Goal: Task Accomplishment & Management: Complete application form

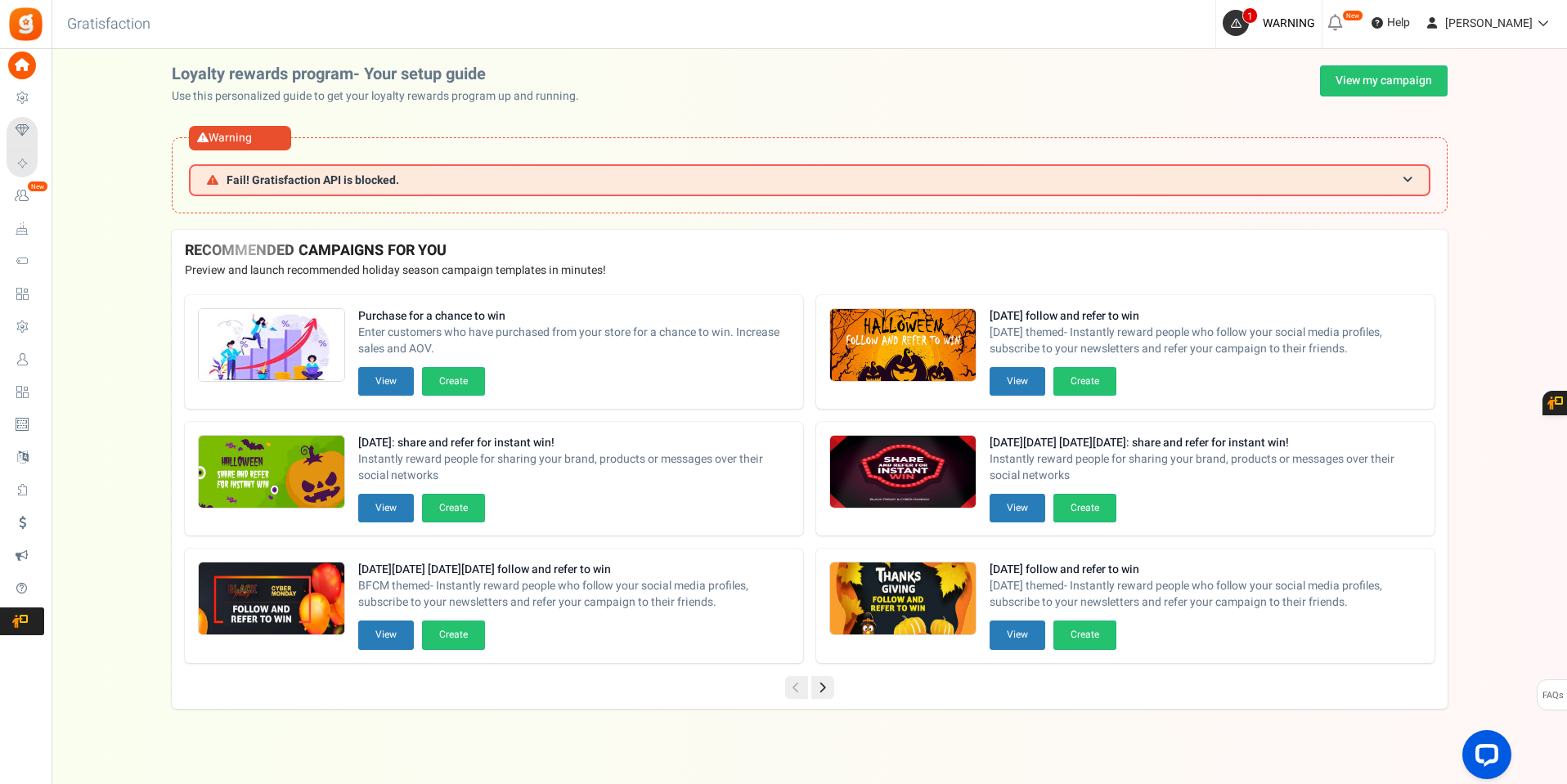
click at [0, 0] on span "Users" at bounding box center [0, 0] width 0 height 0
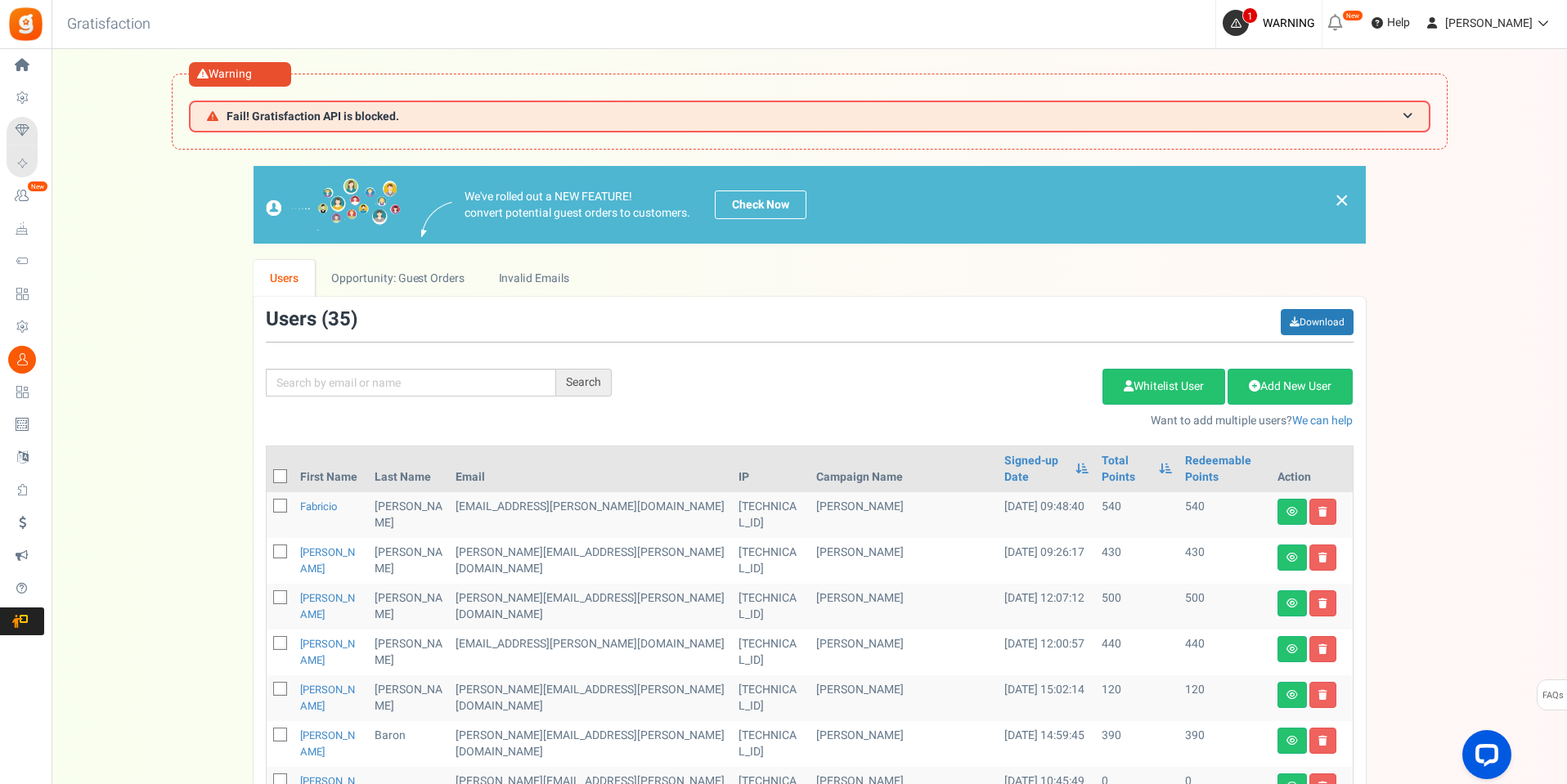
click at [390, 380] on input "text" at bounding box center [411, 383] width 291 height 28
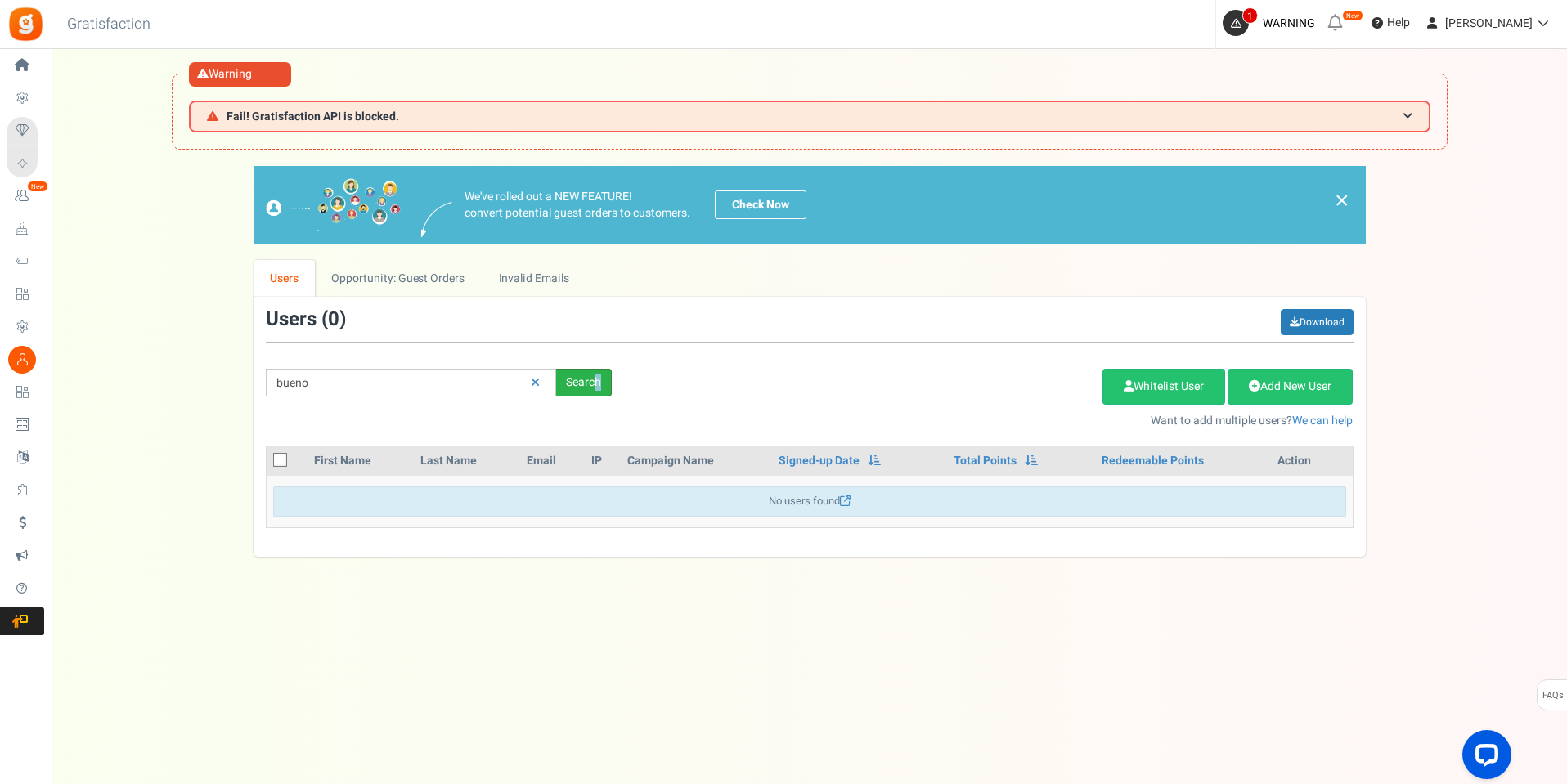
click at [598, 390] on div "Search" at bounding box center [585, 383] width 56 height 28
drag, startPoint x: 327, startPoint y: 377, endPoint x: 231, endPoint y: 401, distance: 99.0
click at [260, 382] on div "bueno Search" at bounding box center [439, 383] width 371 height 28
type input "[PERSON_NAME]"
click at [579, 378] on div "Search" at bounding box center [585, 383] width 56 height 28
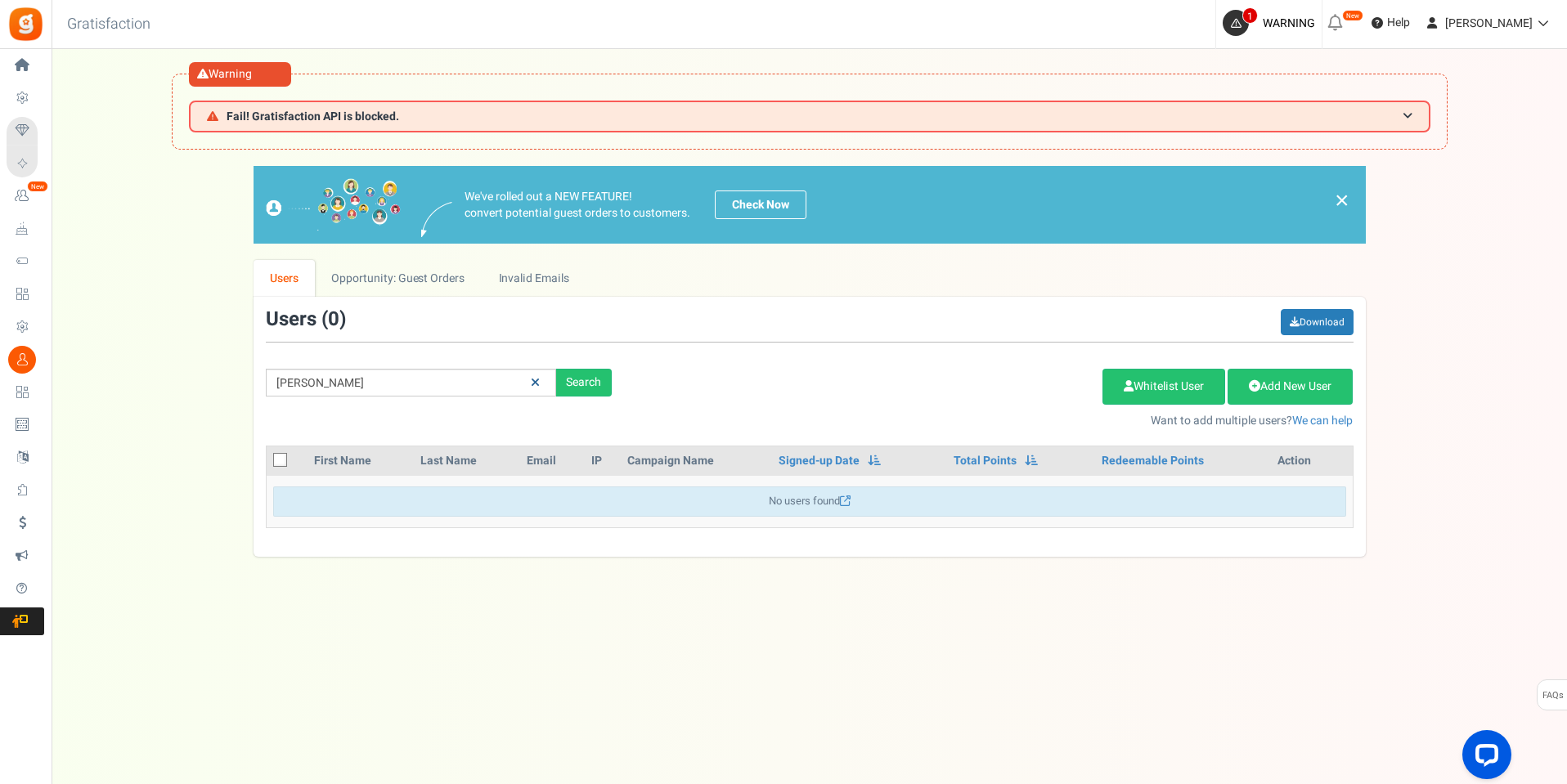
click at [533, 384] on icon at bounding box center [535, 382] width 9 height 11
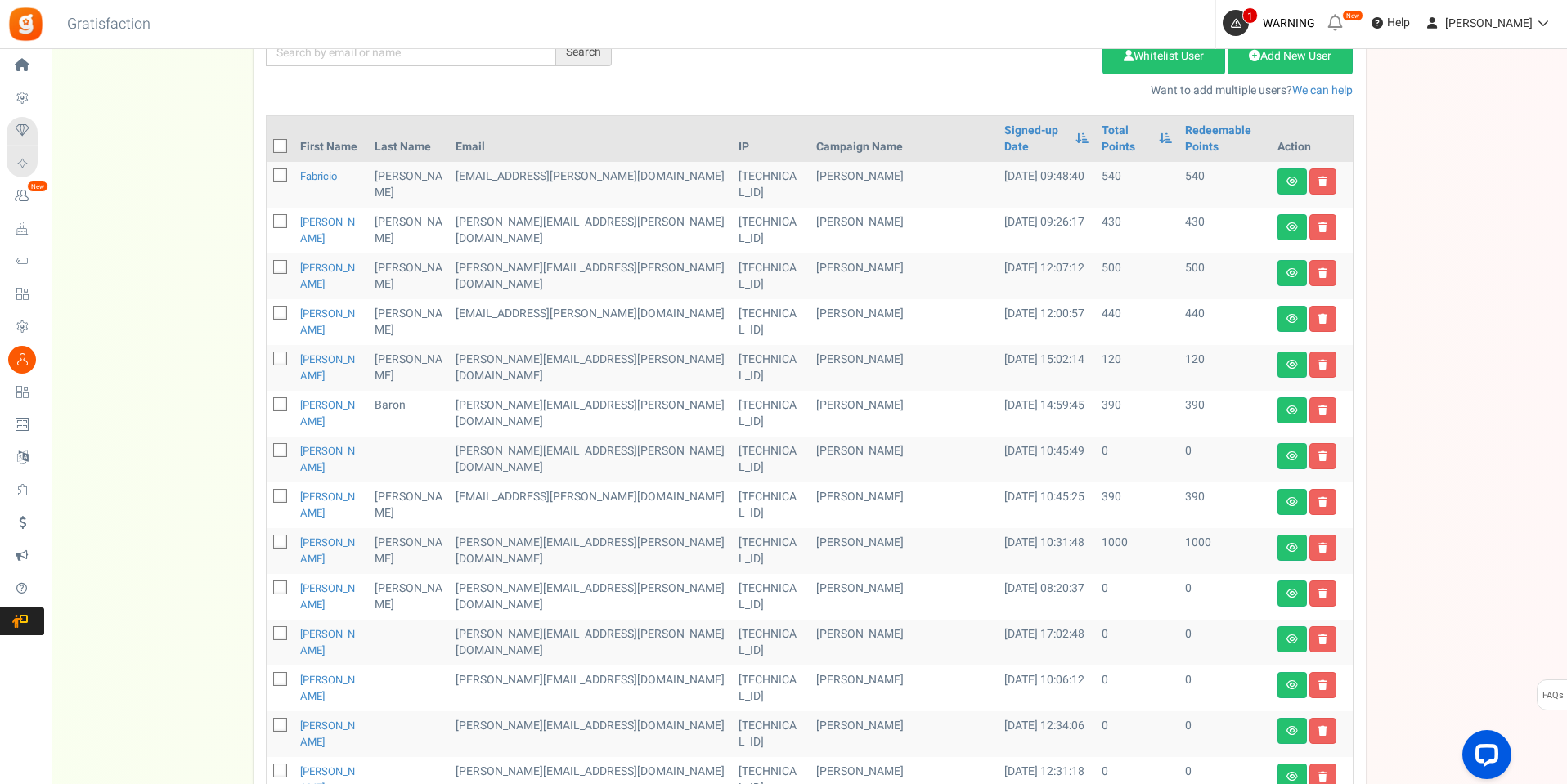
scroll to position [333, 0]
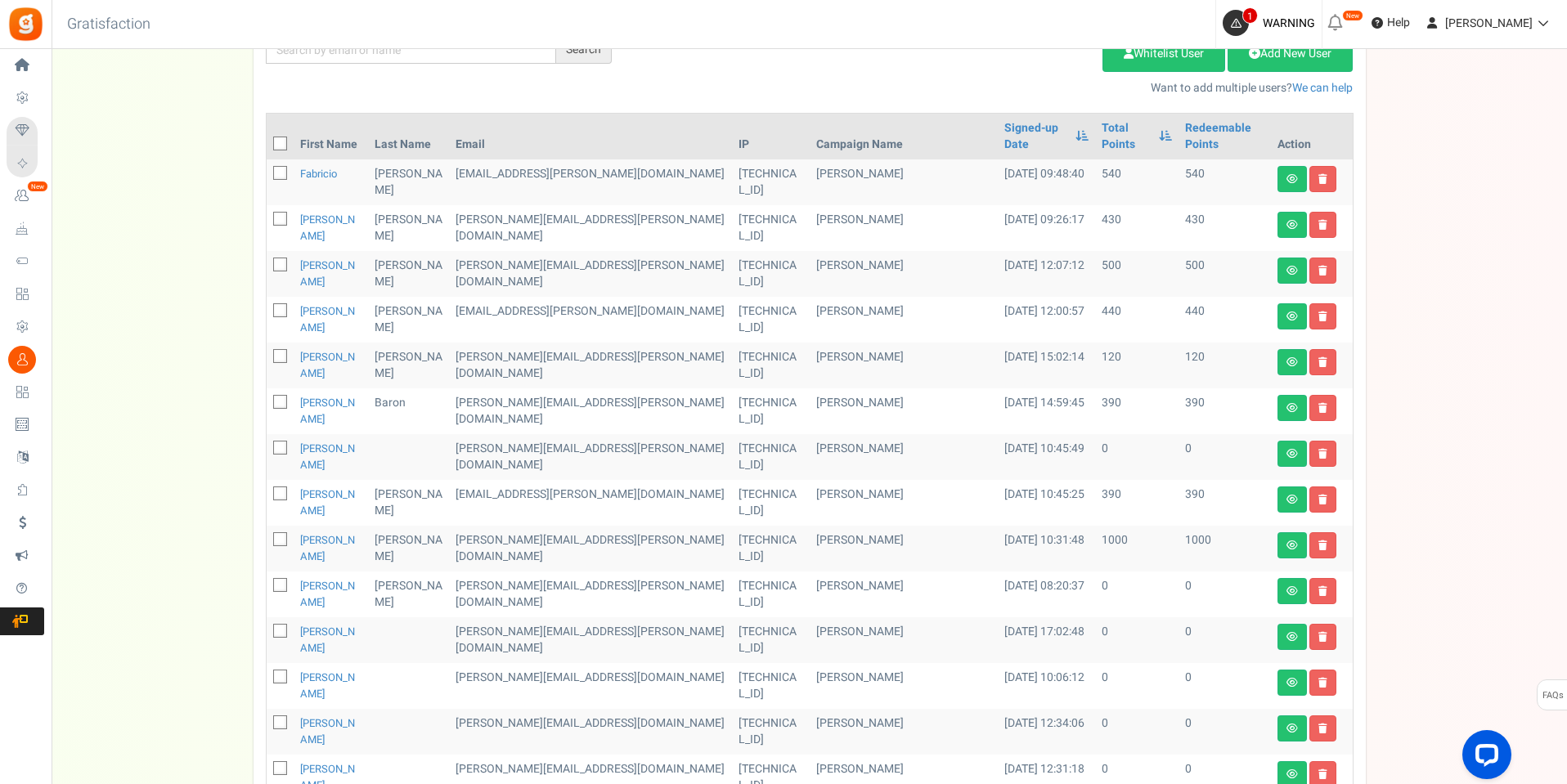
drag, startPoint x: 70, startPoint y: 63, endPoint x: 60, endPoint y: 67, distance: 10.8
click at [0, 0] on span "Home" at bounding box center [0, 0] width 0 height 0
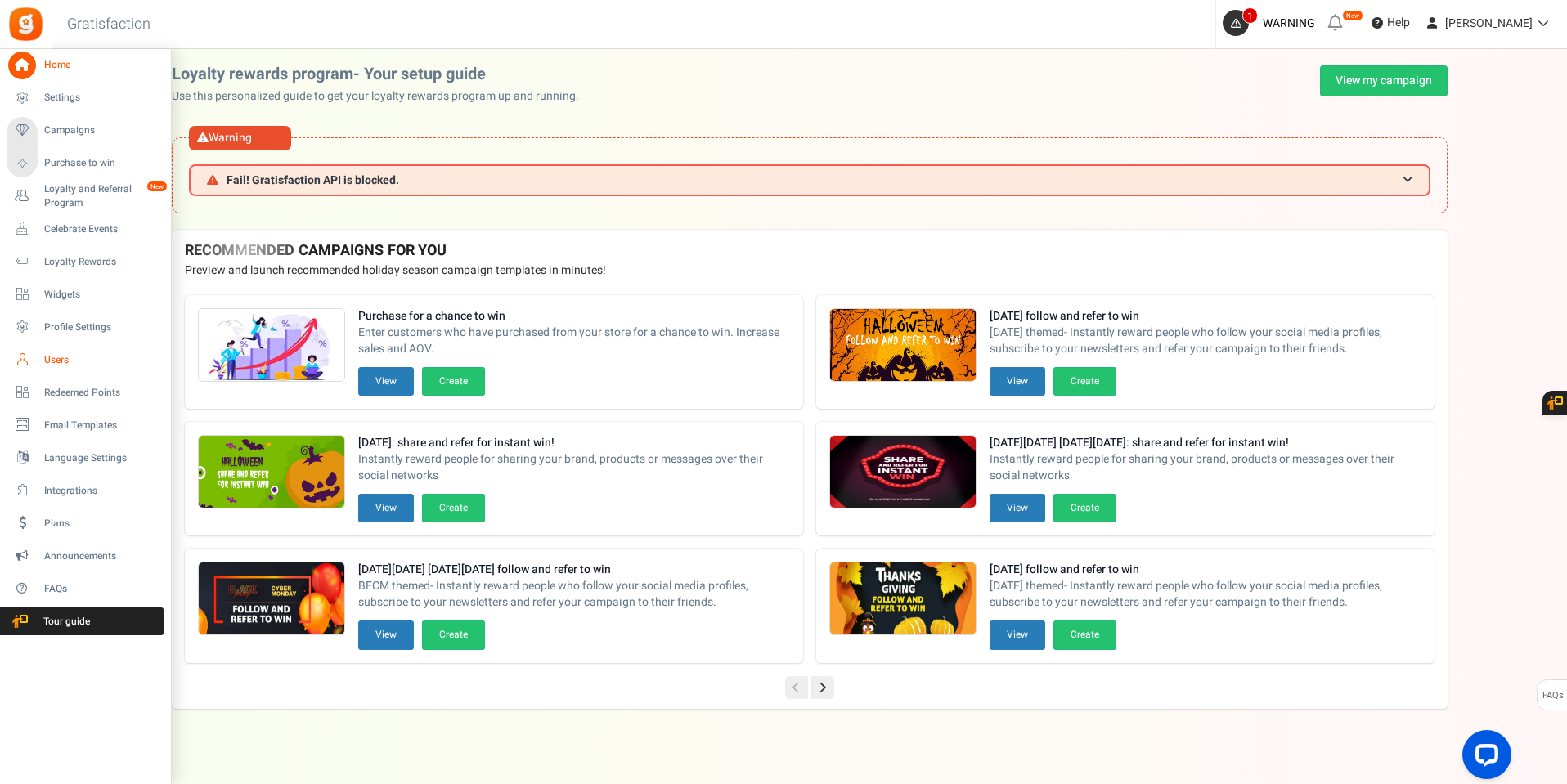
click at [56, 358] on span "Users" at bounding box center [101, 361] width 115 height 14
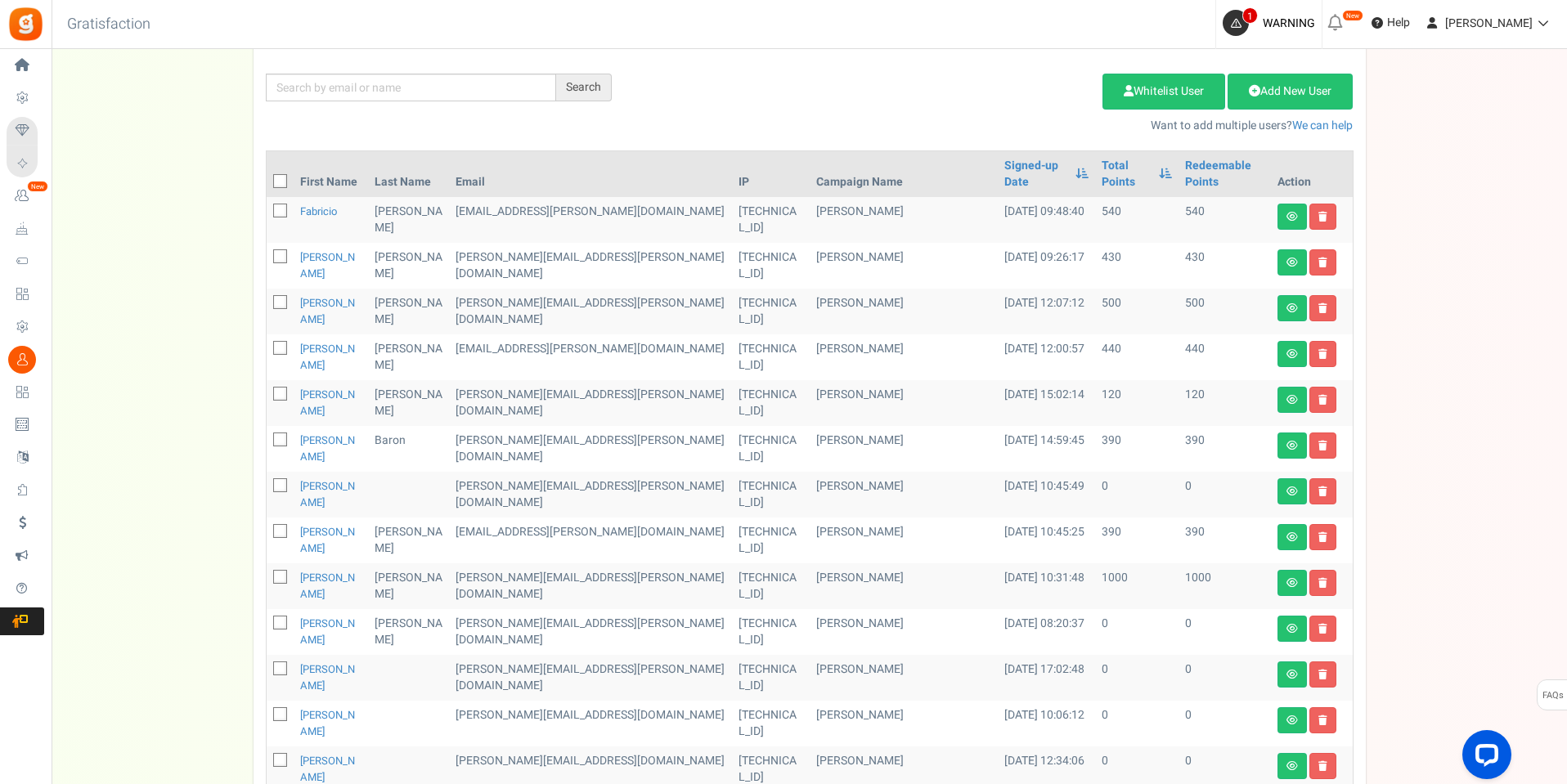
scroll to position [296, 0]
click at [1014, 180] on link "Signed-up Date" at bounding box center [1035, 173] width 62 height 33
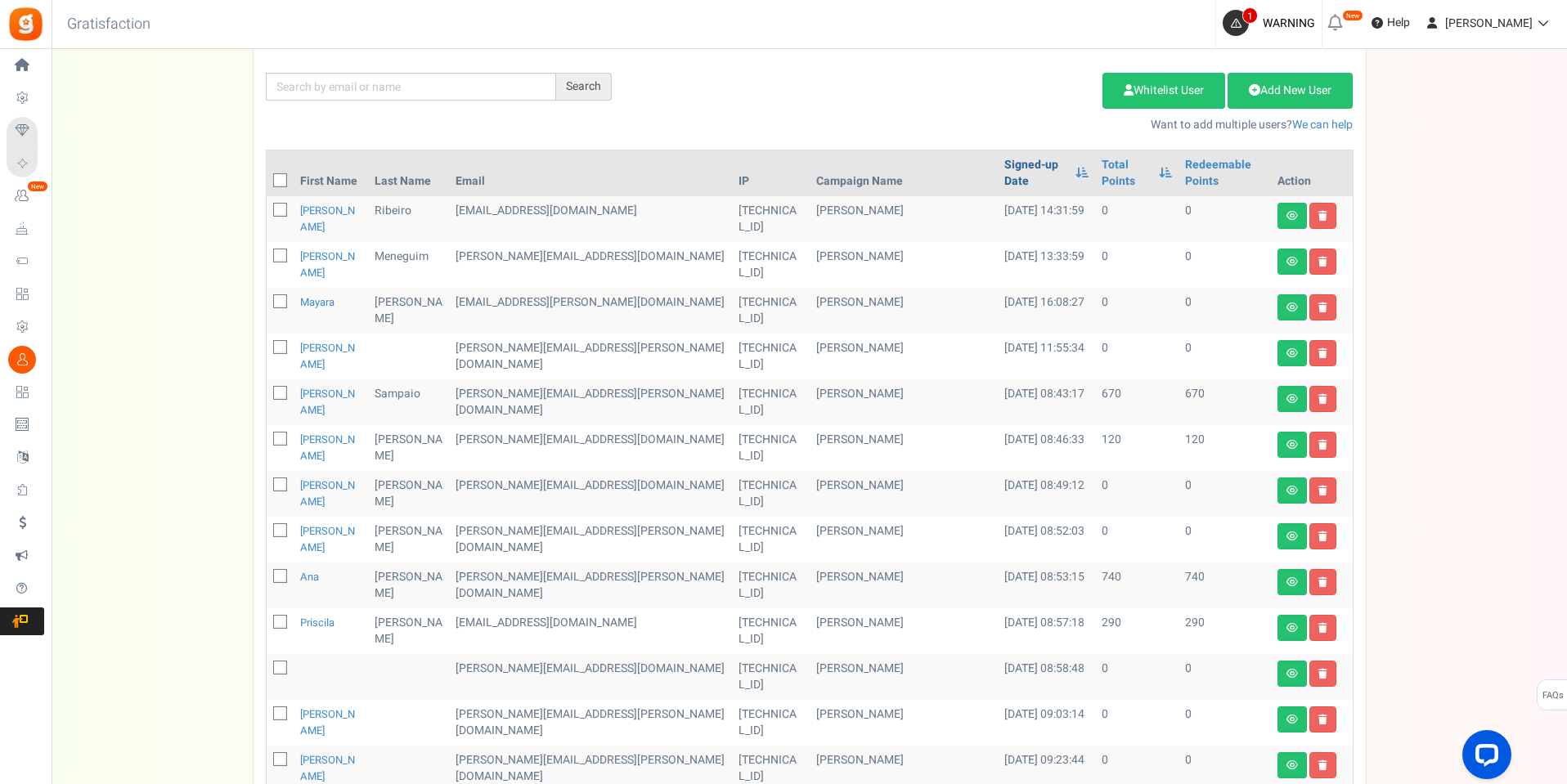
click at [1010, 179] on link "Signed-up Date" at bounding box center [1035, 173] width 62 height 33
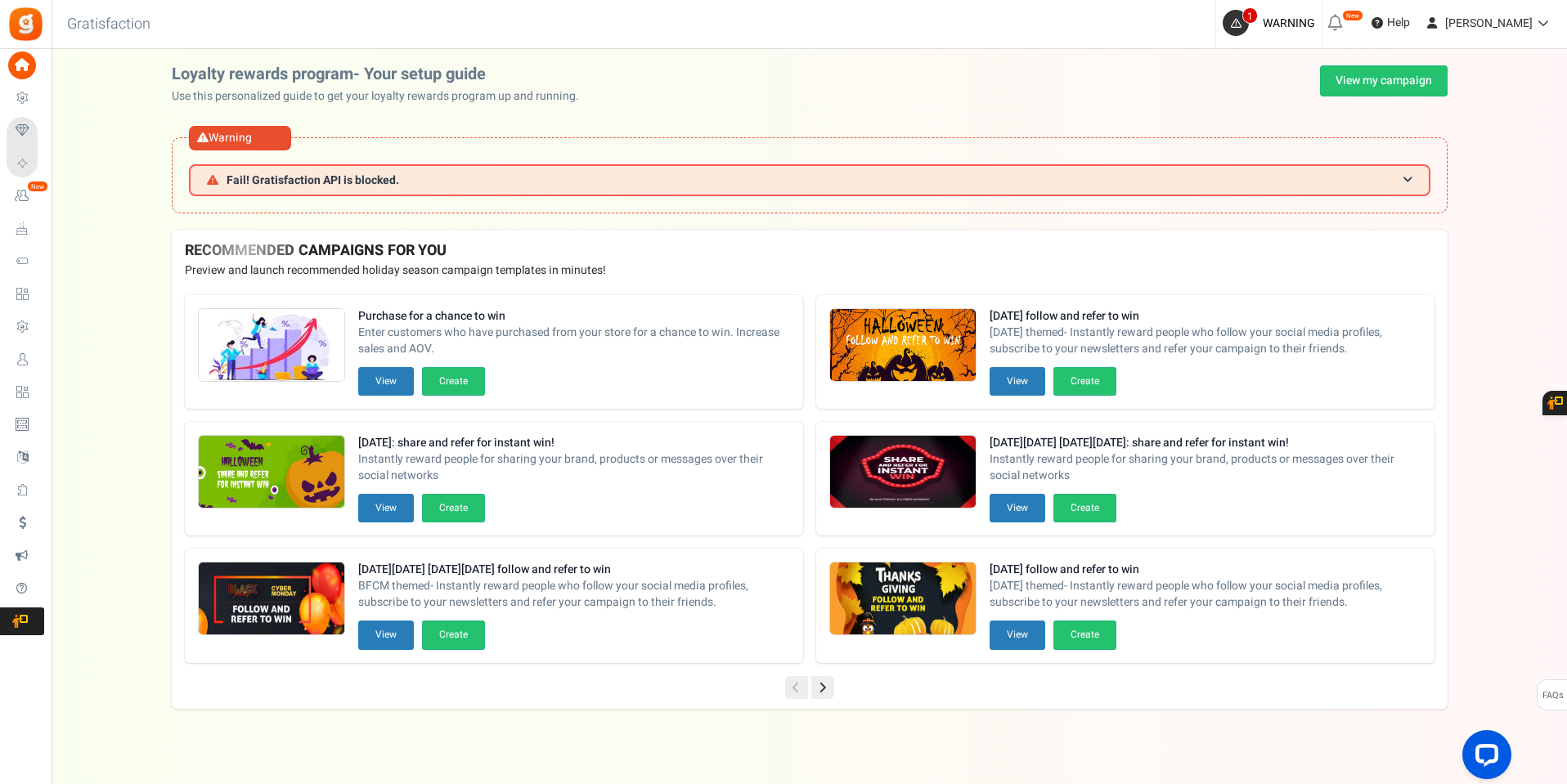
click at [43, 361] on link "Users" at bounding box center [26, 360] width 38 height 28
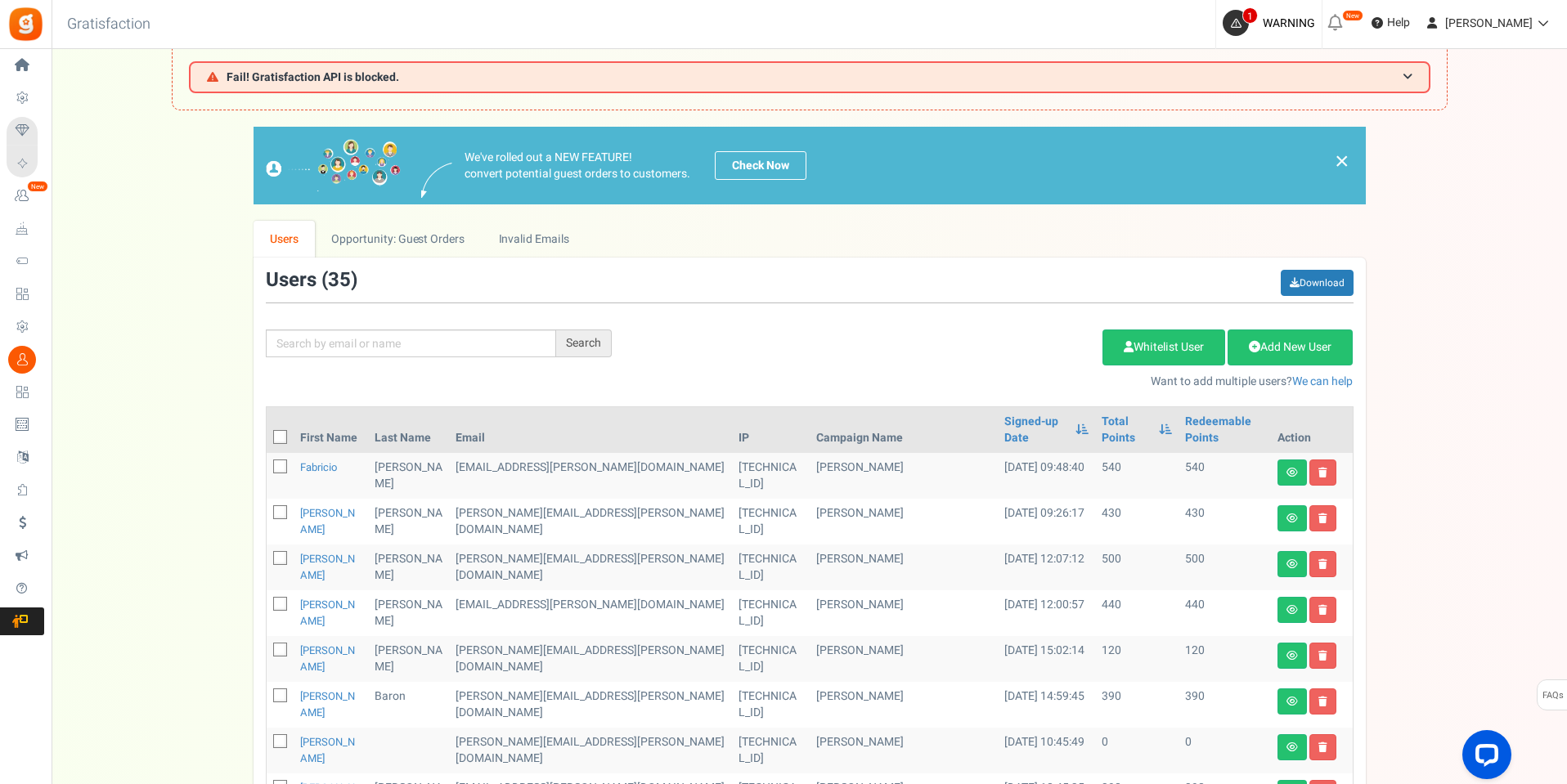
scroll to position [41, 0]
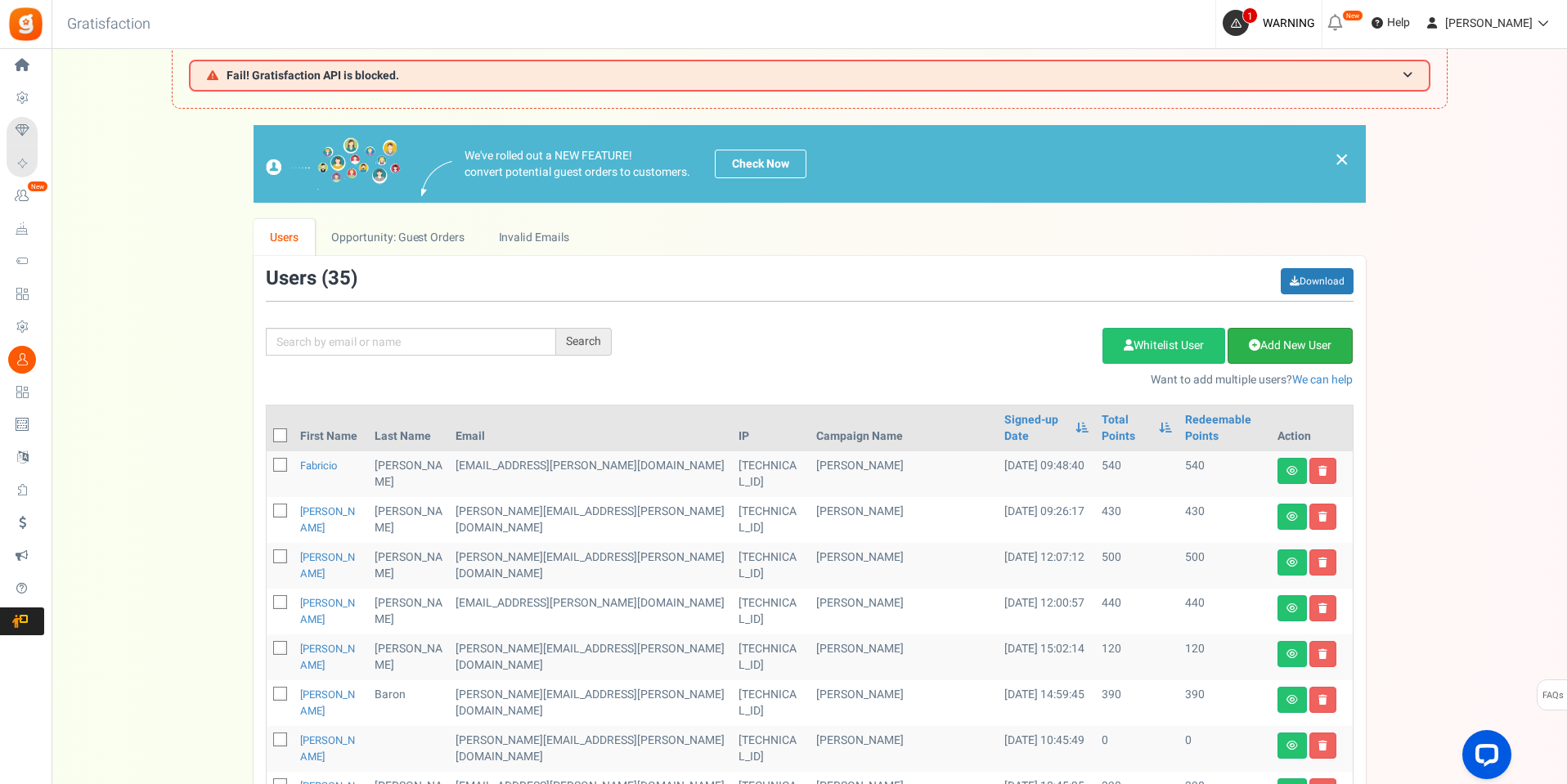
click at [1292, 349] on link "Add New User" at bounding box center [1290, 346] width 125 height 36
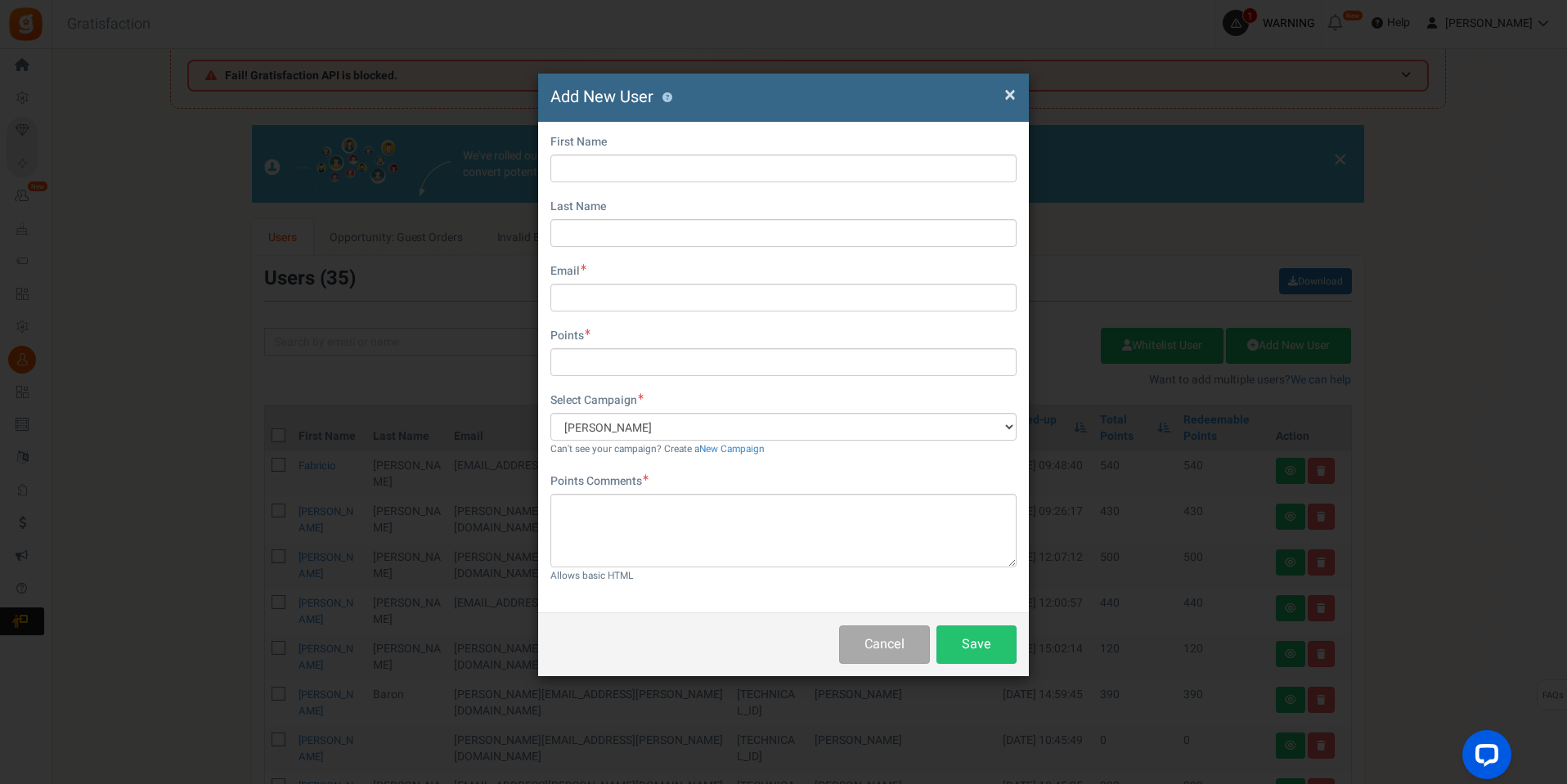
click at [101, 296] on div "× Close Add New User ? First Name Last Name Email Do you want to give Welcome b…" at bounding box center [784, 392] width 1567 height 784
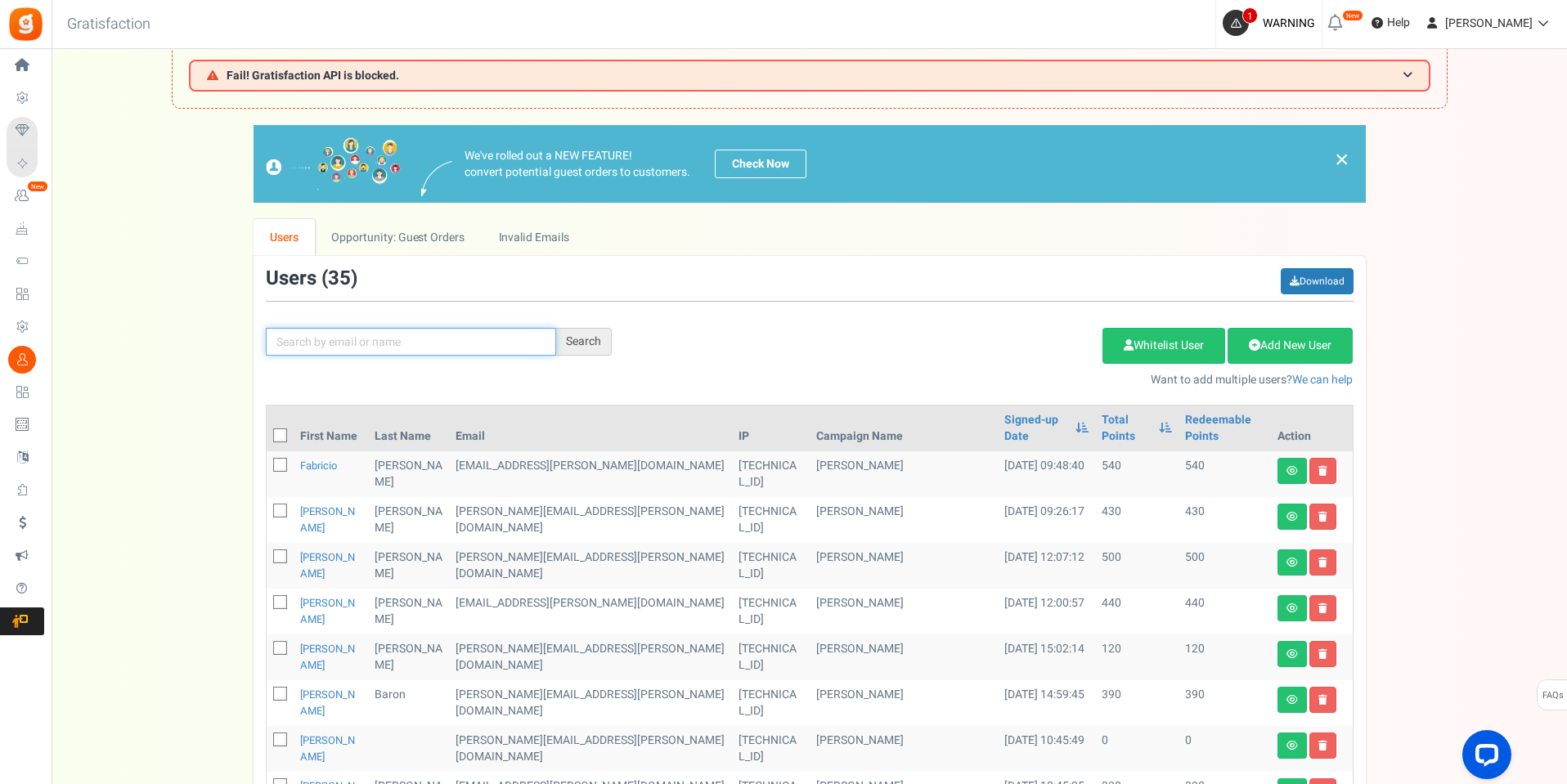
drag, startPoint x: 376, startPoint y: 331, endPoint x: 386, endPoint y: 340, distance: 13.5
click at [373, 332] on input "text" at bounding box center [411, 342] width 291 height 28
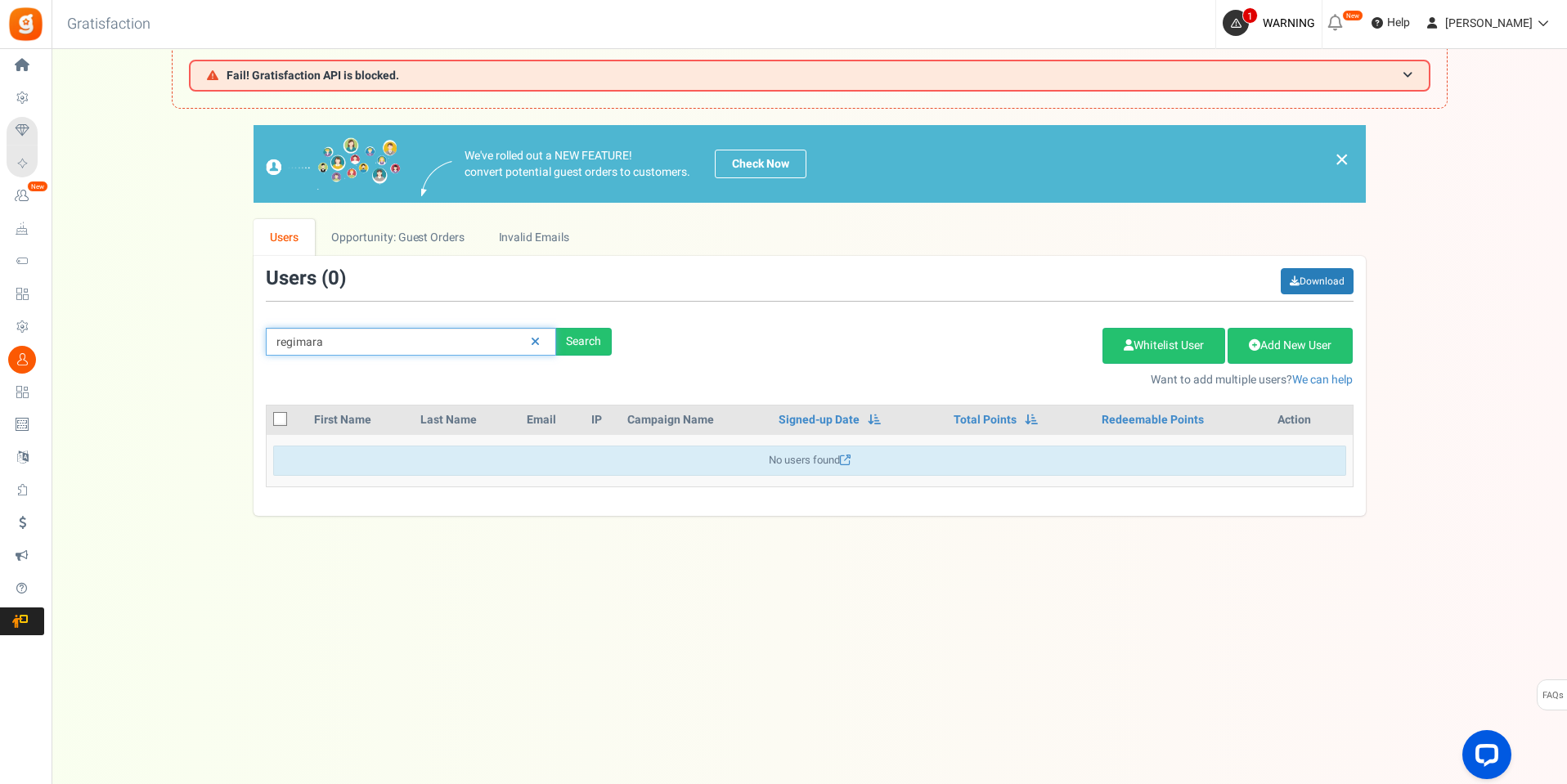
drag, startPoint x: 409, startPoint y: 342, endPoint x: 172, endPoint y: 365, distance: 238.1
click at [205, 365] on div "We've rolled out a NEW FEATURE! convert potential guest orders to customers. Ch…" at bounding box center [809, 320] width 1483 height 391
type input "bueno"
drag, startPoint x: 566, startPoint y: 341, endPoint x: 577, endPoint y: 340, distance: 11.0
click at [566, 340] on div "Search" at bounding box center [585, 342] width 56 height 28
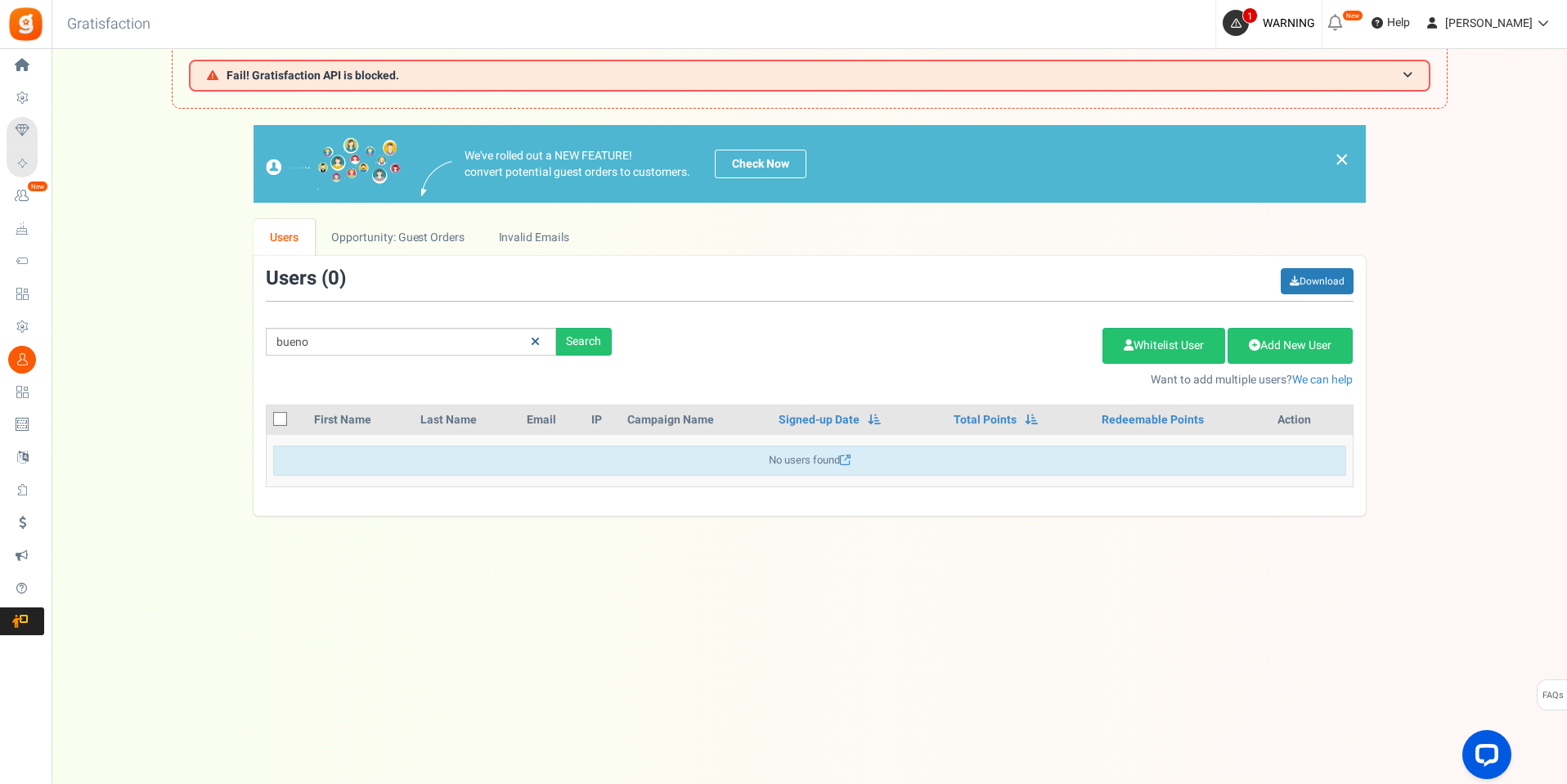
click at [532, 338] on icon at bounding box center [535, 341] width 9 height 11
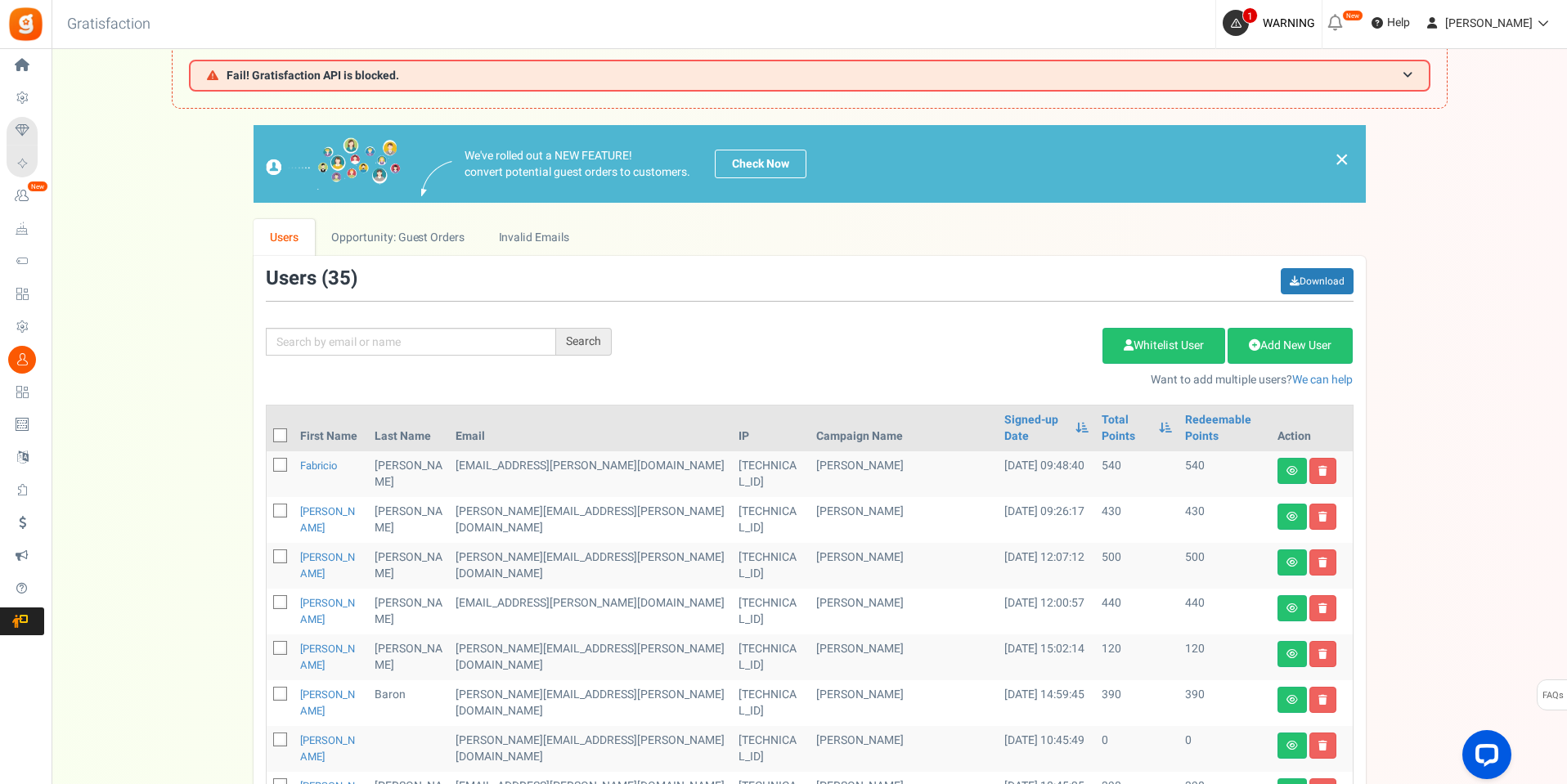
click at [187, 290] on div "We've rolled out a NEW FEATURE! convert potential guest orders to customers. Ch…" at bounding box center [809, 774] width 1483 height 1299
click at [1274, 348] on link "Add New User" at bounding box center [1290, 346] width 125 height 36
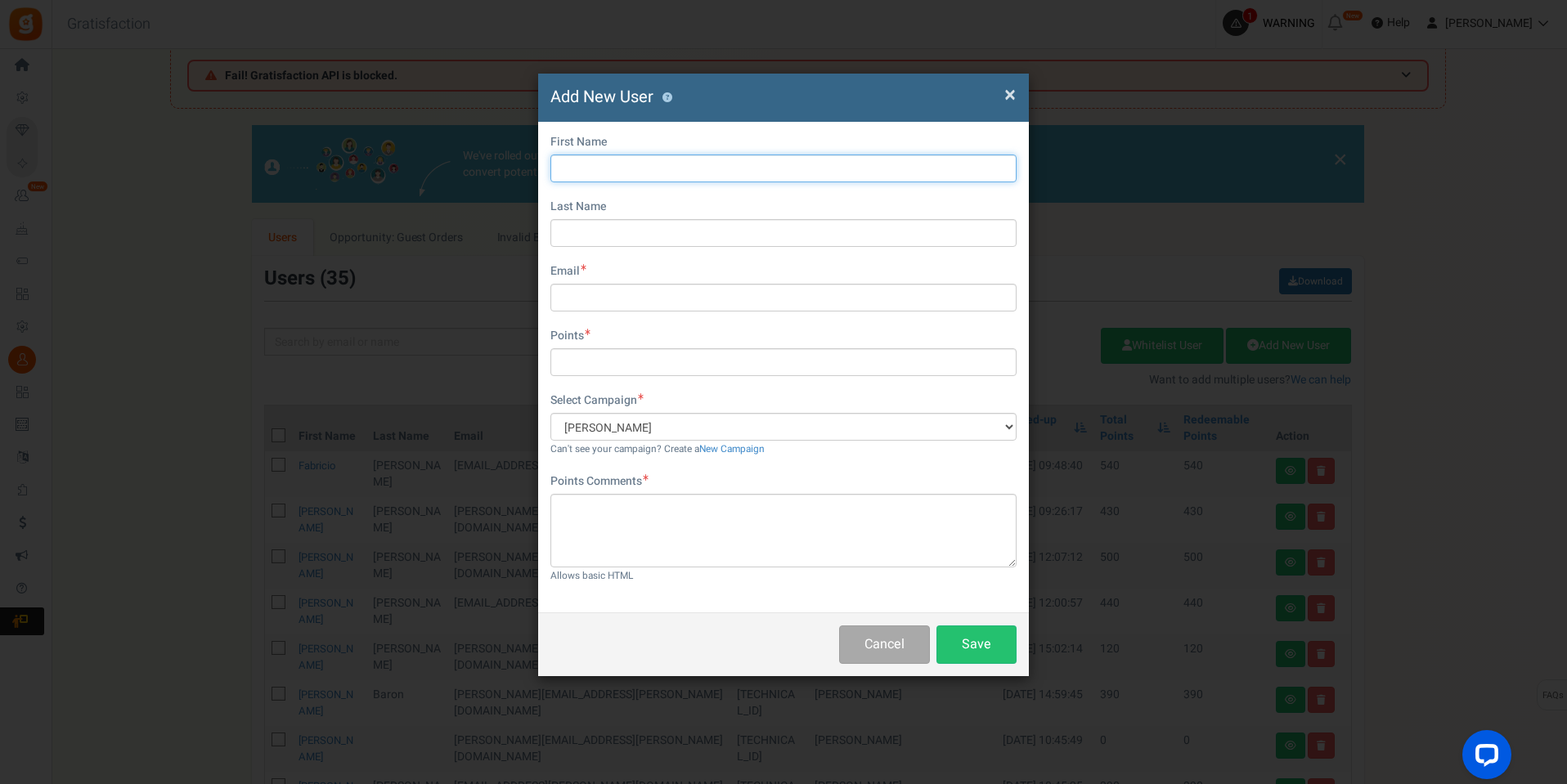
click at [607, 159] on input "text" at bounding box center [784, 169] width 467 height 28
type input "Gabriela"
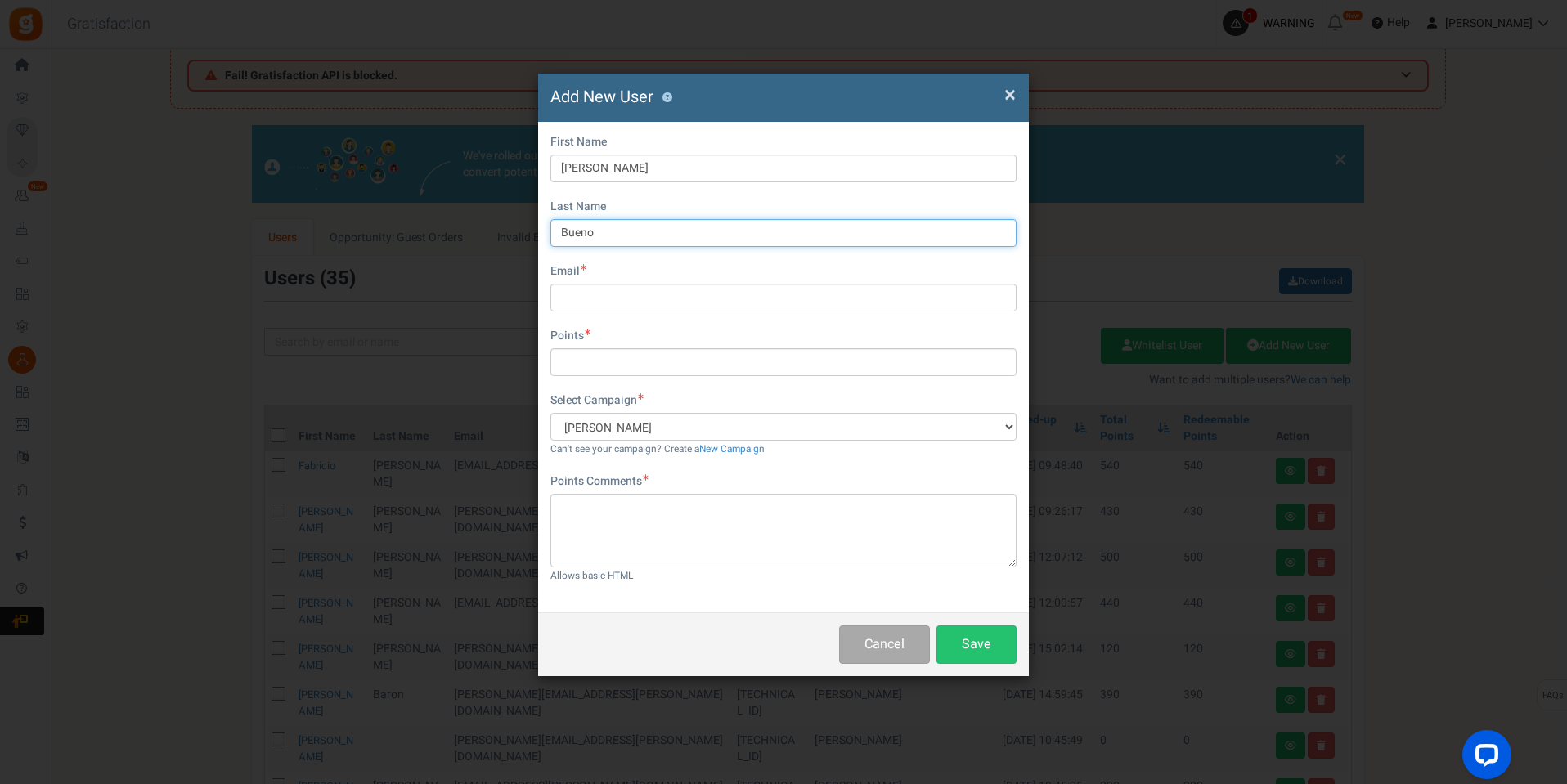
type input "Bueno"
click at [650, 302] on input "text" at bounding box center [784, 298] width 467 height 28
paste input "gabriela.bueno@santanaimport.com.br"
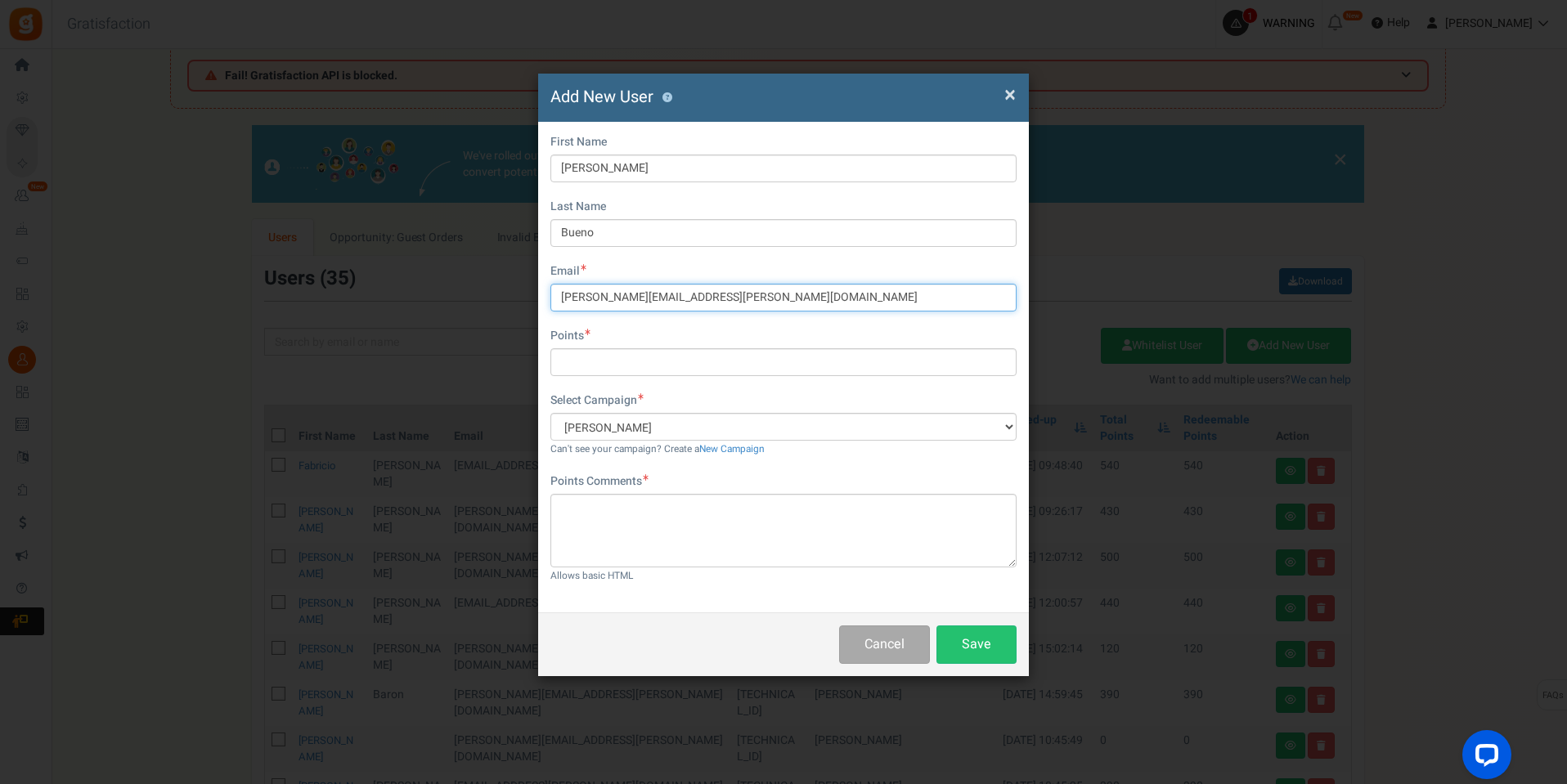
type input "gabriela.bueno@santanaimport.com.br"
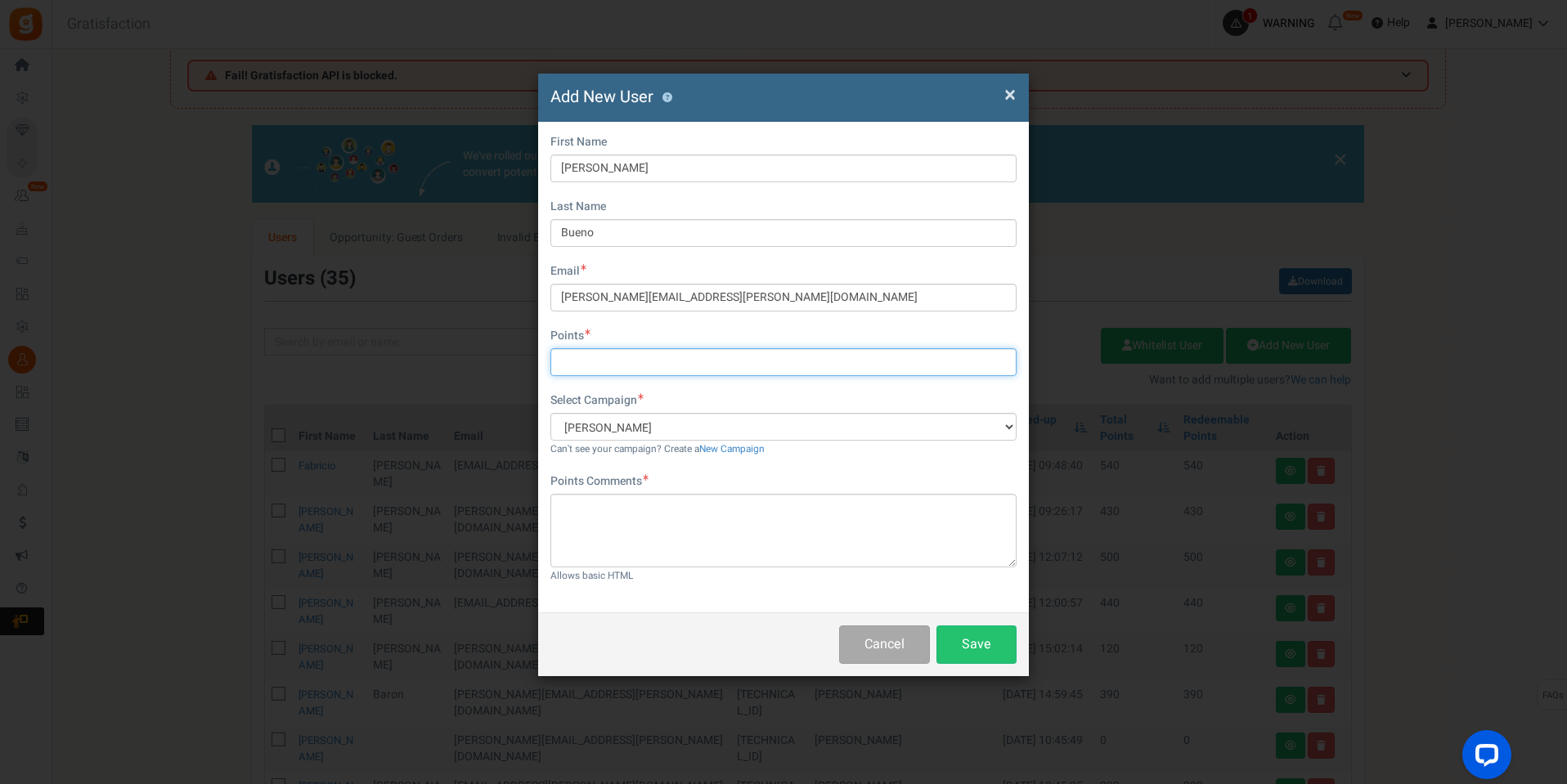
click at [634, 354] on input "text" at bounding box center [784, 363] width 467 height 28
type input "120"
drag, startPoint x: 915, startPoint y: 467, endPoint x: 921, endPoint y: 480, distance: 14.3
click at [915, 468] on div "First Name Gabriela Last Name Bueno Email gabriela.bueno@santanaimport.com.br D…" at bounding box center [784, 367] width 491 height 490
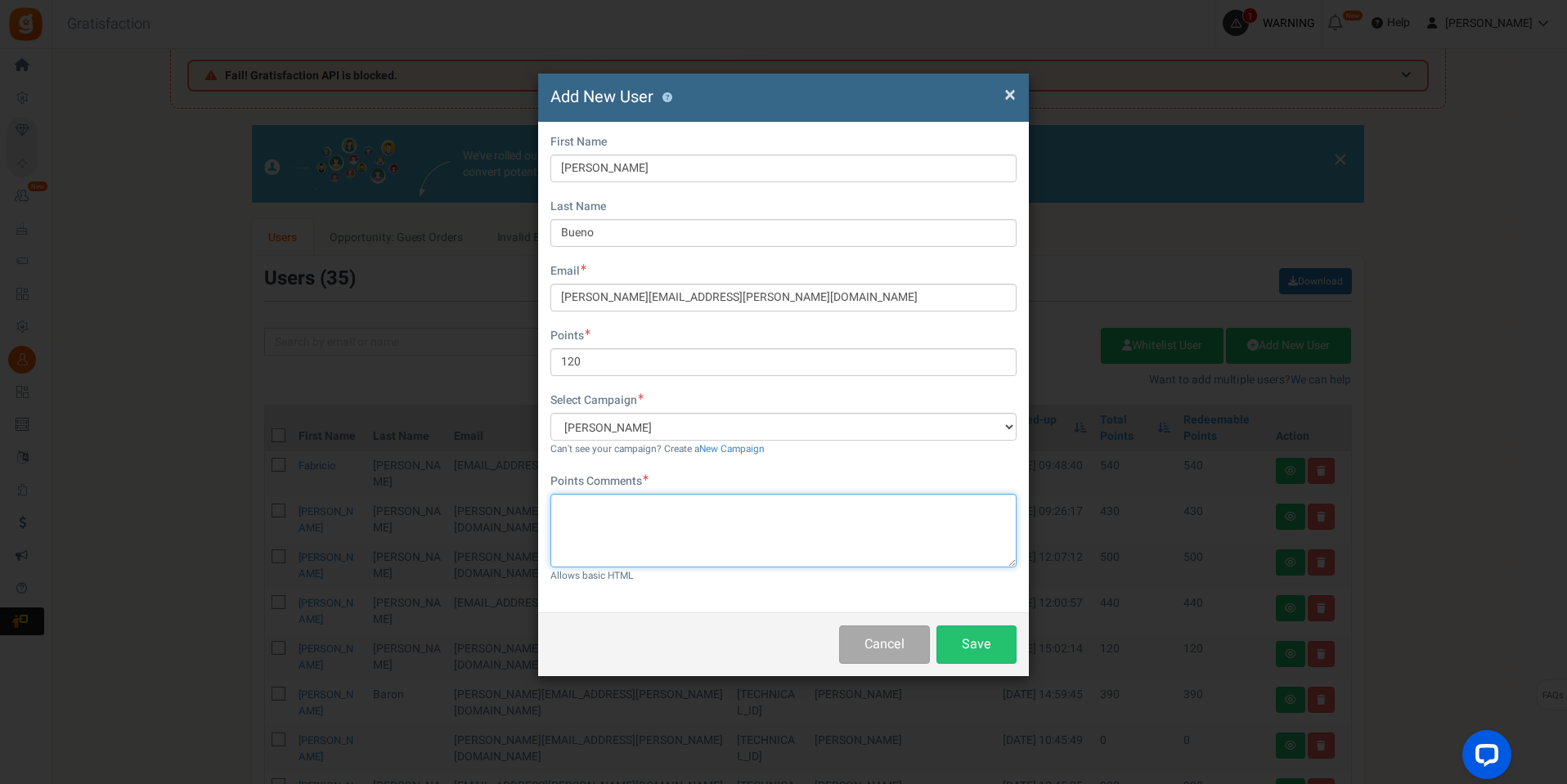
click at [760, 527] on textarea at bounding box center [784, 530] width 467 height 74
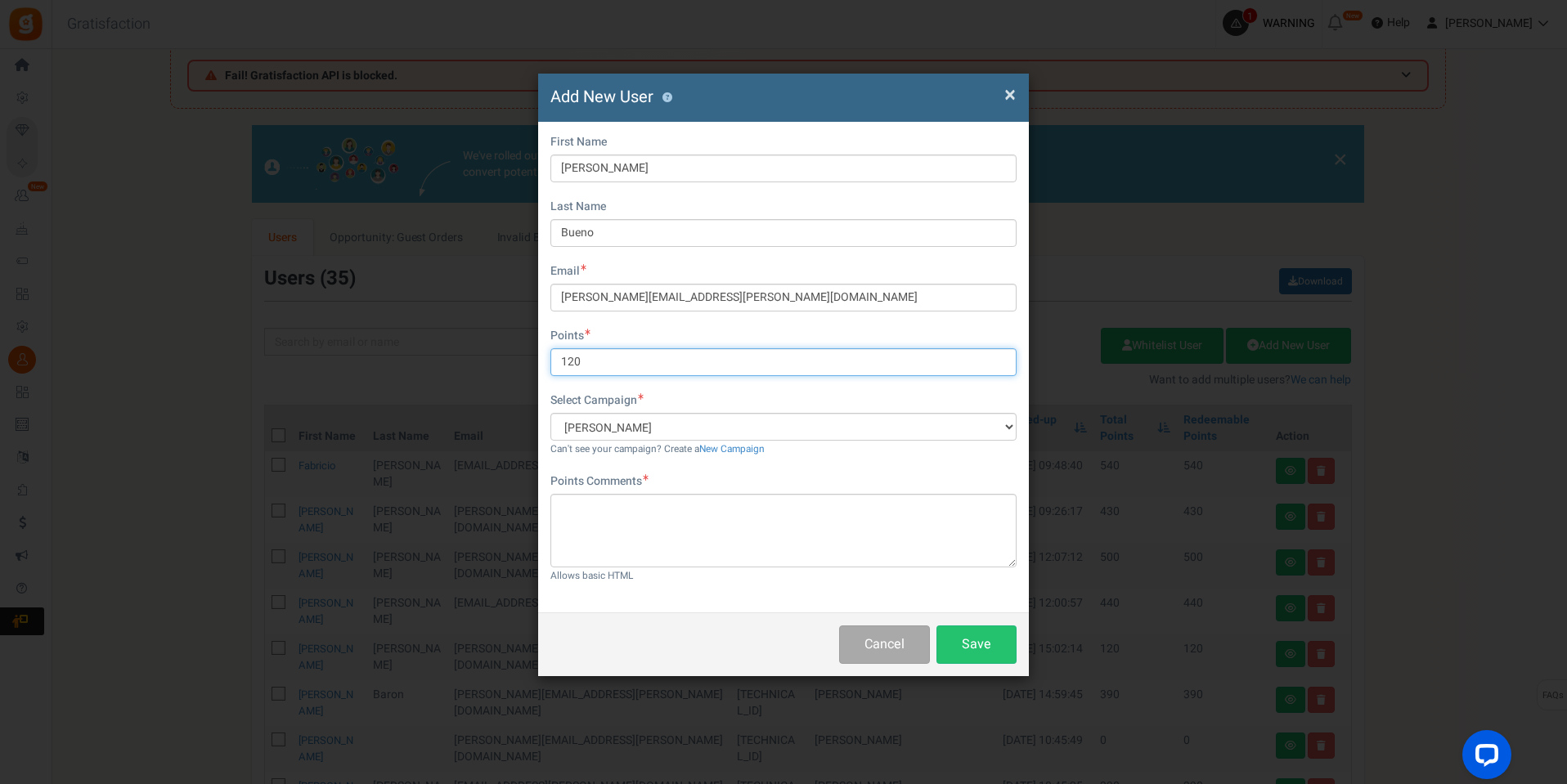
drag, startPoint x: 634, startPoint y: 361, endPoint x: 449, endPoint y: 379, distance: 185.9
click at [486, 380] on div "× Close Add New User ? First Name Gabriela Last Name Bueno Email gabriela.bueno…" at bounding box center [784, 392] width 1567 height 784
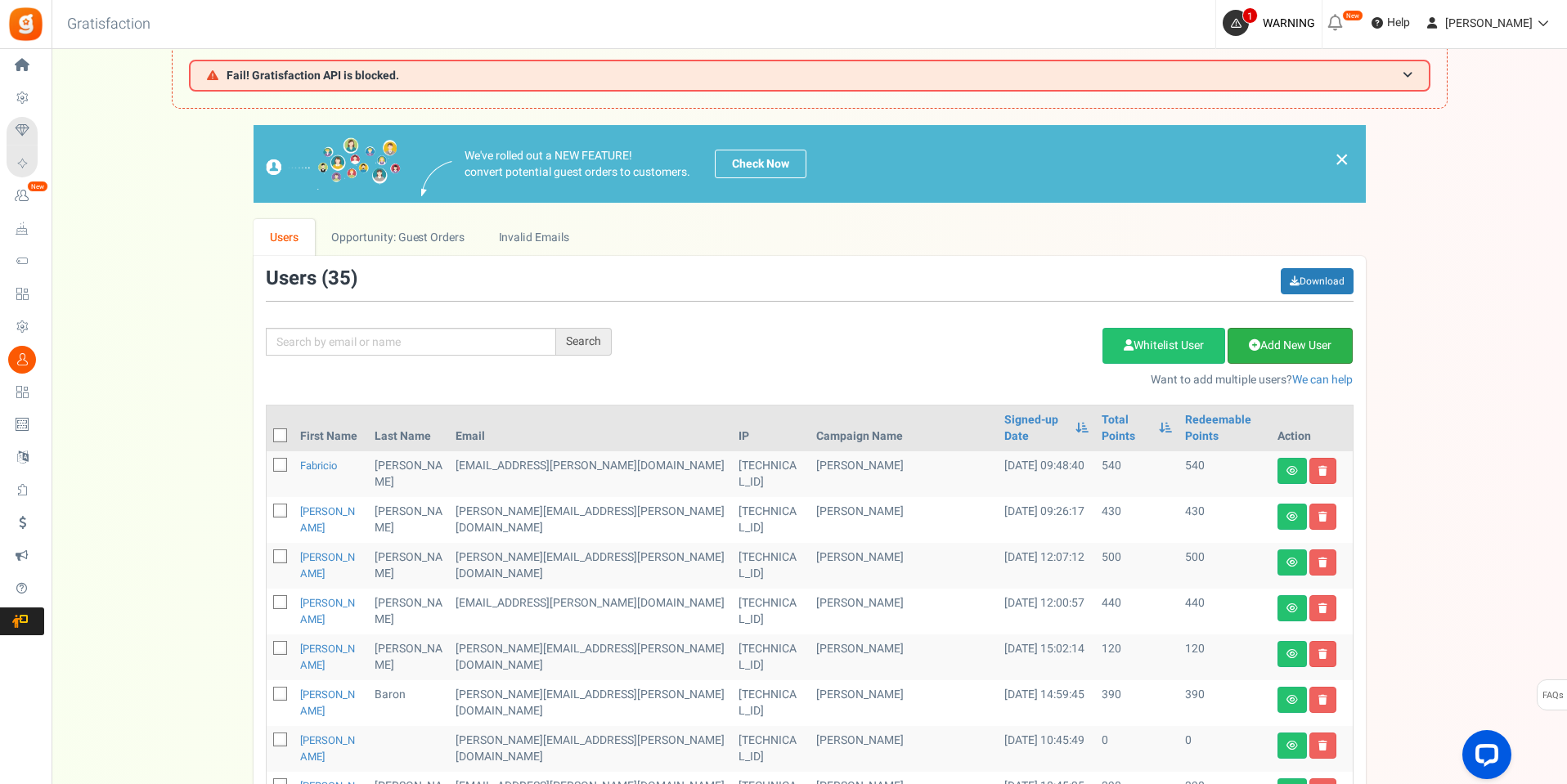
click at [1275, 345] on link "Add New User" at bounding box center [1290, 346] width 125 height 36
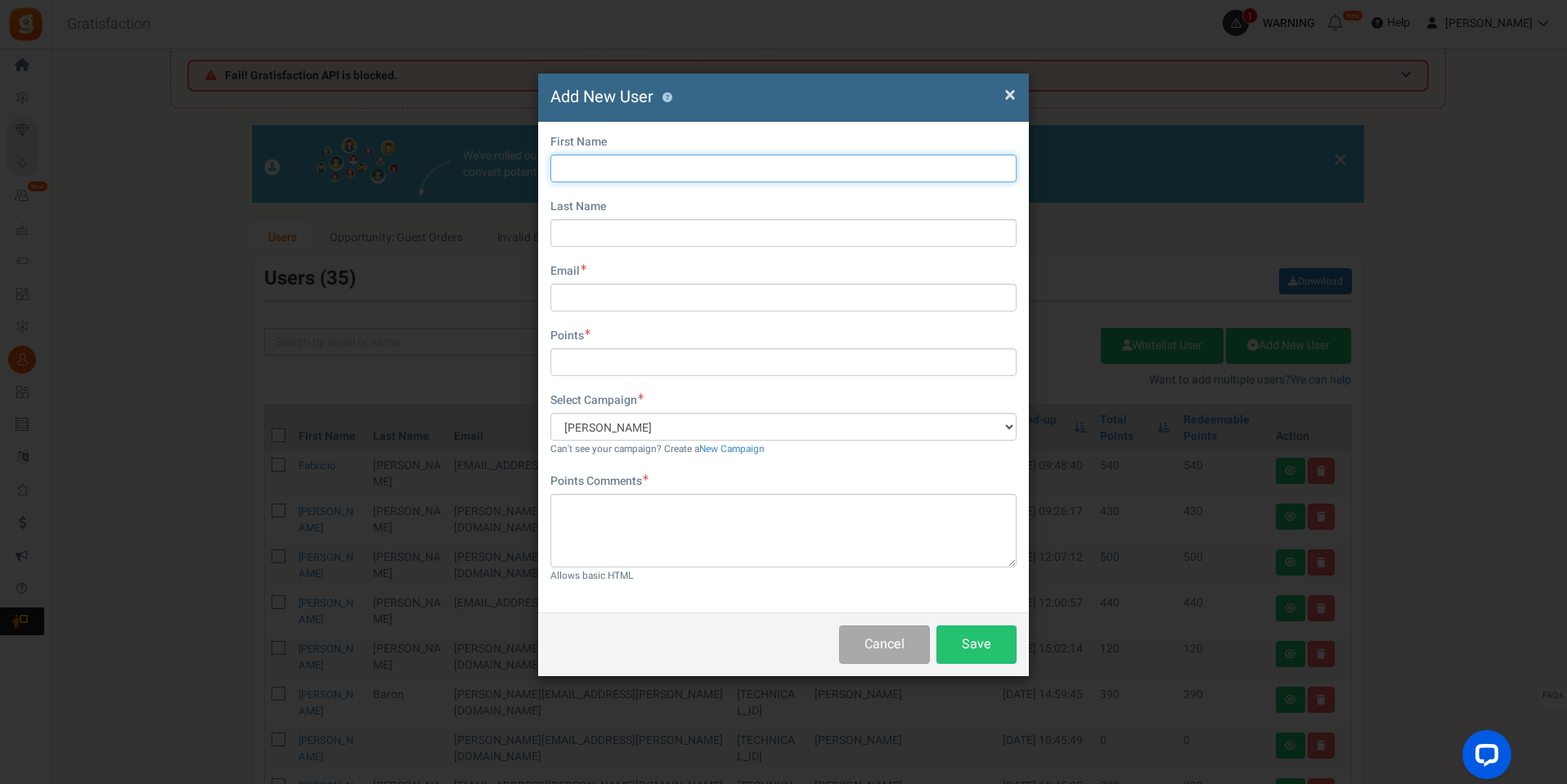
drag, startPoint x: 638, startPoint y: 157, endPoint x: 638, endPoint y: 167, distance: 10.0
click at [638, 160] on input "text" at bounding box center [784, 169] width 467 height 28
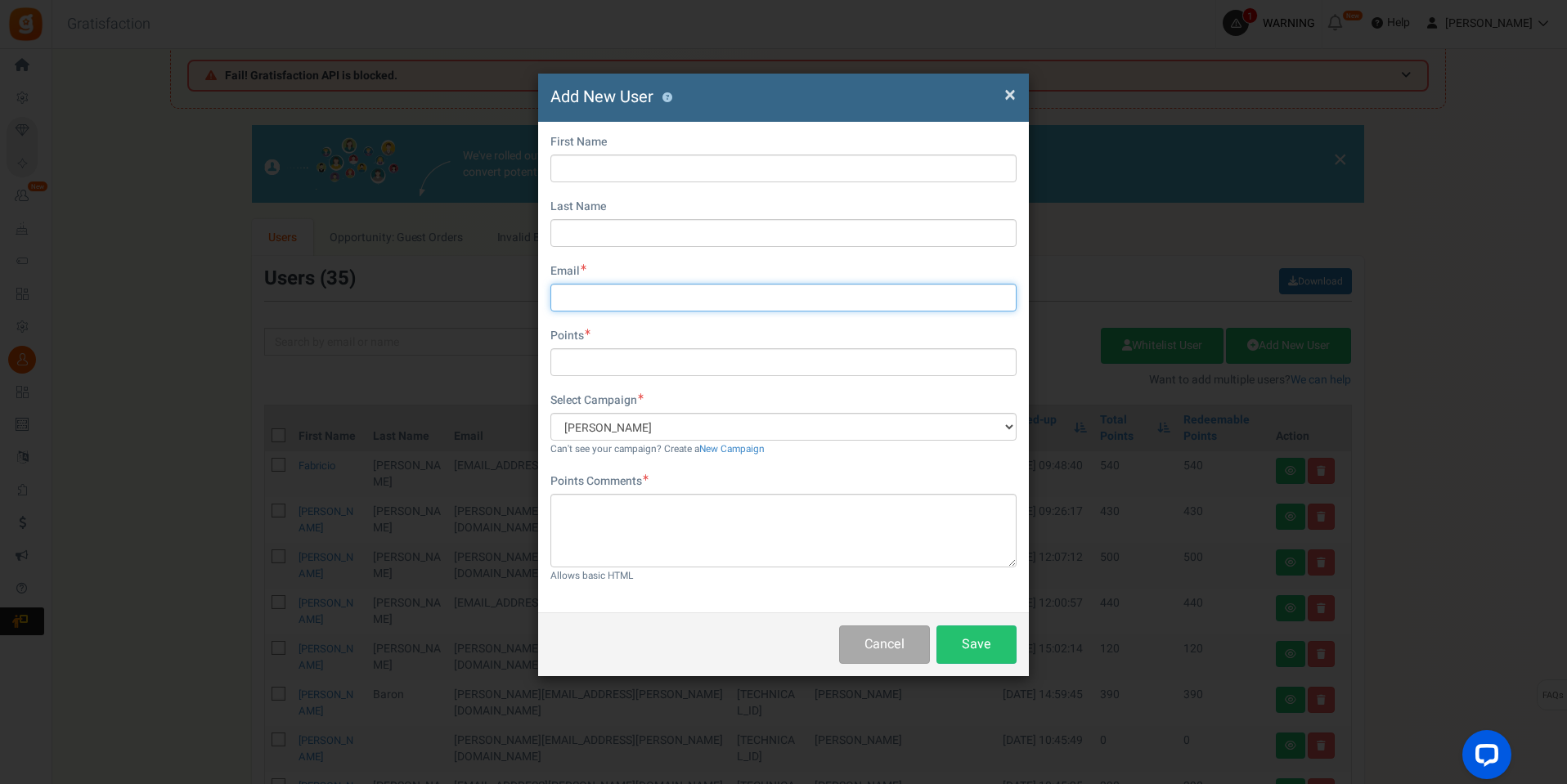
drag, startPoint x: 624, startPoint y: 298, endPoint x: 619, endPoint y: 304, distance: 7.8
click at [623, 298] on input "text" at bounding box center [784, 298] width 467 height 28
paste input "gabriela.bueno@santanaimport.com.br"
type input "gabriela.bueno@santanaimport.com.br"
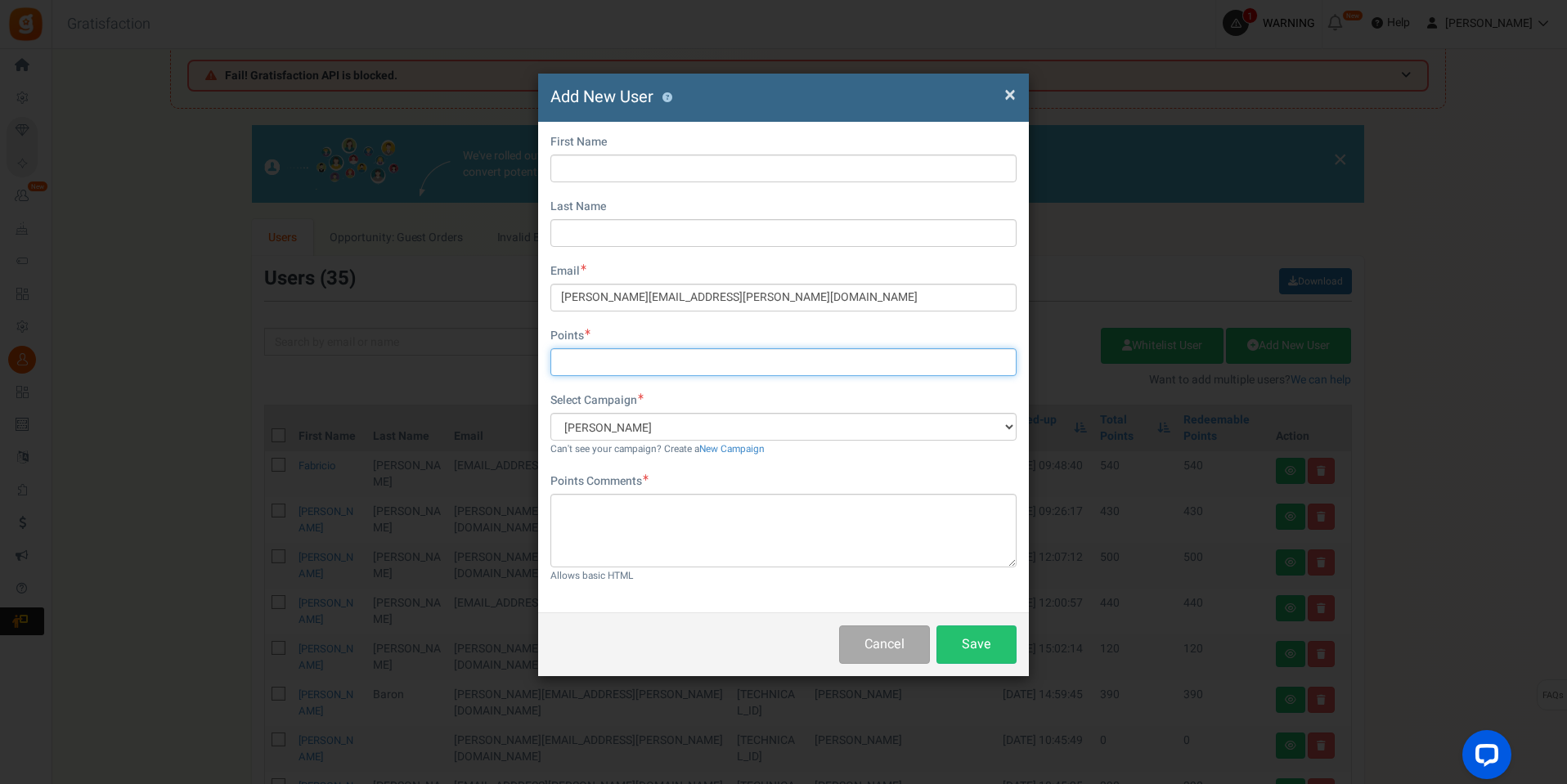
click at [621, 356] on input "text" at bounding box center [784, 363] width 467 height 28
type input "100"
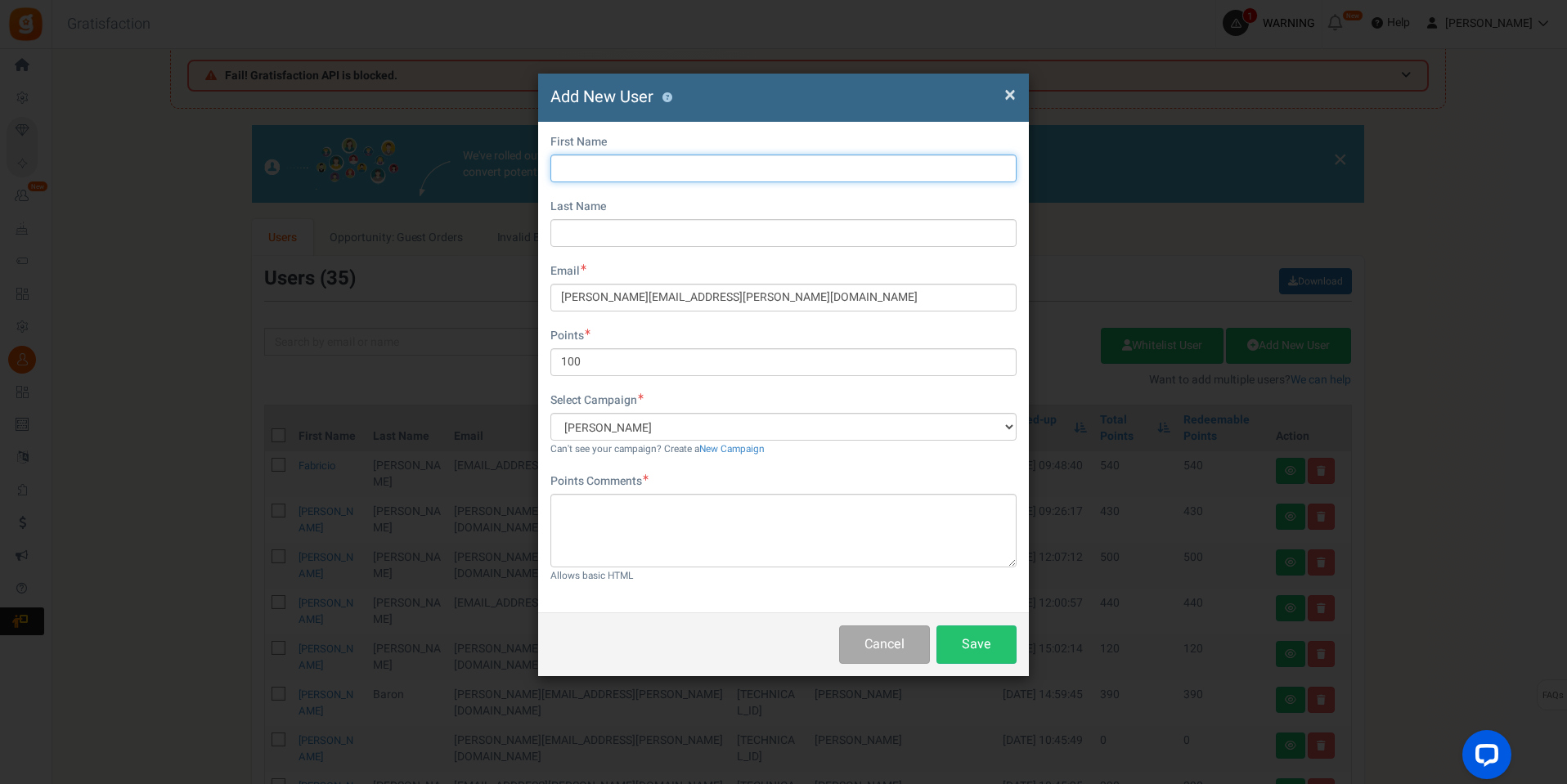
click at [649, 163] on input "text" at bounding box center [784, 169] width 467 height 28
drag, startPoint x: 630, startPoint y: 163, endPoint x: 624, endPoint y: 170, distance: 9.2
click at [632, 165] on input "text" at bounding box center [784, 169] width 467 height 28
type input "g"
type input "Gabriela"
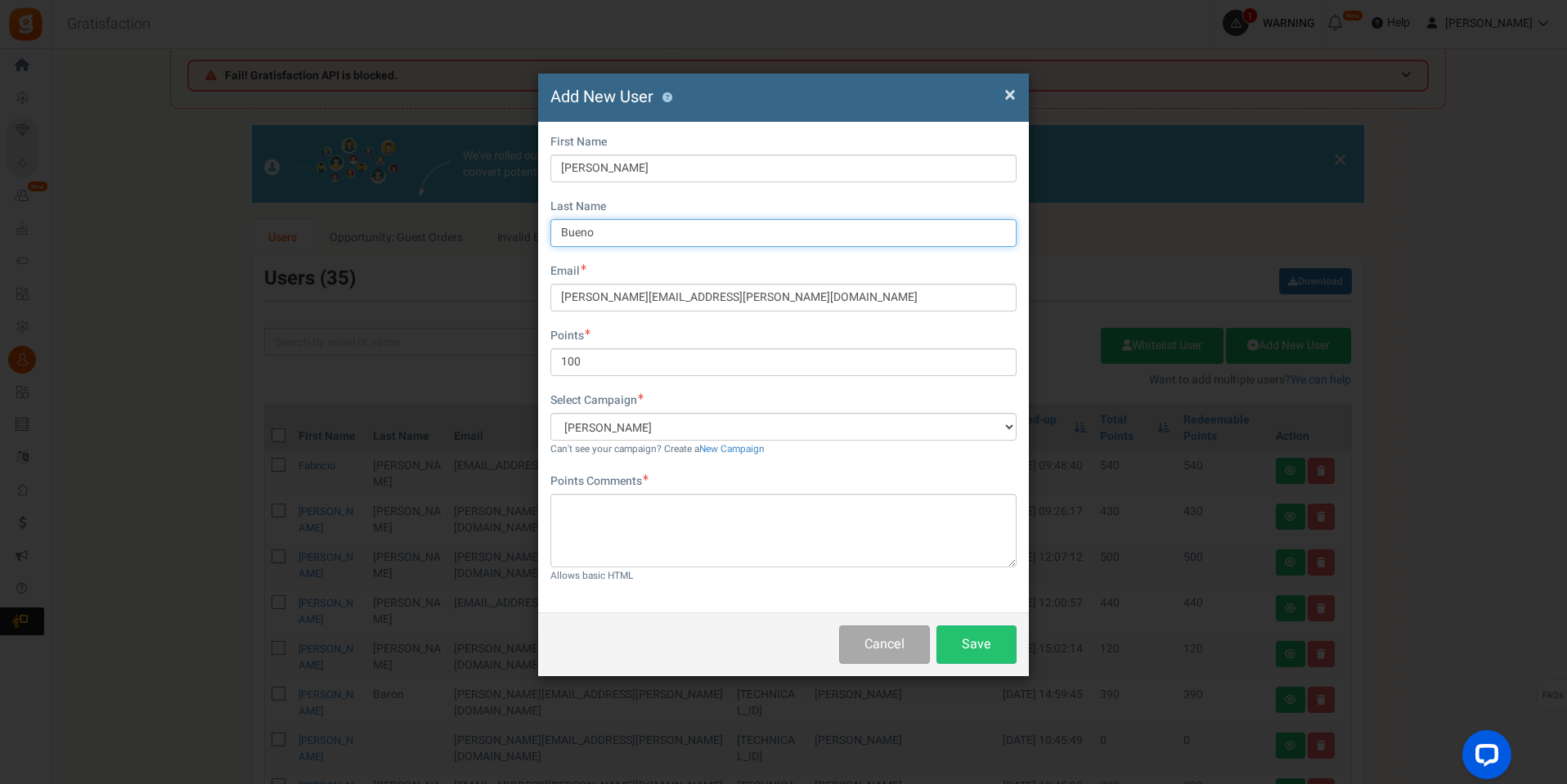
type input "Bueno"
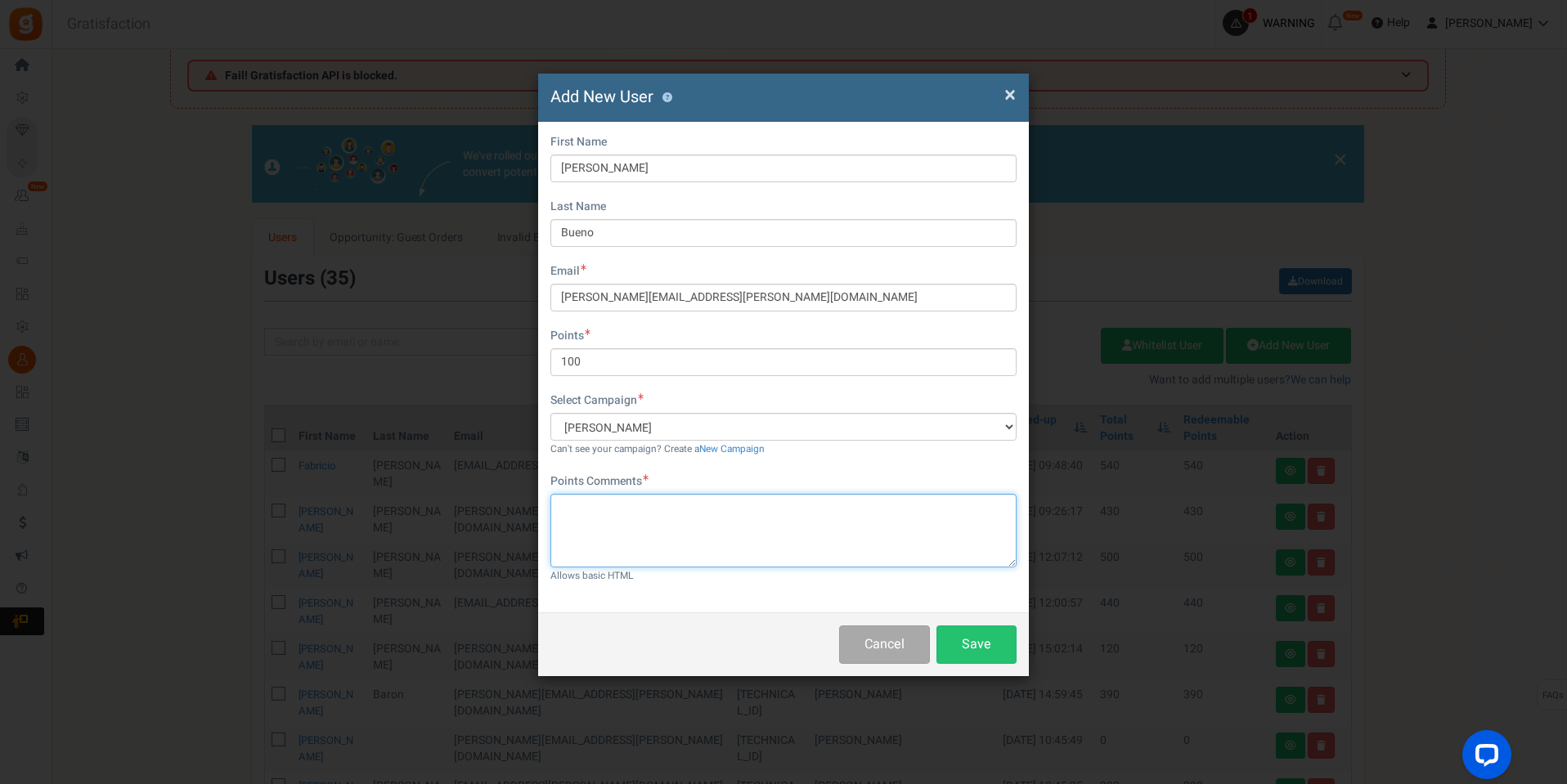
click at [751, 521] on textarea at bounding box center [784, 530] width 467 height 74
type textarea "pontos campanha"
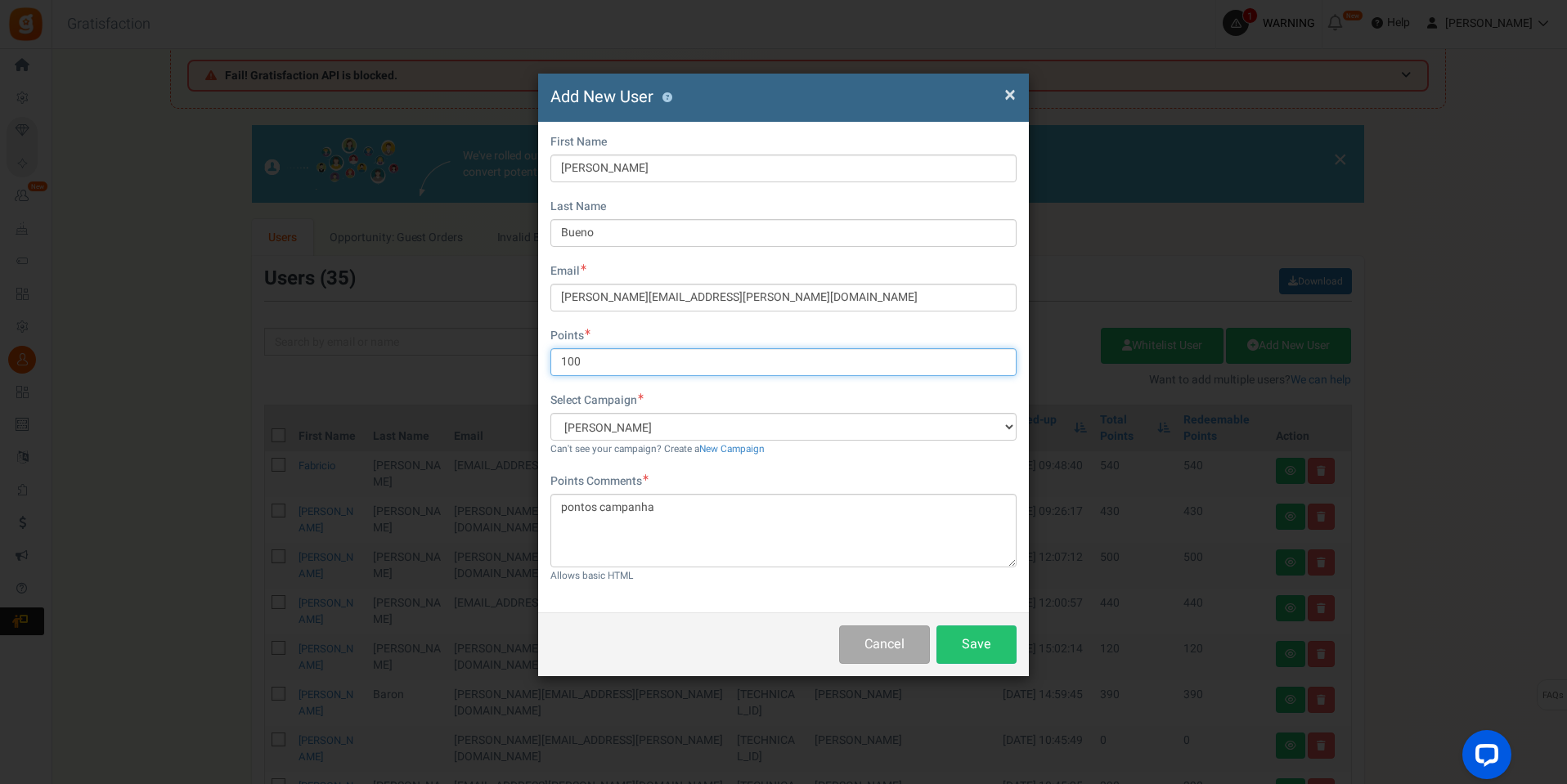
click at [621, 360] on input "100" at bounding box center [784, 363] width 467 height 28
type input "120"
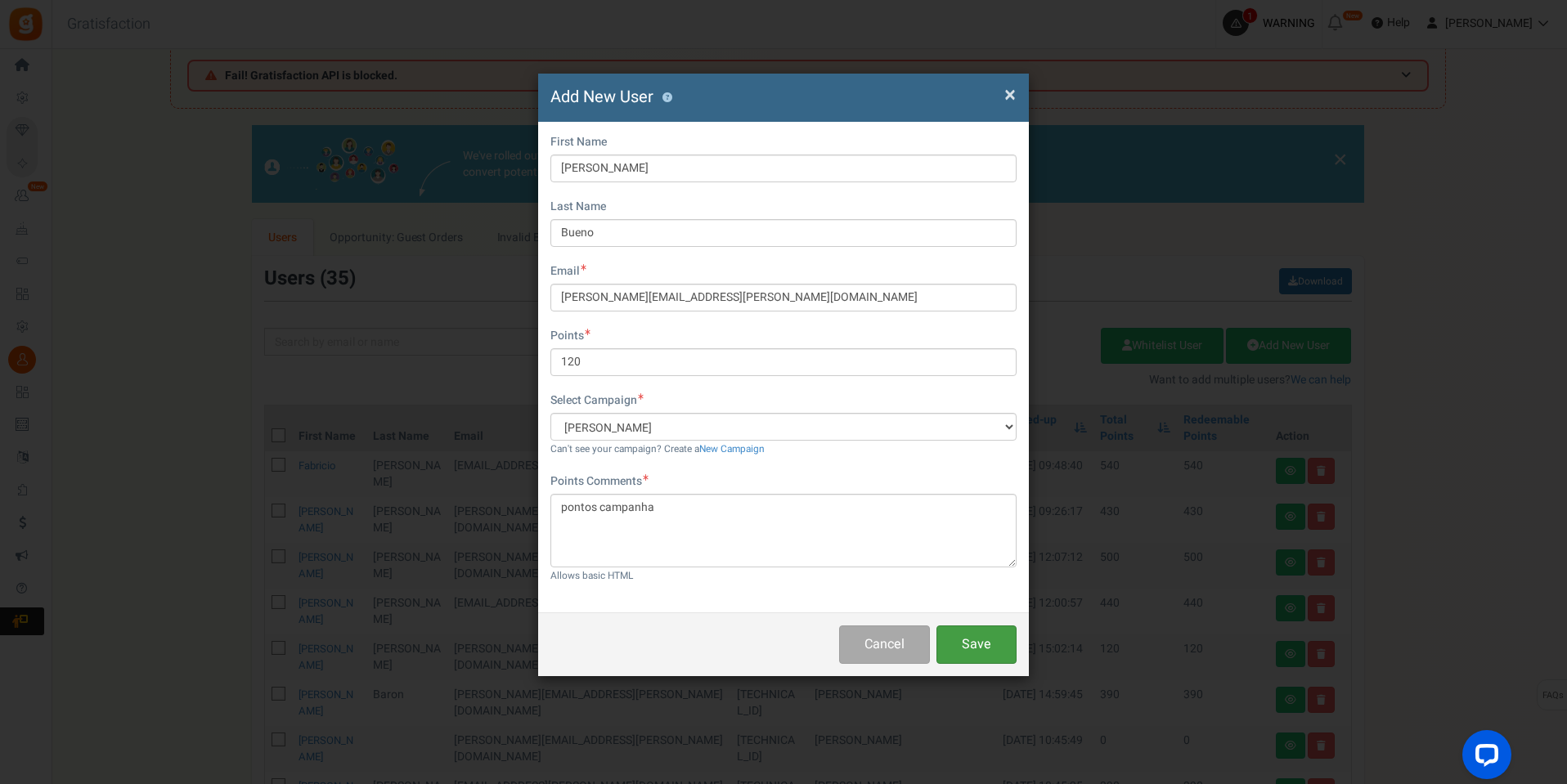
click at [975, 638] on button "Save" at bounding box center [976, 644] width 80 height 38
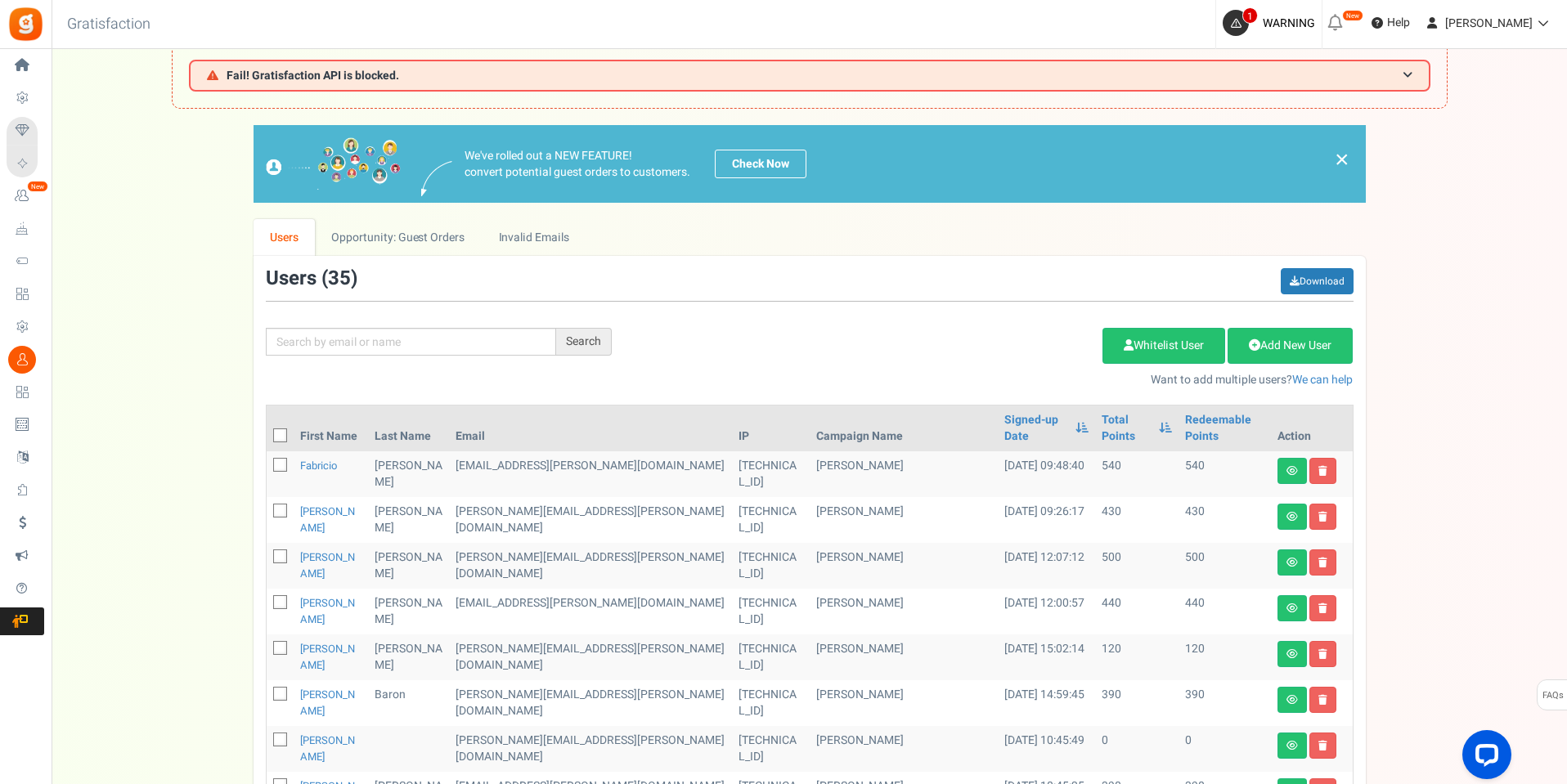
drag, startPoint x: 861, startPoint y: 353, endPoint x: 869, endPoint y: 363, distance: 12.8
click at [862, 354] on div "Add Etsy Order Delete Selected Users Import Users Spam Protection Subtract Poin…" at bounding box center [994, 353] width 742 height 70
click at [414, 352] on input "text" at bounding box center [411, 342] width 291 height 28
type input "[PERSON_NAME]"
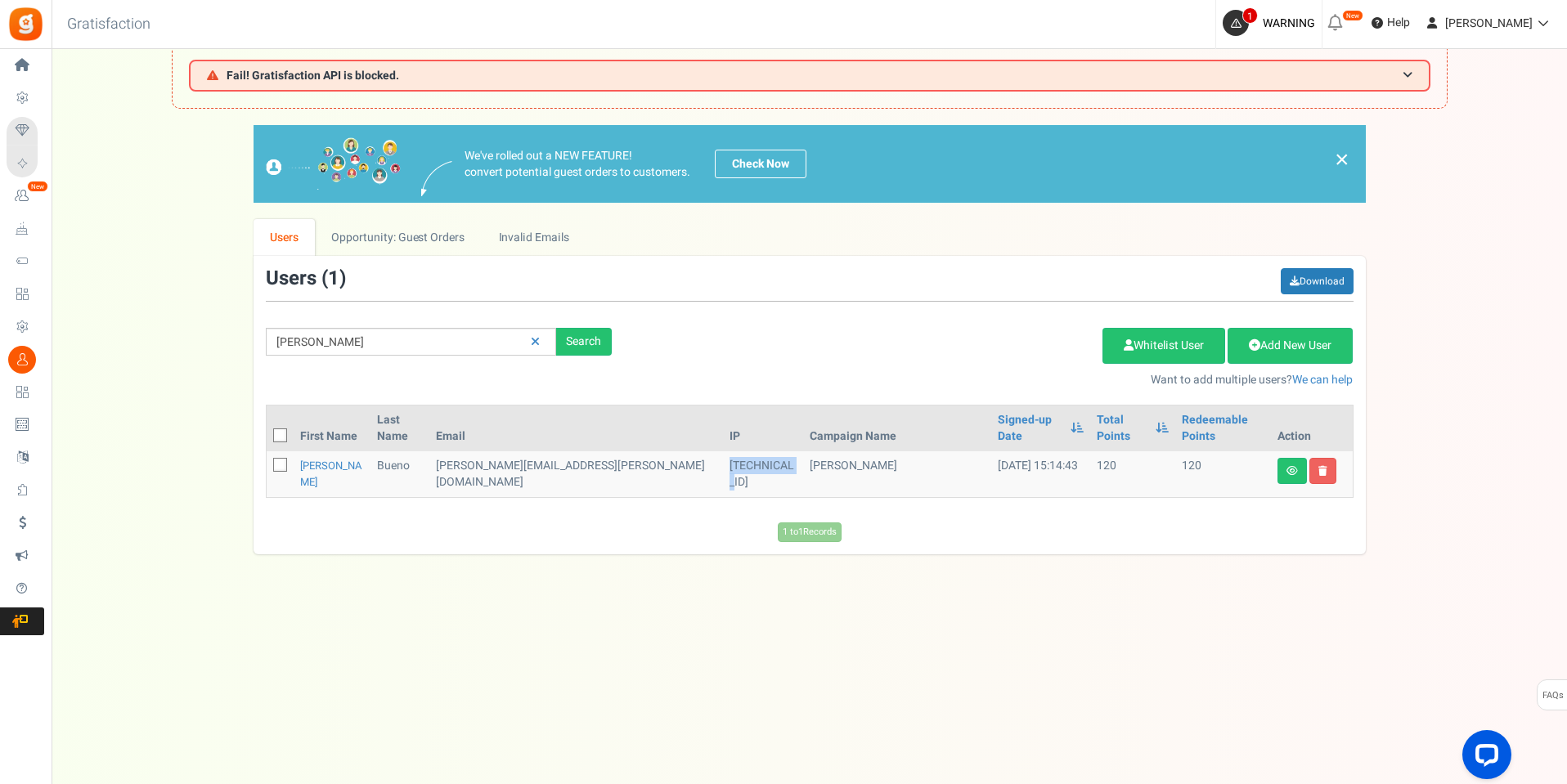
drag, startPoint x: 728, startPoint y: 448, endPoint x: 664, endPoint y: 452, distance: 64.1
click at [724, 452] on td "143.0.49.31" at bounding box center [764, 474] width 80 height 46
copy td "143.0.49.31"
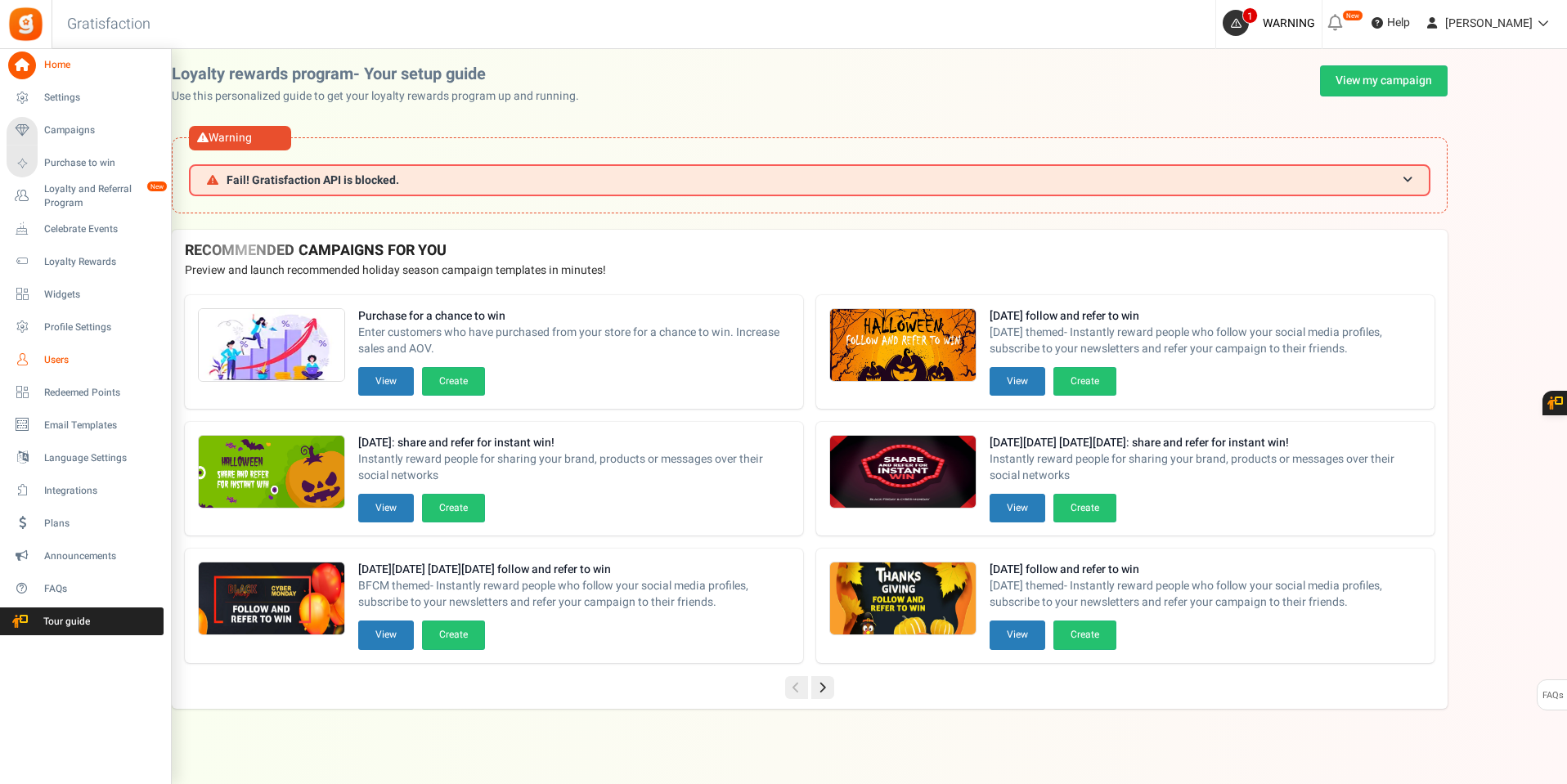
click at [53, 358] on span "Users" at bounding box center [101, 361] width 115 height 14
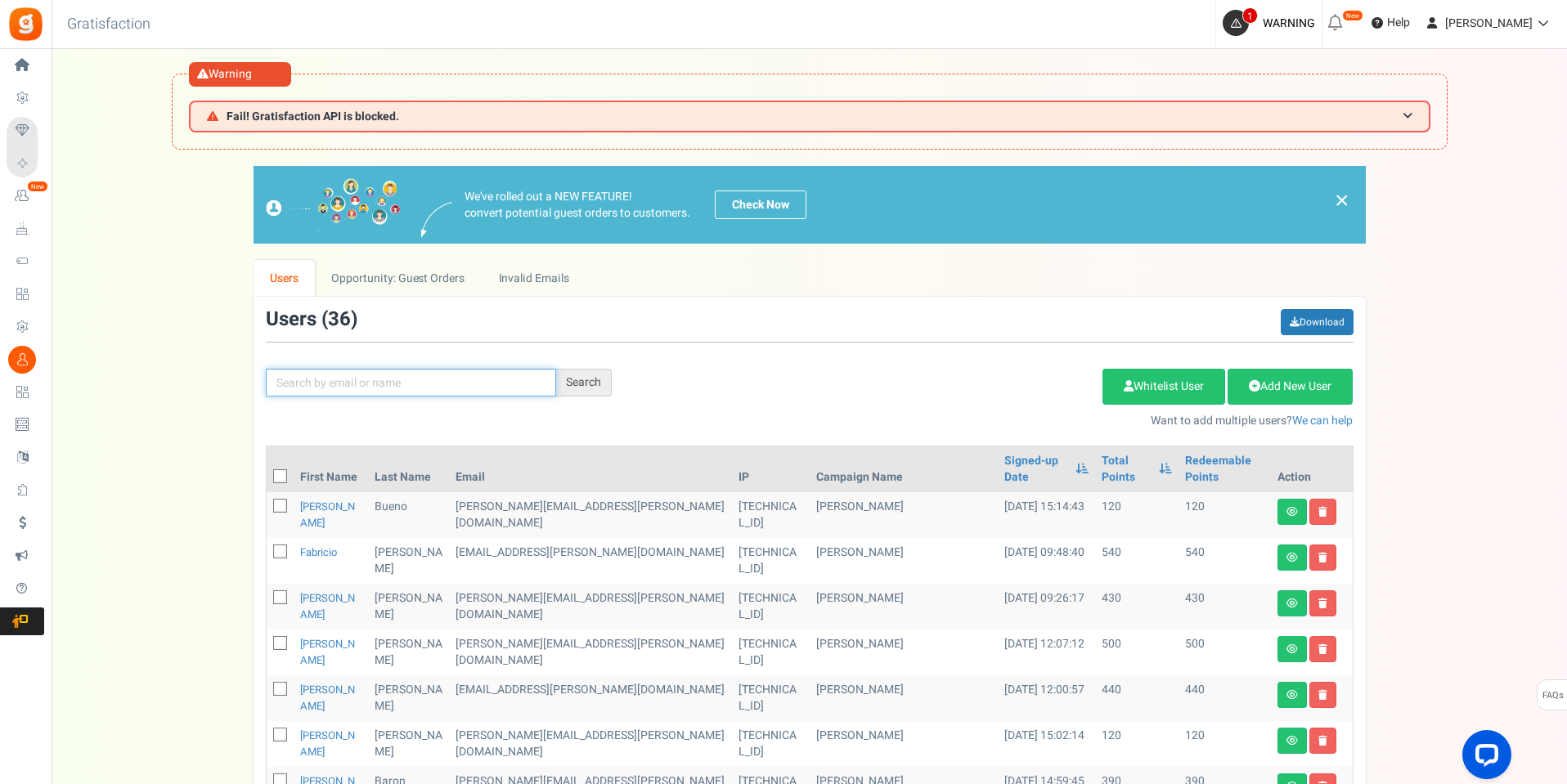
click at [468, 390] on input "text" at bounding box center [411, 383] width 291 height 28
click at [472, 387] on input "text" at bounding box center [411, 383] width 291 height 28
click at [1326, 520] on link at bounding box center [1322, 511] width 27 height 26
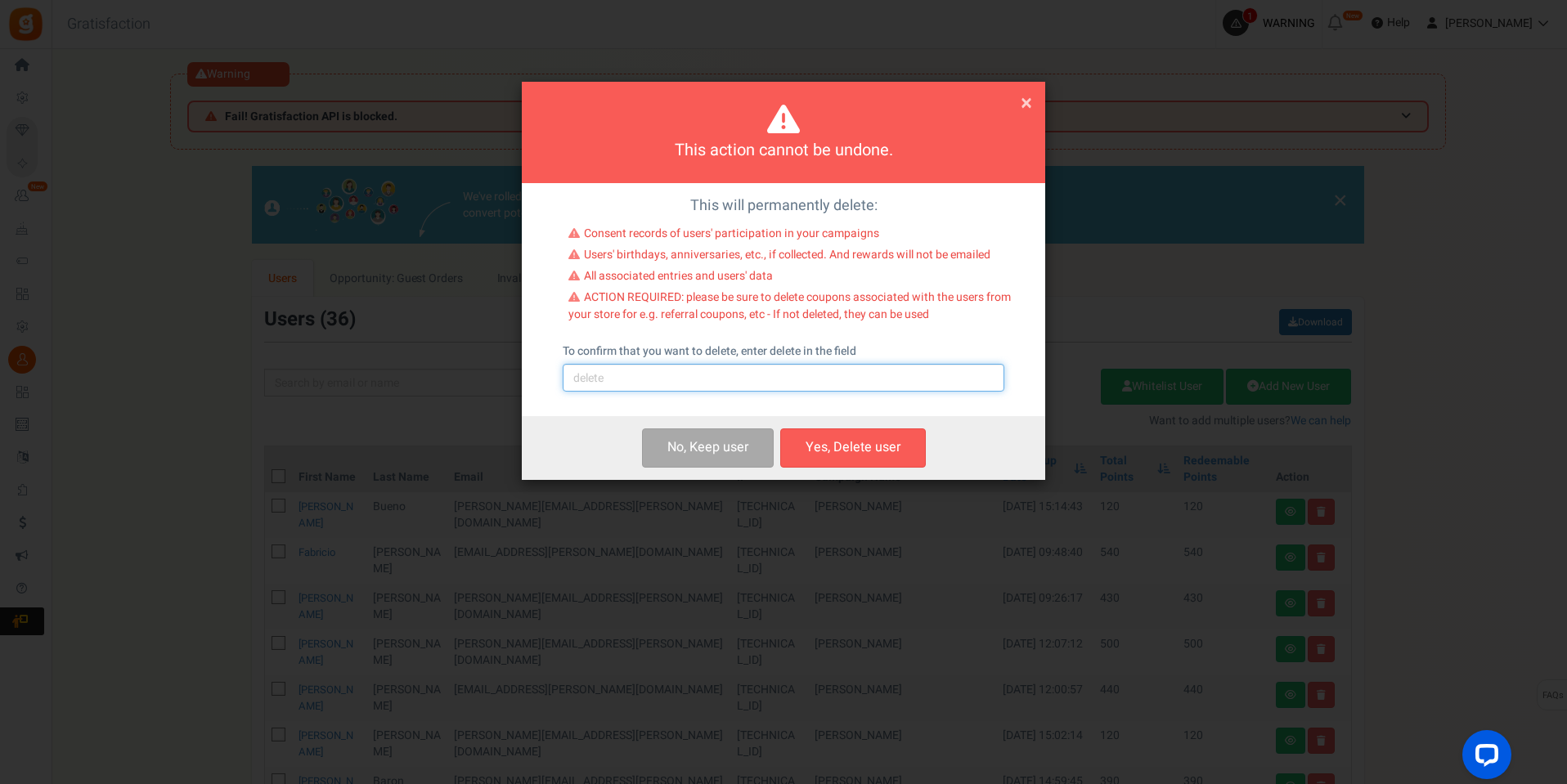
click at [697, 377] on input "text" at bounding box center [784, 378] width 442 height 28
type input "delete"
click at [879, 446] on button "Yes, Delete user" at bounding box center [853, 447] width 146 height 38
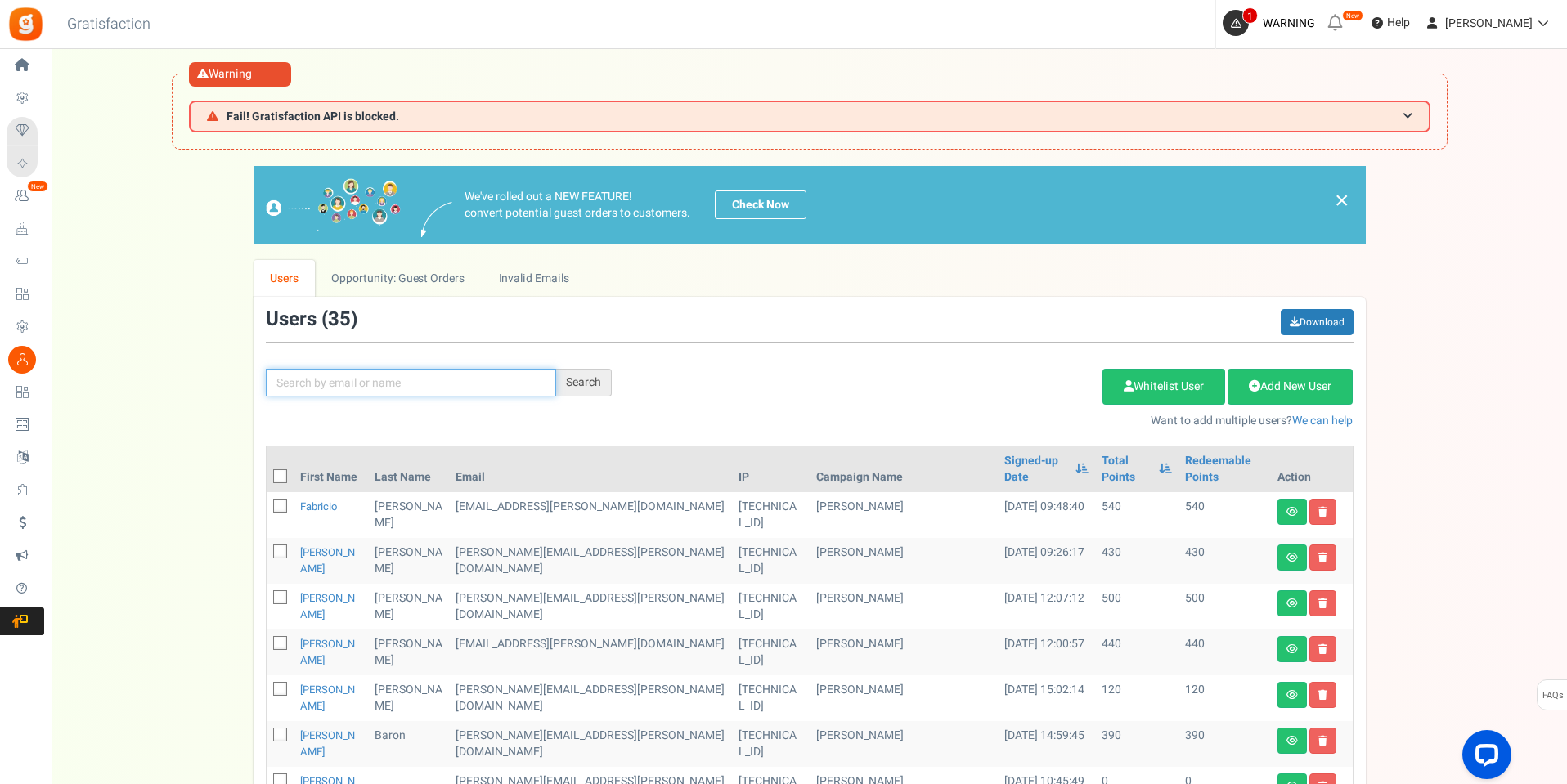
click at [439, 379] on input "text" at bounding box center [411, 383] width 291 height 28
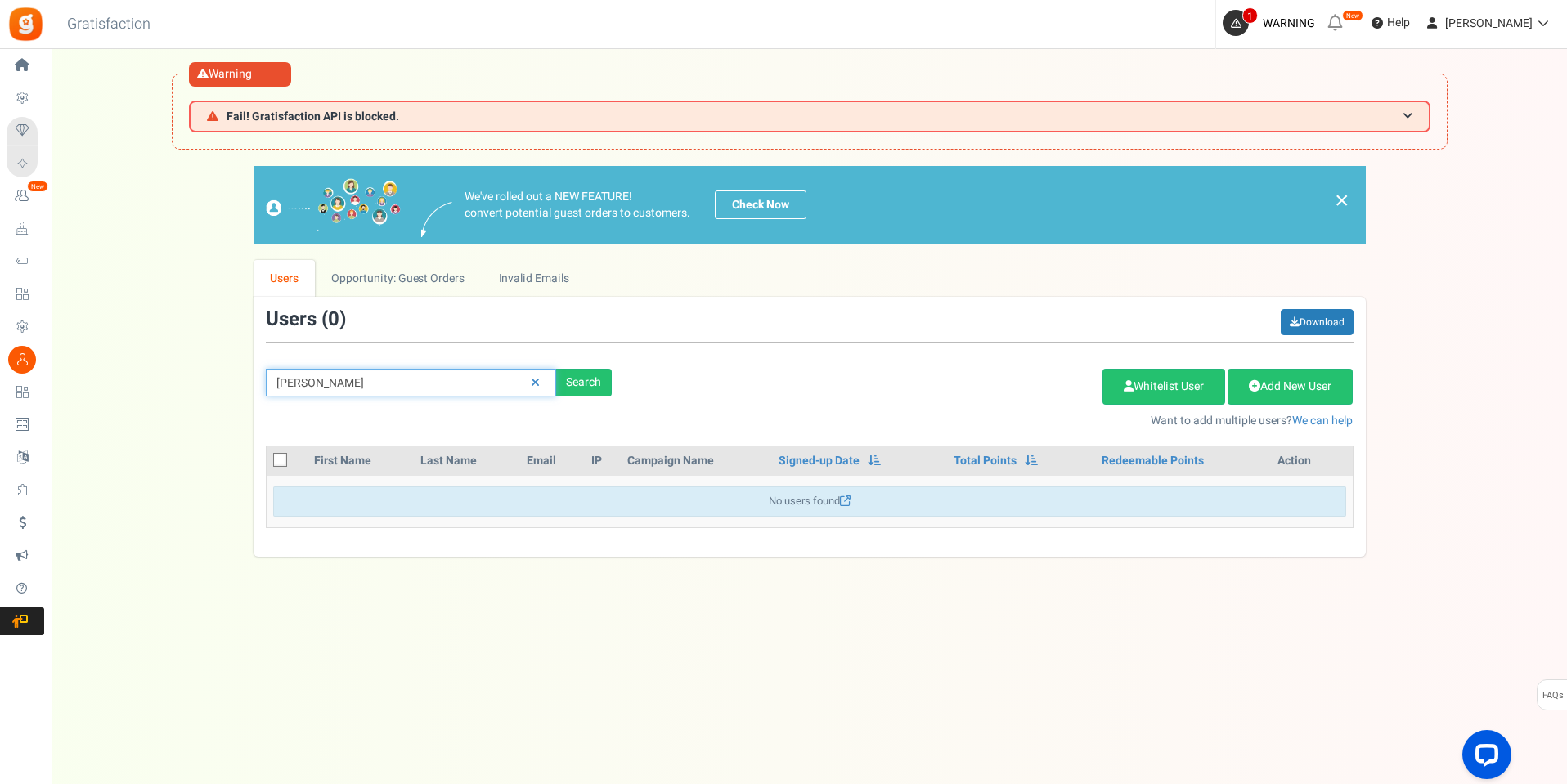
drag, startPoint x: 322, startPoint y: 380, endPoint x: 129, endPoint y: 380, distance: 193.0
click at [136, 381] on div "We've rolled out a NEW FEATURE! convert potential guest orders to customers. Ch…" at bounding box center [809, 361] width 1483 height 391
type input "bueno"
click at [603, 381] on div "Search" at bounding box center [585, 383] width 56 height 28
click at [539, 382] on link at bounding box center [535, 383] width 25 height 29
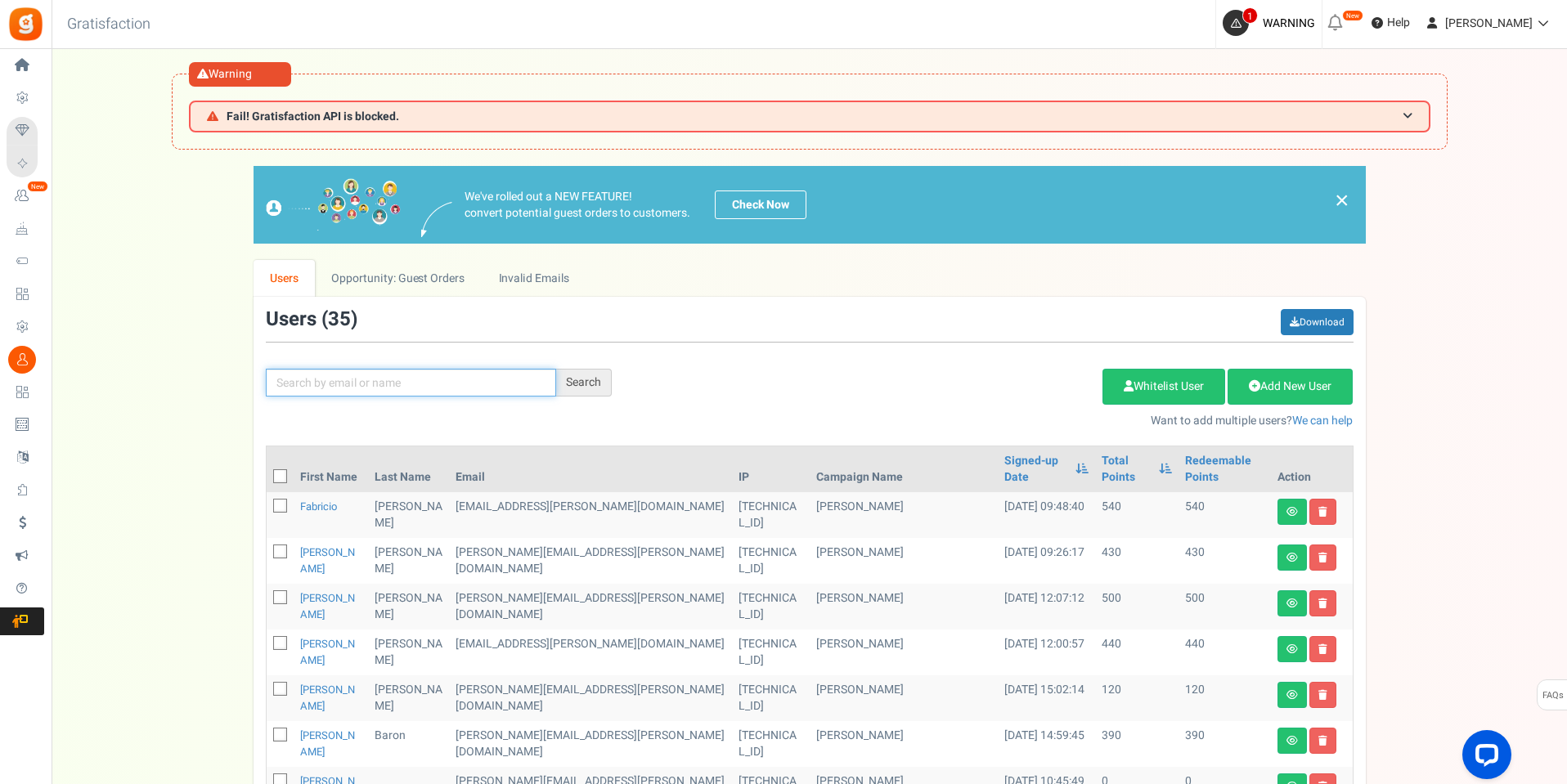
click at [409, 381] on input "text" at bounding box center [411, 383] width 291 height 28
type input "elaine"
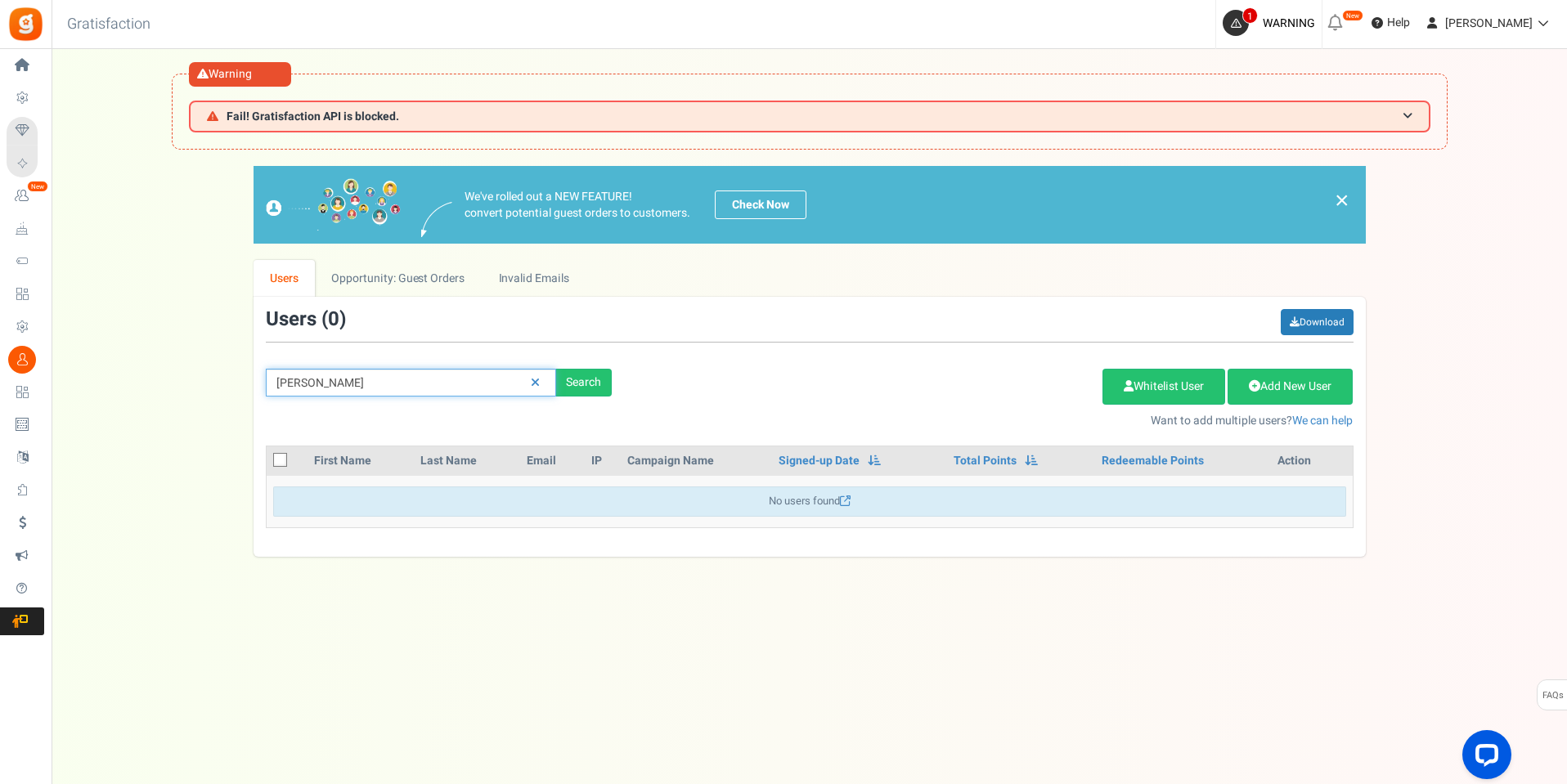
drag, startPoint x: 406, startPoint y: 388, endPoint x: 232, endPoint y: 398, distance: 174.3
click at [229, 393] on div "We've rolled out a NEW FEATURE! convert potential guest orders to customers. Ch…" at bounding box center [809, 361] width 1483 height 391
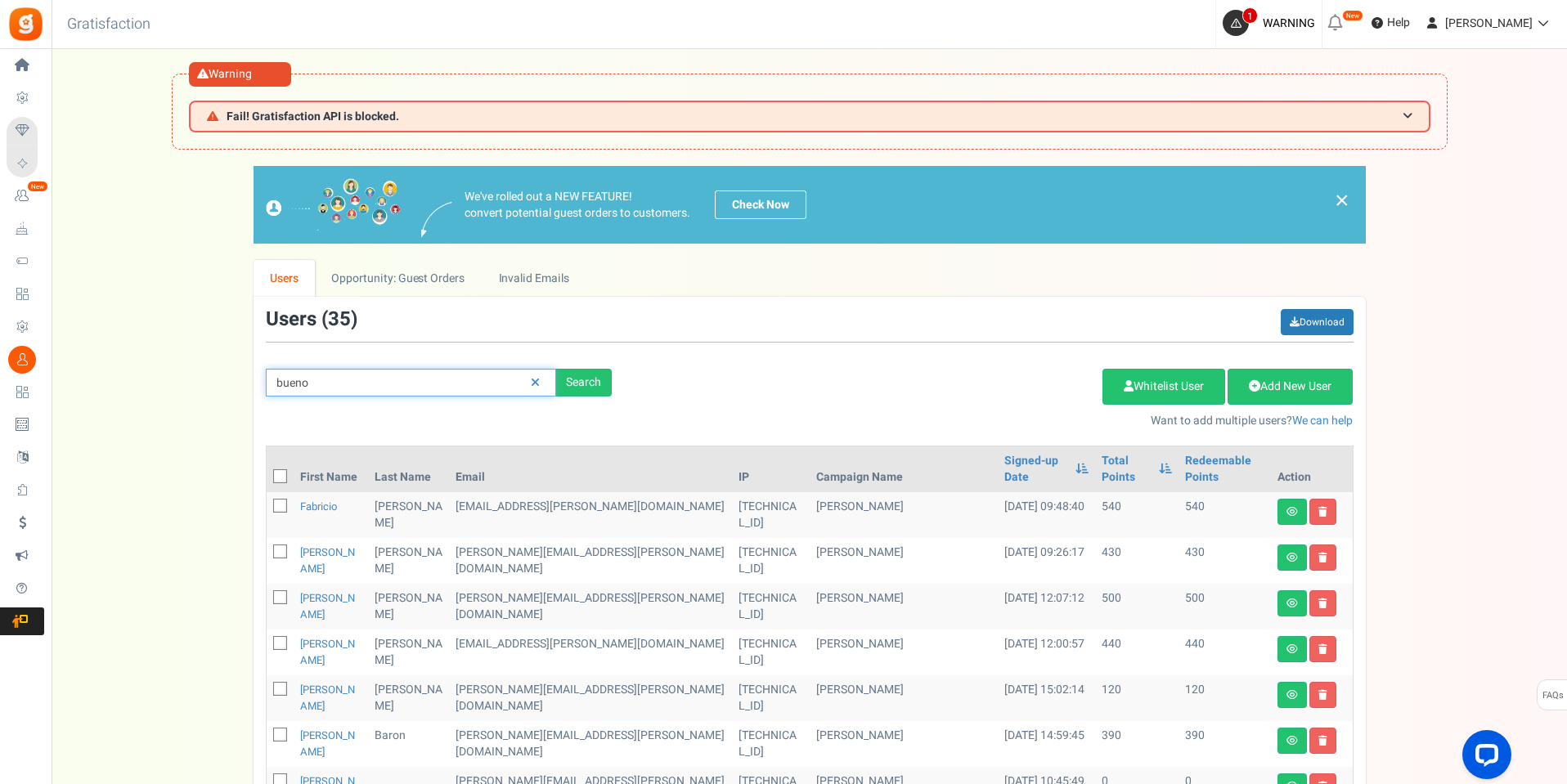
type input "bueno"
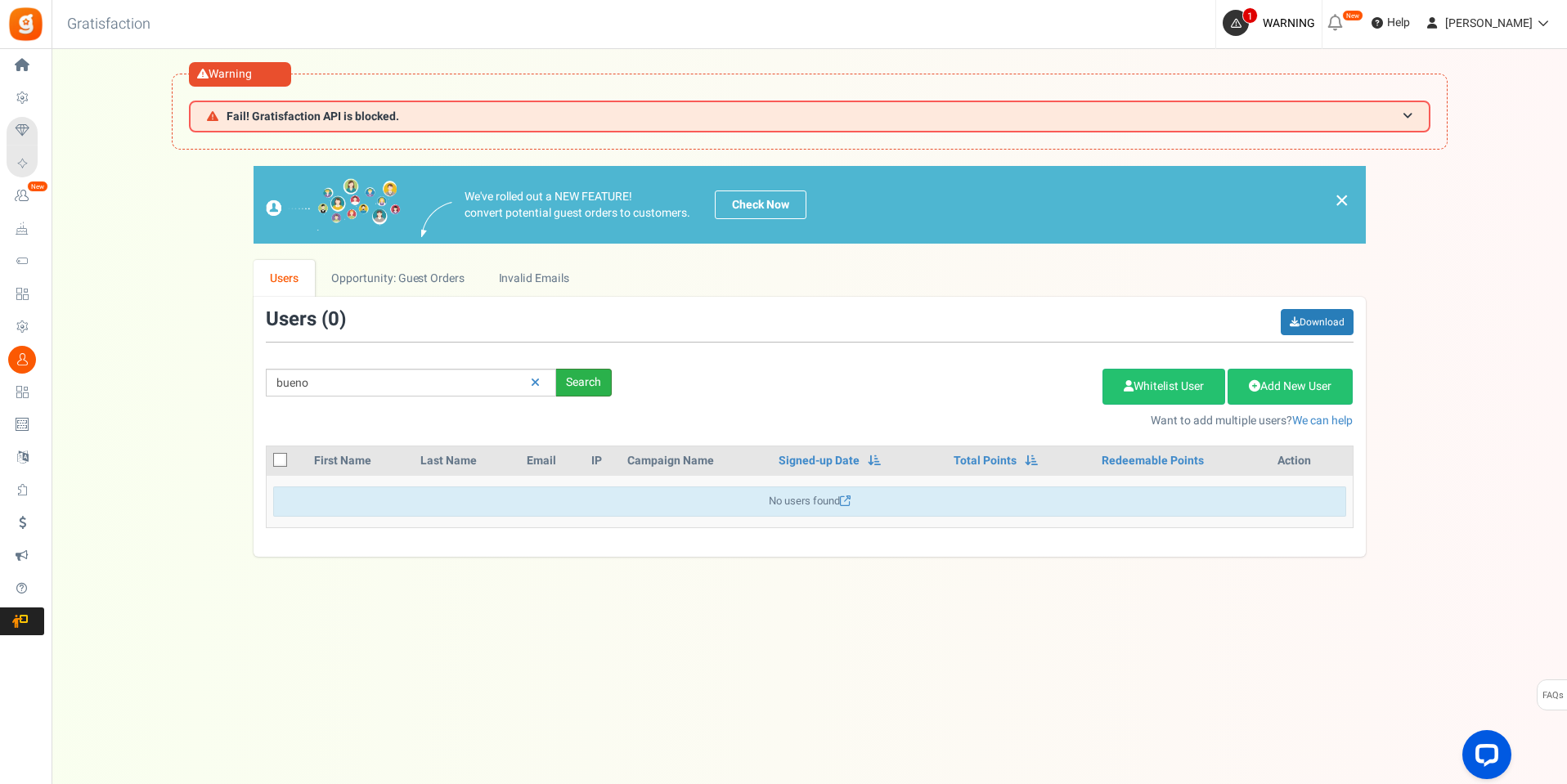
click at [593, 377] on div "Search" at bounding box center [585, 383] width 56 height 28
click at [409, 277] on link "Opportunity: Guest Orders" at bounding box center [398, 278] width 166 height 37
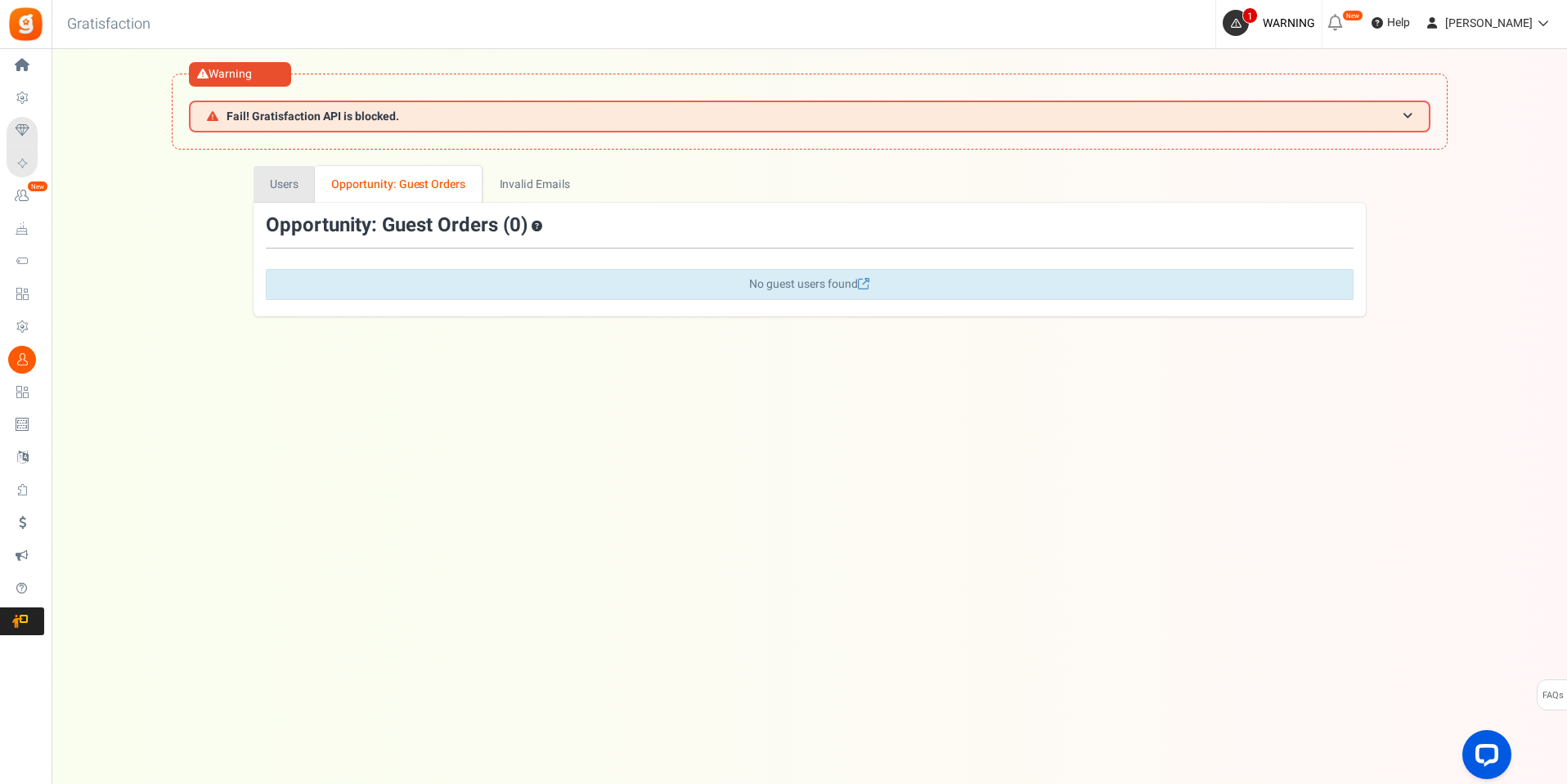
click at [290, 178] on link "Users" at bounding box center [285, 184] width 62 height 37
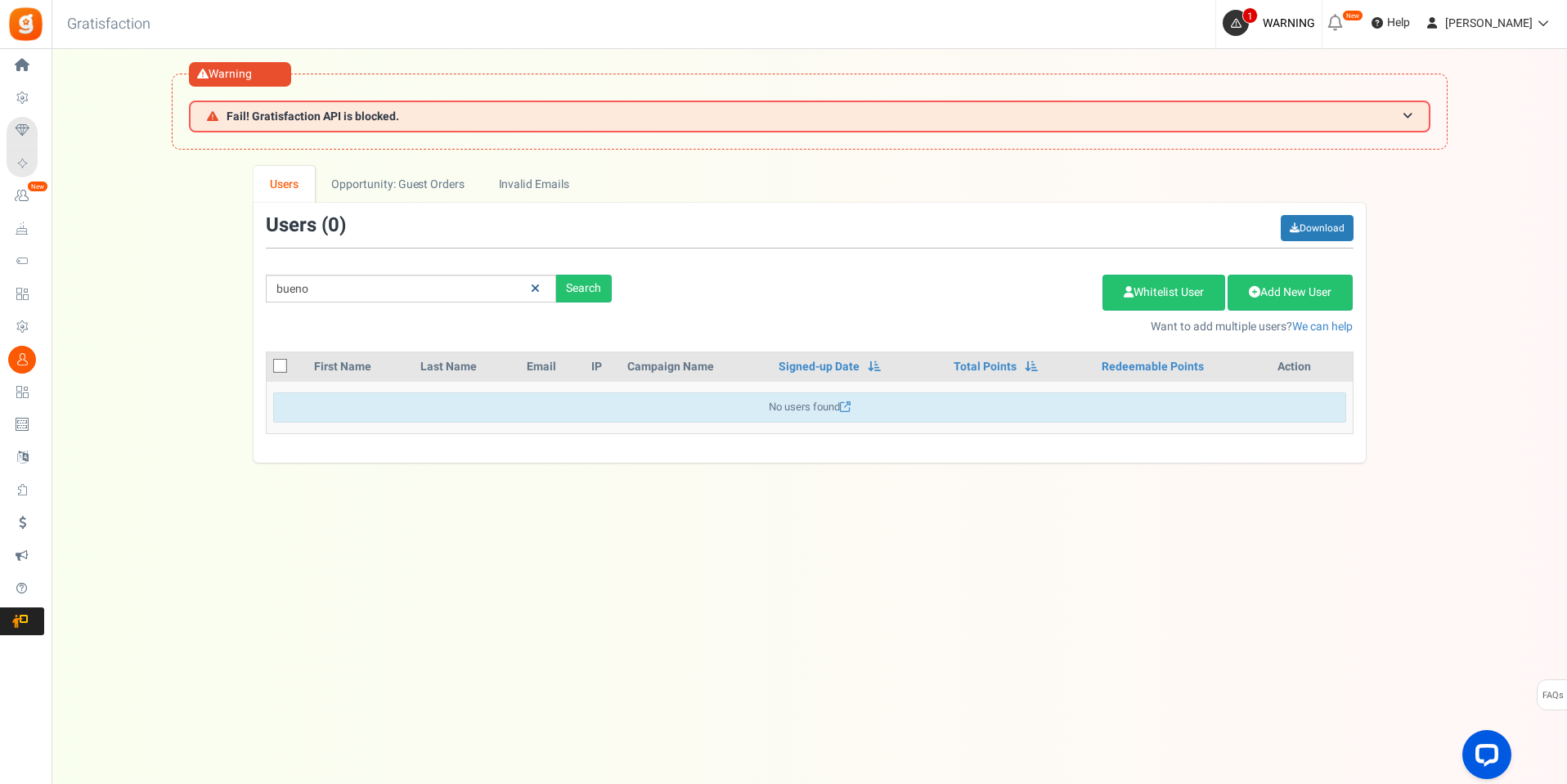
click at [539, 291] on link at bounding box center [535, 289] width 25 height 29
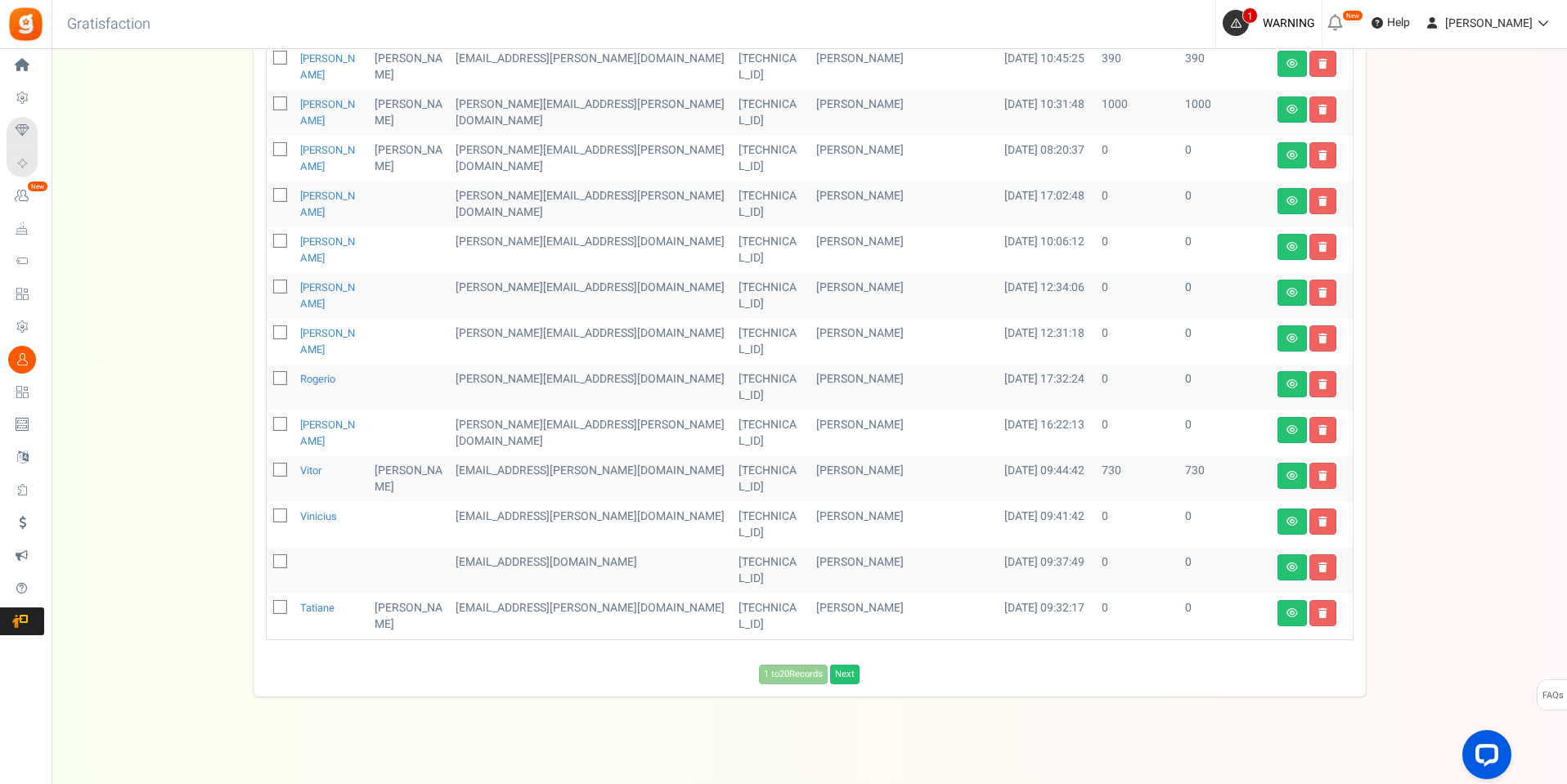
scroll to position [685, 0]
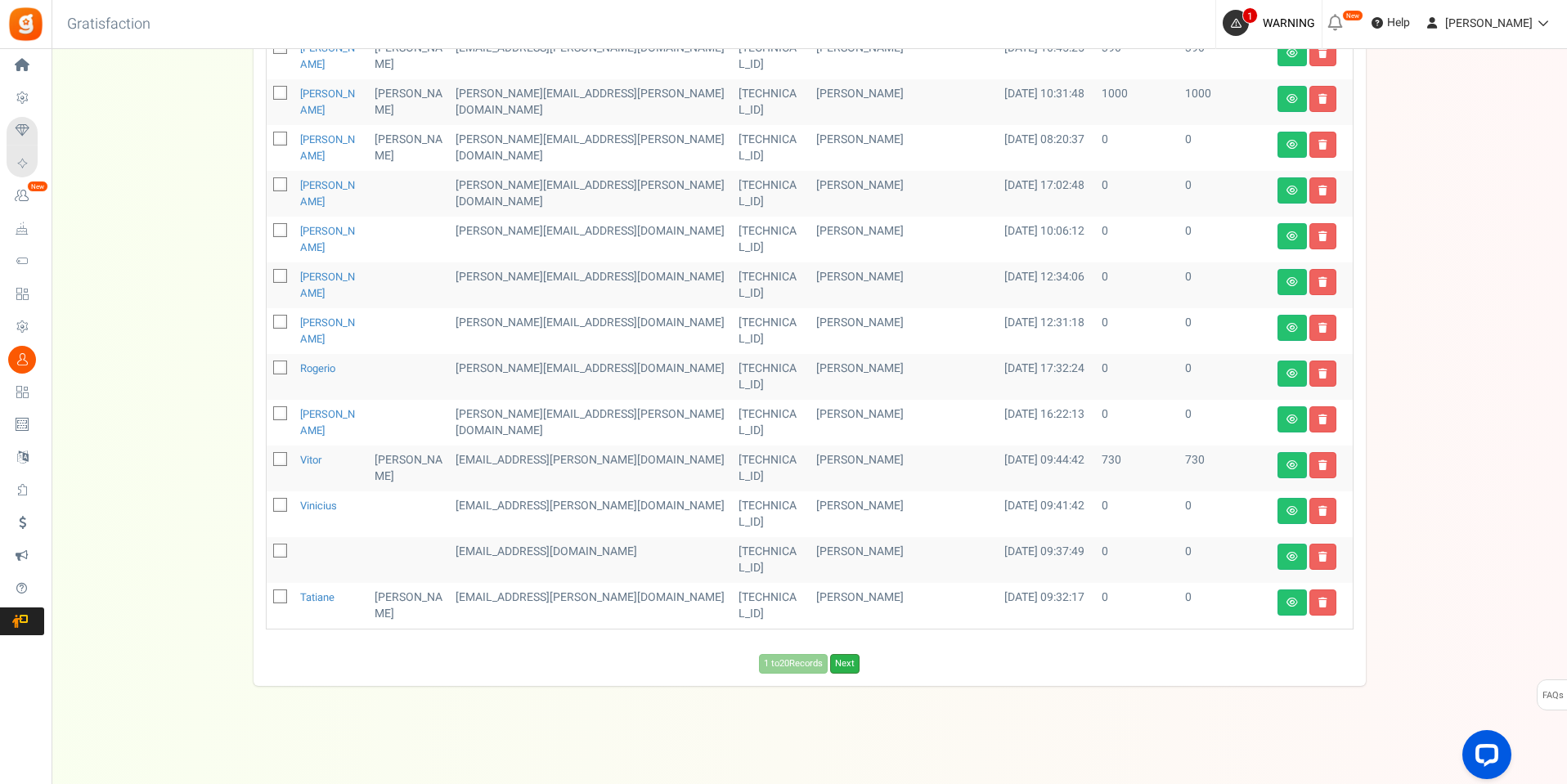
click at [852, 654] on link "Next" at bounding box center [844, 664] width 29 height 20
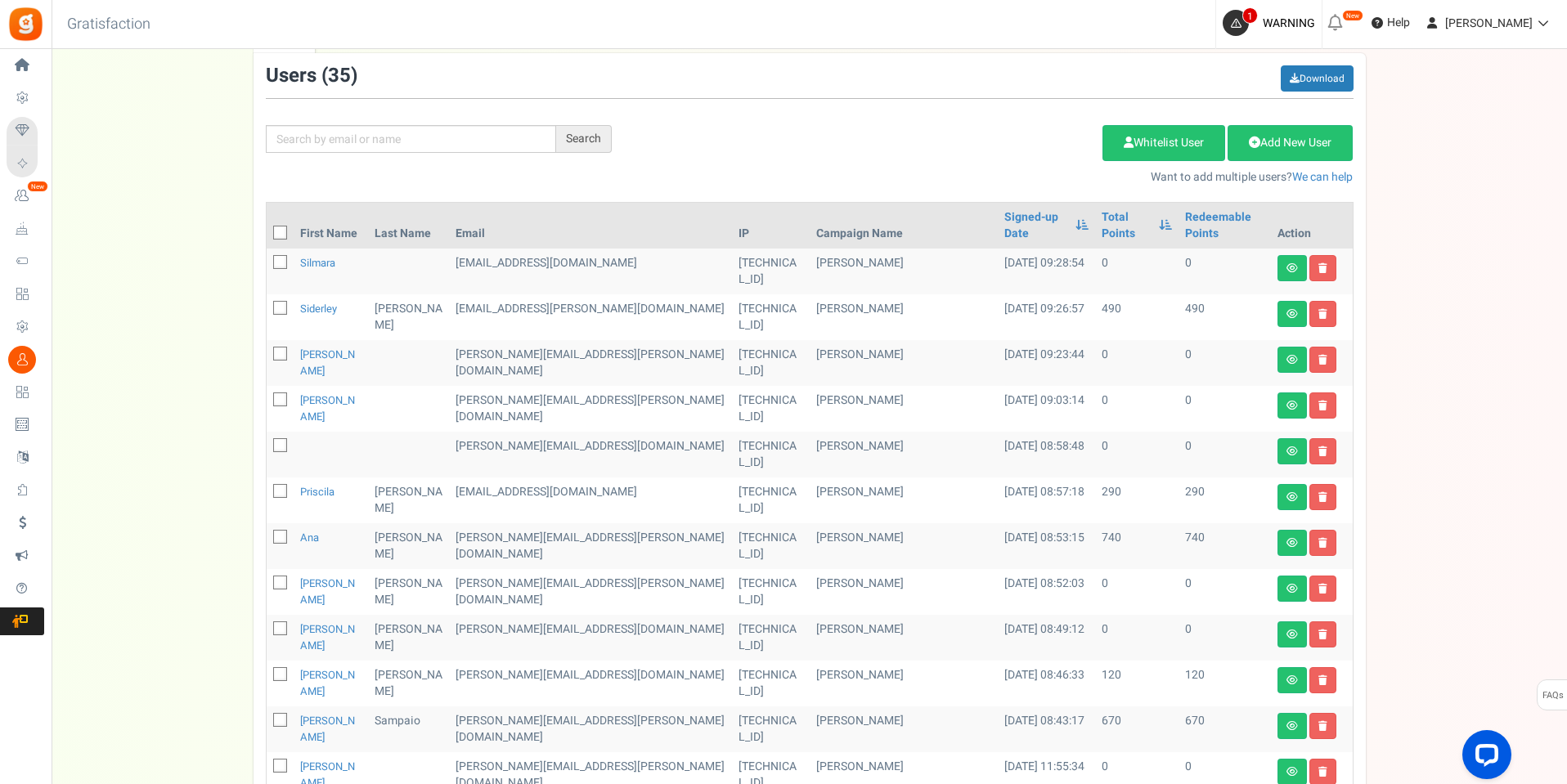
scroll to position [129, 0]
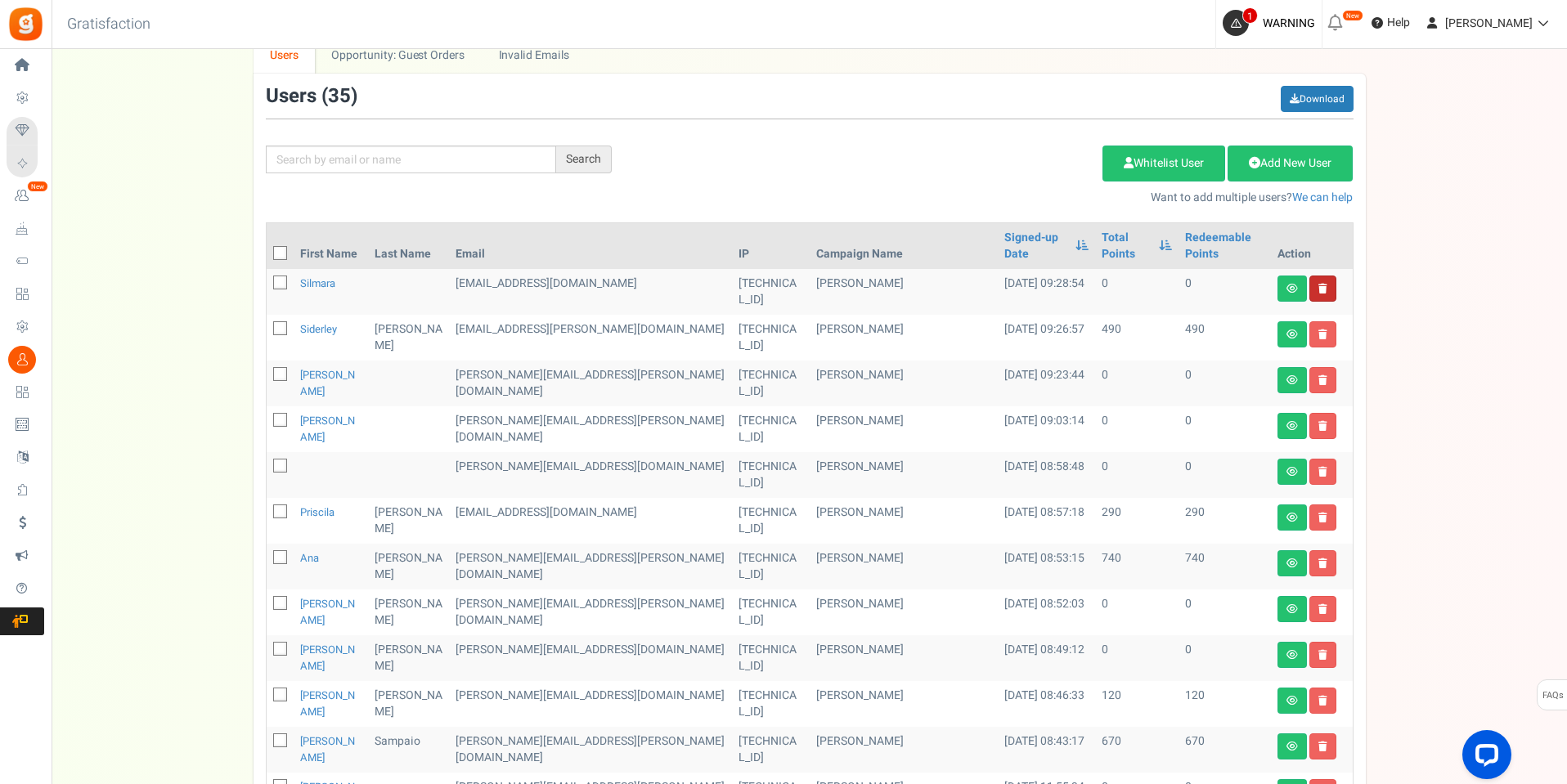
click at [1326, 282] on link at bounding box center [1322, 289] width 27 height 26
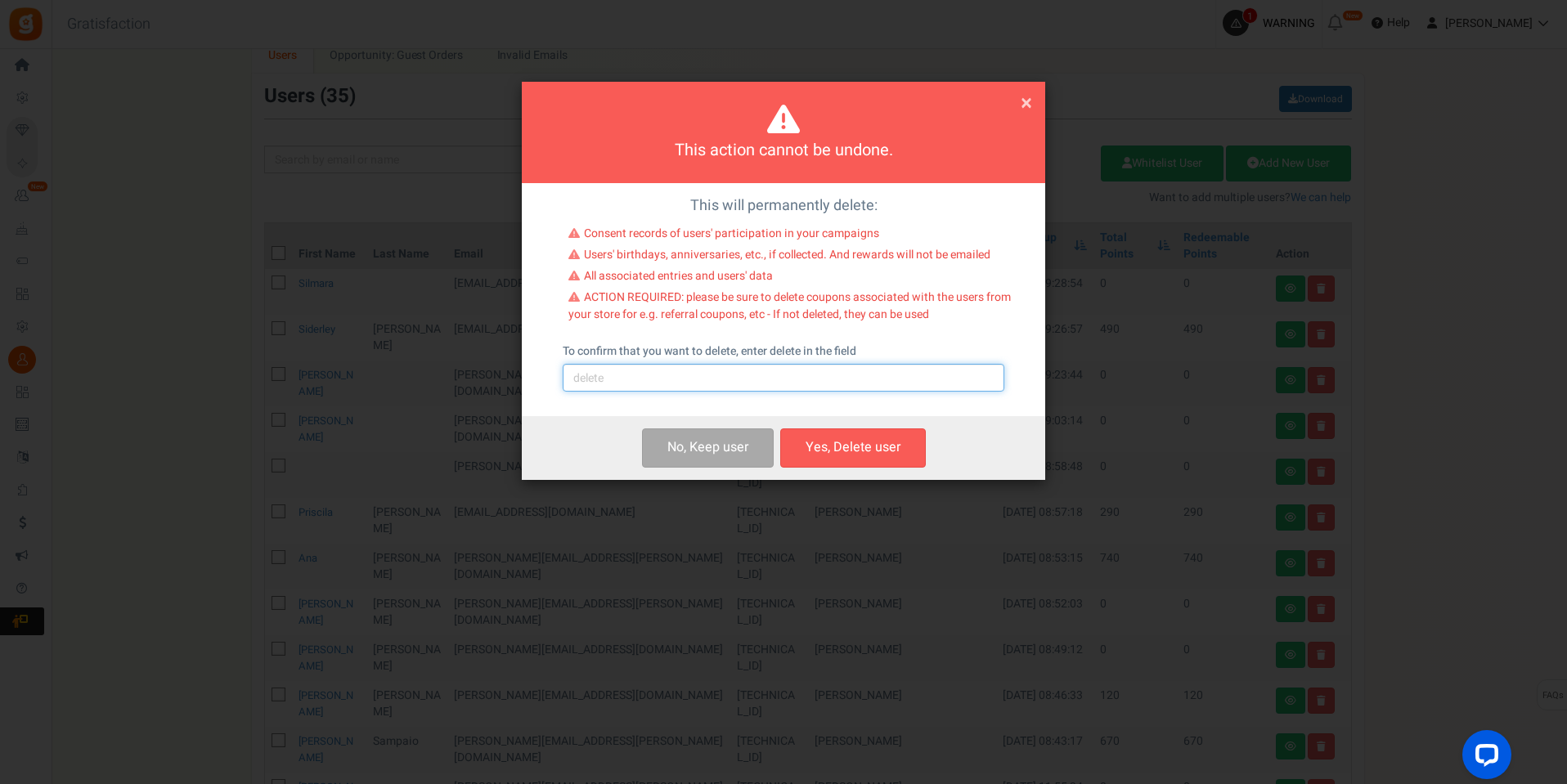
click at [706, 371] on input "text" at bounding box center [784, 378] width 442 height 28
type input "delete"
click at [858, 442] on button "Yes, Delete user" at bounding box center [853, 447] width 146 height 38
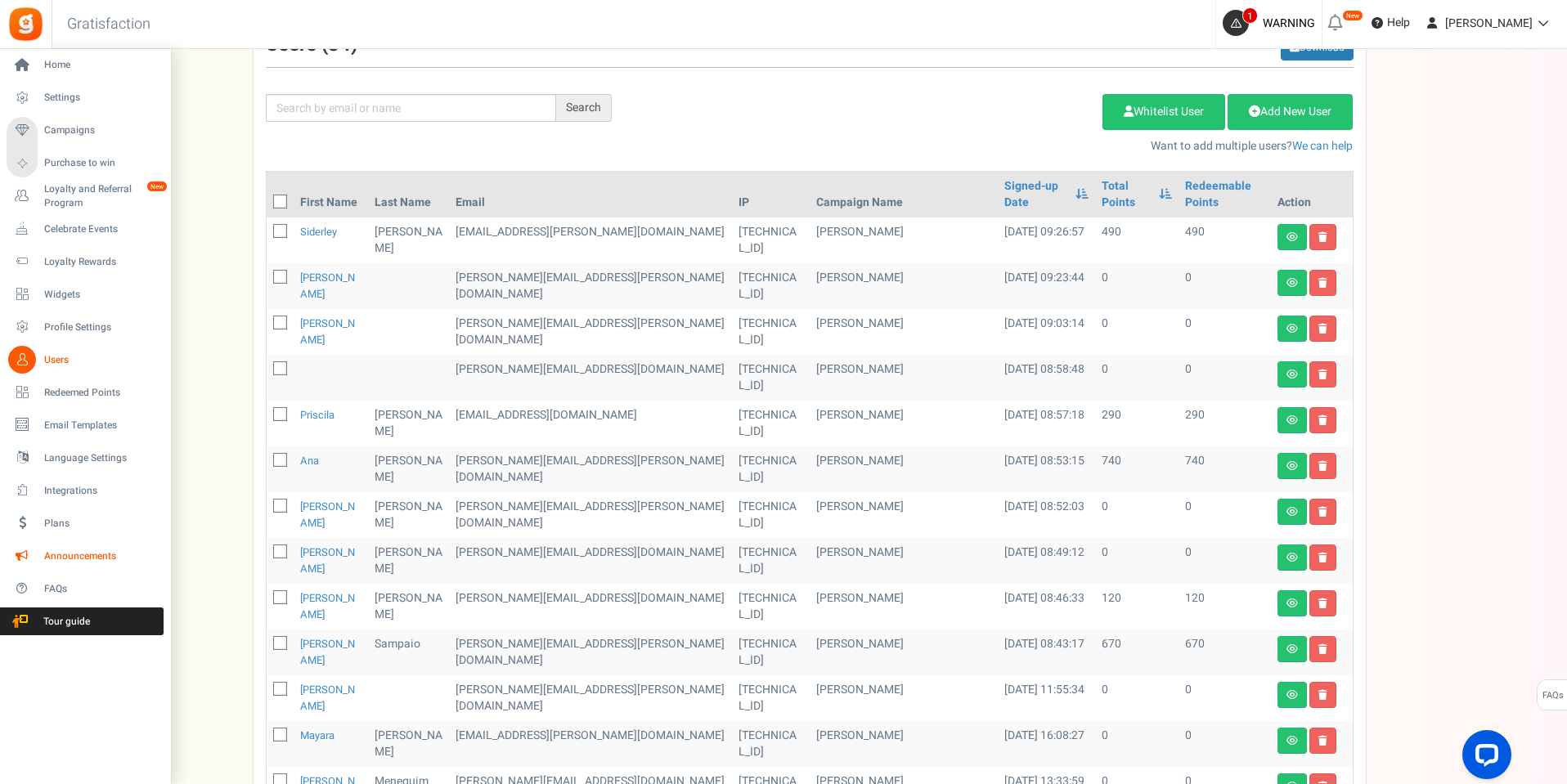
scroll to position [191, 0]
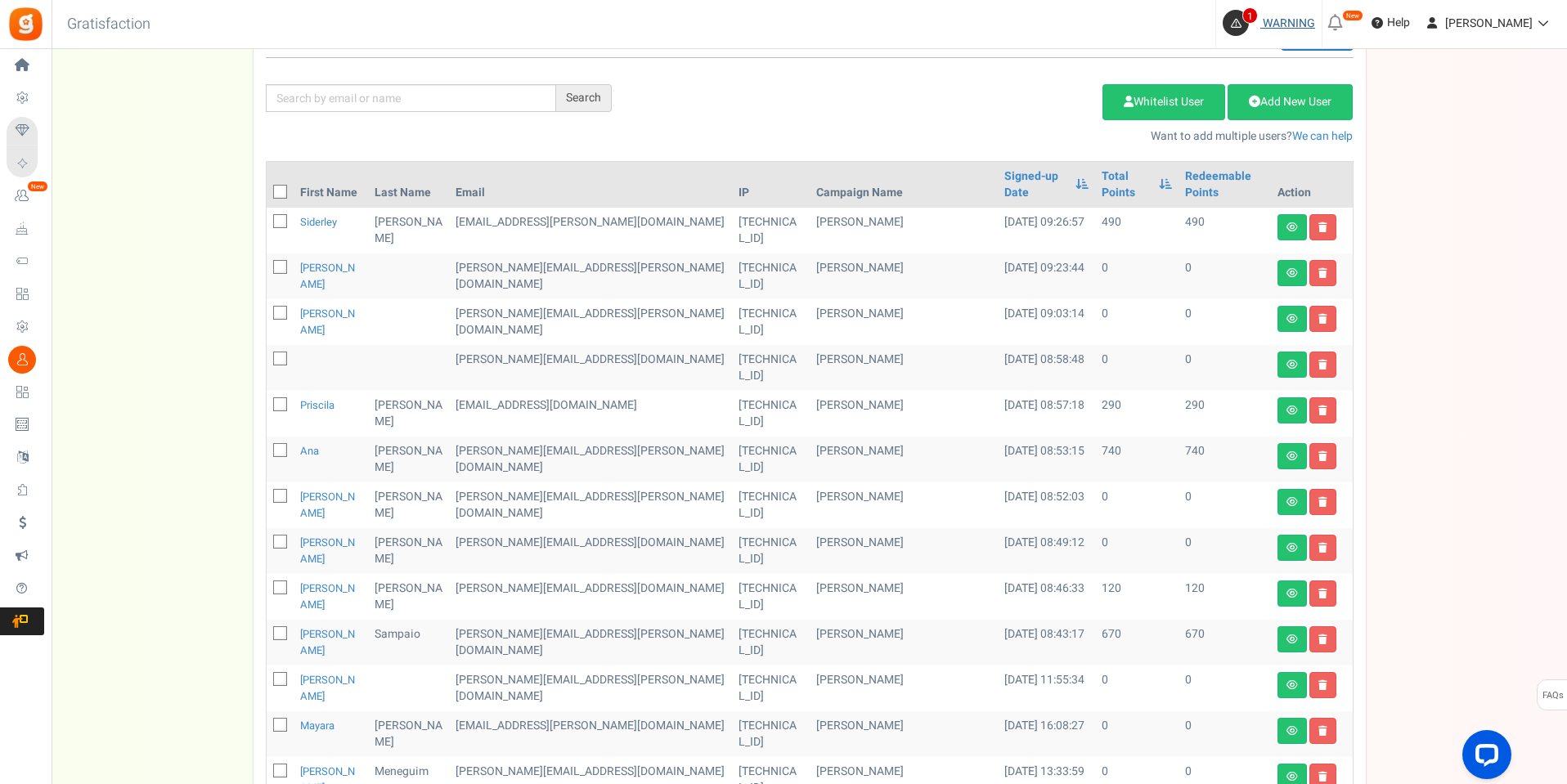
click at [1248, 28] on span "1" at bounding box center [1236, 23] width 26 height 26
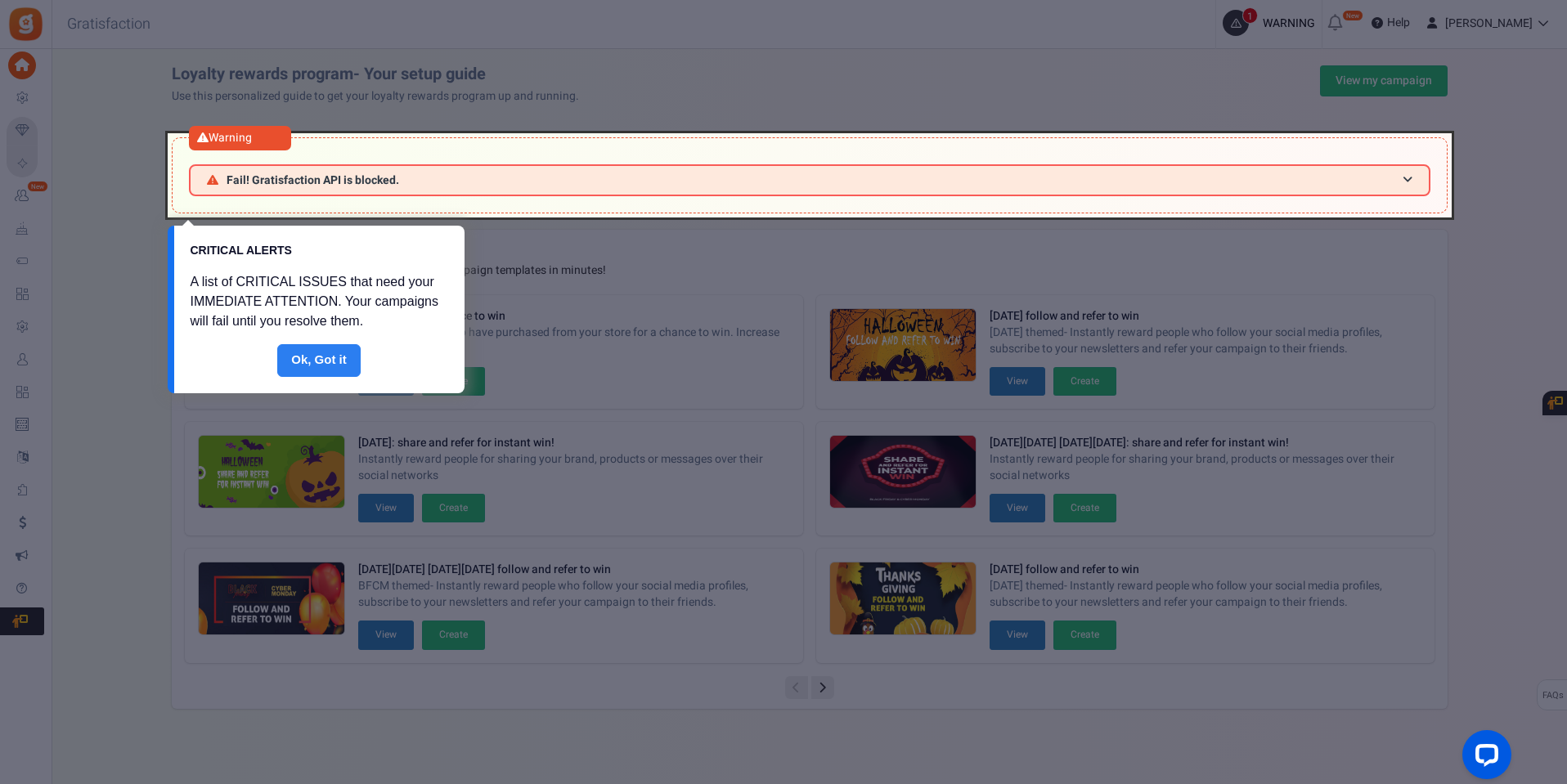
click at [338, 374] on link "Done" at bounding box center [318, 361] width 83 height 33
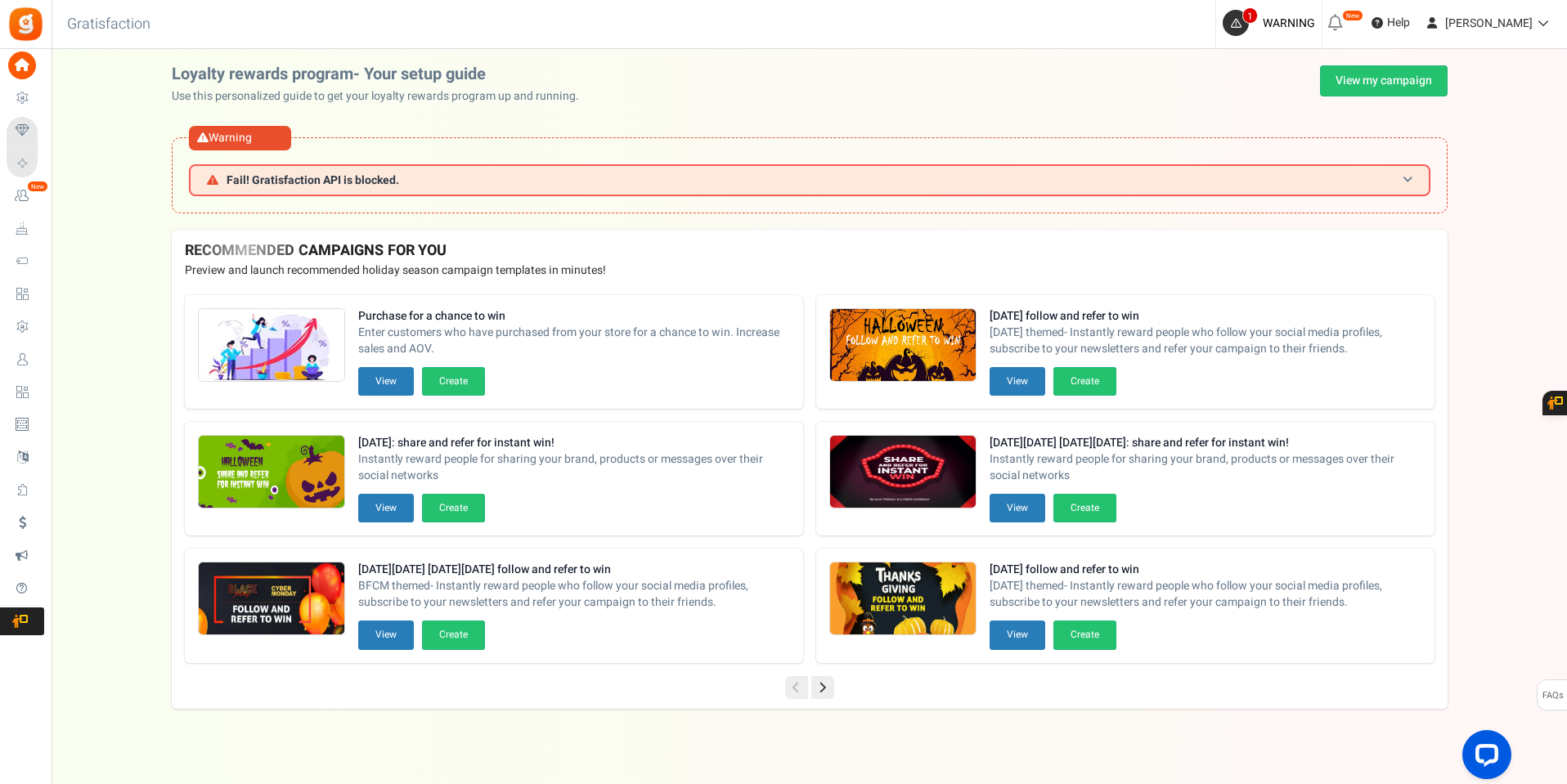
click at [1404, 185] on span at bounding box center [1408, 180] width 10 height 12
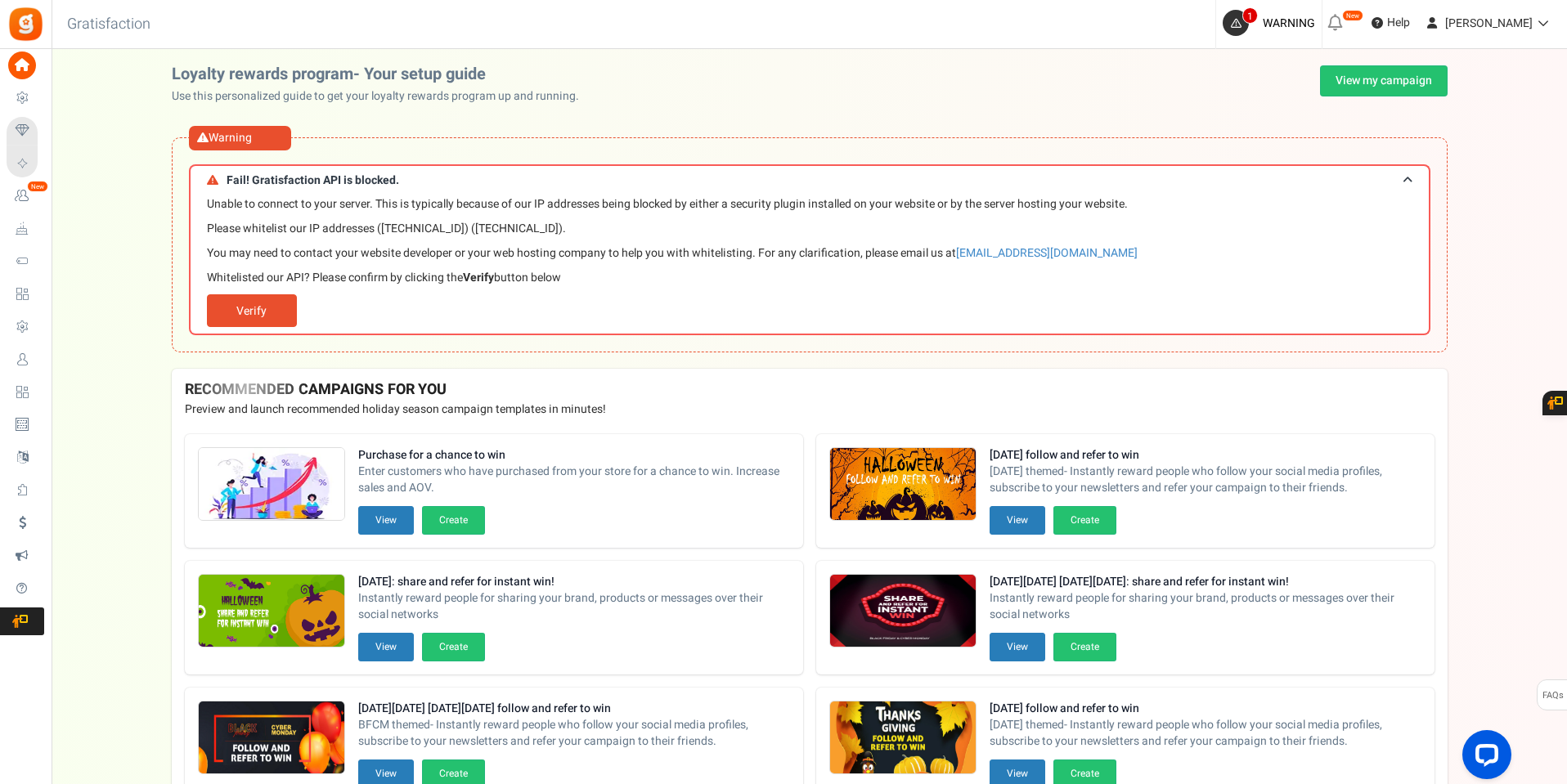
click at [0, 0] on span "Campaigns" at bounding box center [0, 0] width 0 height 0
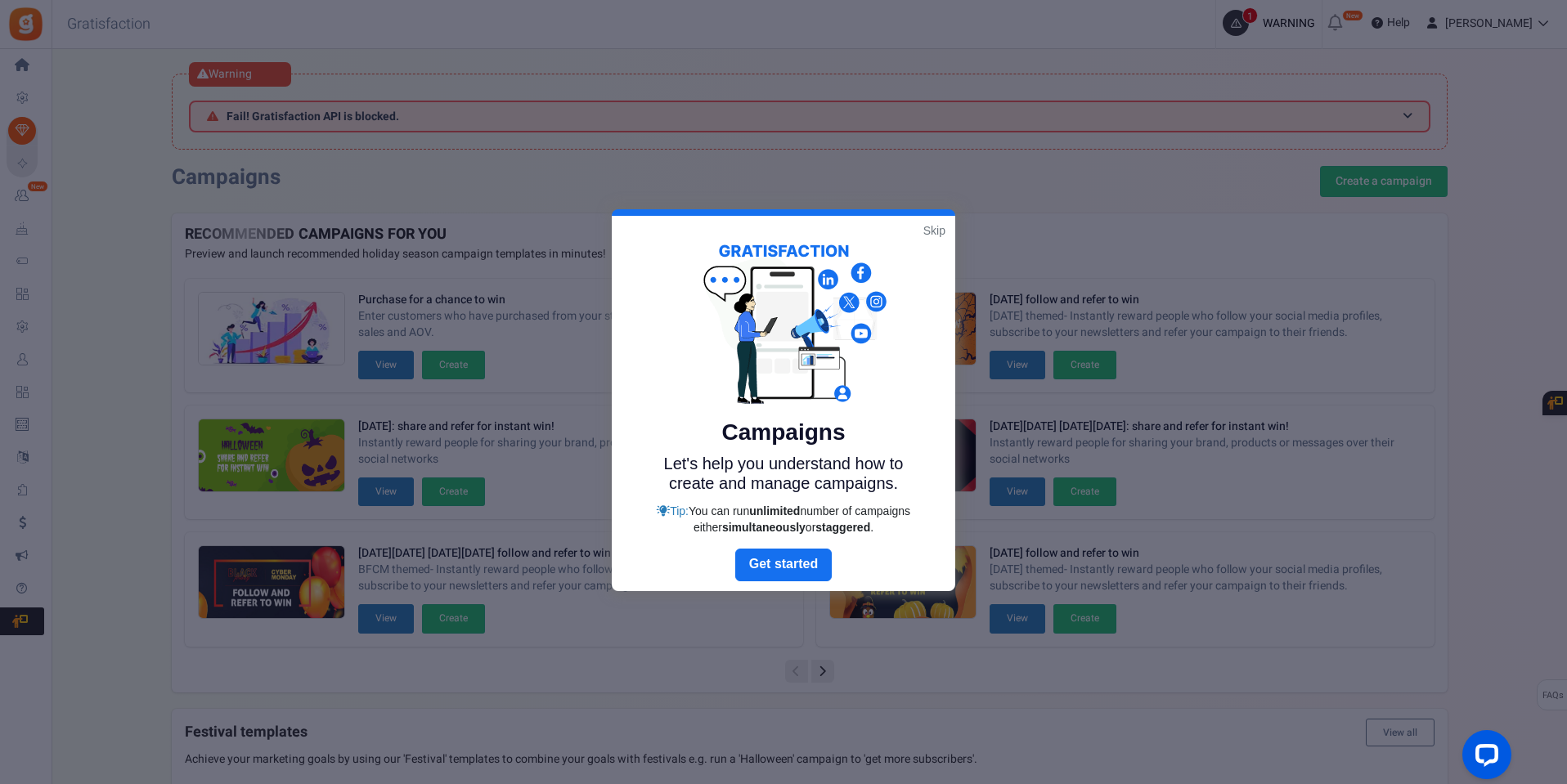
click at [937, 229] on link "Skip" at bounding box center [934, 231] width 22 height 16
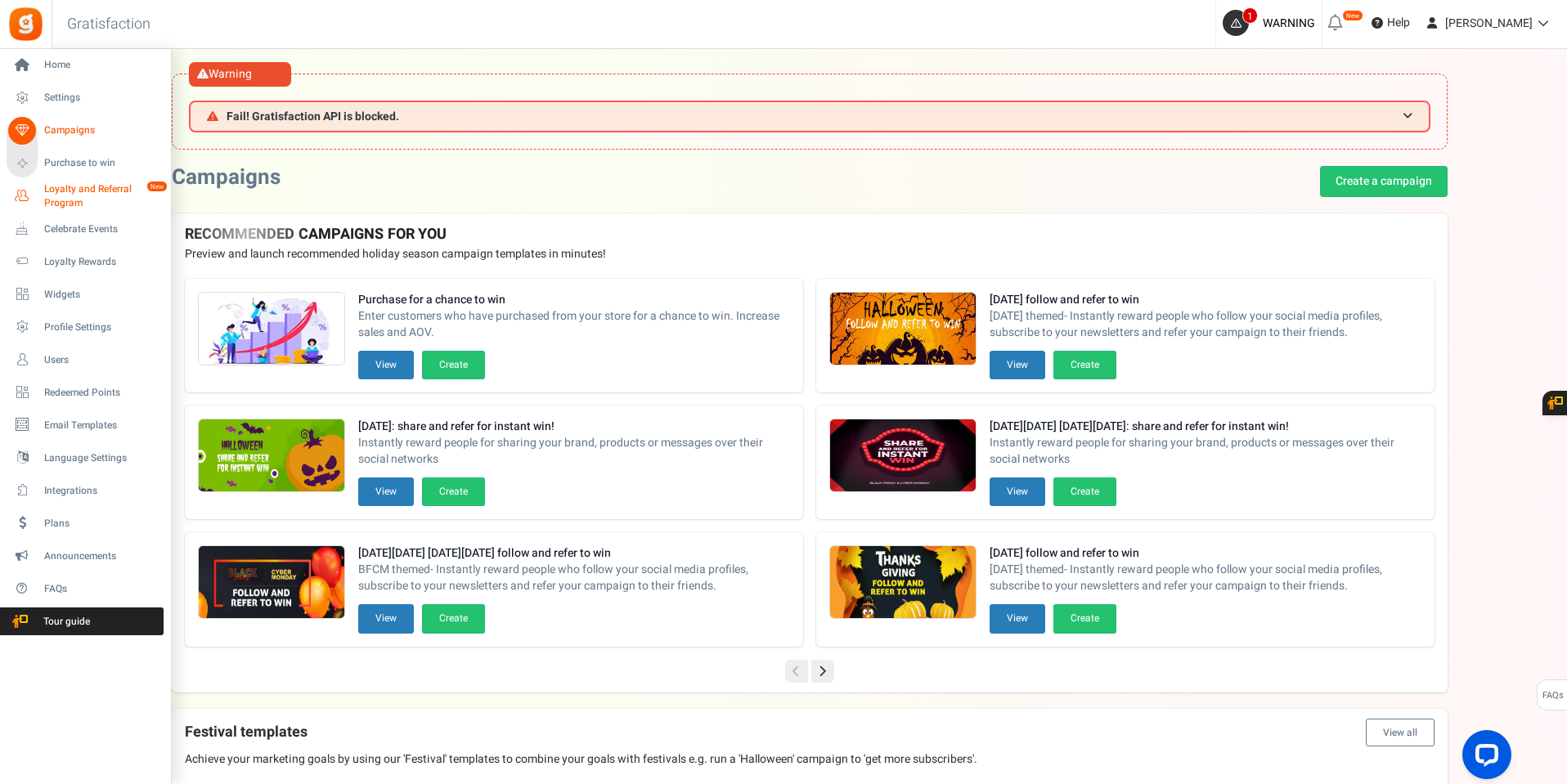
click at [70, 196] on span "Loyalty and Referral Program" at bounding box center [103, 197] width 119 height 28
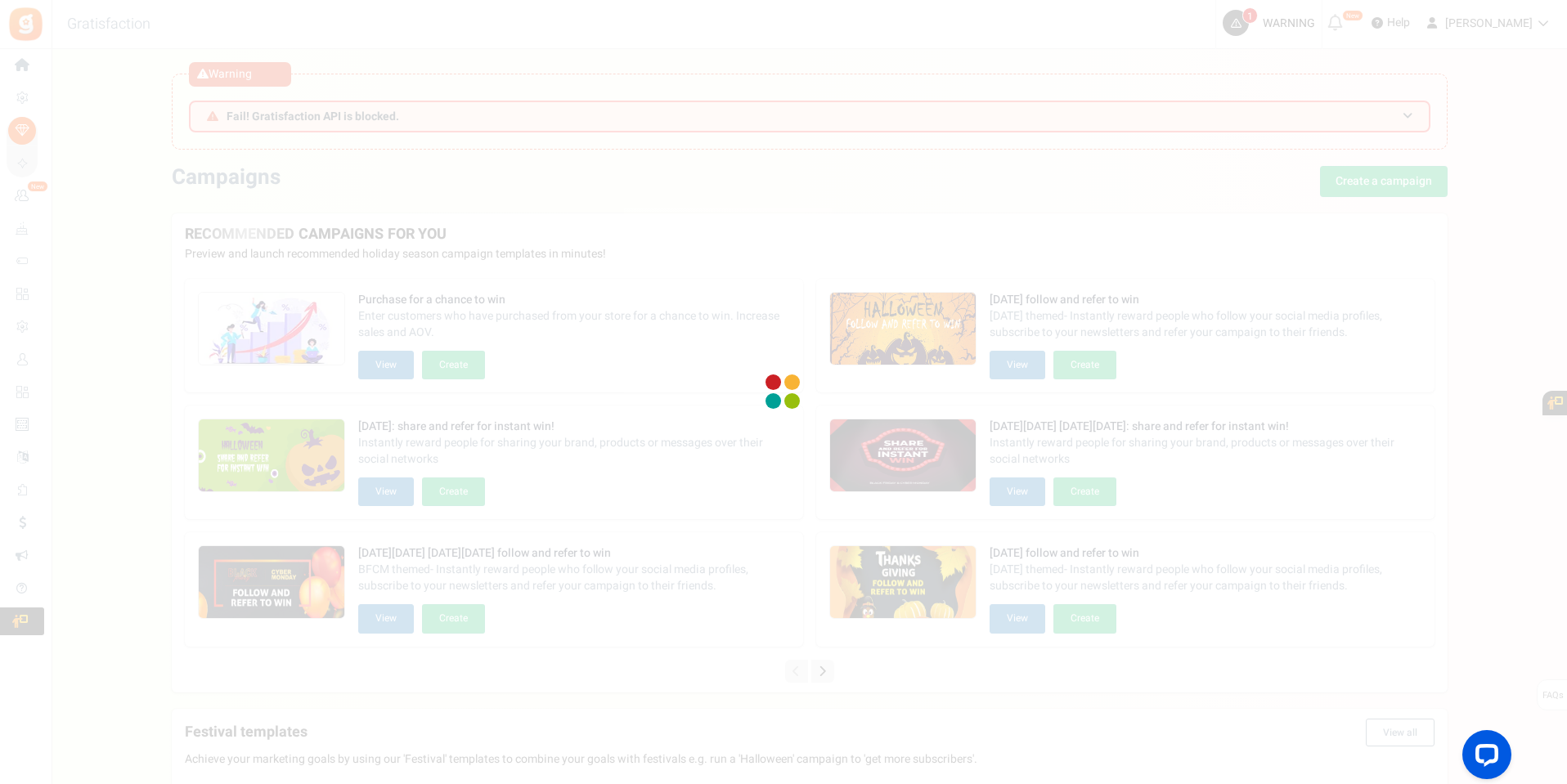
click at [124, 268] on div at bounding box center [784, 392] width 1567 height 784
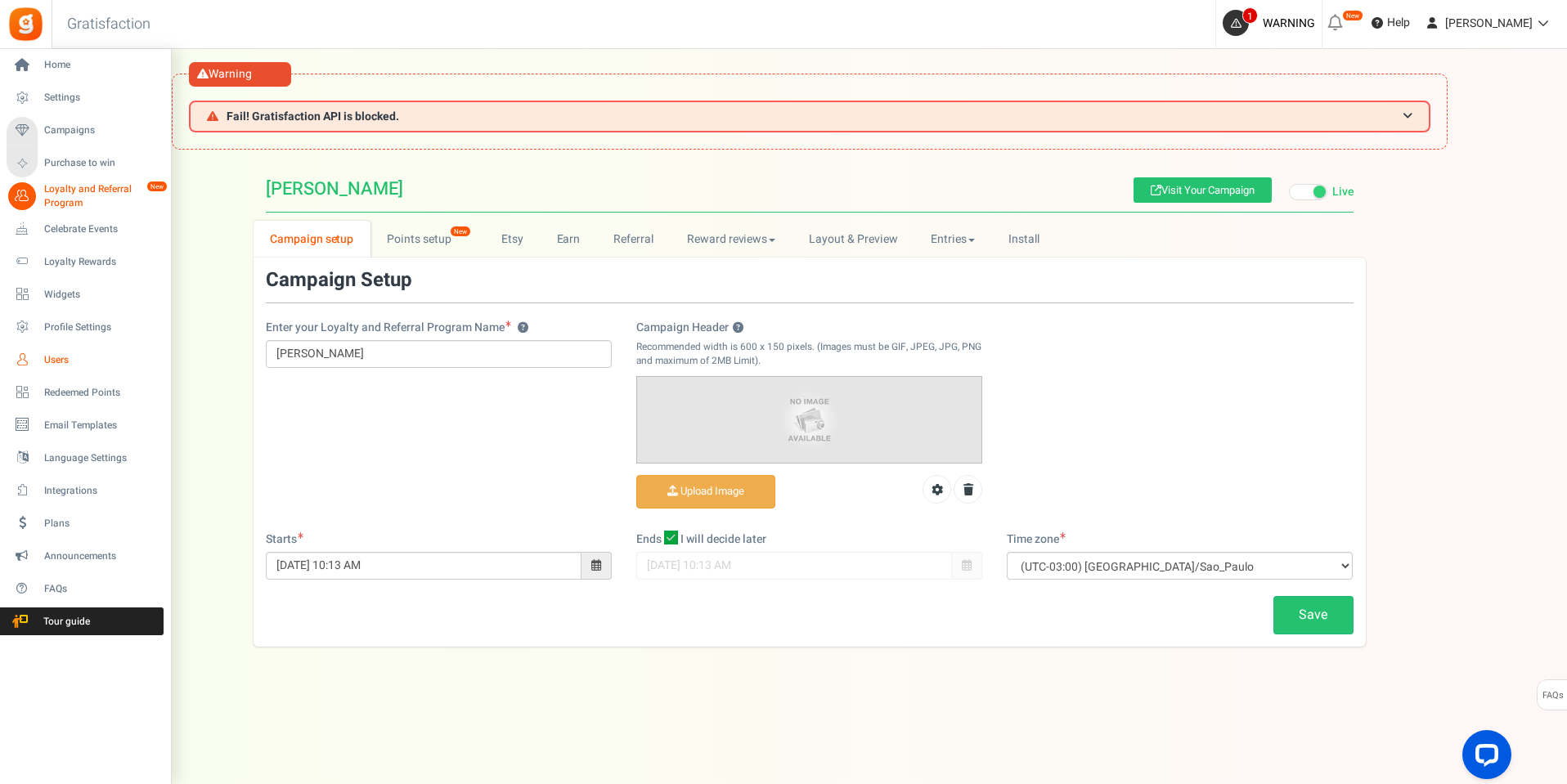
click at [61, 364] on span "Users" at bounding box center [101, 361] width 115 height 14
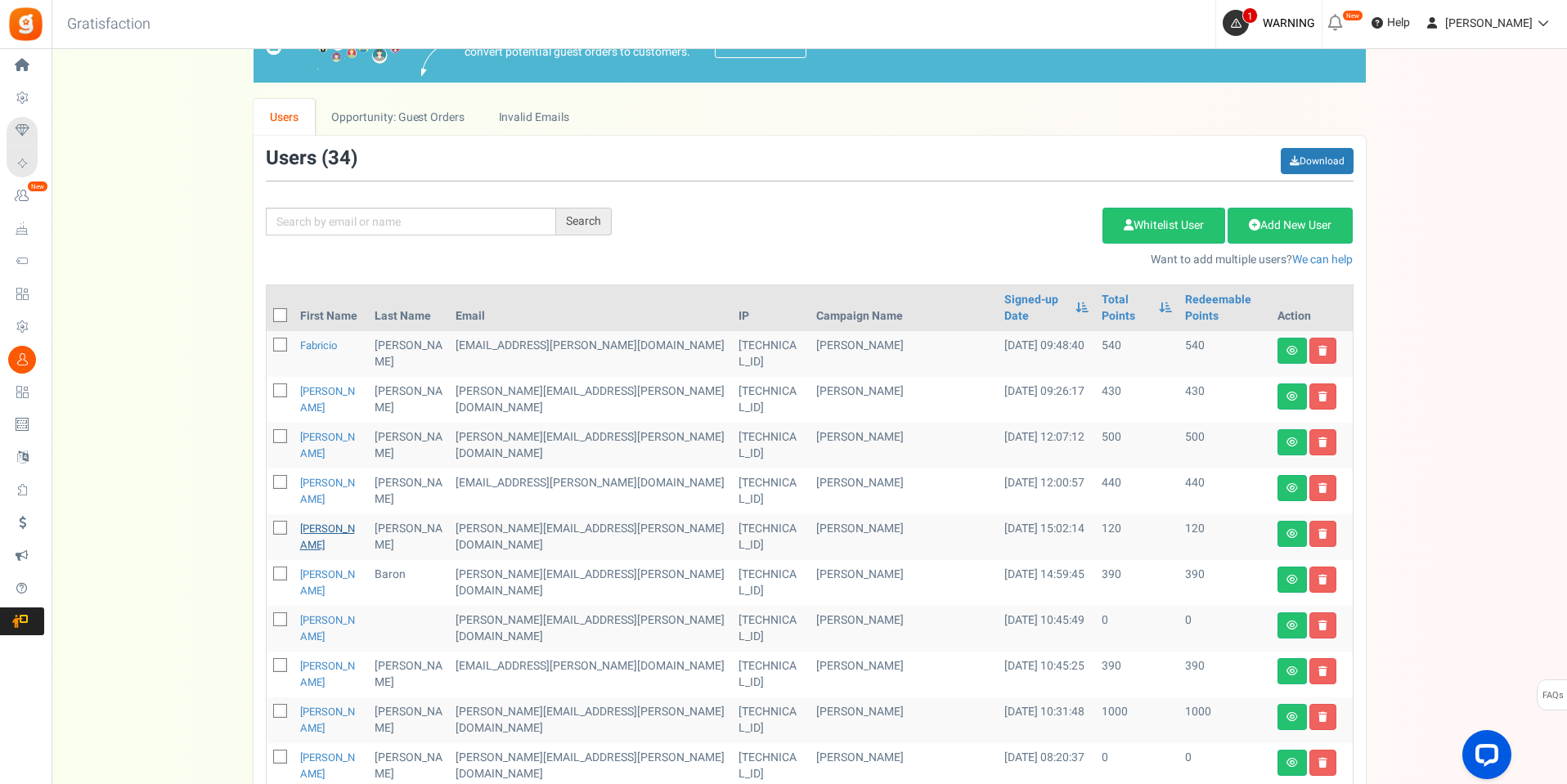
scroll to position [164, 0]
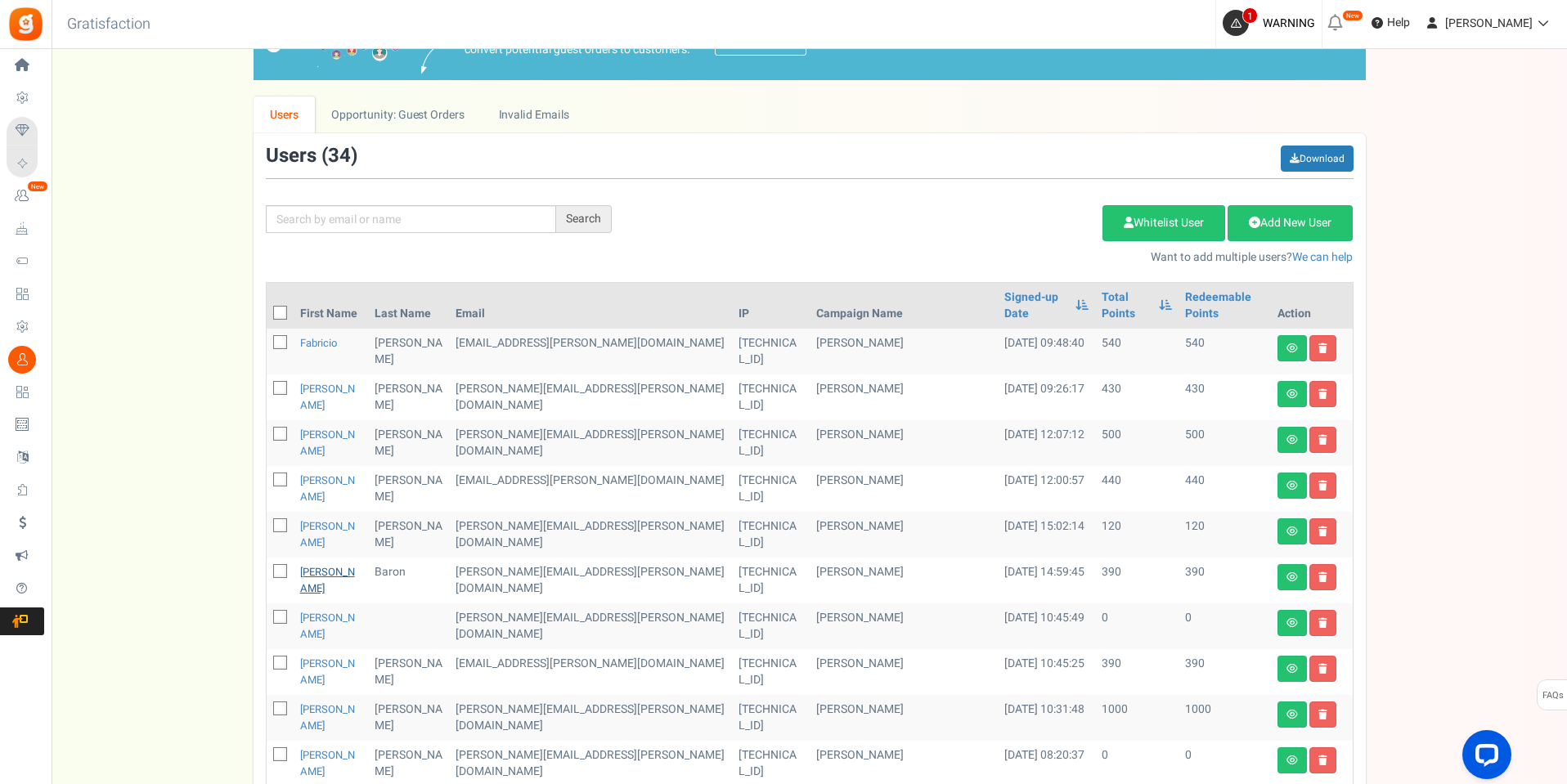
click at [317, 565] on link "[PERSON_NAME]" at bounding box center [327, 580] width 55 height 32
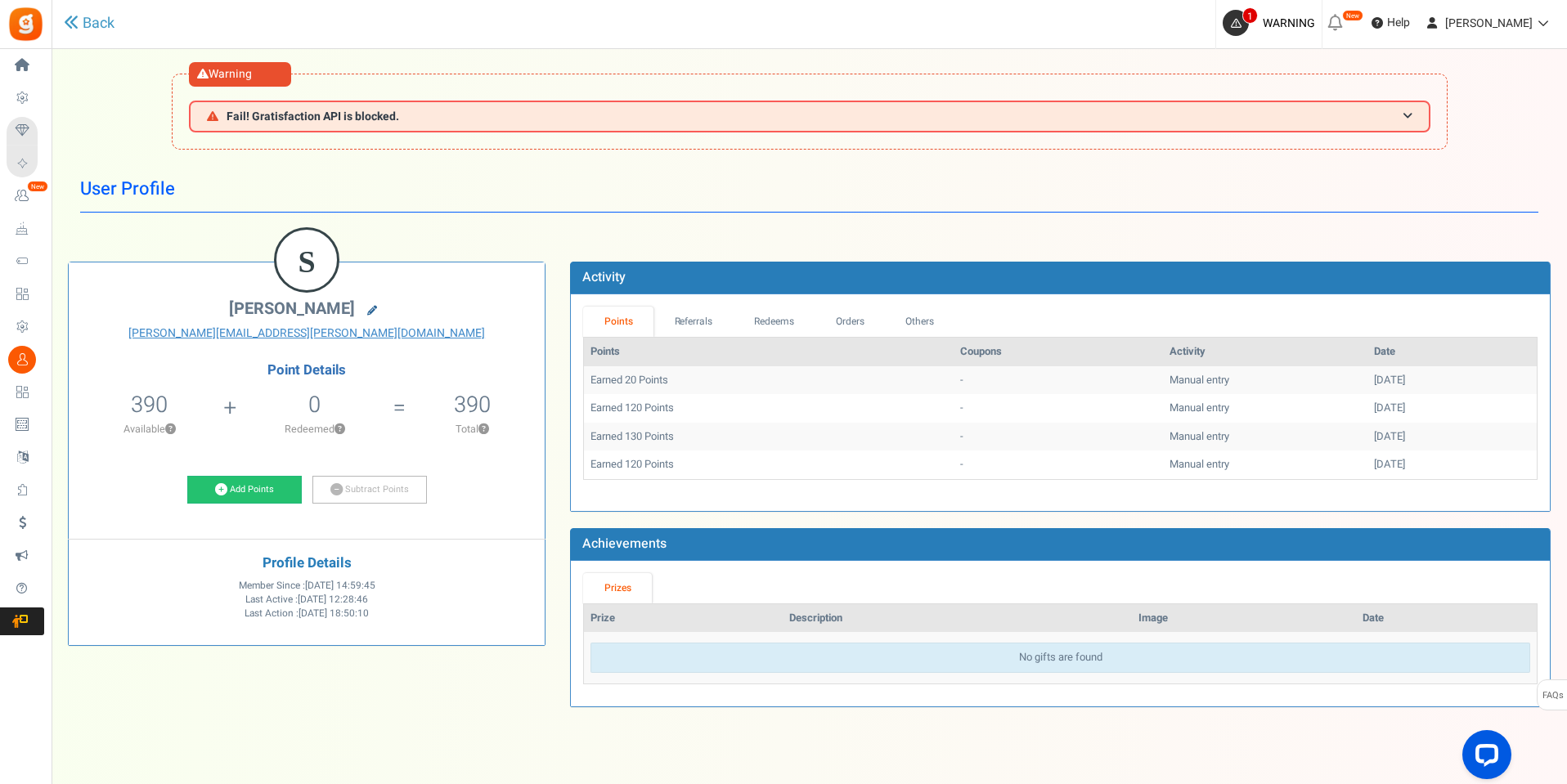
click at [367, 309] on icon at bounding box center [372, 311] width 10 height 10
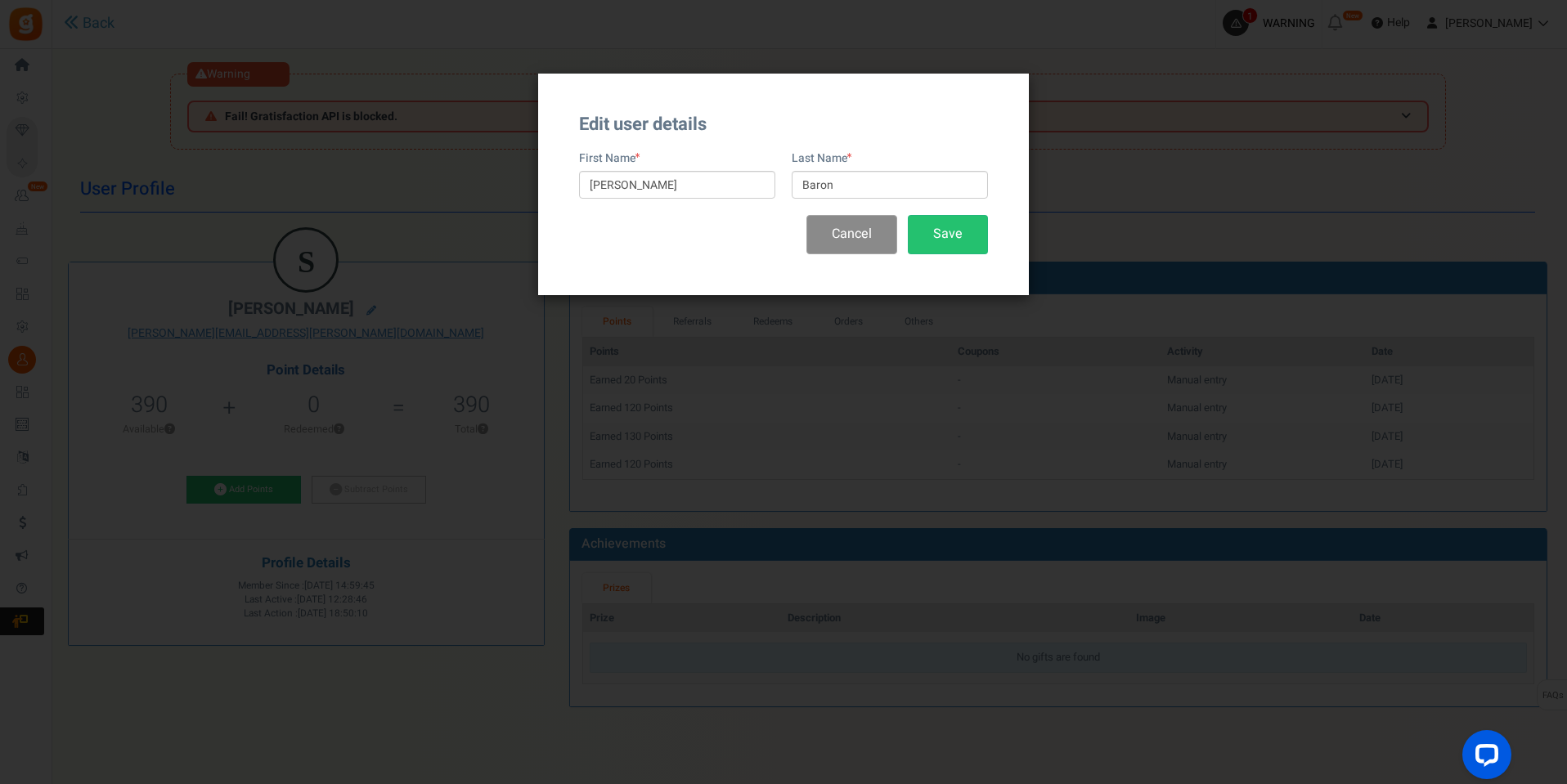
drag, startPoint x: 840, startPoint y: 232, endPoint x: 839, endPoint y: 245, distance: 13.0
click at [840, 231] on button "Cancel" at bounding box center [851, 234] width 91 height 38
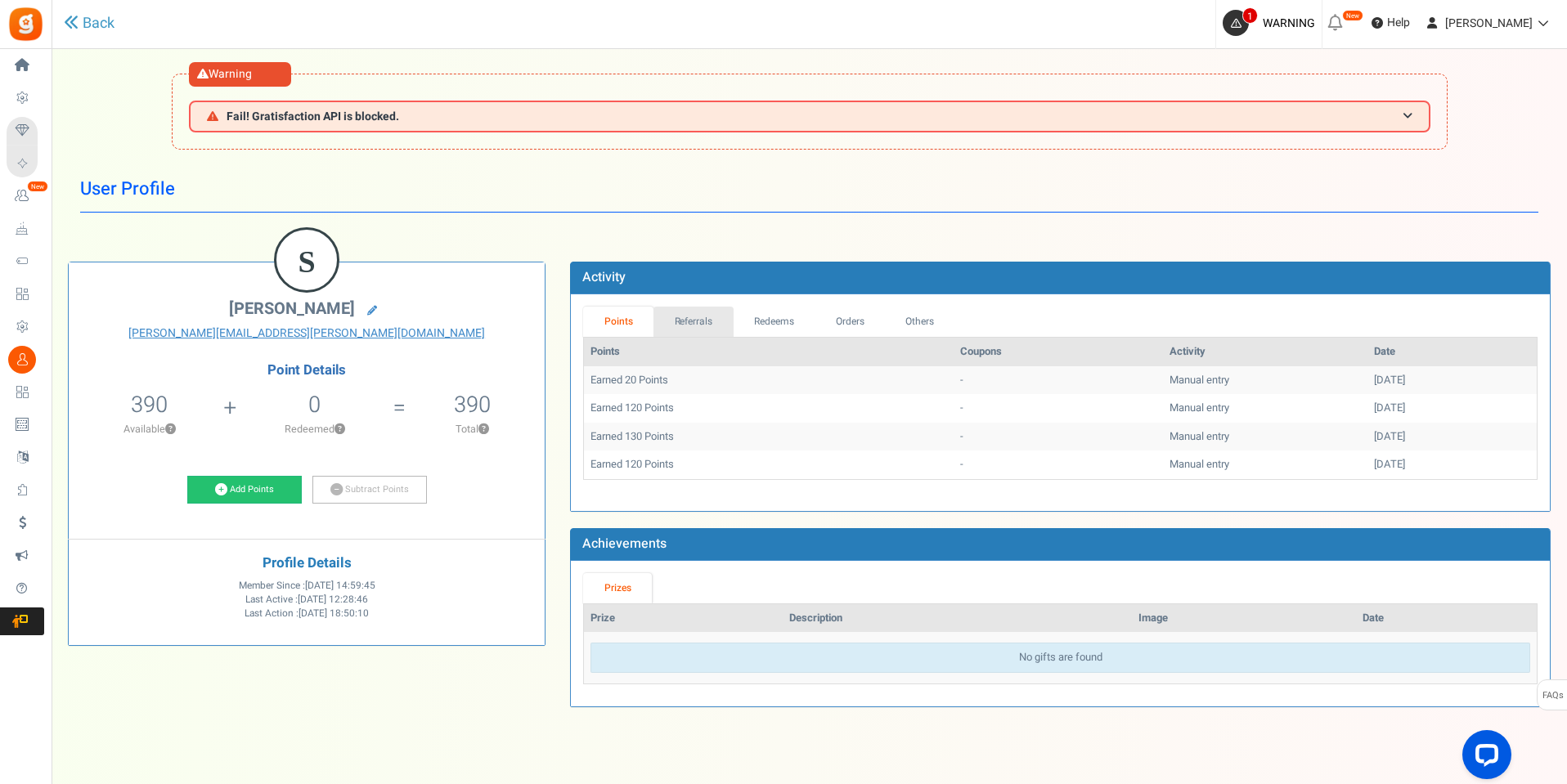
click at [693, 318] on link "Referrals" at bounding box center [694, 322] width 80 height 30
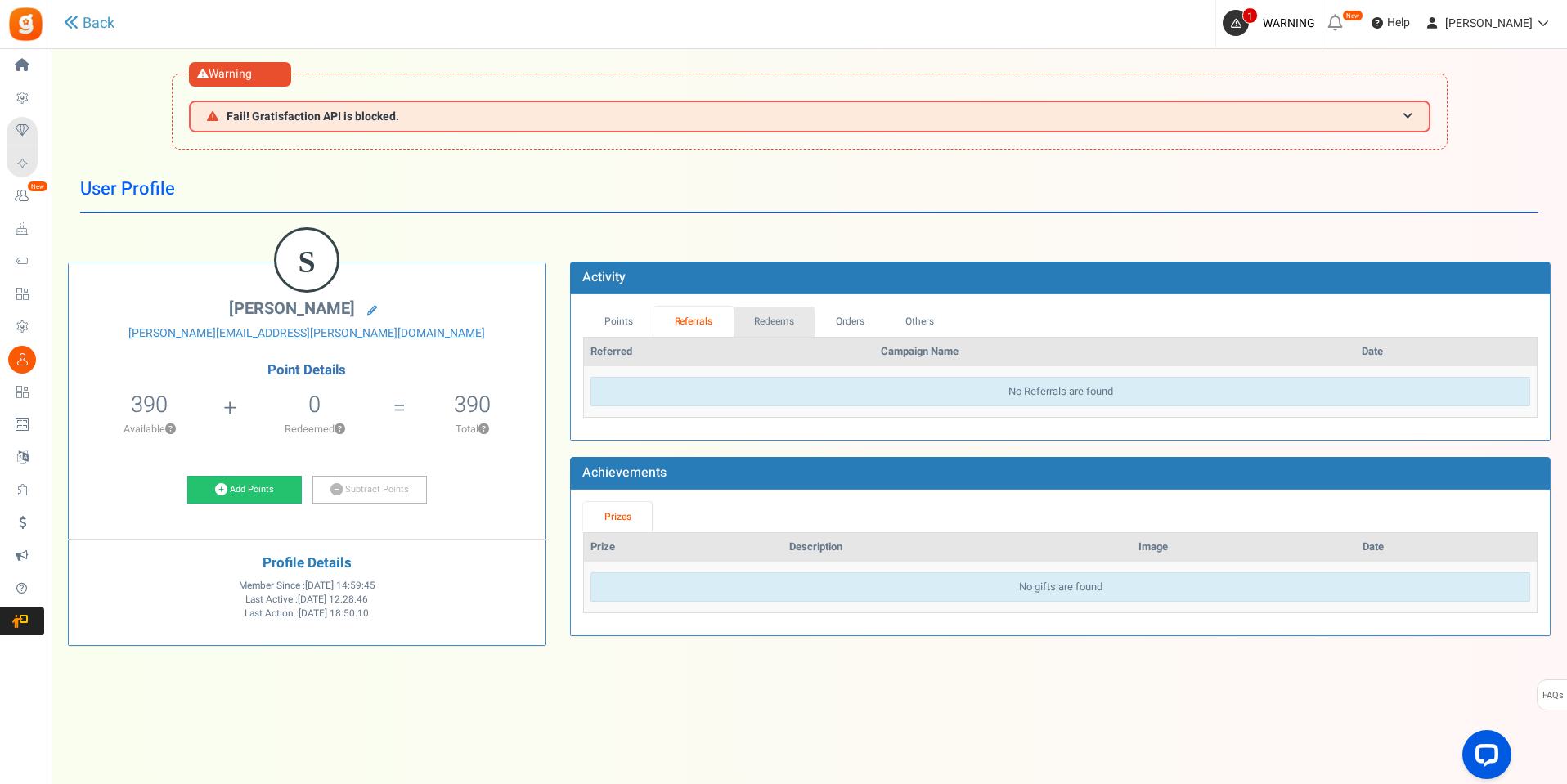
click at [796, 328] on link "Redeems" at bounding box center [775, 322] width 82 height 30
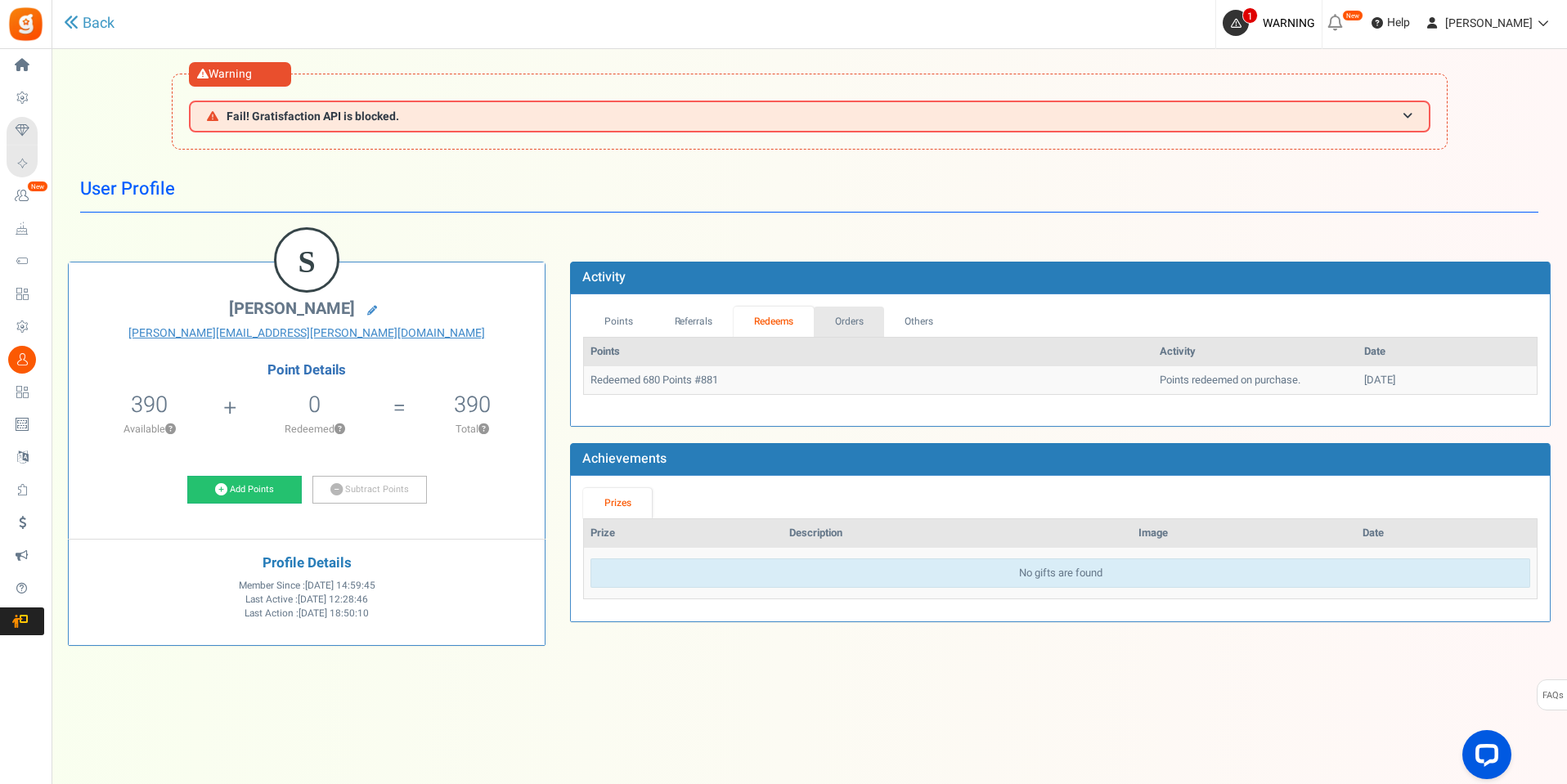
click at [871, 327] on link "Orders" at bounding box center [848, 322] width 70 height 30
click at [937, 324] on link "Others" at bounding box center [920, 322] width 70 height 30
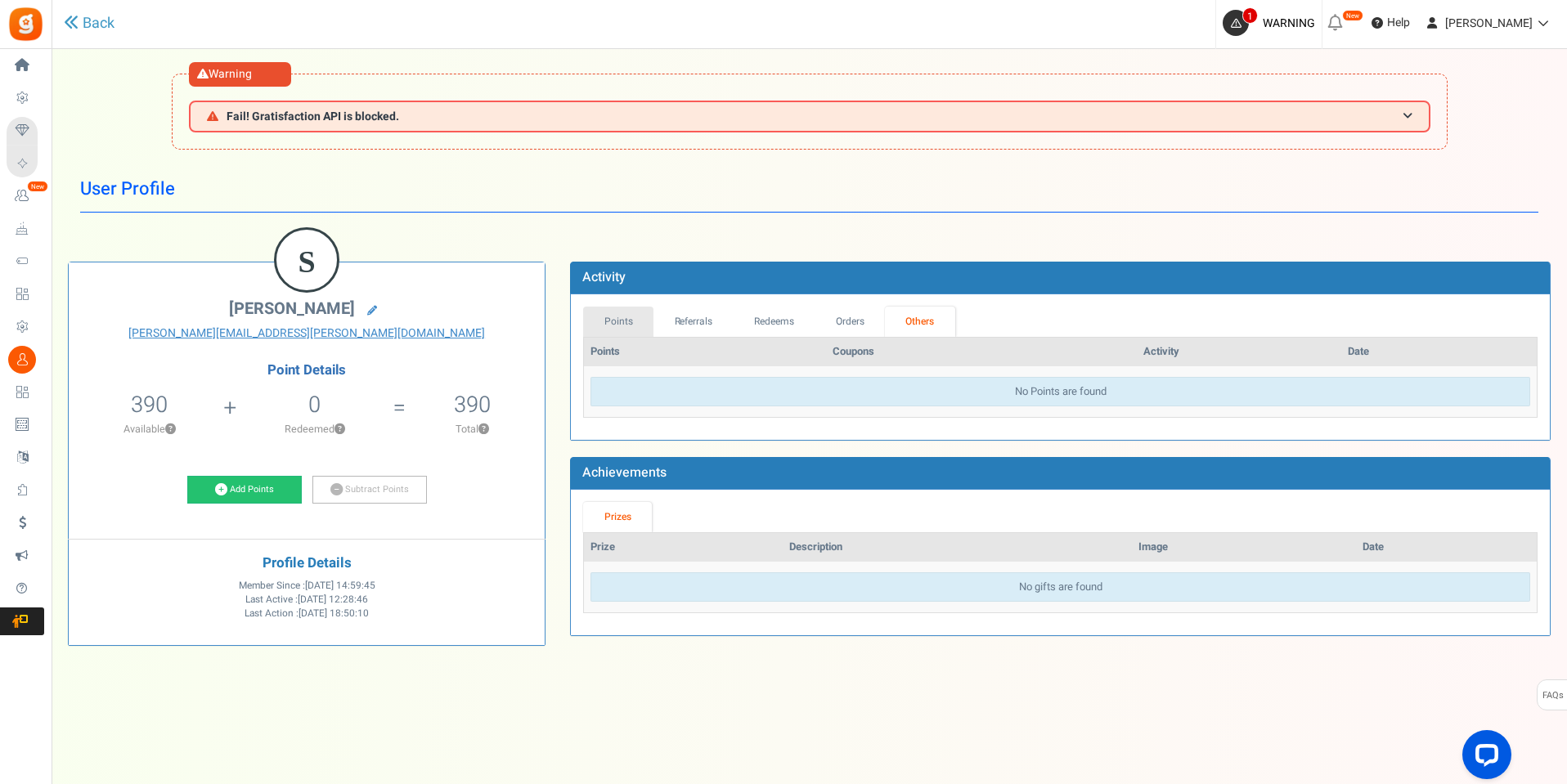
click at [620, 320] on link "Points" at bounding box center [619, 322] width 70 height 30
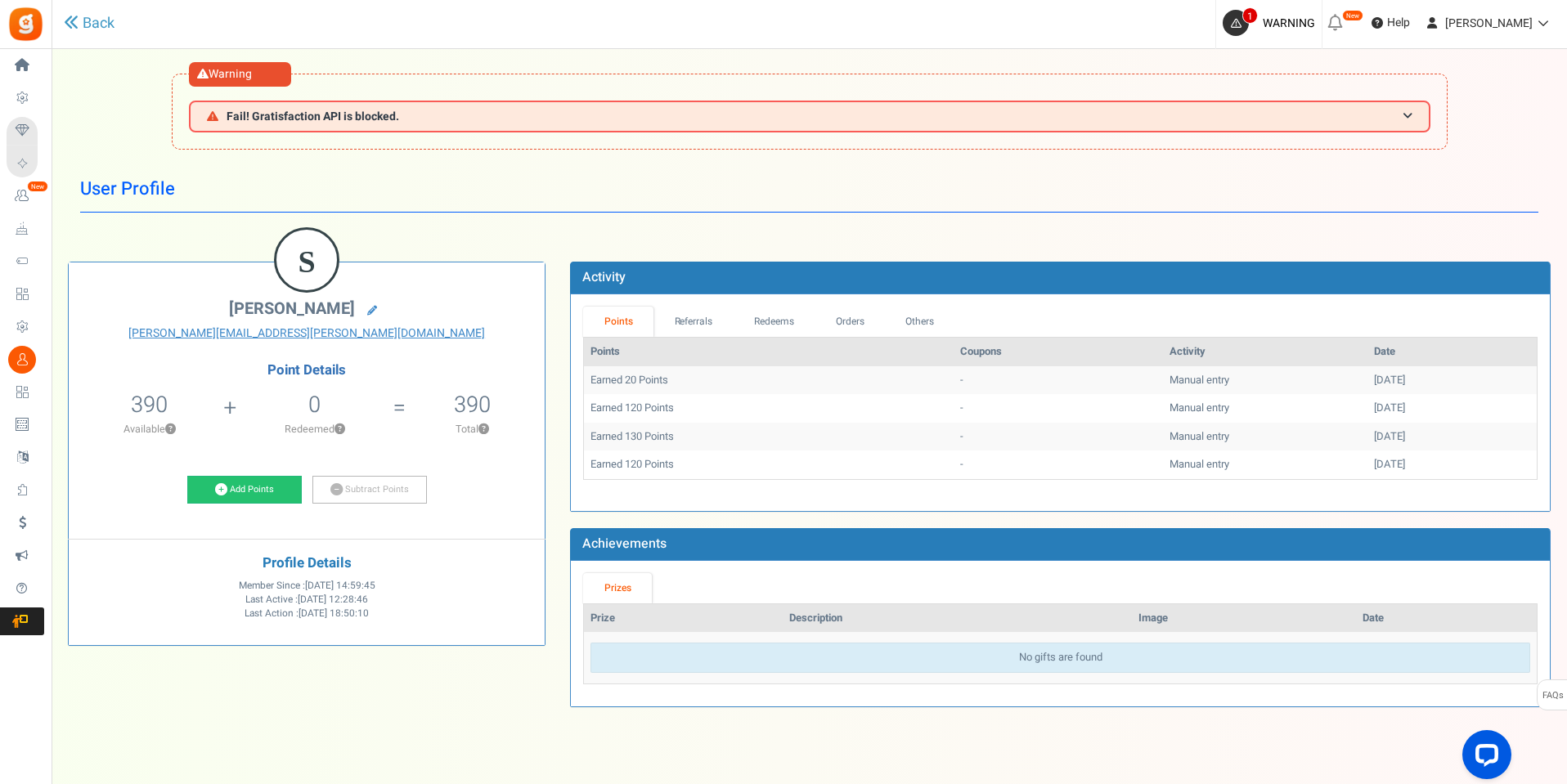
click at [0, 0] on span "Users" at bounding box center [0, 0] width 0 height 0
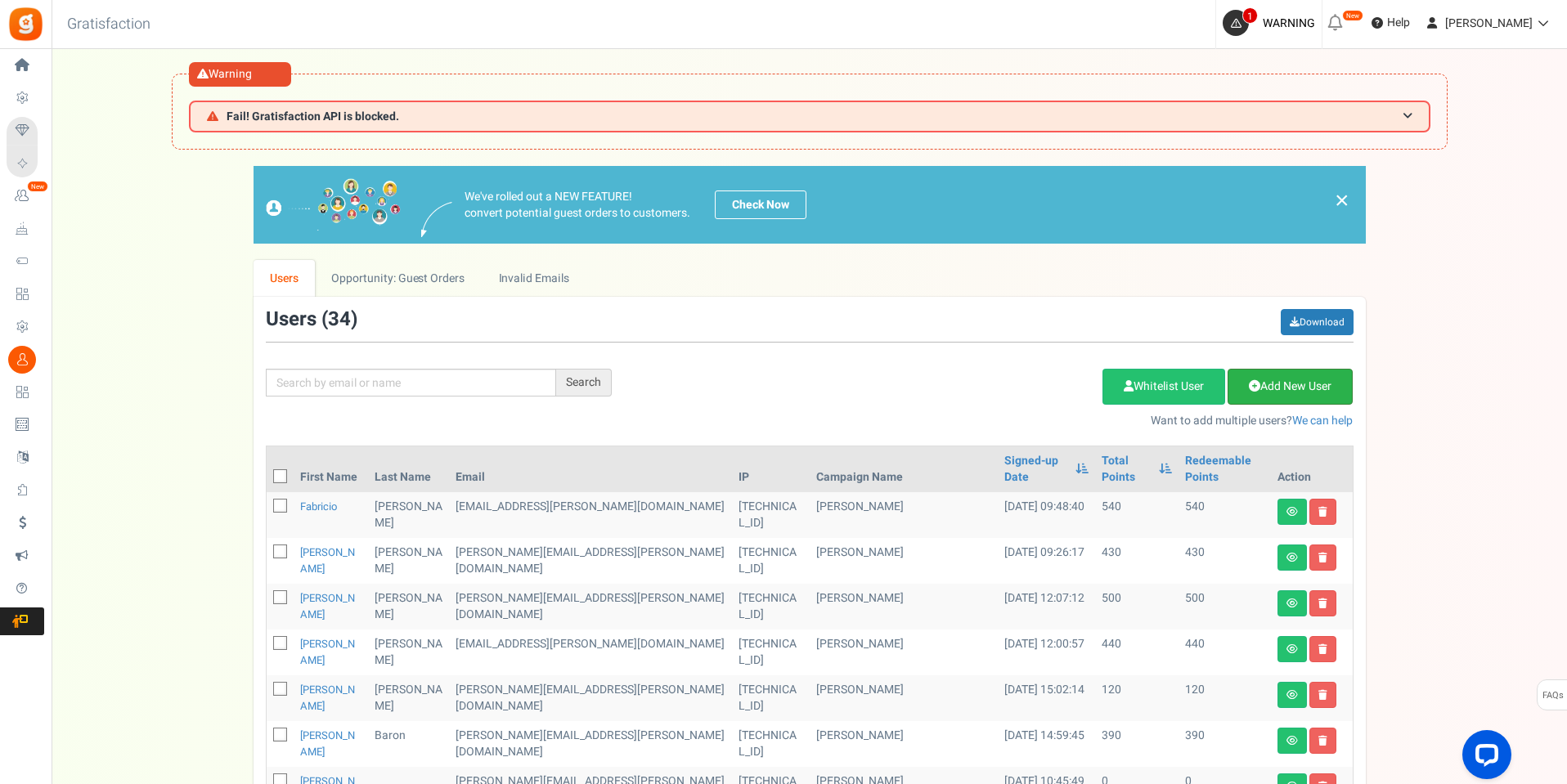
click at [1286, 389] on link "Add New User" at bounding box center [1290, 387] width 125 height 36
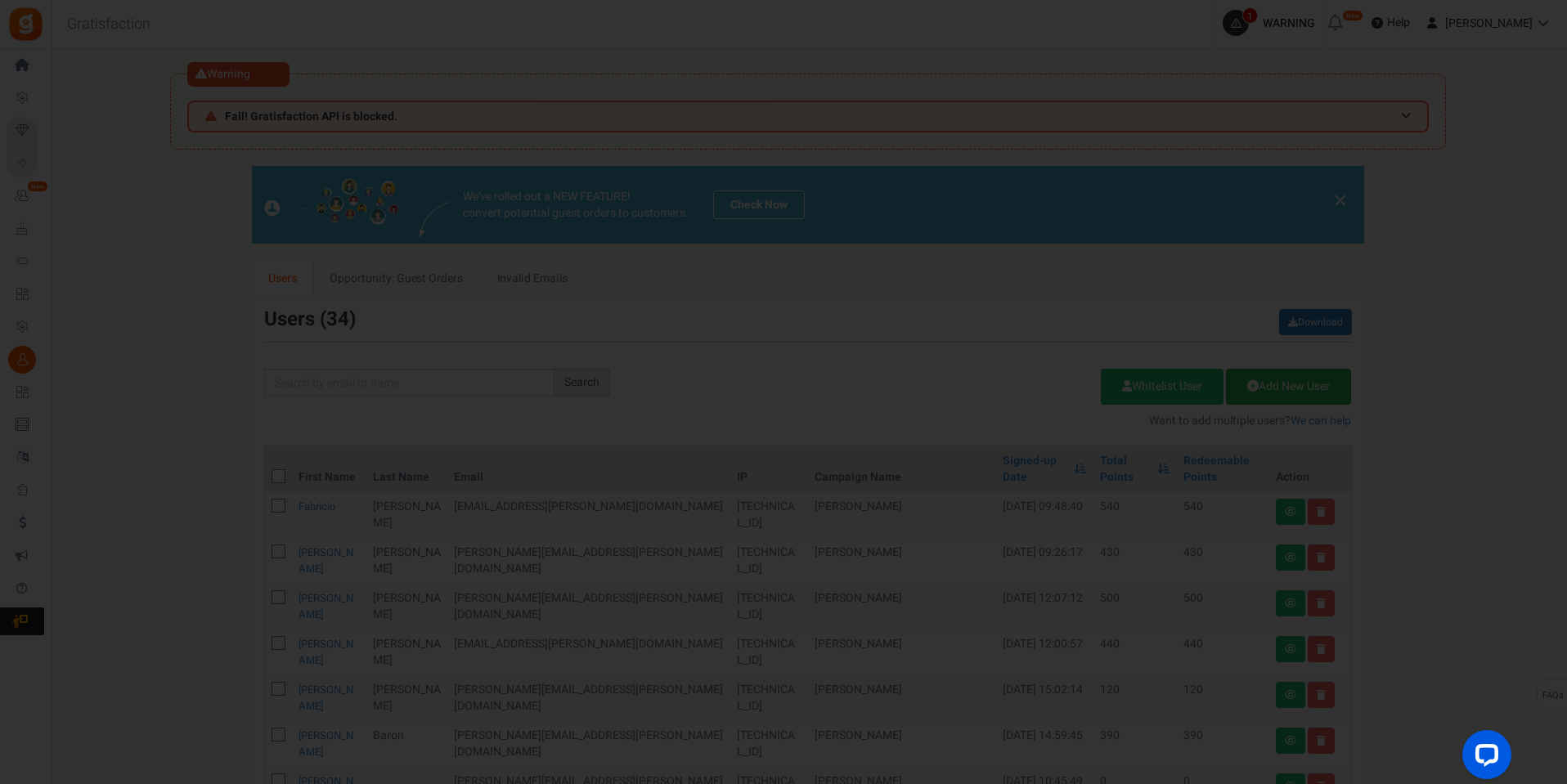
click at [1287, 389] on div at bounding box center [784, 392] width 1567 height 784
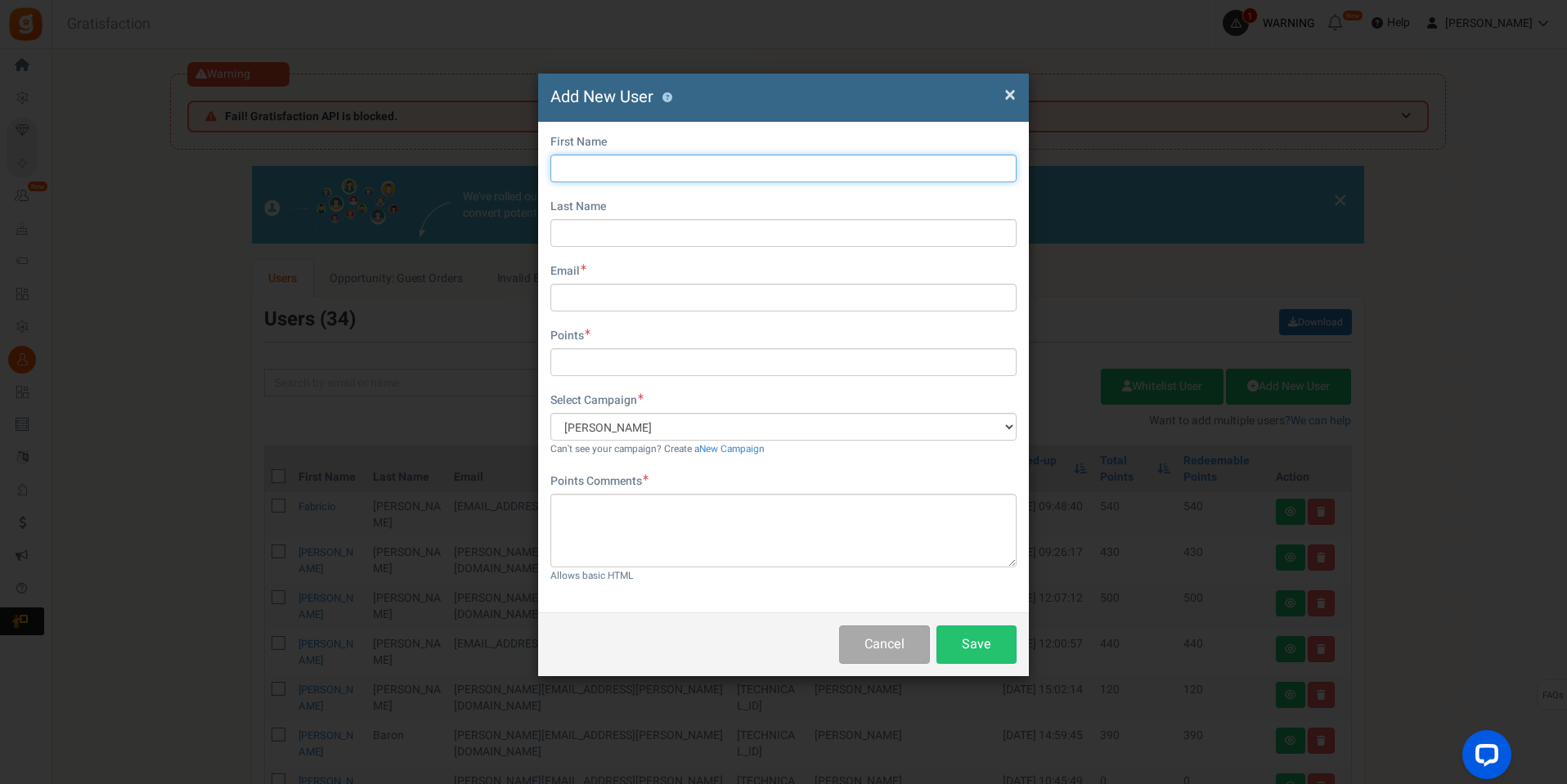
click at [732, 172] on input "text" at bounding box center [784, 169] width 467 height 28
type input "g"
type input "Gabriela"
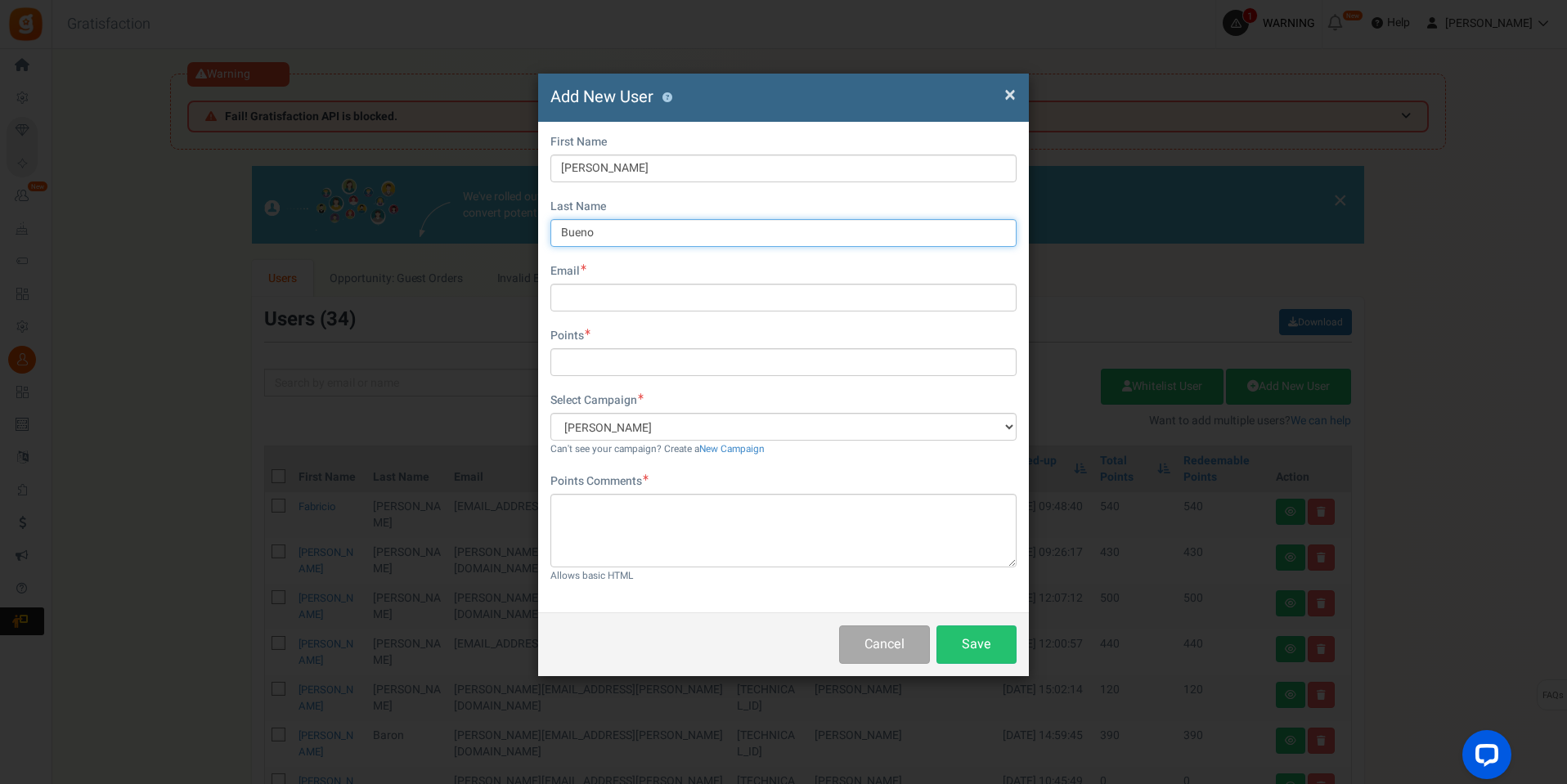
type input "Bueno"
click at [643, 307] on input "text" at bounding box center [784, 298] width 467 height 28
paste input "gabriela.bueno@santanaimport.com.br"
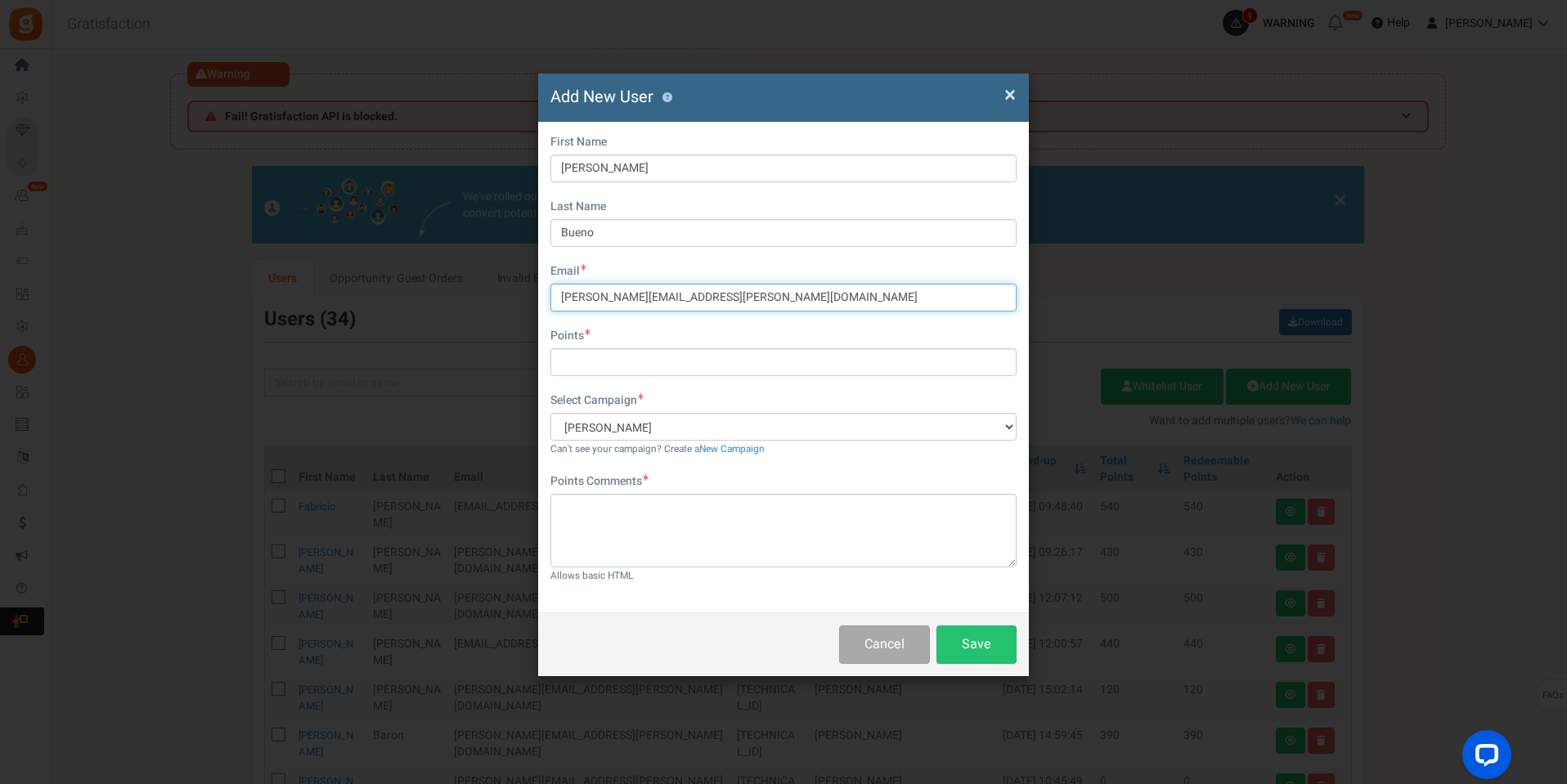
type input "gabriela.bueno@santanaimport.com.br"
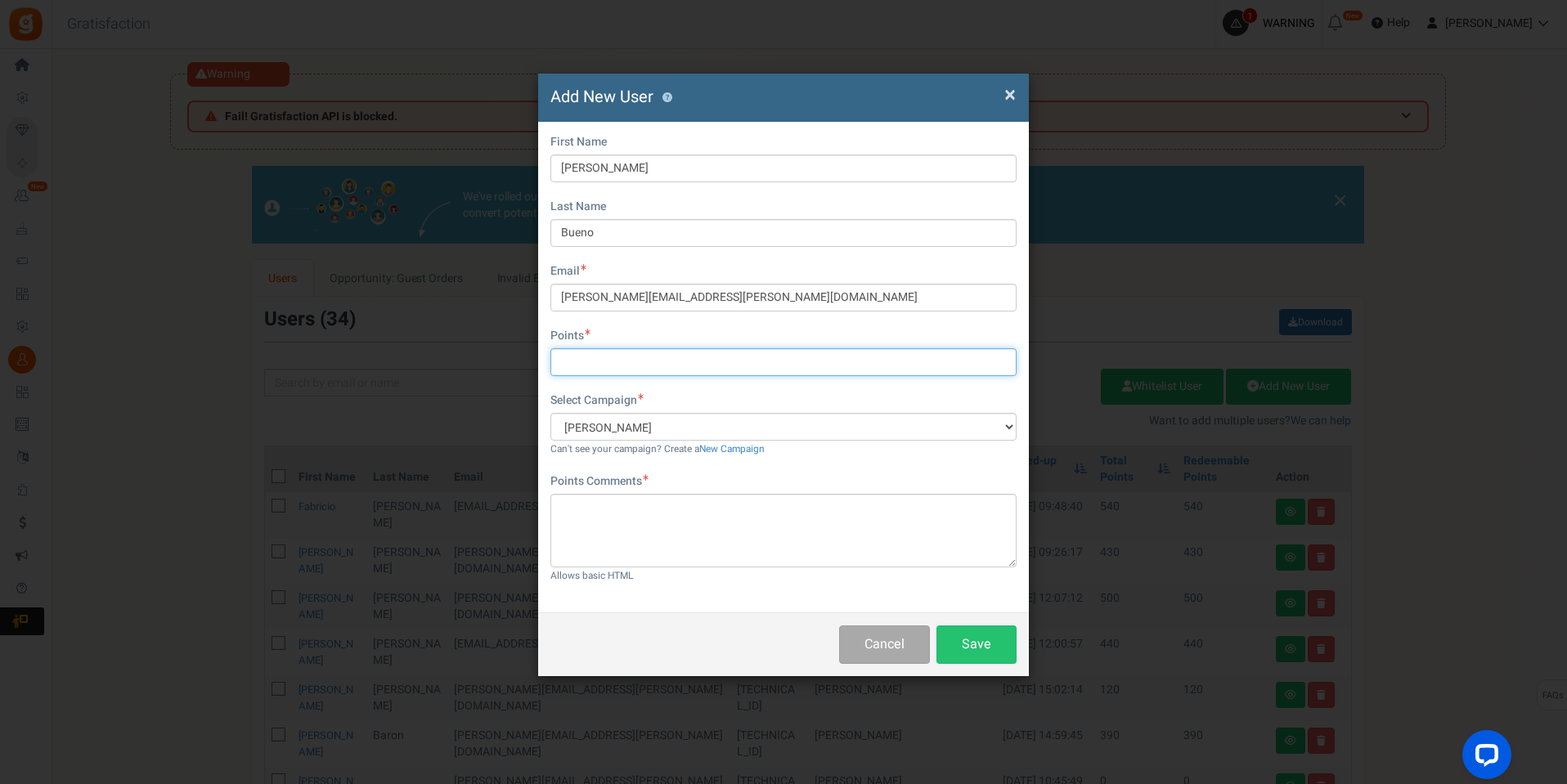
click at [586, 359] on input "text" at bounding box center [784, 363] width 467 height 28
type input "120"
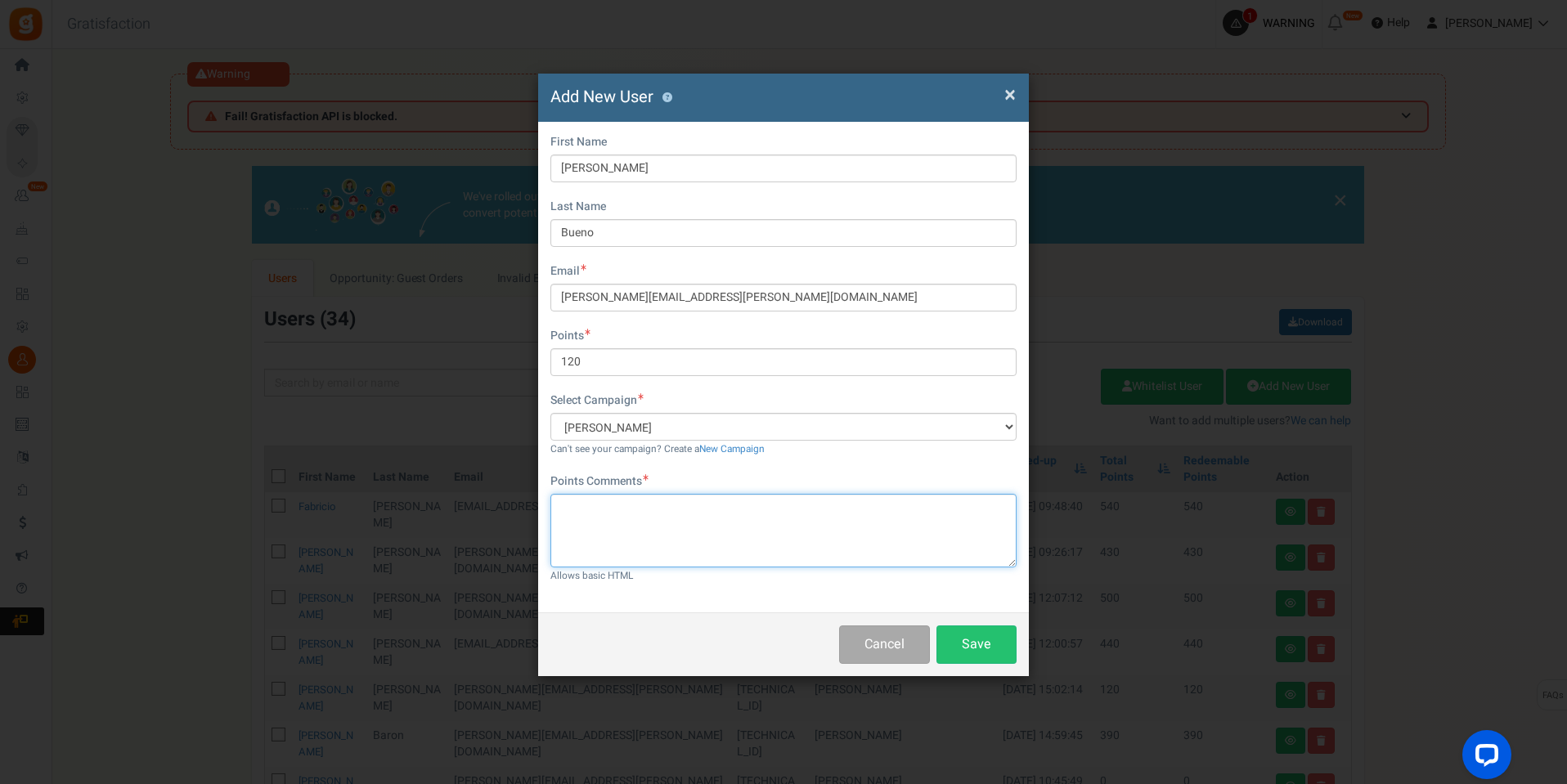
click at [712, 527] on textarea at bounding box center [784, 530] width 467 height 74
type textarea "pontos campanha"
click at [976, 641] on button "Save" at bounding box center [976, 644] width 80 height 38
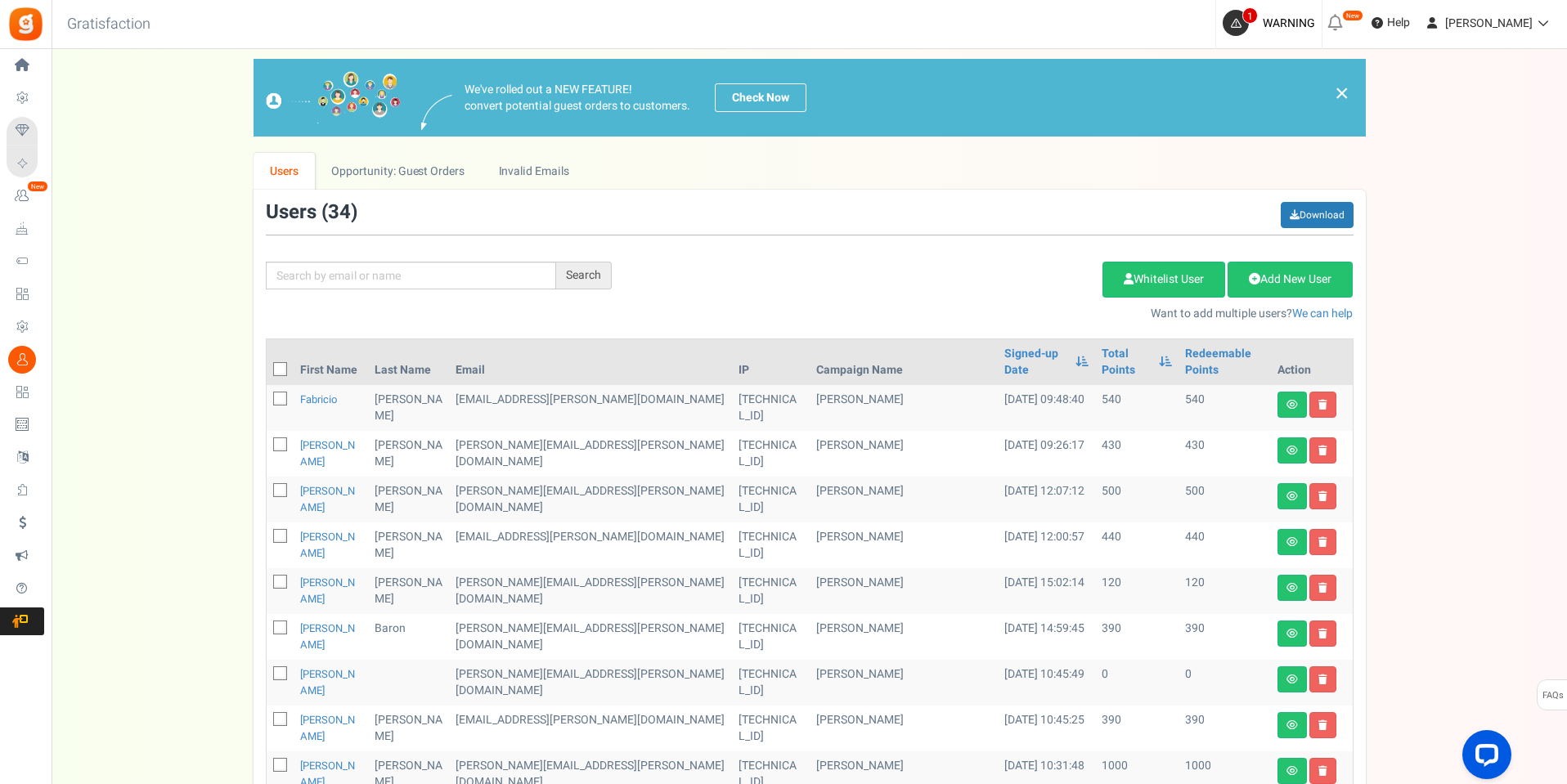
scroll to position [109, 0]
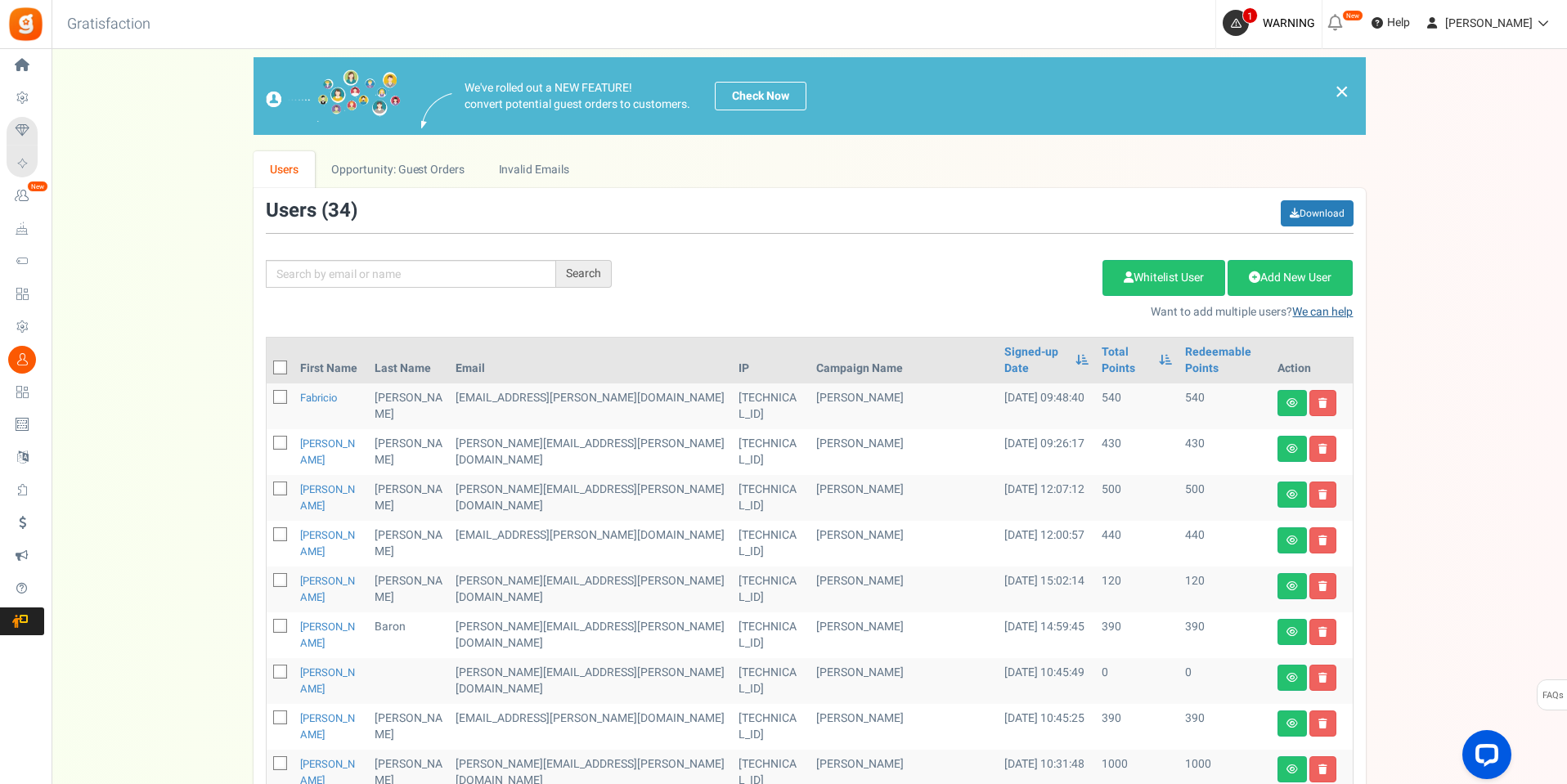
click at [1338, 317] on link "We can help" at bounding box center [1322, 312] width 61 height 17
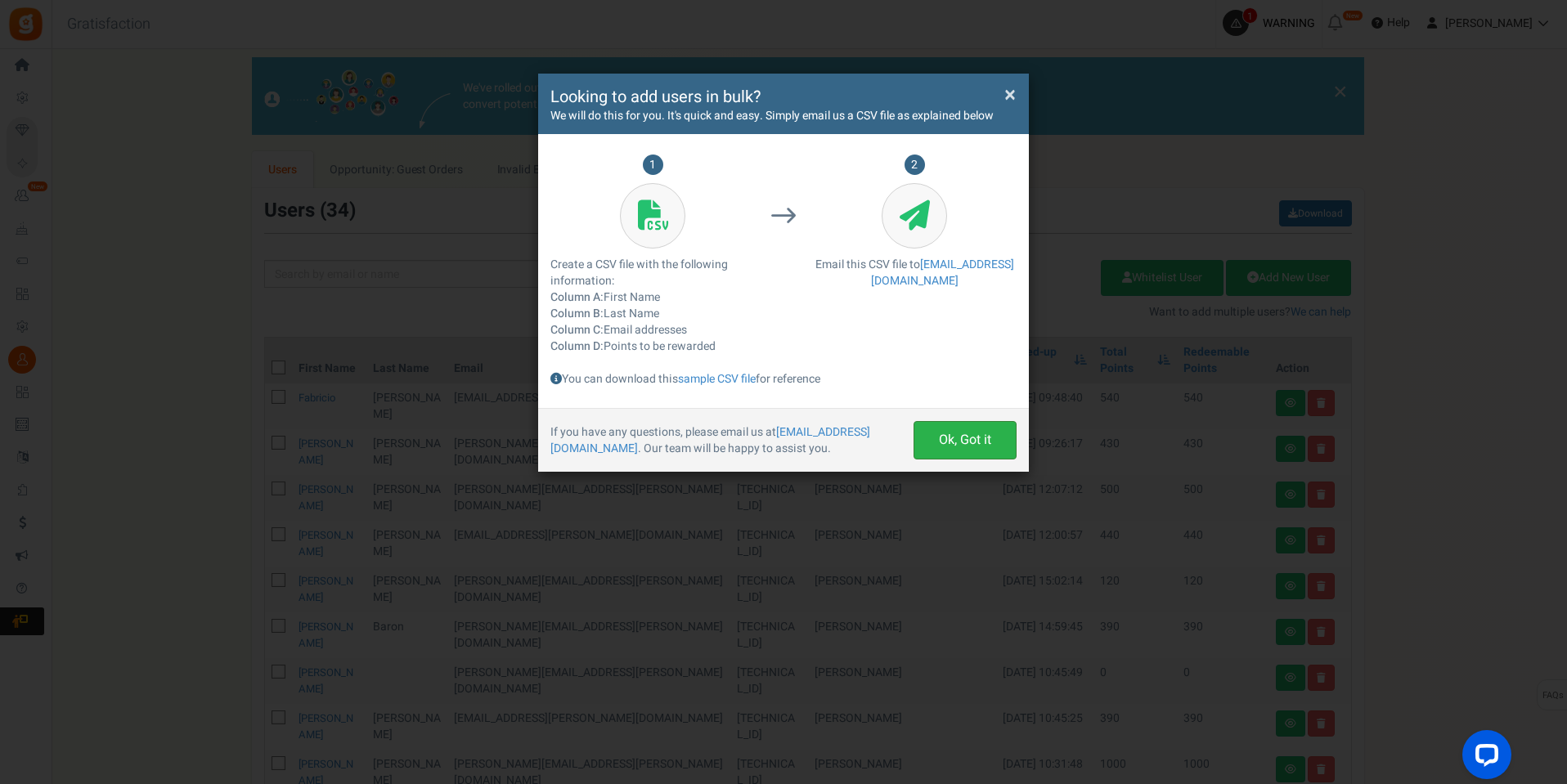
click at [989, 437] on button "Ok, Got it" at bounding box center [964, 440] width 103 height 38
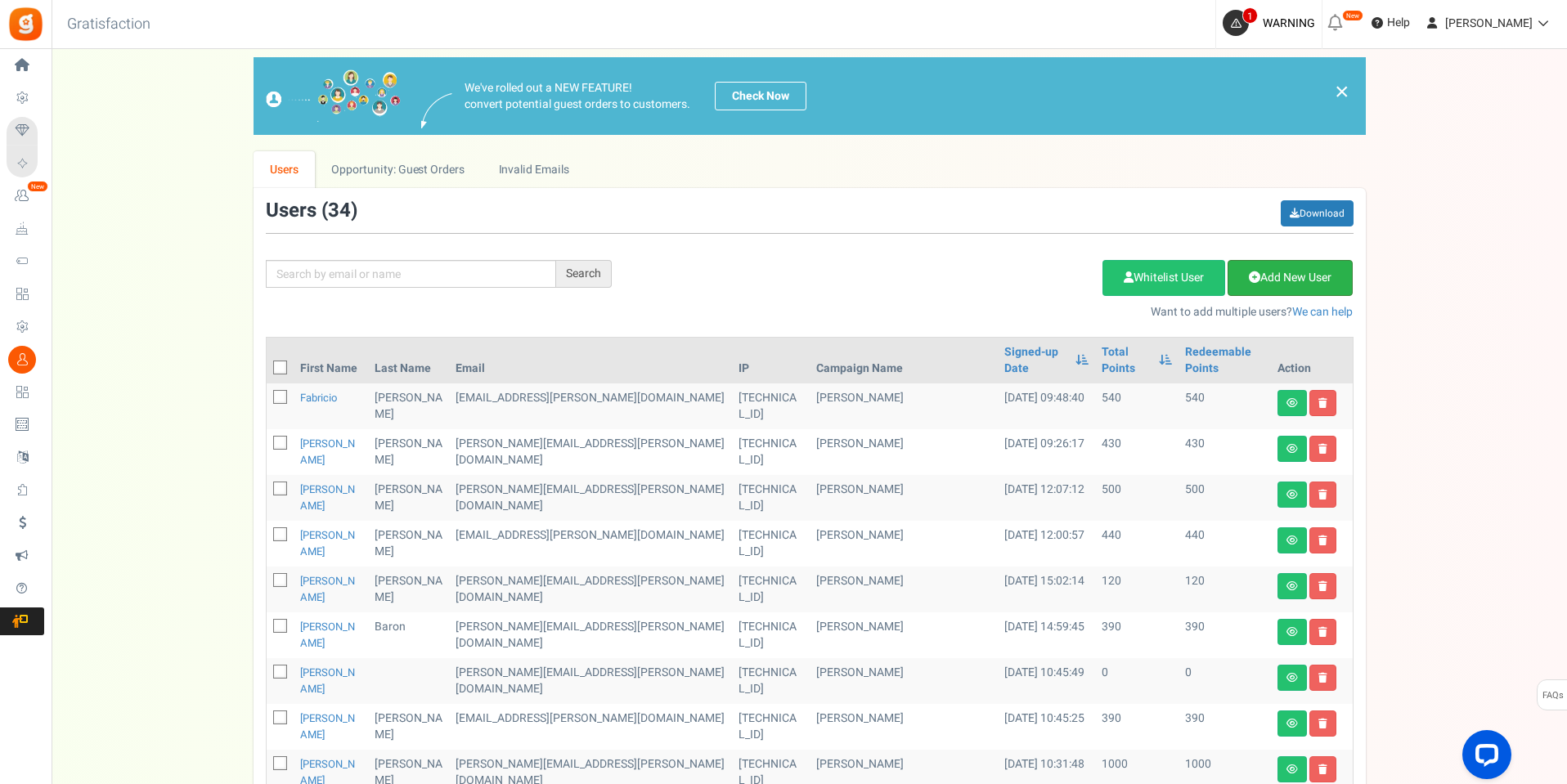
click at [1282, 283] on link "Add New User" at bounding box center [1290, 278] width 125 height 36
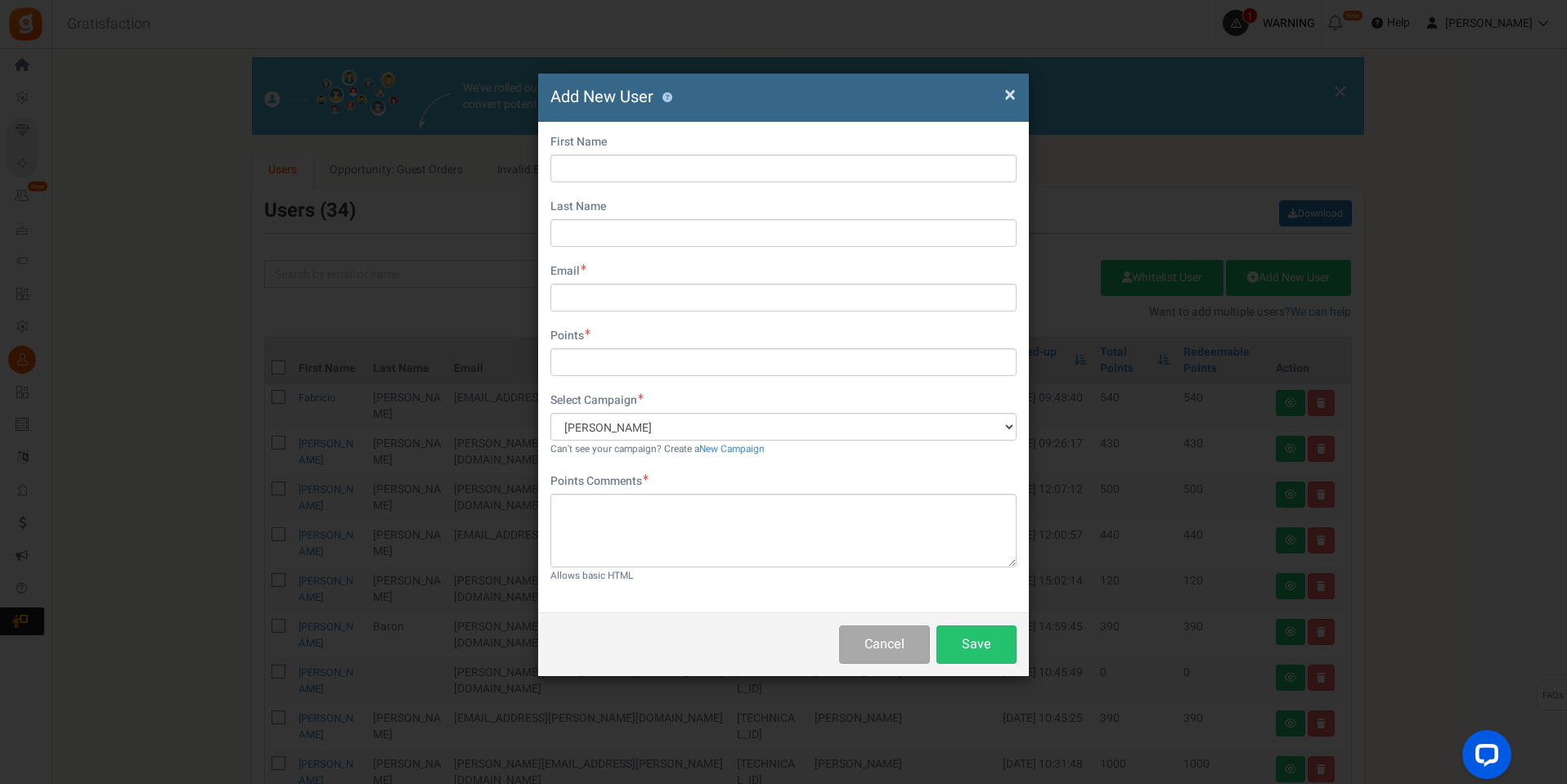
drag, startPoint x: 173, startPoint y: 248, endPoint x: 198, endPoint y: 53, distance: 196.6
click at [176, 246] on div "× Close Add New User ? First Name Last Name Email Do you want to give Welcome b…" at bounding box center [784, 392] width 1567 height 784
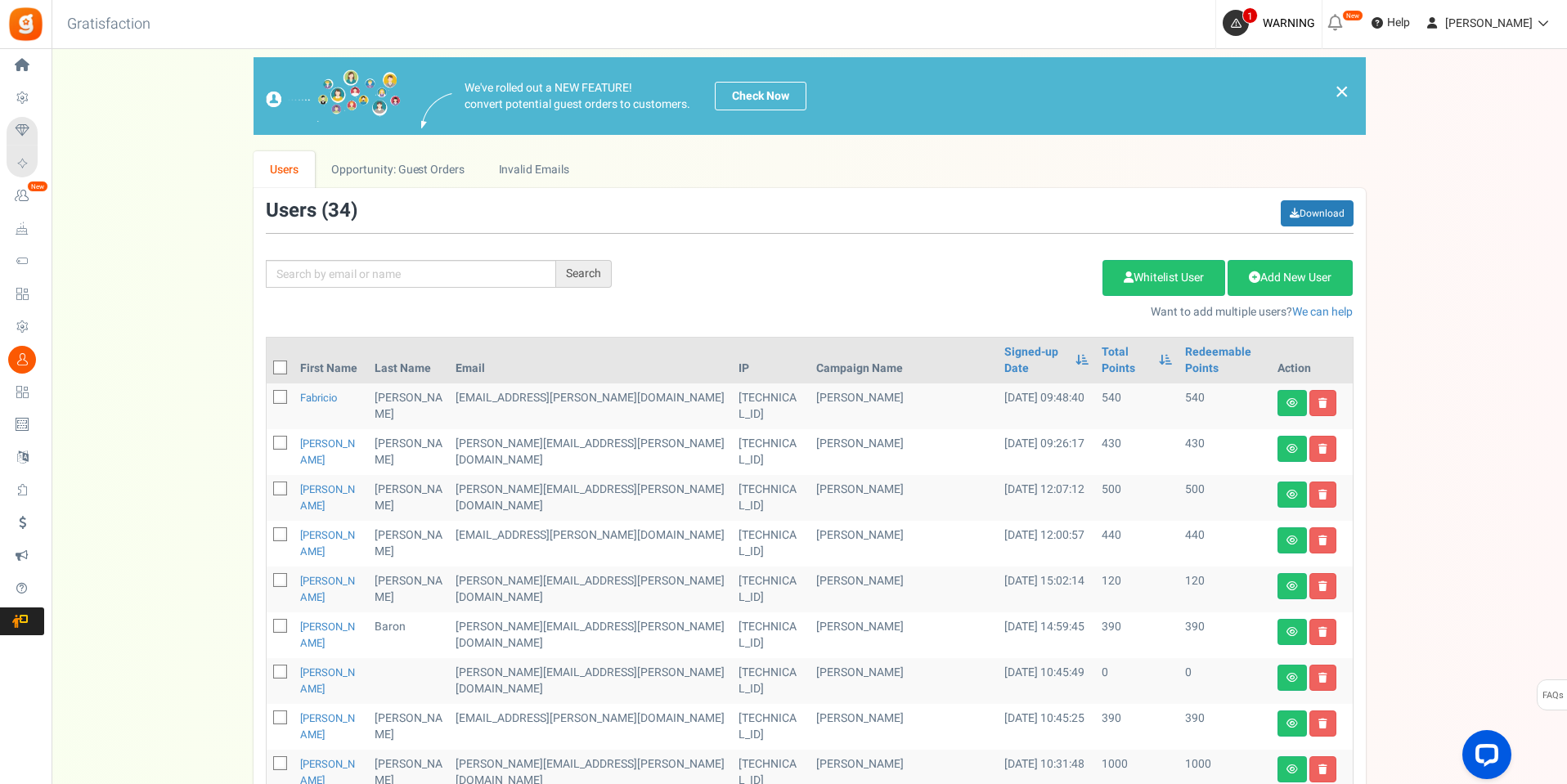
click at [399, 259] on div "Search Add Etsy Order Delete Selected Users Import Users Spam Protection Subtra…" at bounding box center [809, 261] width 1112 height 120
click at [450, 269] on input "text" at bounding box center [411, 274] width 291 height 28
type input "barboza"
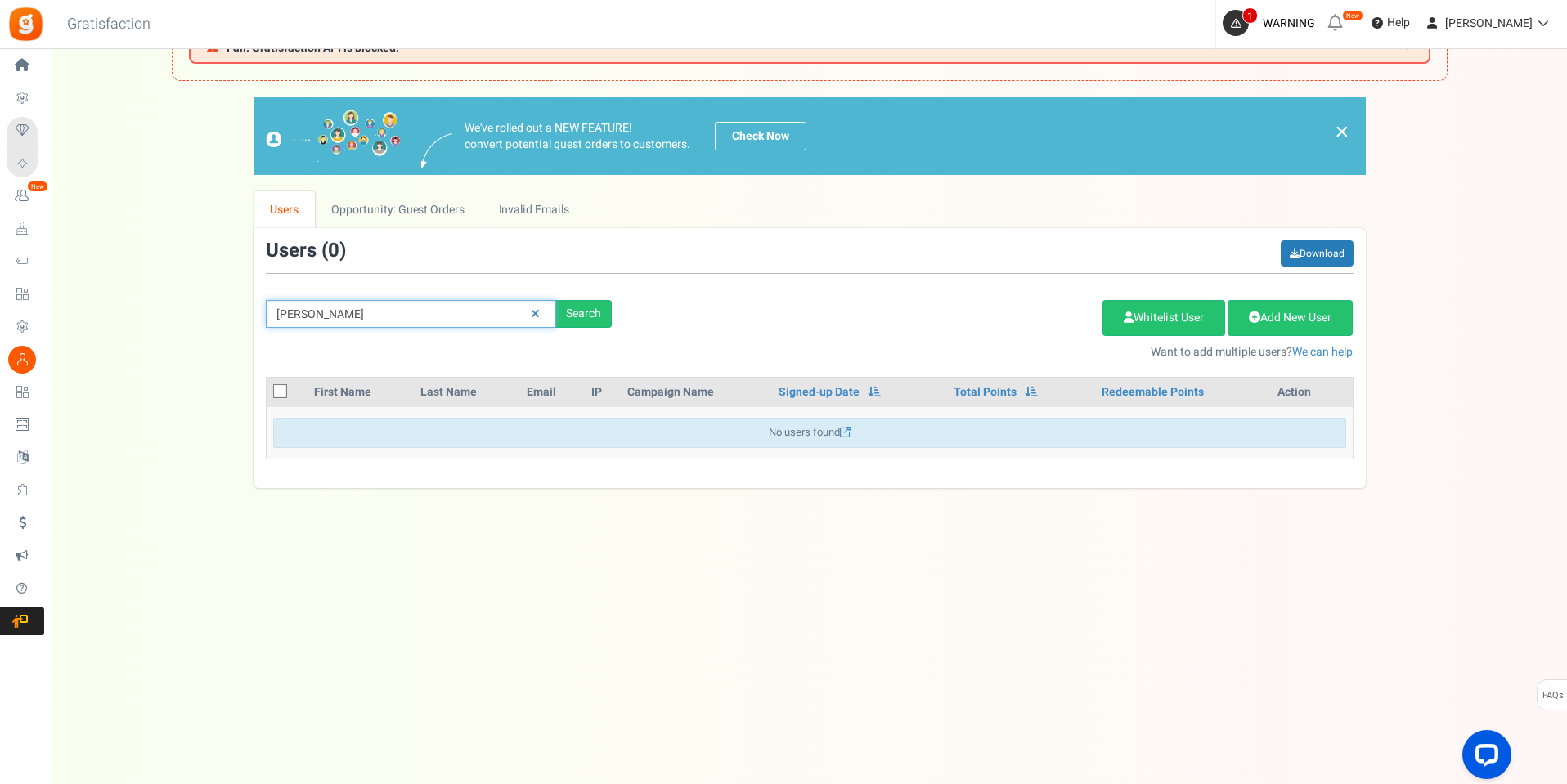
scroll to position [69, 0]
click at [537, 309] on icon at bounding box center [535, 314] width 9 height 11
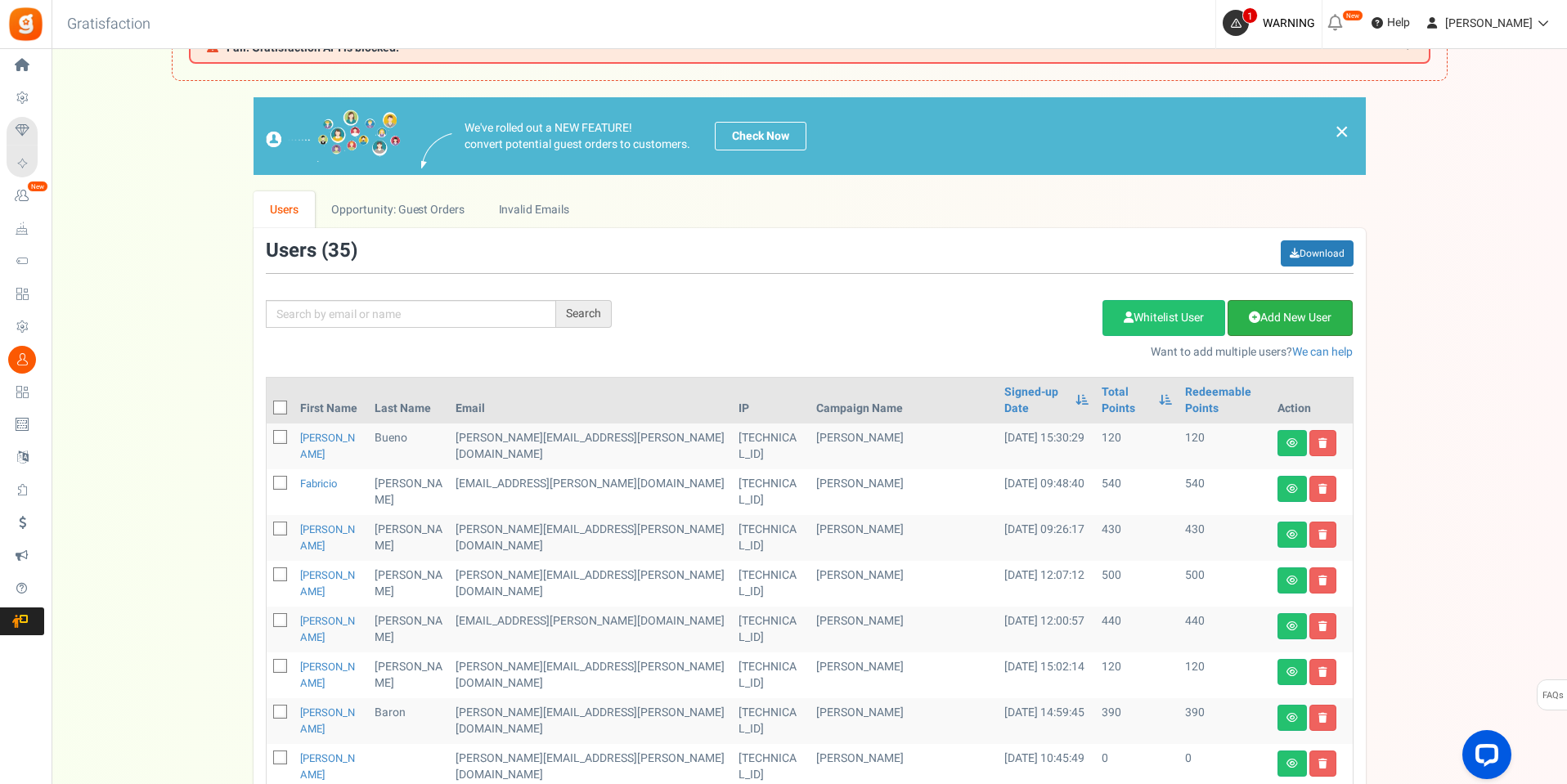
click at [1318, 314] on link "Add New User" at bounding box center [1290, 318] width 125 height 36
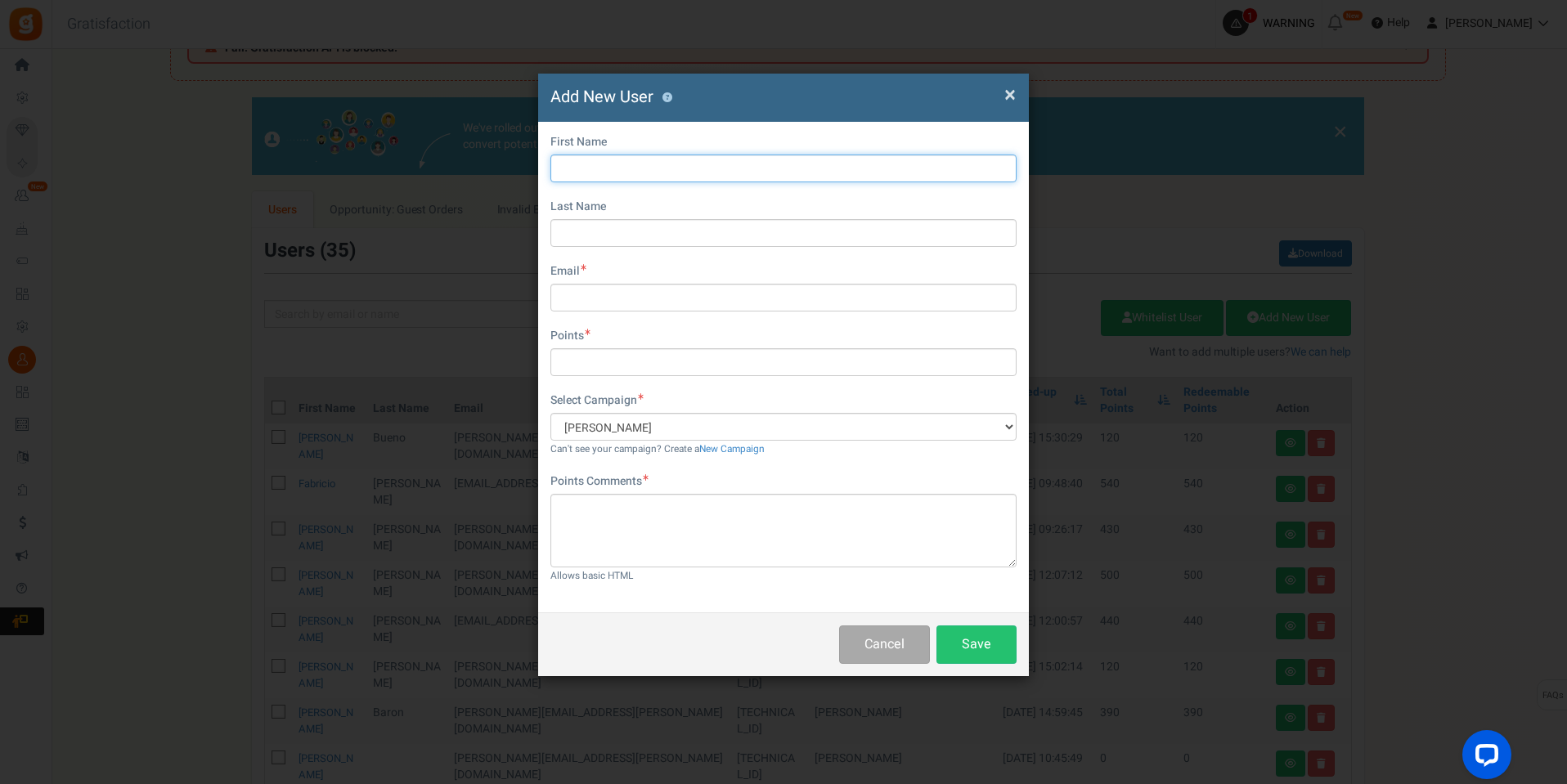
click at [606, 169] on input "text" at bounding box center [784, 169] width 467 height 28
type input "Gabrielle"
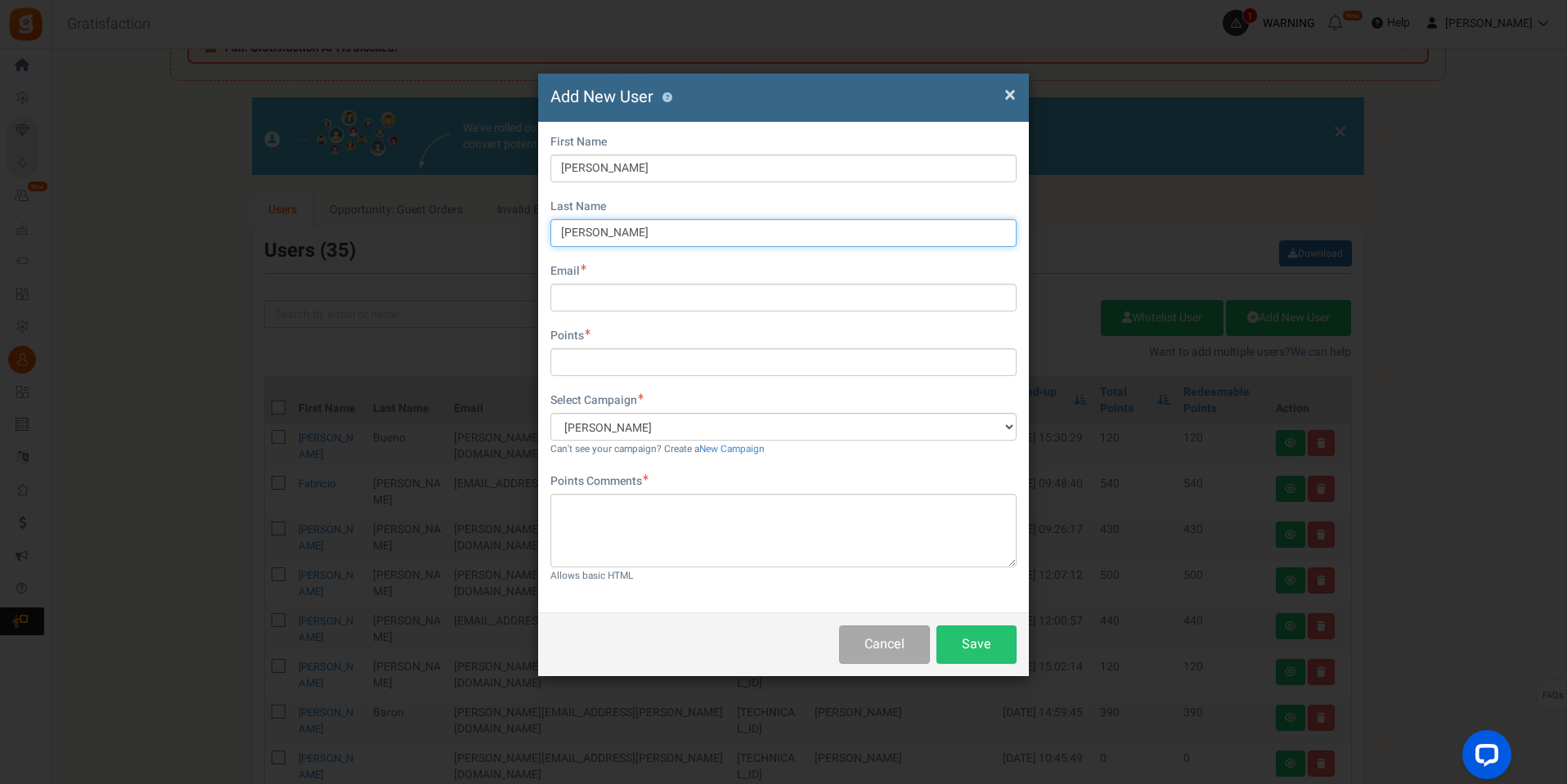
type input "Barboza"
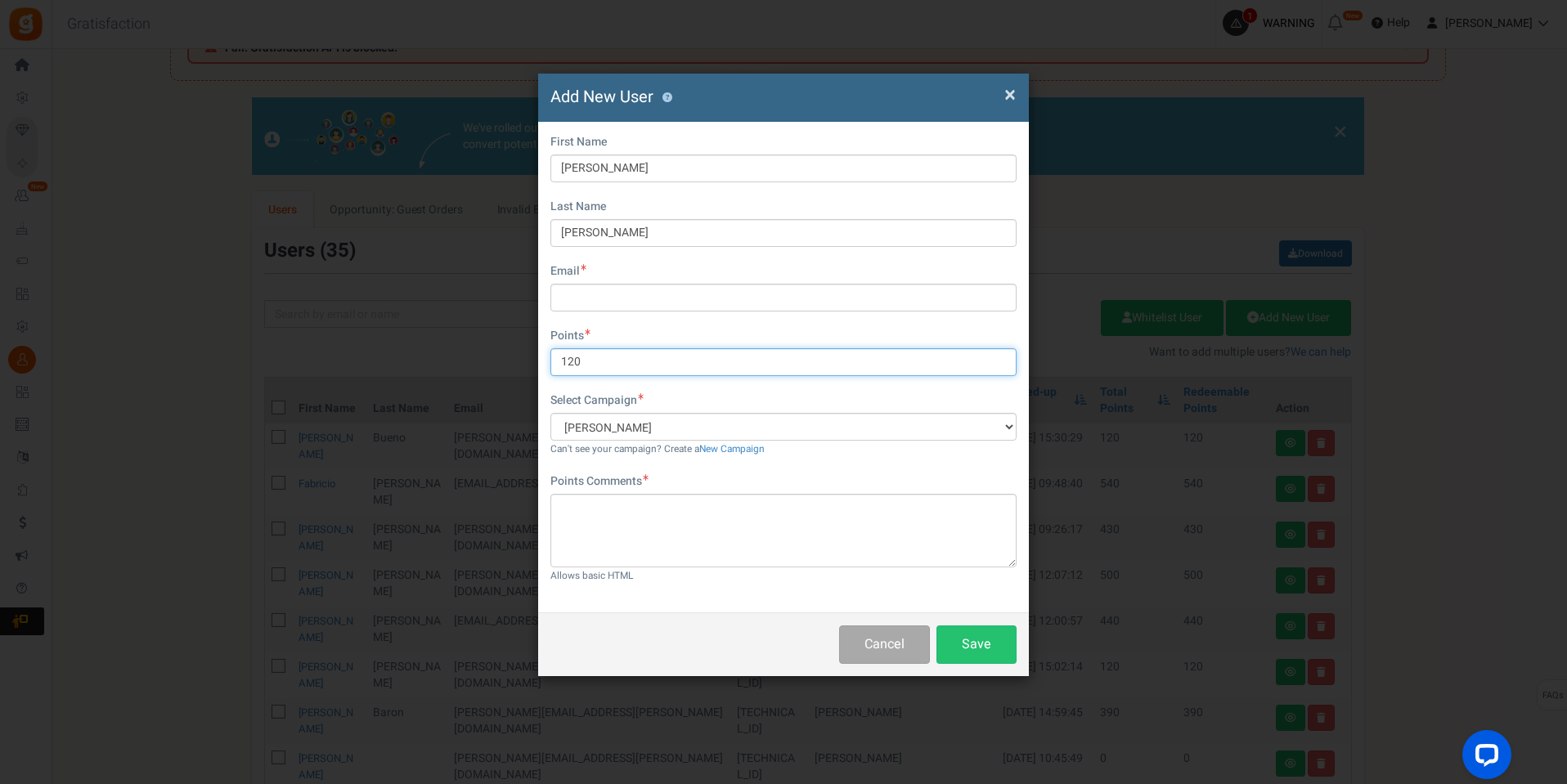
type input "120"
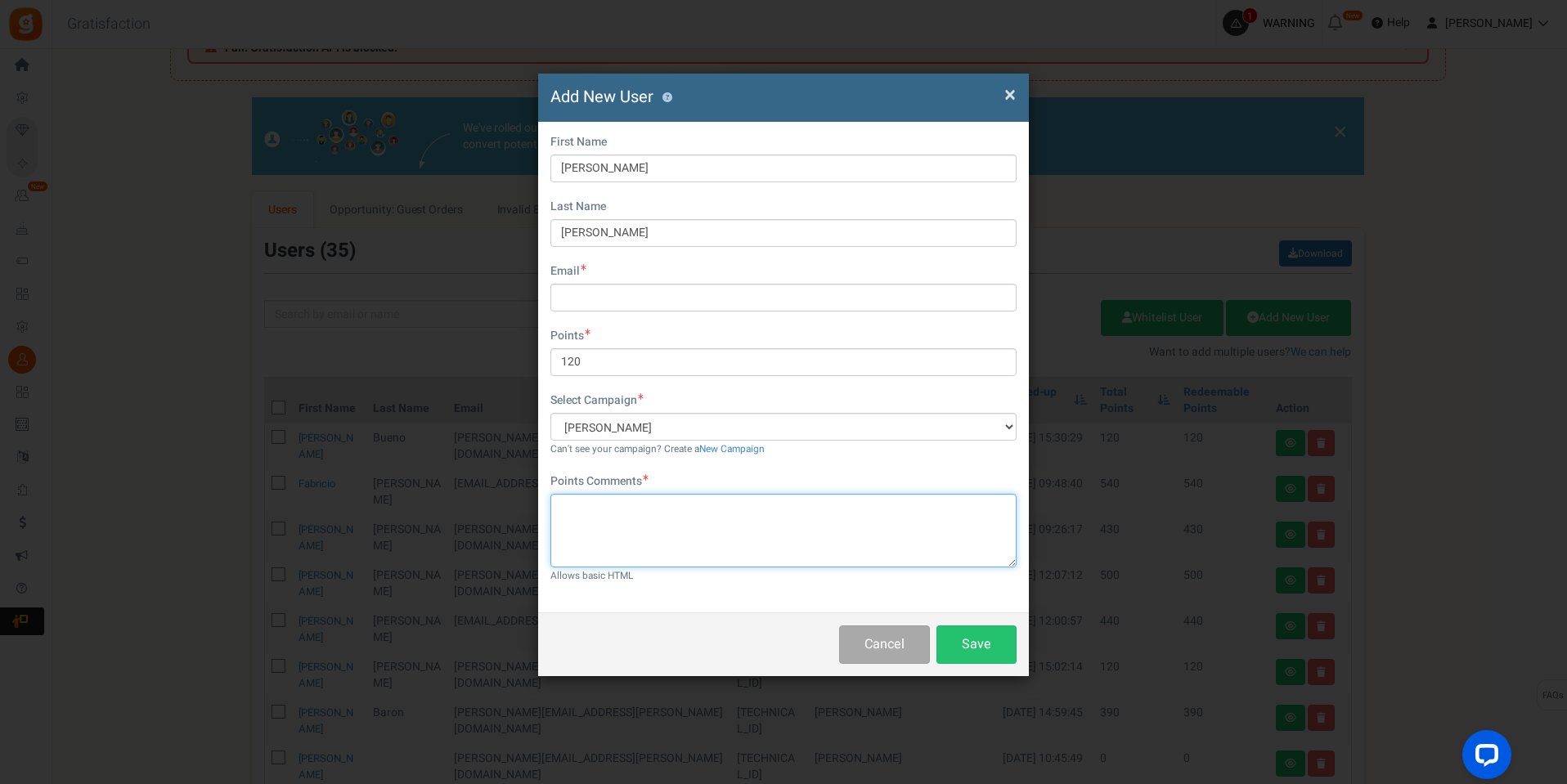
drag, startPoint x: 742, startPoint y: 526, endPoint x: 755, endPoint y: 529, distance: 13.3
click at [742, 525] on textarea at bounding box center [784, 530] width 467 height 74
paste textarea "gabriela.bueno@santanaimport.com.br"
type textarea "gabriela.bueno@santanaimport.com.br"
drag, startPoint x: 762, startPoint y: 520, endPoint x: 452, endPoint y: 490, distance: 311.4
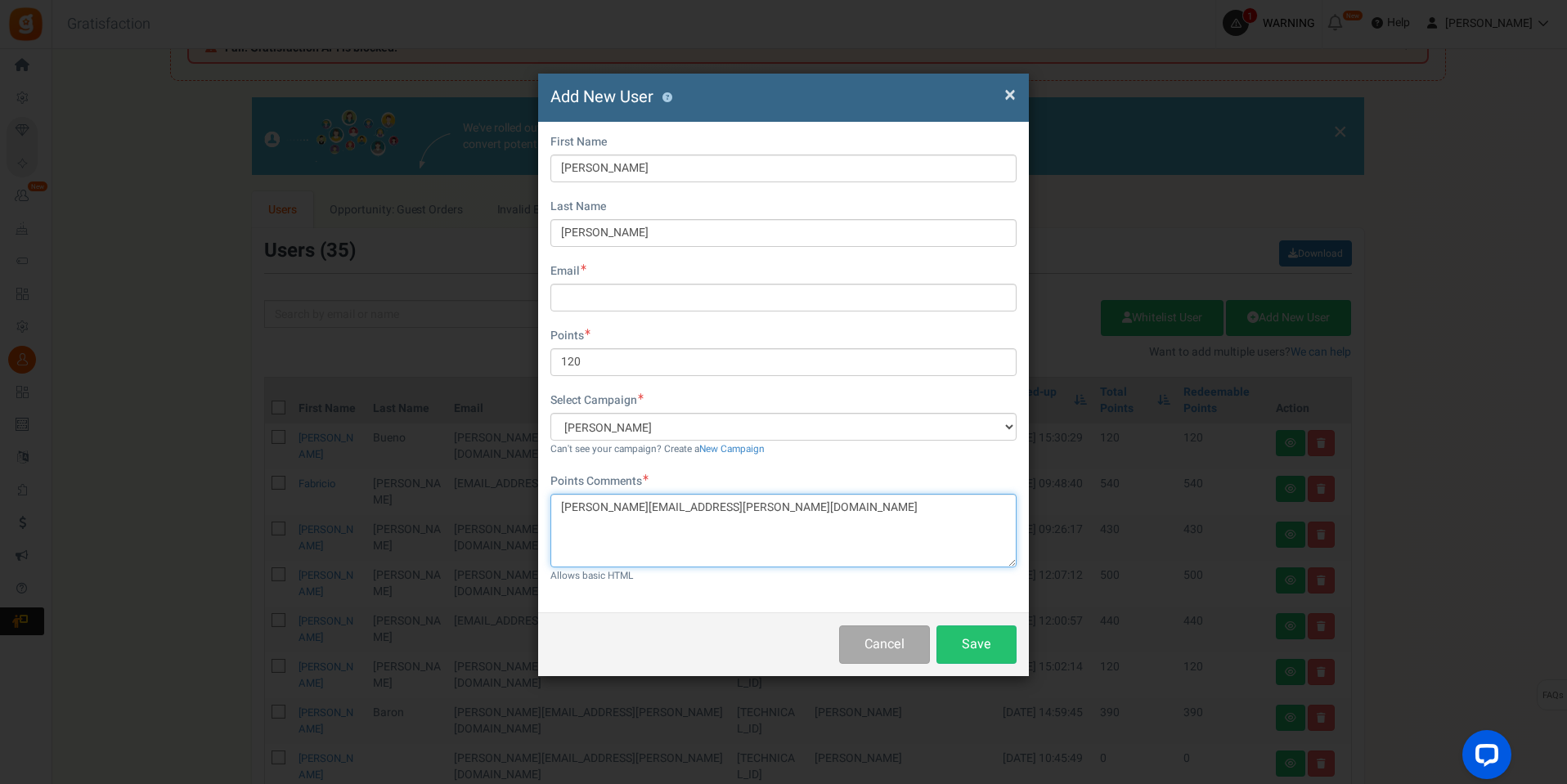
click at [514, 511] on div "× Close Add New User ? First Name Gabrielle Last Name Barboza Email Do you want…" at bounding box center [784, 392] width 1567 height 784
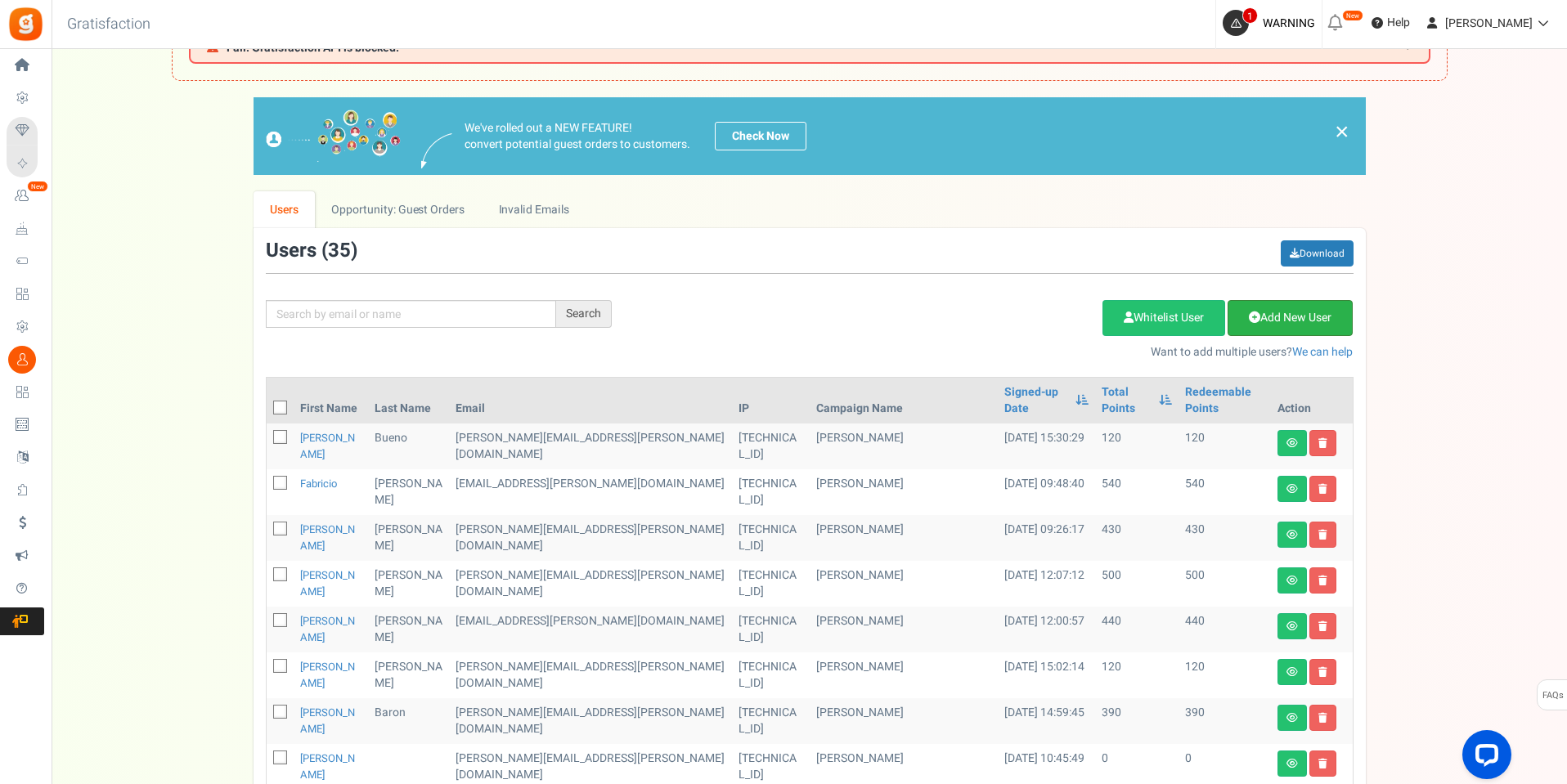
click at [1252, 326] on link "Add New User" at bounding box center [1290, 318] width 125 height 36
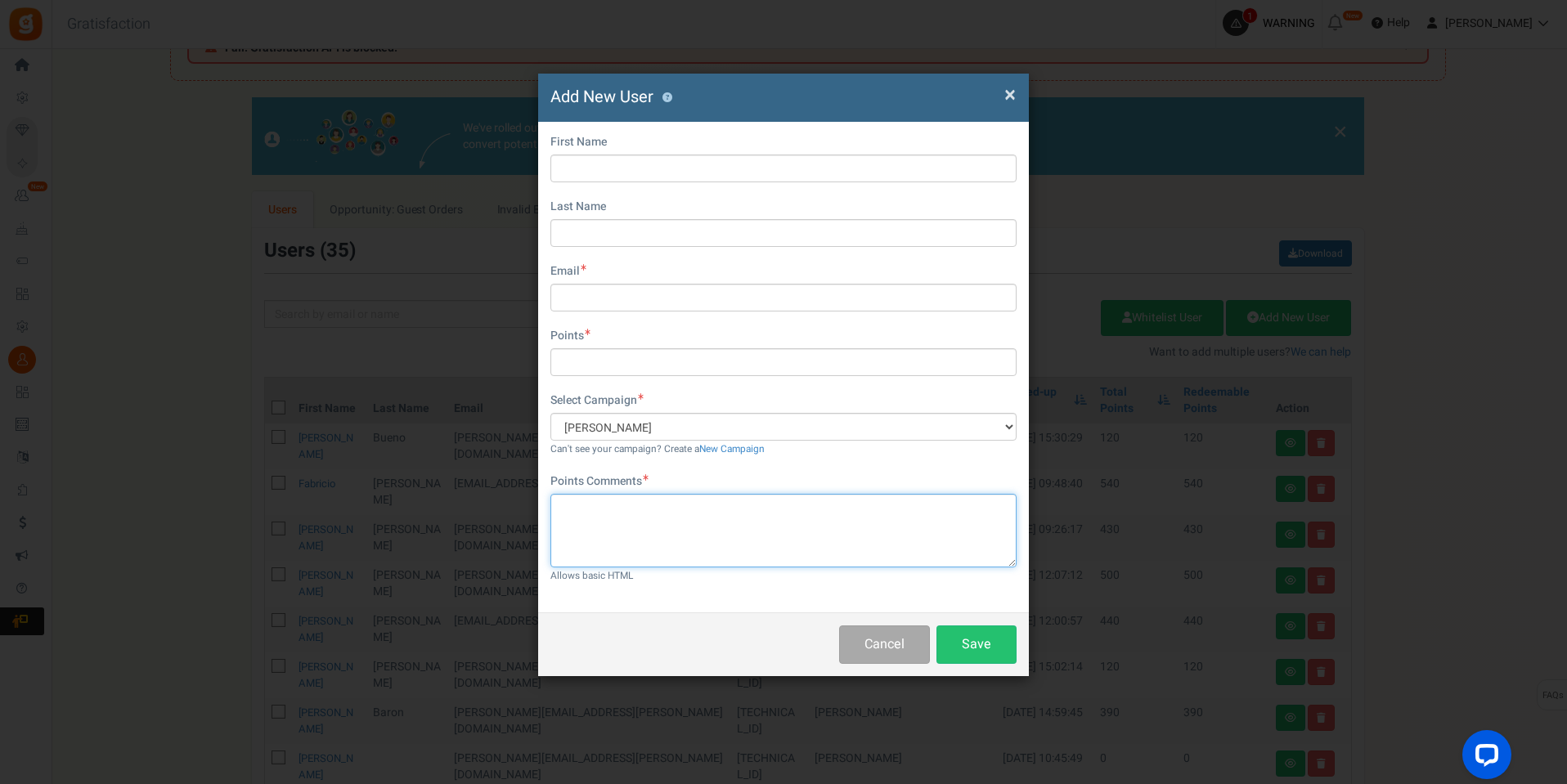
click at [688, 510] on textarea at bounding box center [784, 530] width 467 height 74
type textarea "pontos campanha"
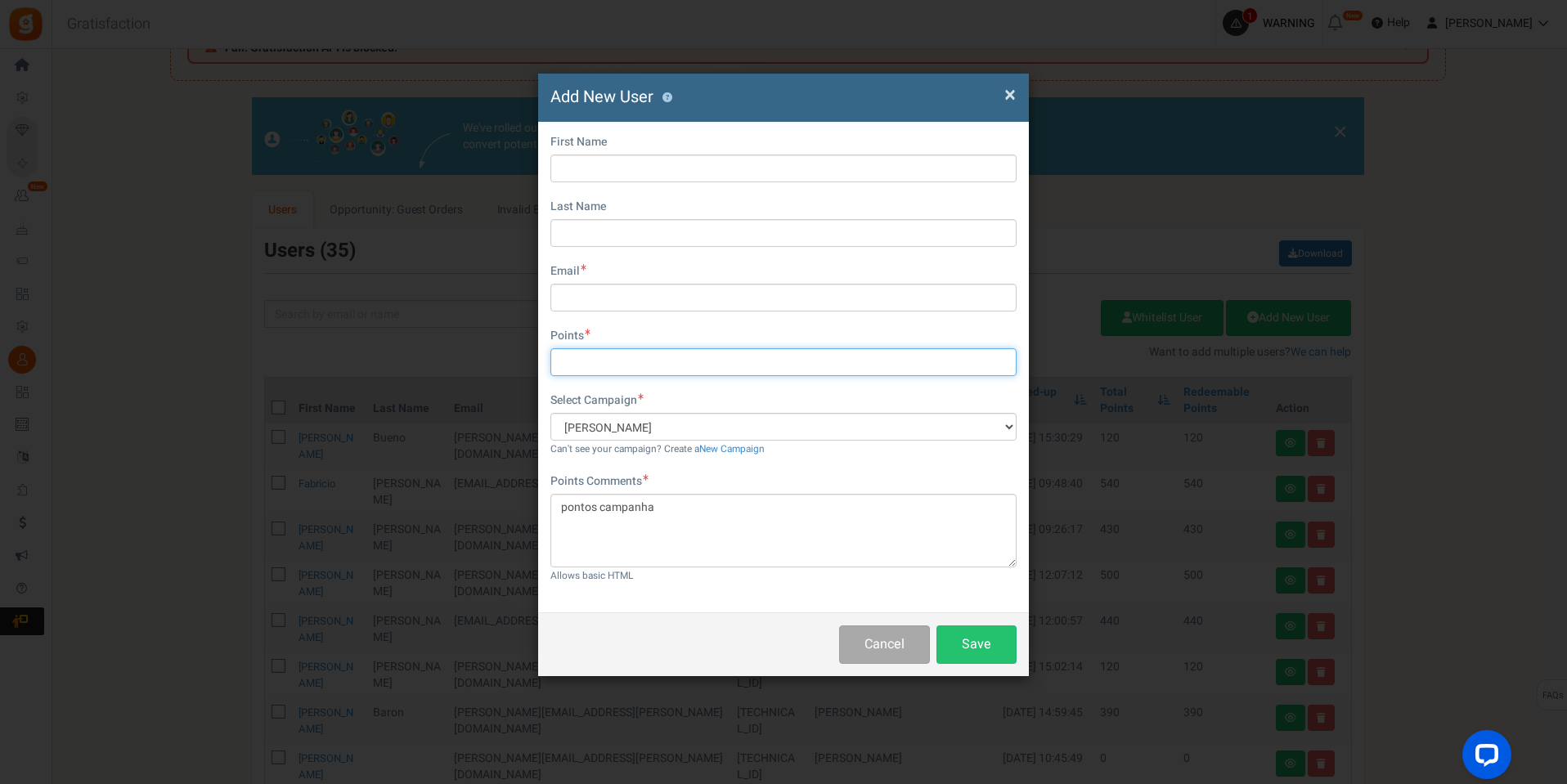
drag, startPoint x: 624, startPoint y: 360, endPoint x: 589, endPoint y: 341, distance: 39.8
click at [626, 361] on input "text" at bounding box center [784, 363] width 467 height 28
type input "120"
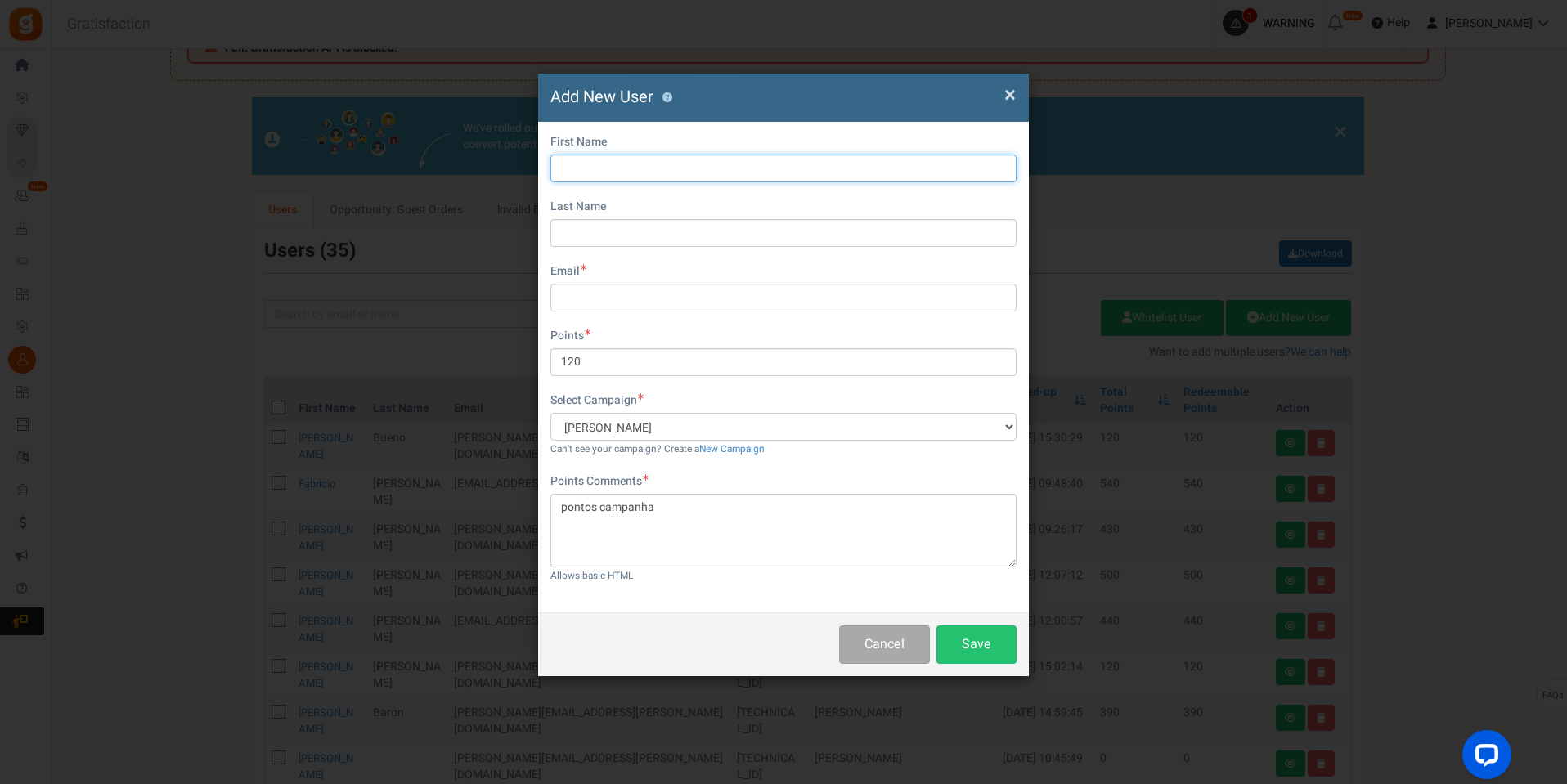
click at [671, 166] on input "text" at bounding box center [784, 169] width 467 height 28
type input "Gabrielle"
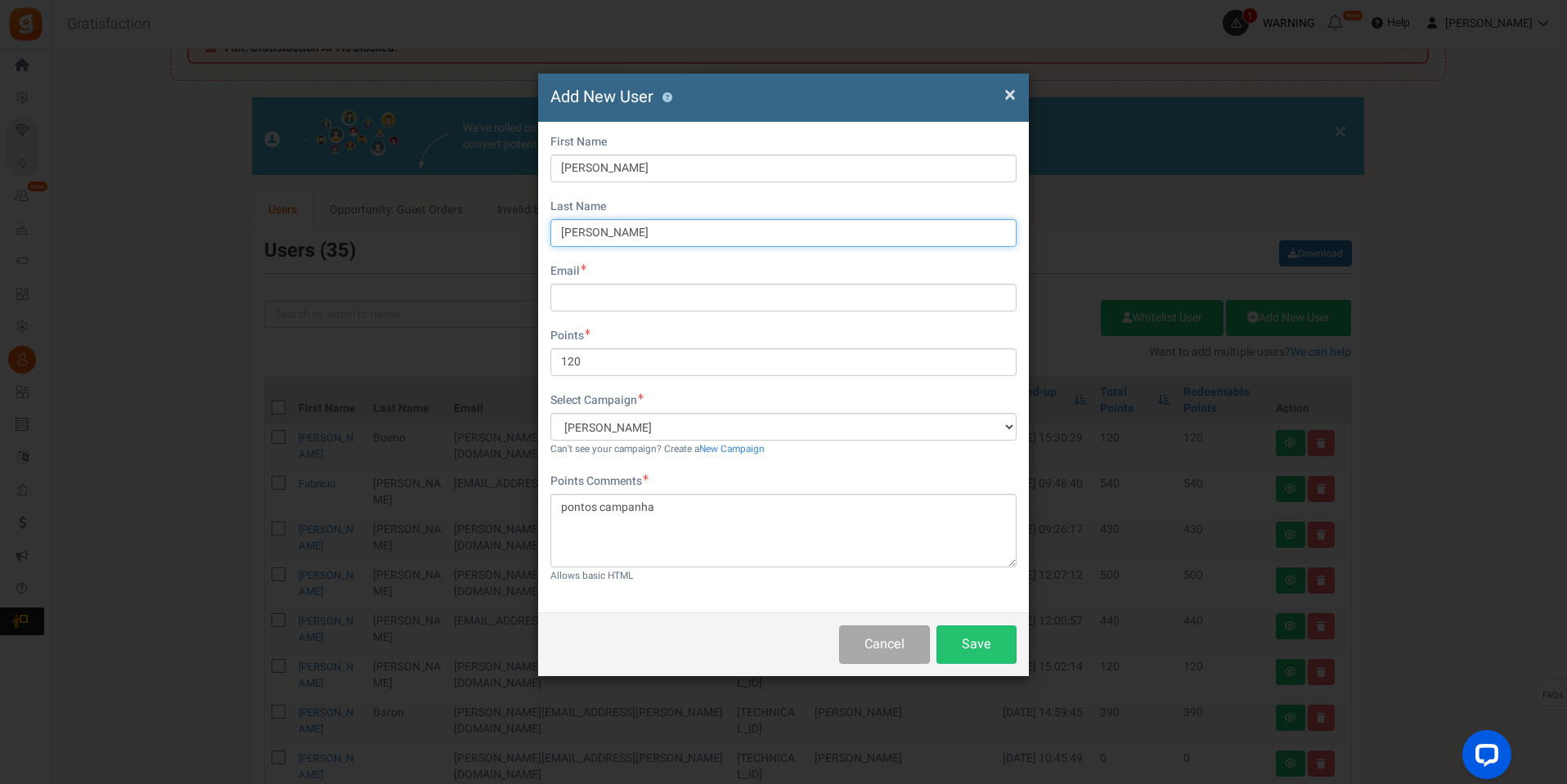
type input "Barboza"
click at [670, 293] on input "text" at bounding box center [784, 298] width 467 height 28
paste input "gabrielle.barboza@santanaimport.com.br"
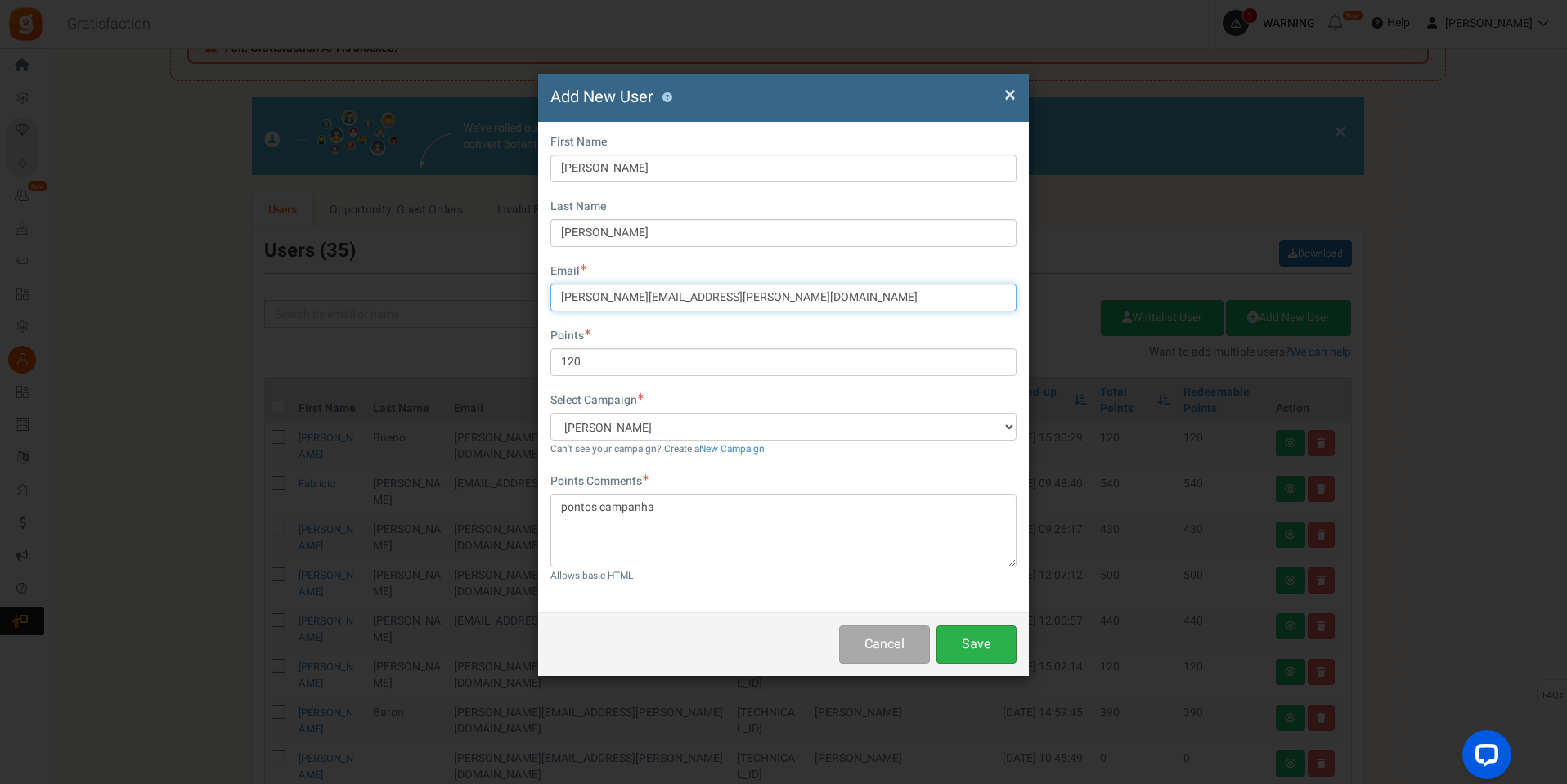
type input "gabrielle.barboza@santanaimport.com.br"
click at [984, 643] on button "Save" at bounding box center [976, 644] width 80 height 38
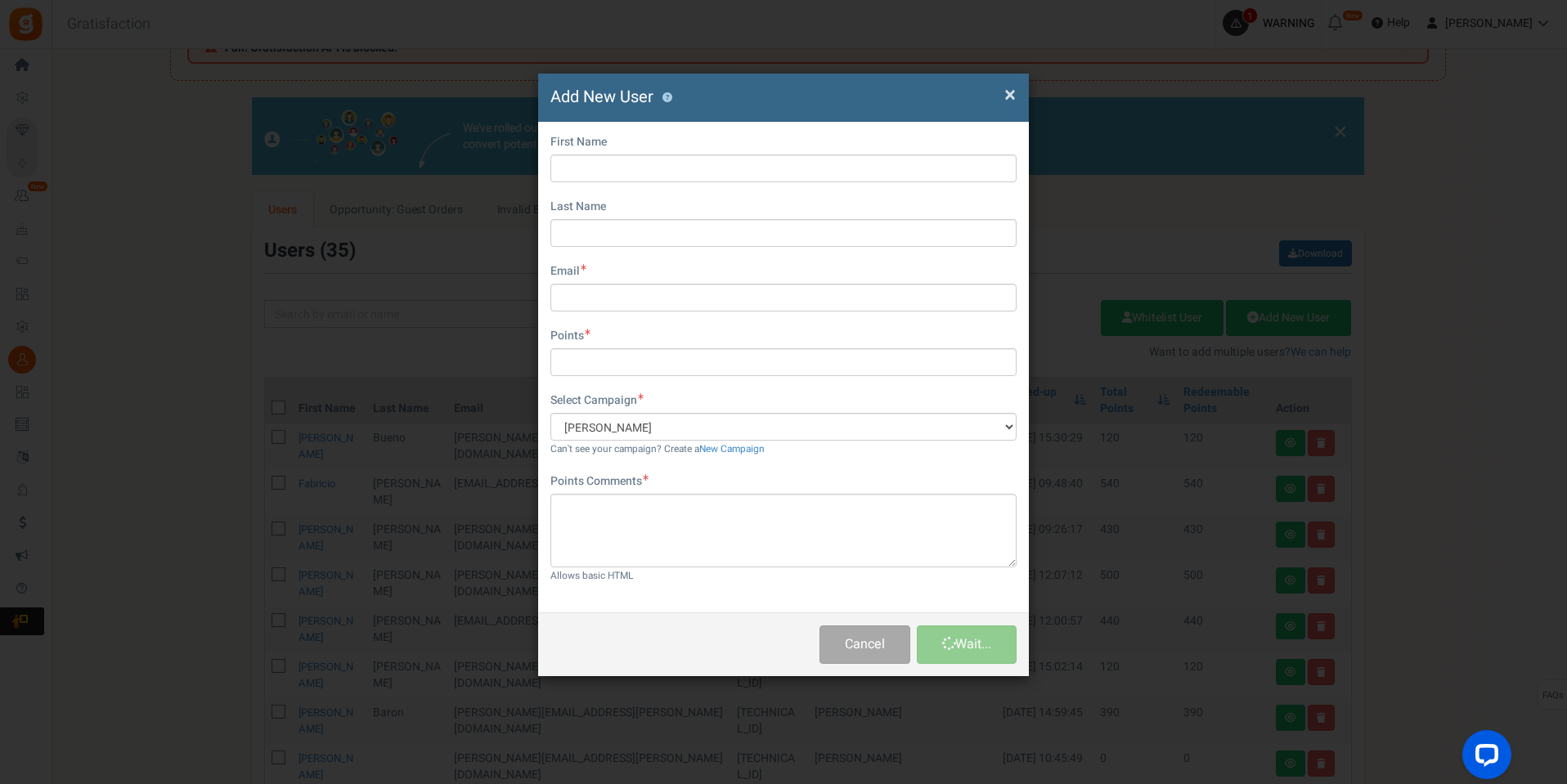
scroll to position [0, 0]
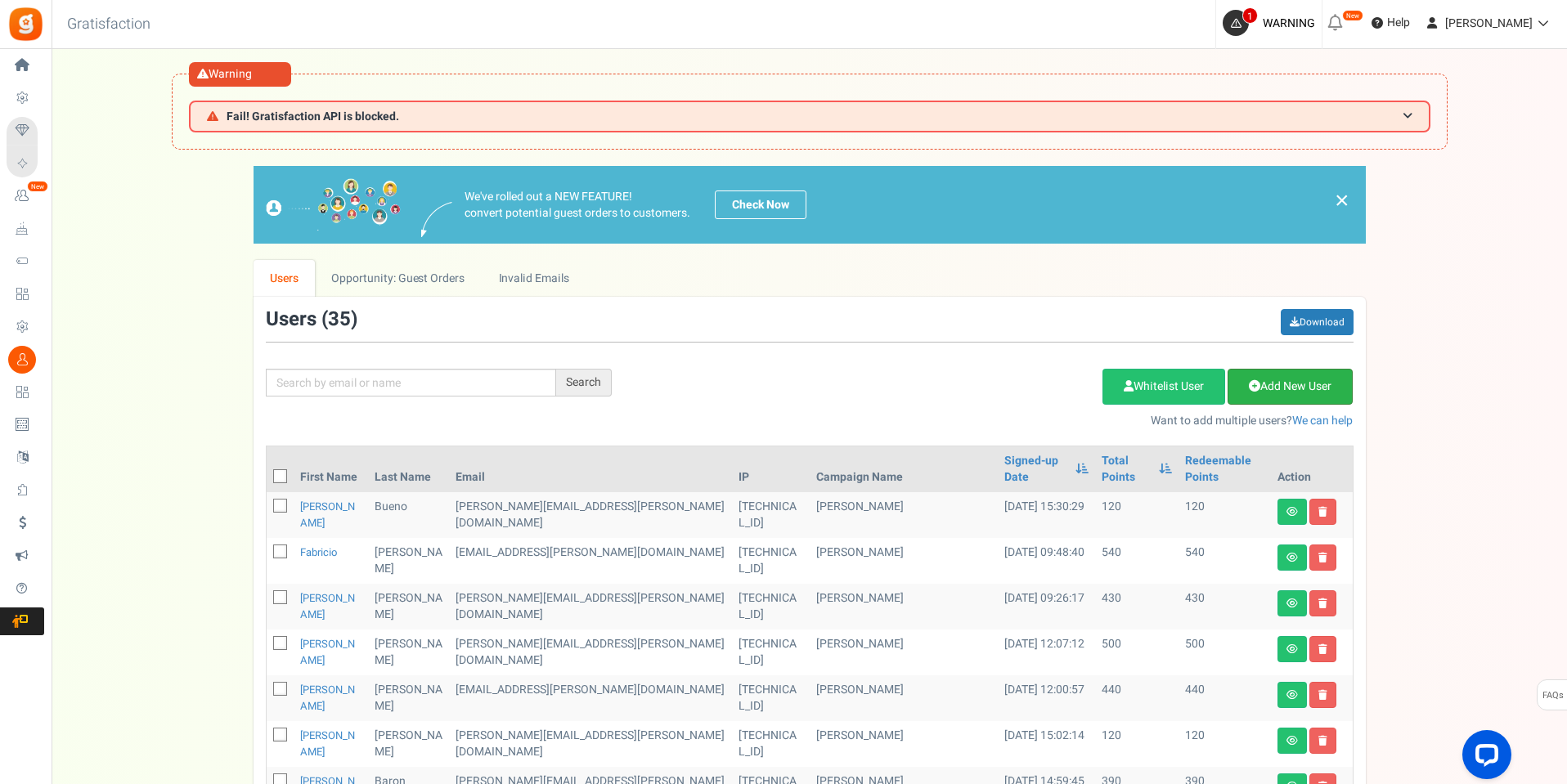
click at [1300, 387] on link "Add New User" at bounding box center [1290, 387] width 125 height 36
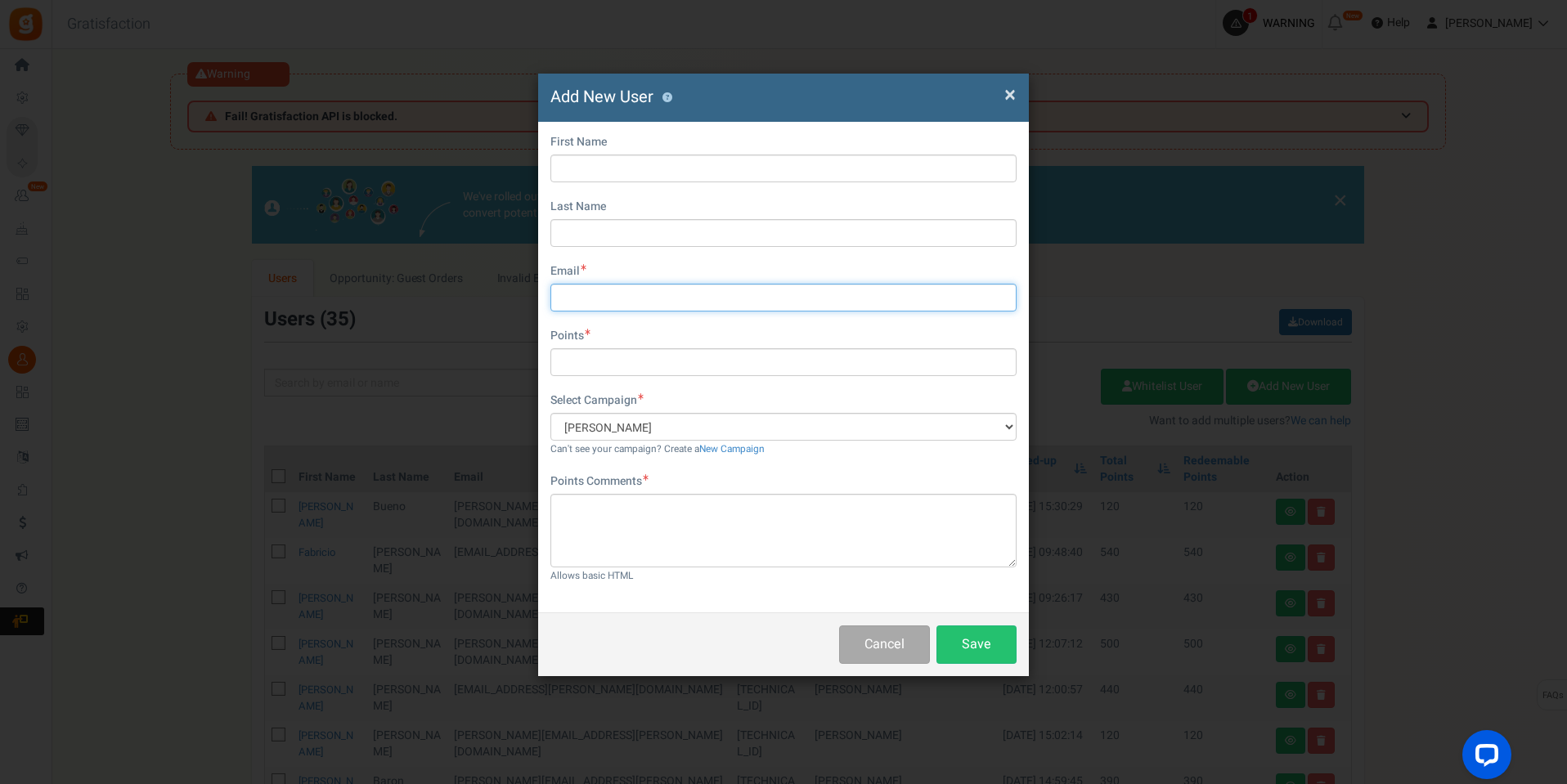
click at [688, 298] on input "text" at bounding box center [784, 298] width 467 height 28
paste input "gabrielle.barboza@santanaimport.com.br"
type input "gabrielle.barboza@santanaimport.com.br"
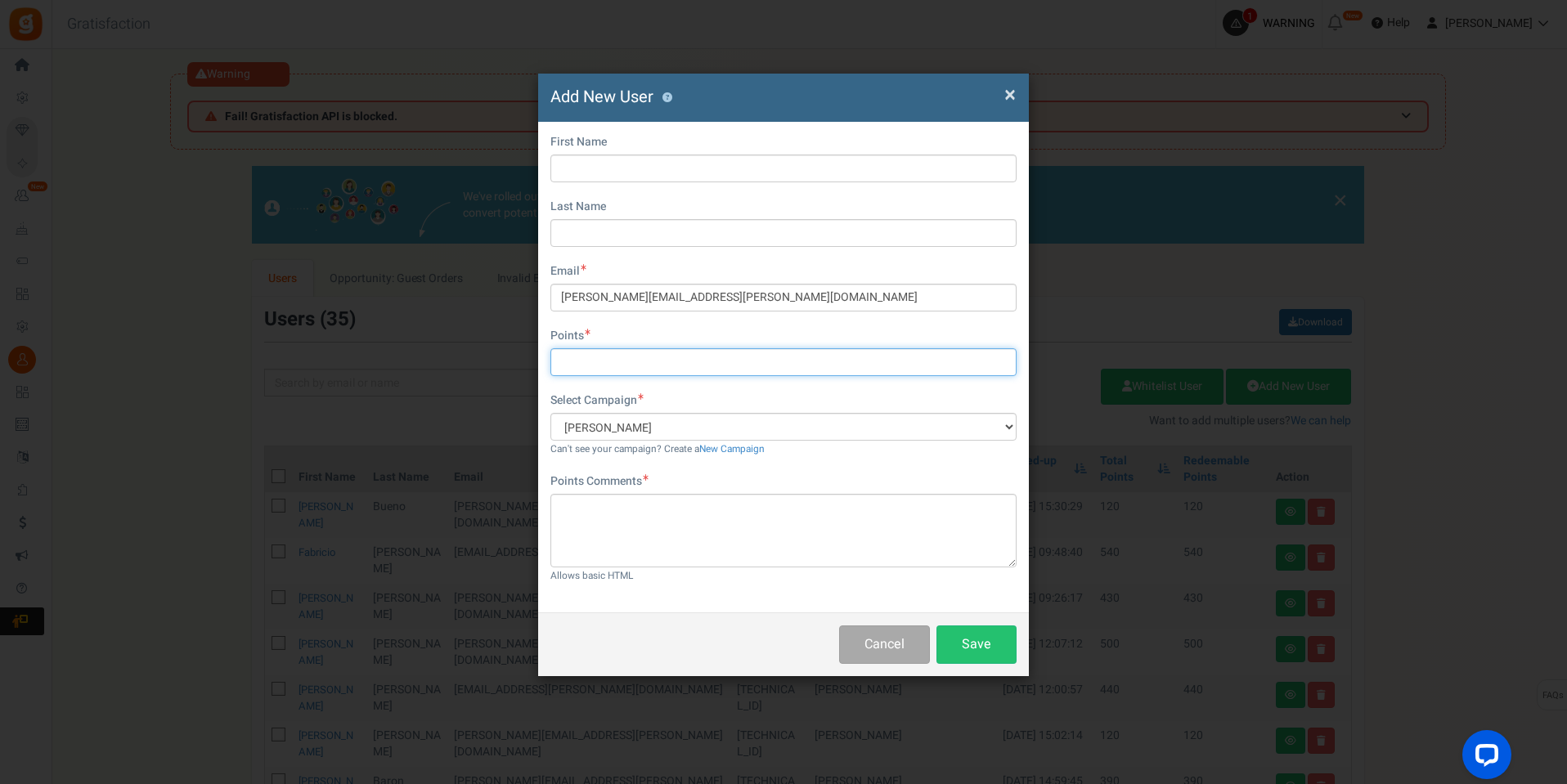
click at [634, 362] on input "text" at bounding box center [784, 363] width 467 height 28
type input "120"
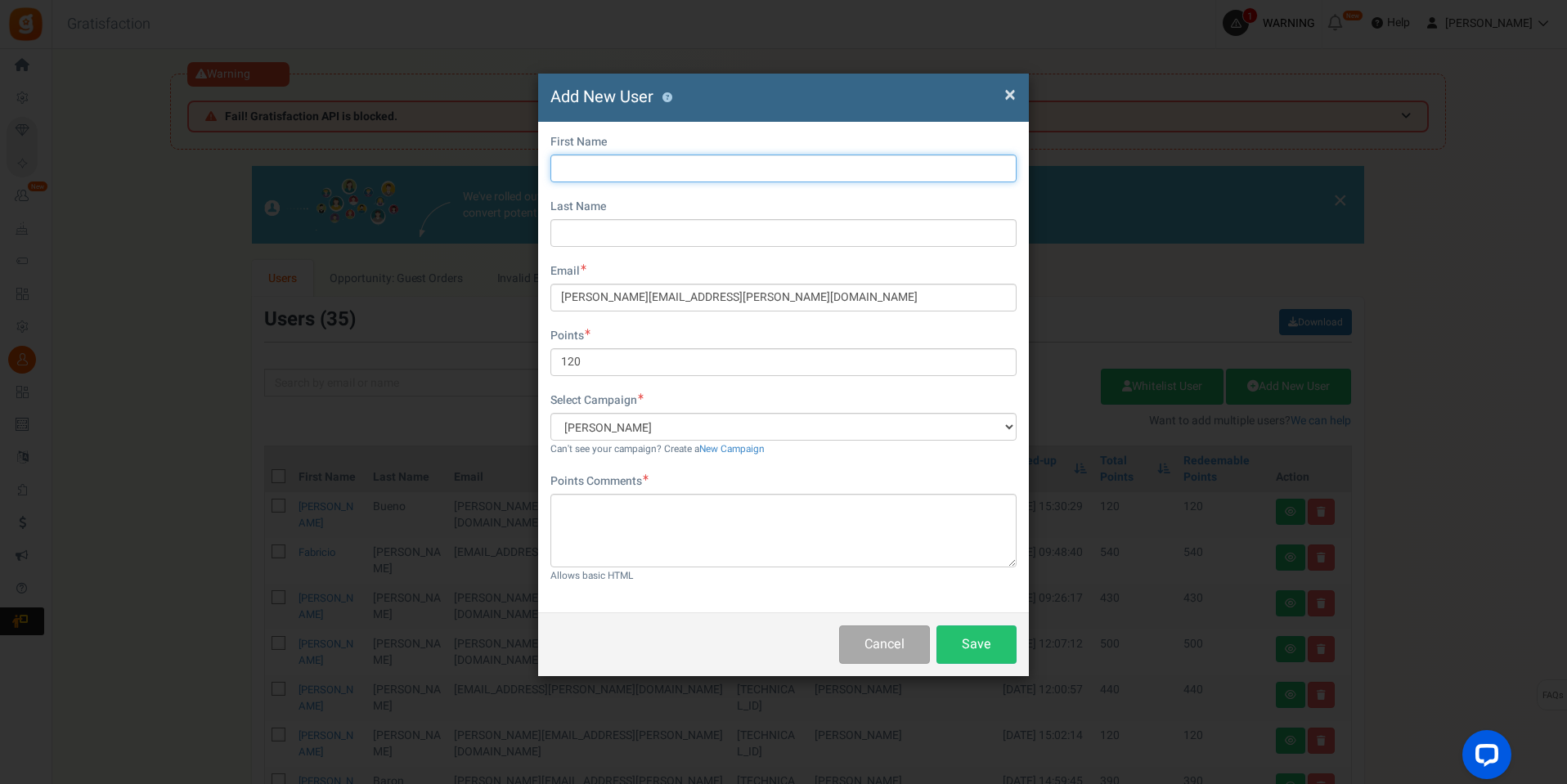
click at [765, 160] on input "text" at bounding box center [784, 169] width 467 height 28
type input "Gabrielle"
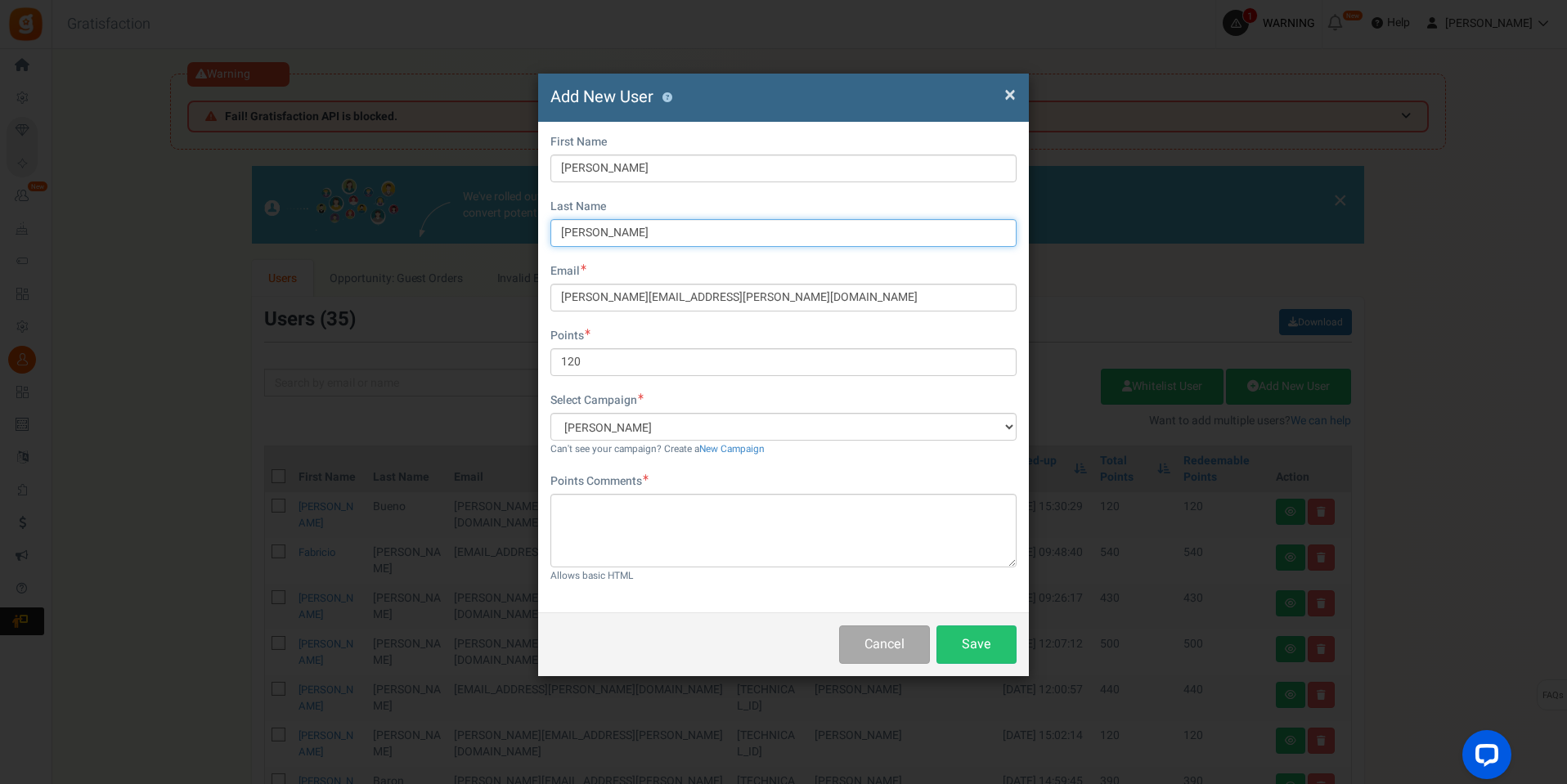
type input "Barboza"
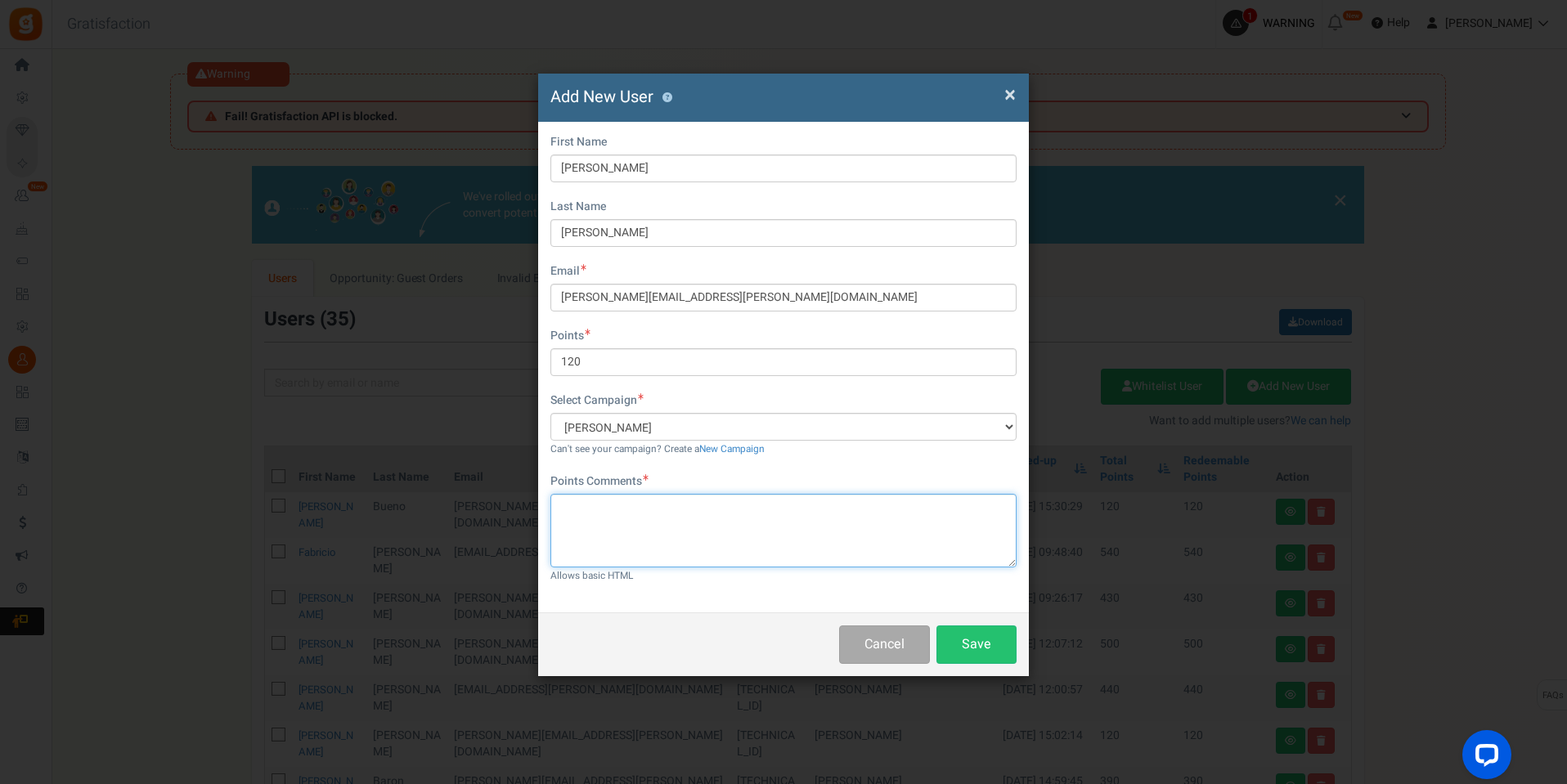
click at [639, 537] on textarea at bounding box center [784, 530] width 467 height 74
paste textarea "gabrielle.barboza@santanaimport.com.br"
type textarea "gabrielle.barboza@santanaimport.com.br"
paste textarea "pontos campanha"
type textarea "pontos campanha"
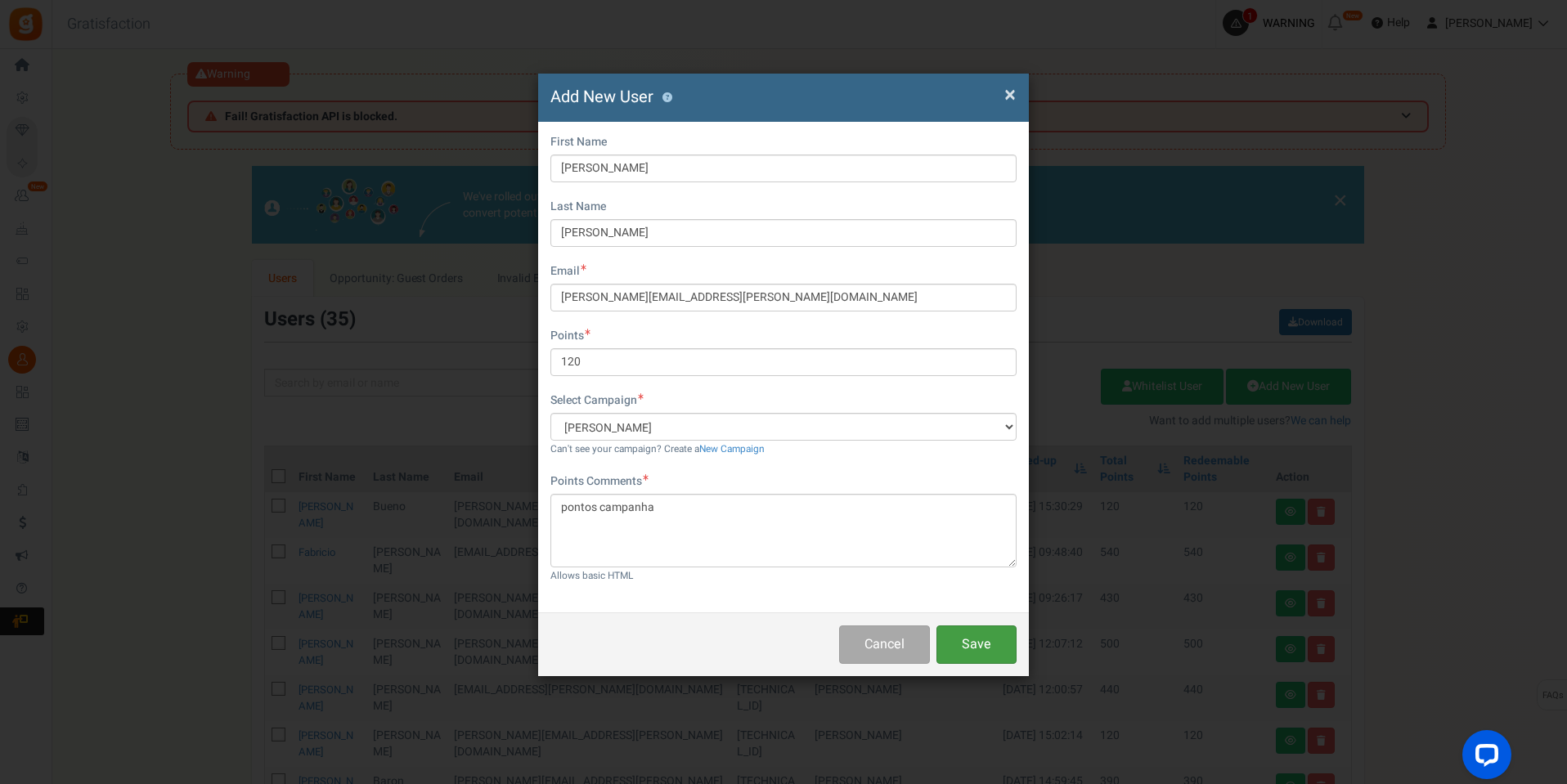
click at [982, 649] on button "Save" at bounding box center [976, 644] width 80 height 38
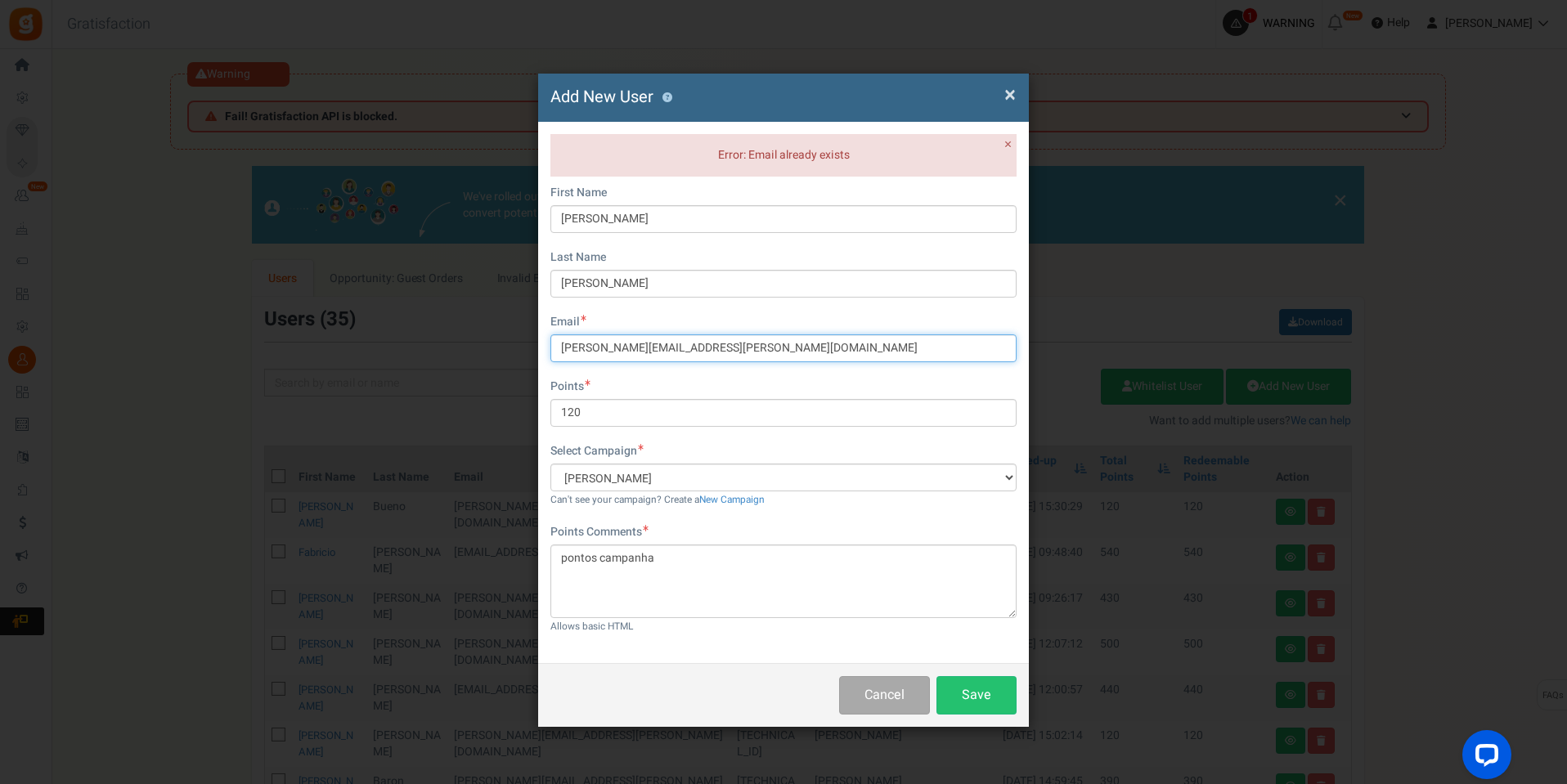
drag, startPoint x: 832, startPoint y: 346, endPoint x: 572, endPoint y: 324, distance: 260.9
click at [486, 349] on div "× Close Add New User ? Error: Email already exists × Close First Name Gabrielle…" at bounding box center [784, 392] width 1567 height 784
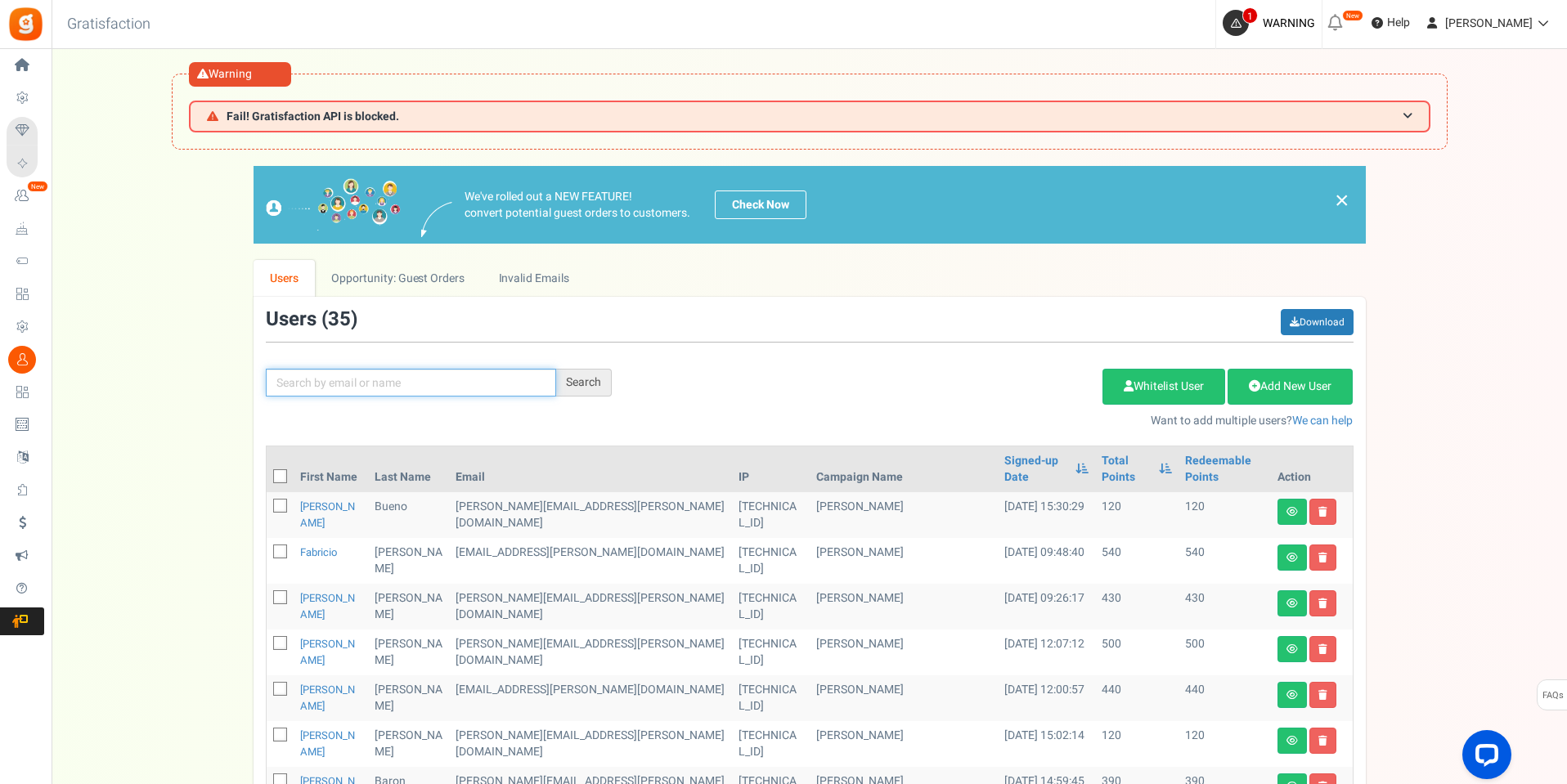
click at [398, 383] on input "text" at bounding box center [411, 383] width 291 height 28
paste input "pontos campanha"
type input "pontos campanha"
click at [592, 383] on div "Search" at bounding box center [585, 383] width 56 height 28
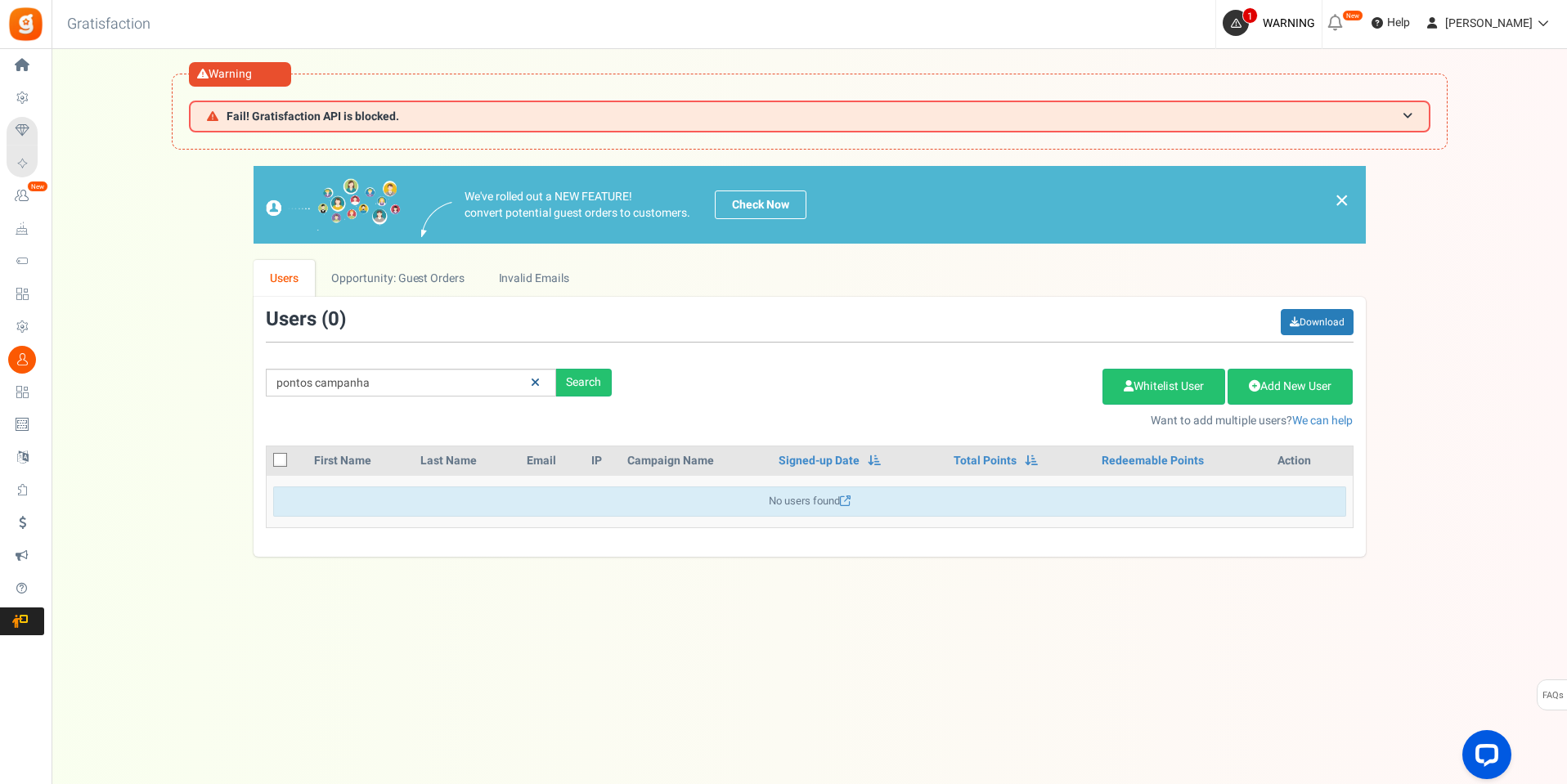
click at [542, 386] on link at bounding box center [535, 383] width 25 height 29
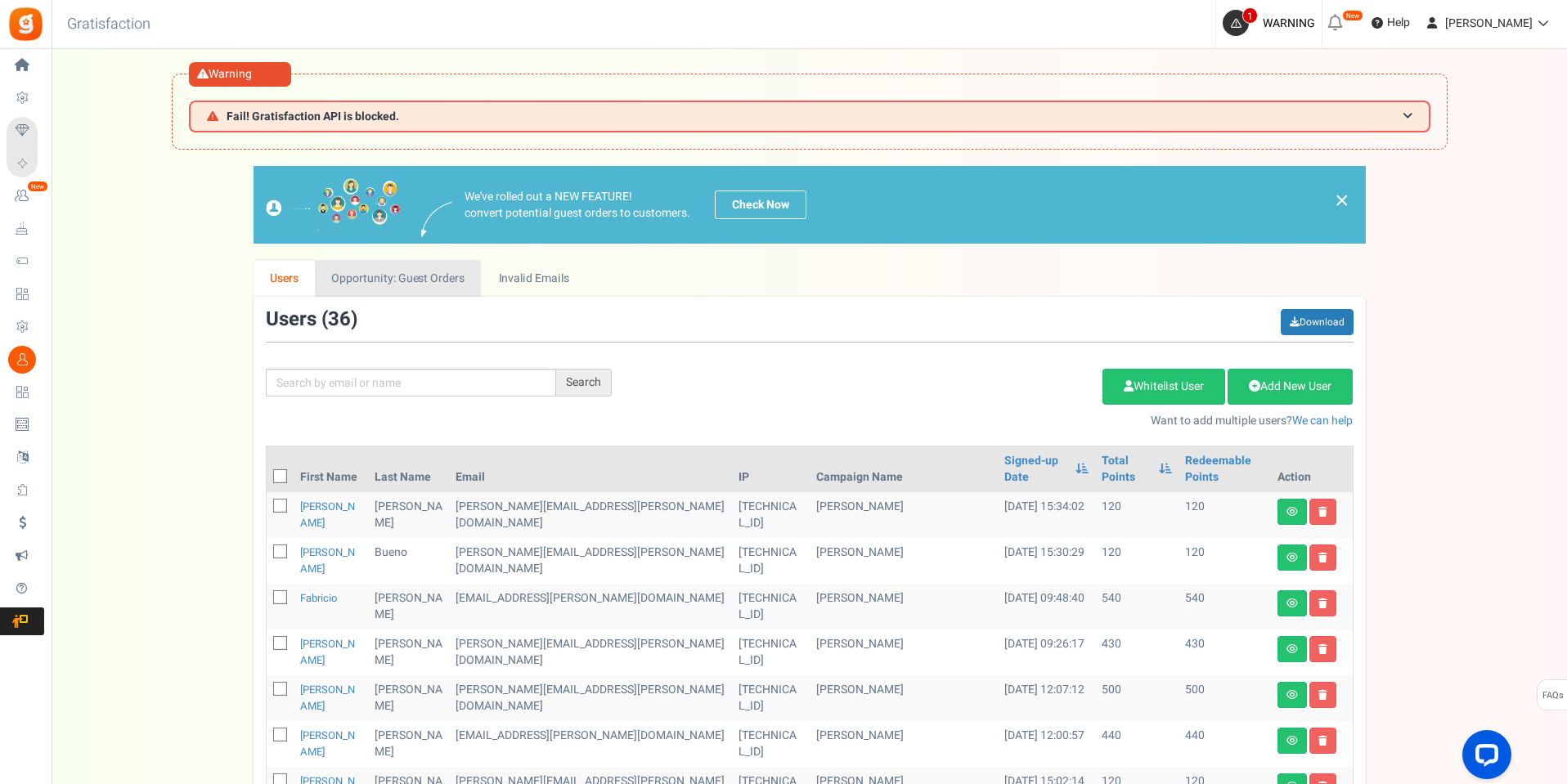
click at [417, 277] on link "Opportunity: Guest Orders" at bounding box center [398, 278] width 166 height 37
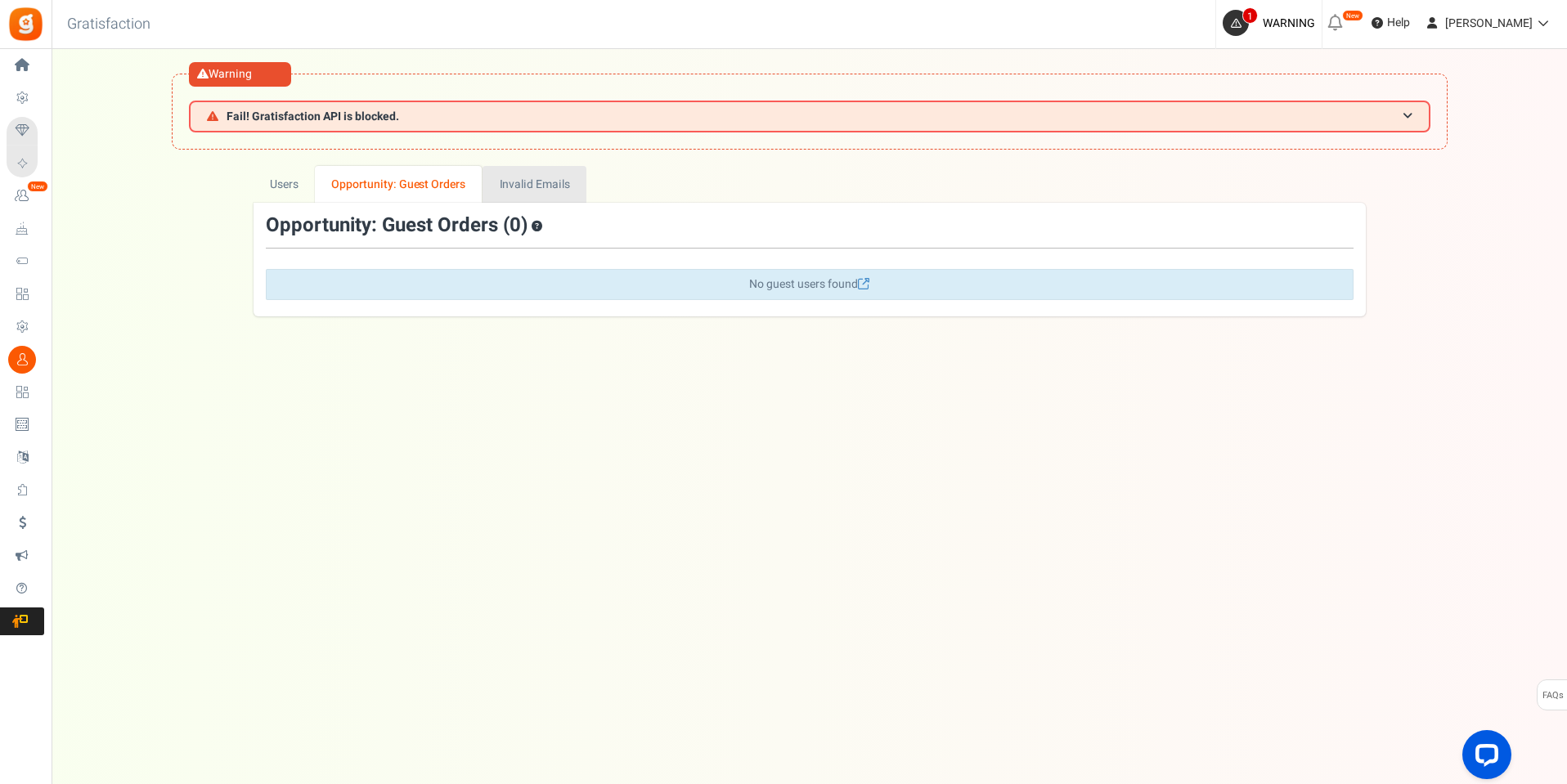
click at [557, 183] on link "Invalid Emails" at bounding box center [535, 184] width 104 height 37
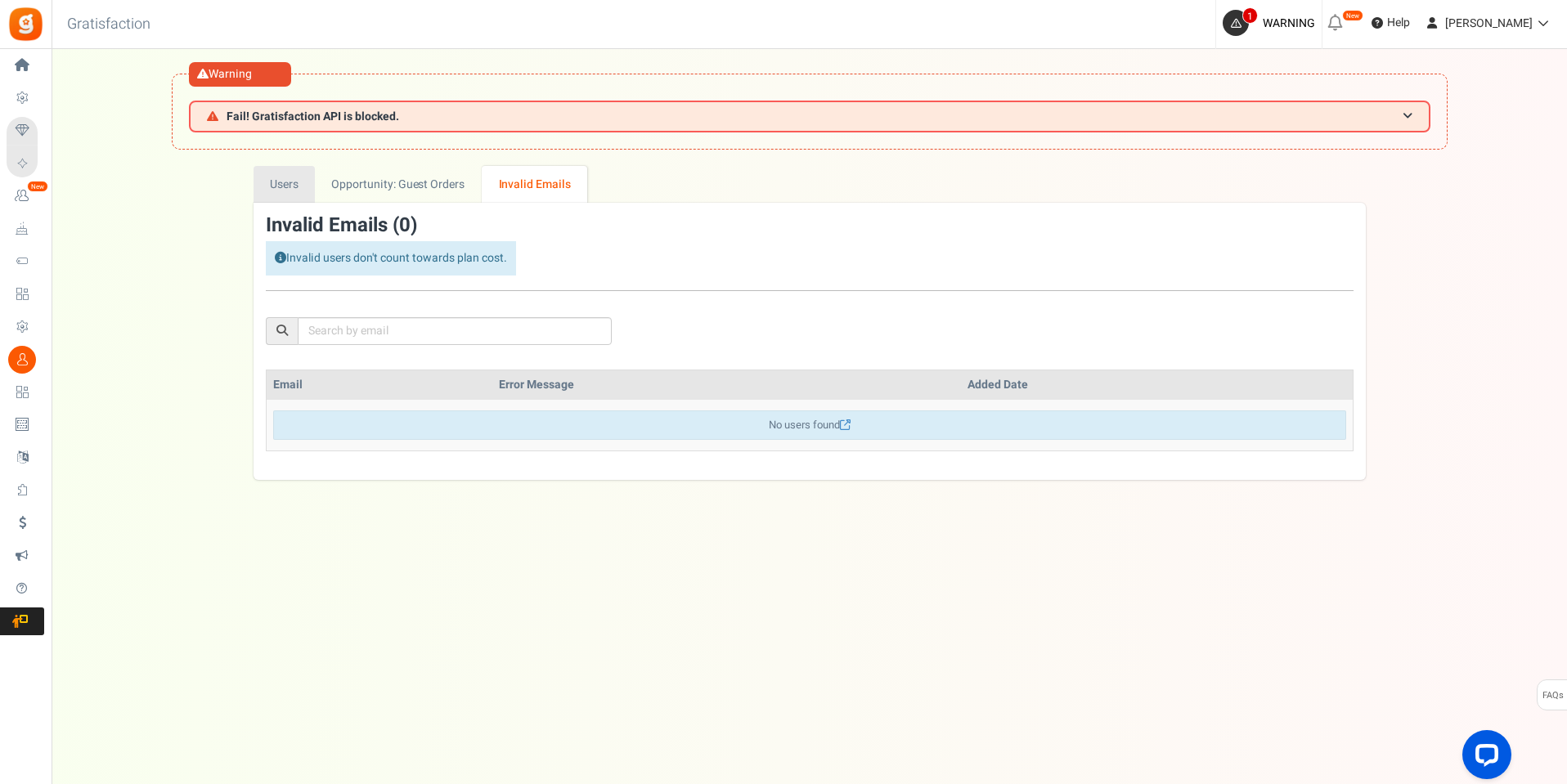
click at [276, 178] on link "Users" at bounding box center [285, 184] width 62 height 37
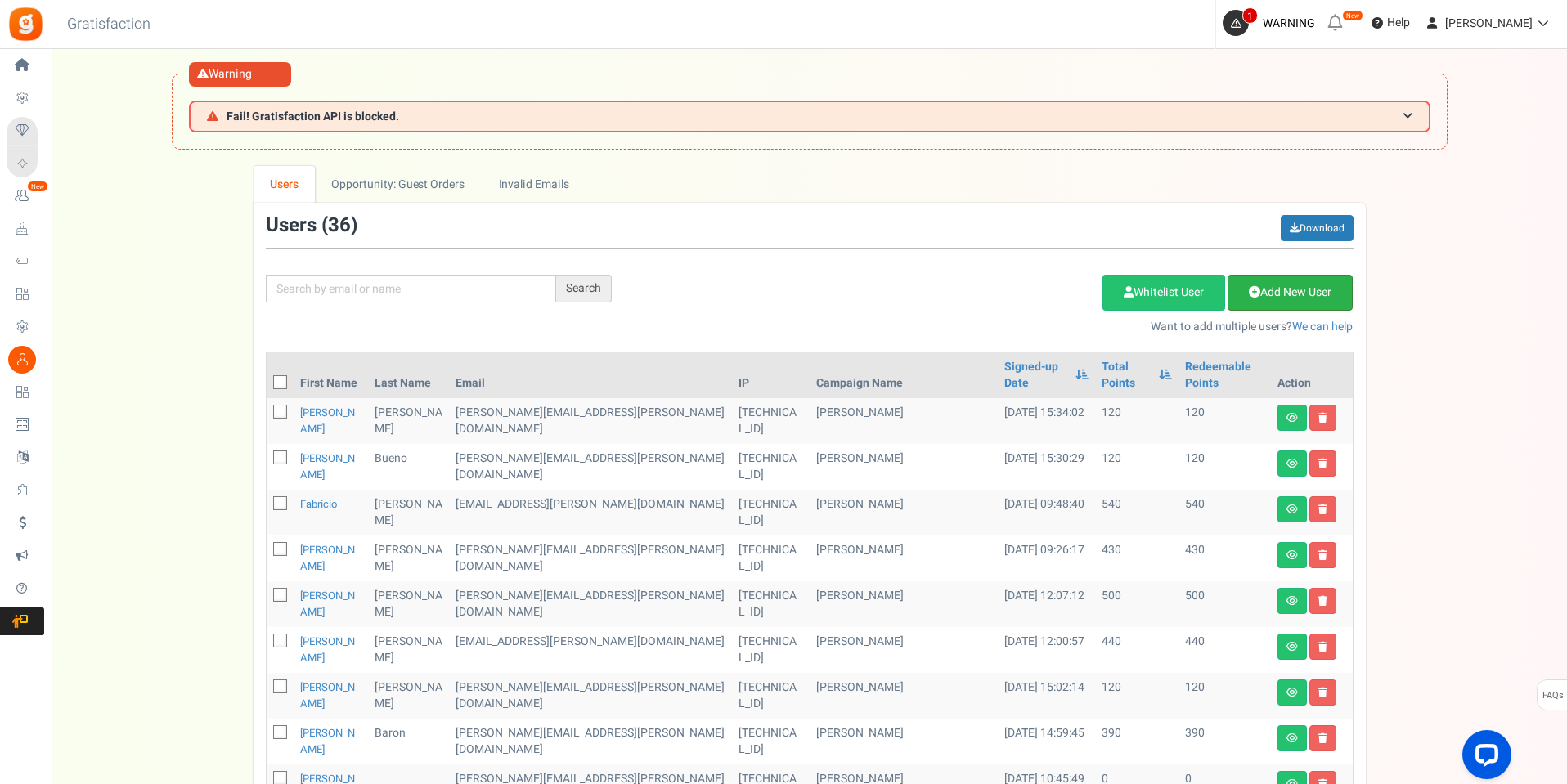
click at [1273, 291] on link "Add New User" at bounding box center [1290, 293] width 125 height 36
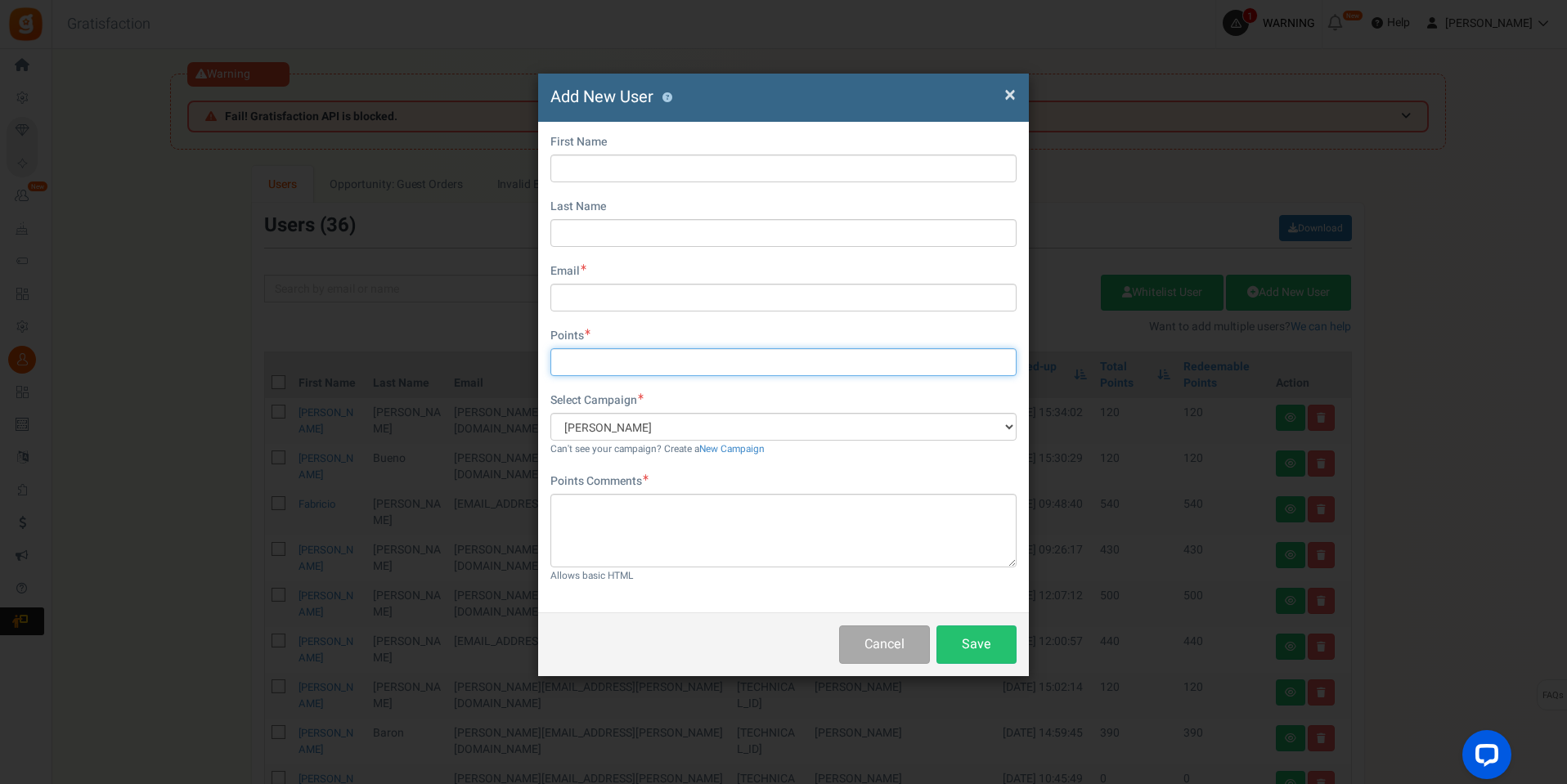
drag, startPoint x: 635, startPoint y: 363, endPoint x: 642, endPoint y: 368, distance: 8.6
click at [634, 363] on input "text" at bounding box center [784, 363] width 467 height 28
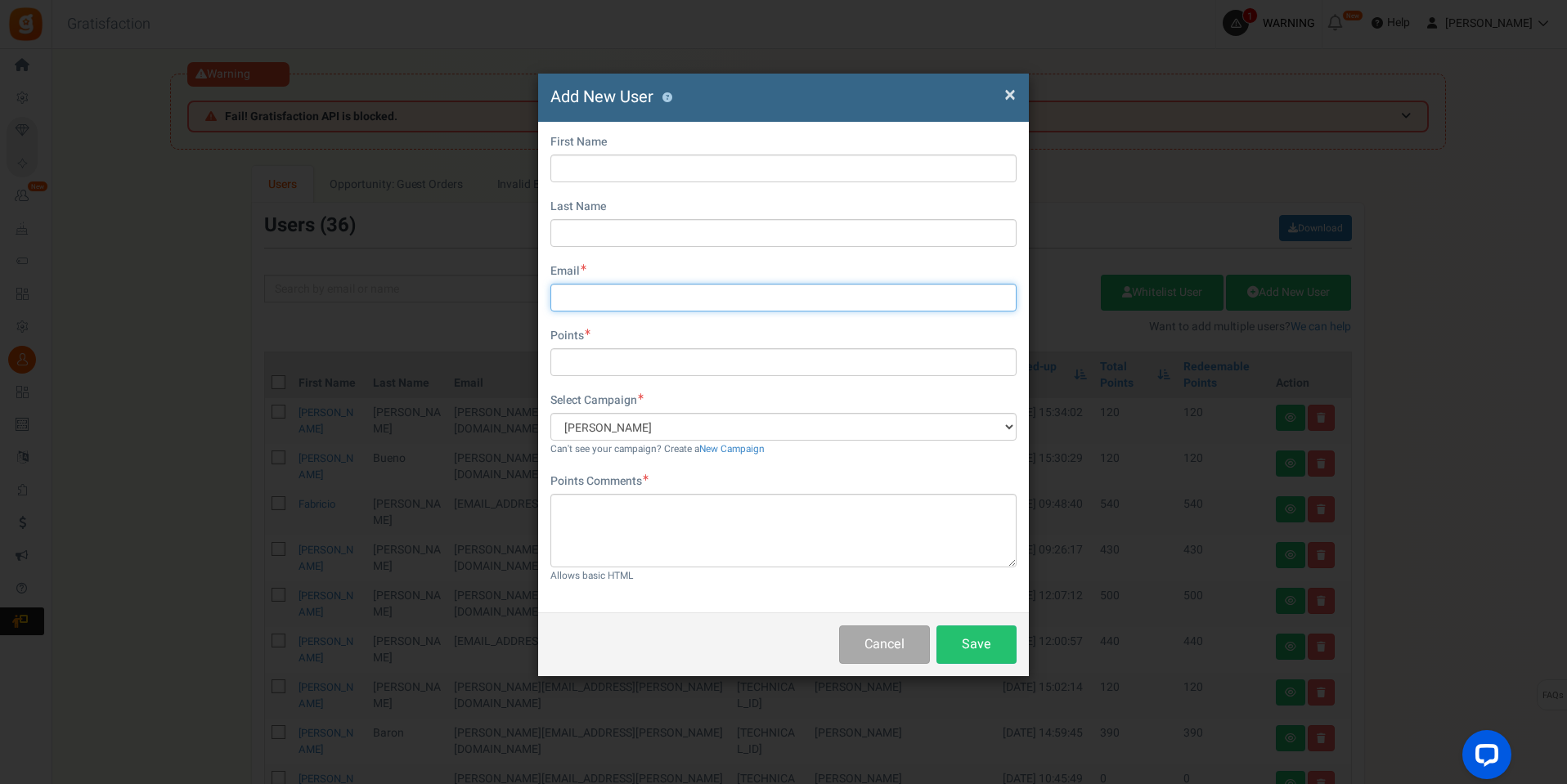
click at [643, 299] on input "text" at bounding box center [784, 298] width 467 height 28
paste input "jessica.santos@santanaimport.com.br"
type input "jessica.santos@santanaimport.com.br"
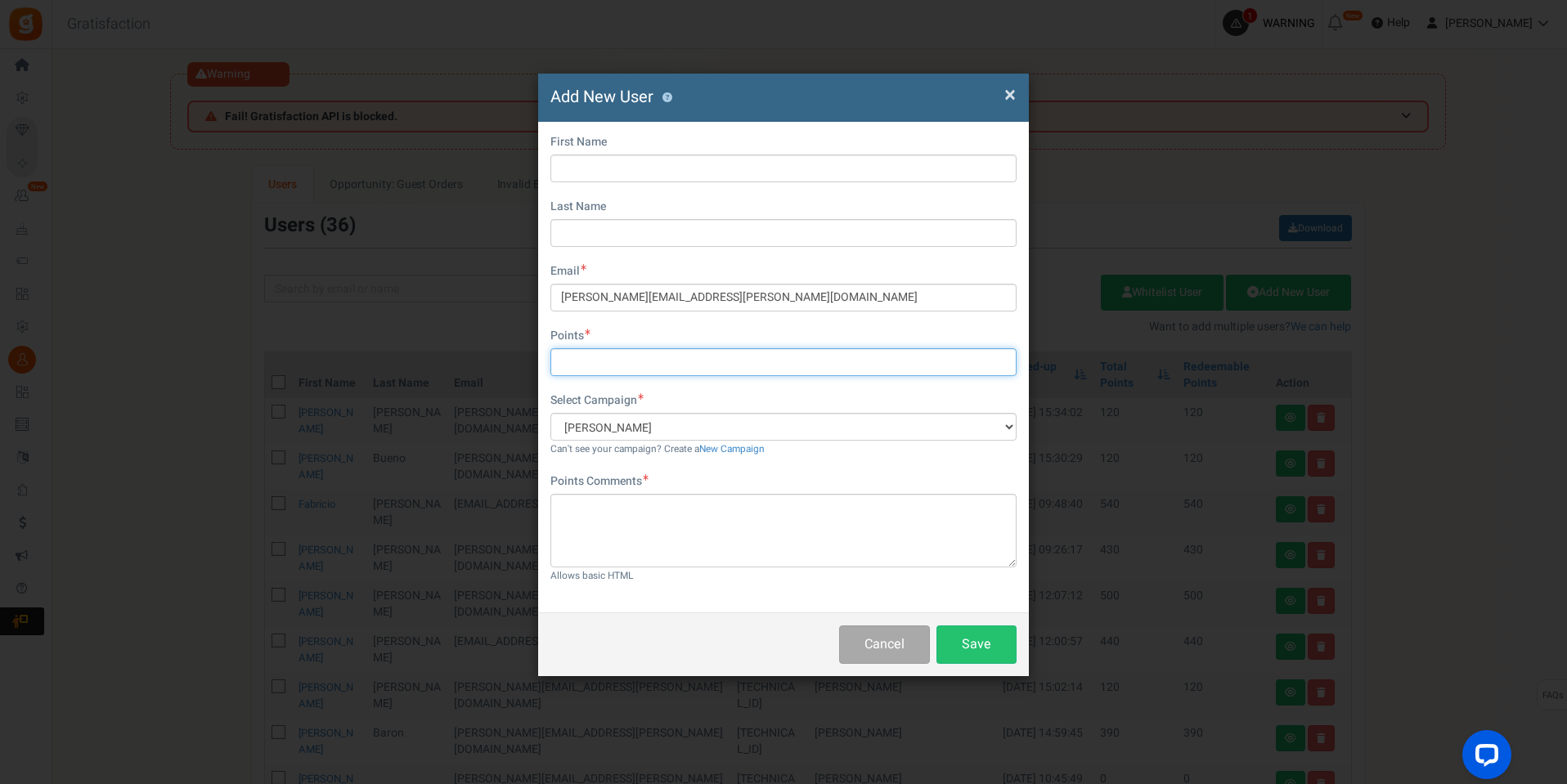
click at [612, 367] on input "text" at bounding box center [784, 363] width 467 height 28
type input "120"
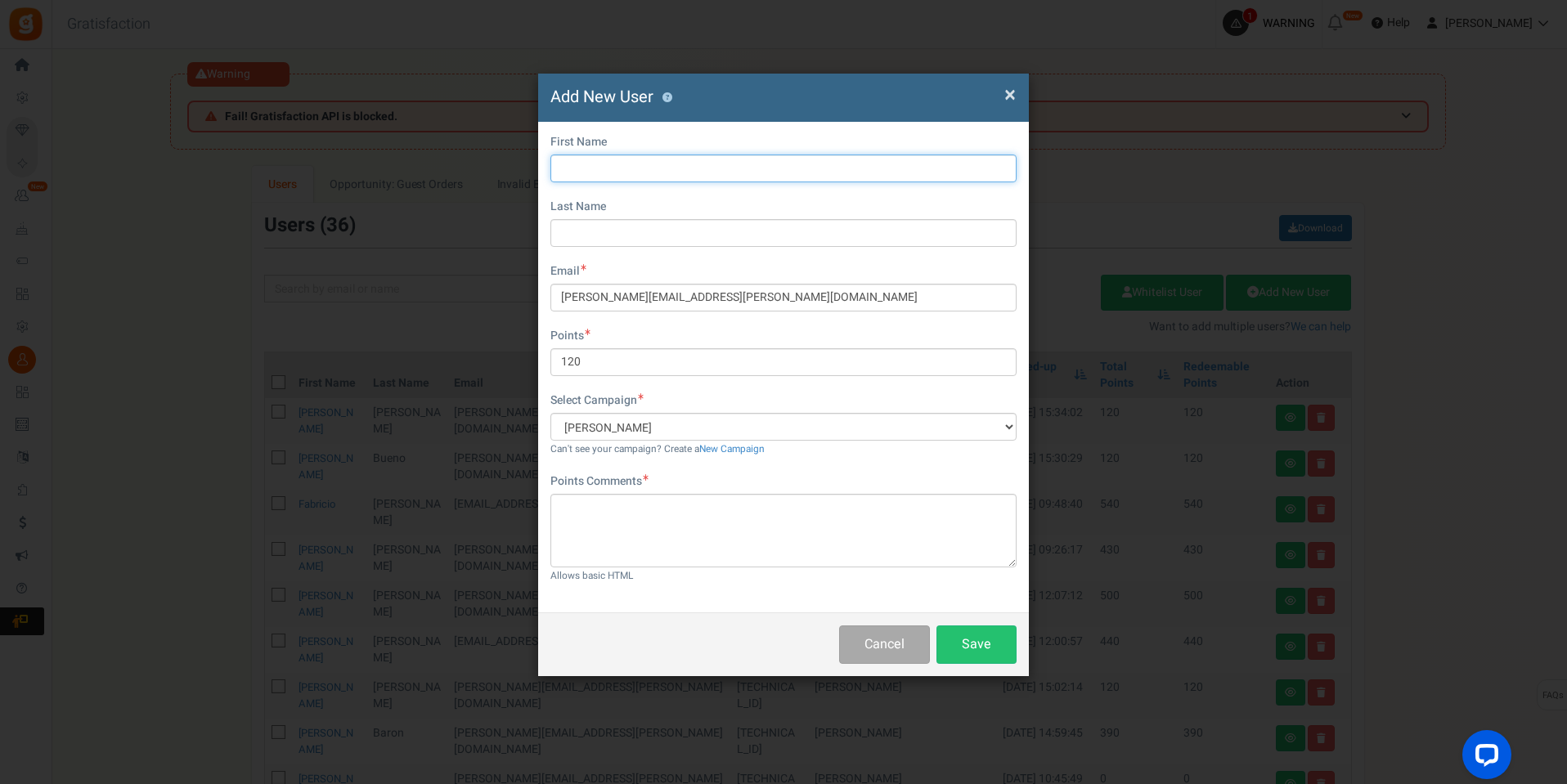
click at [670, 164] on input "text" at bounding box center [784, 169] width 467 height 28
type input "Jessica"
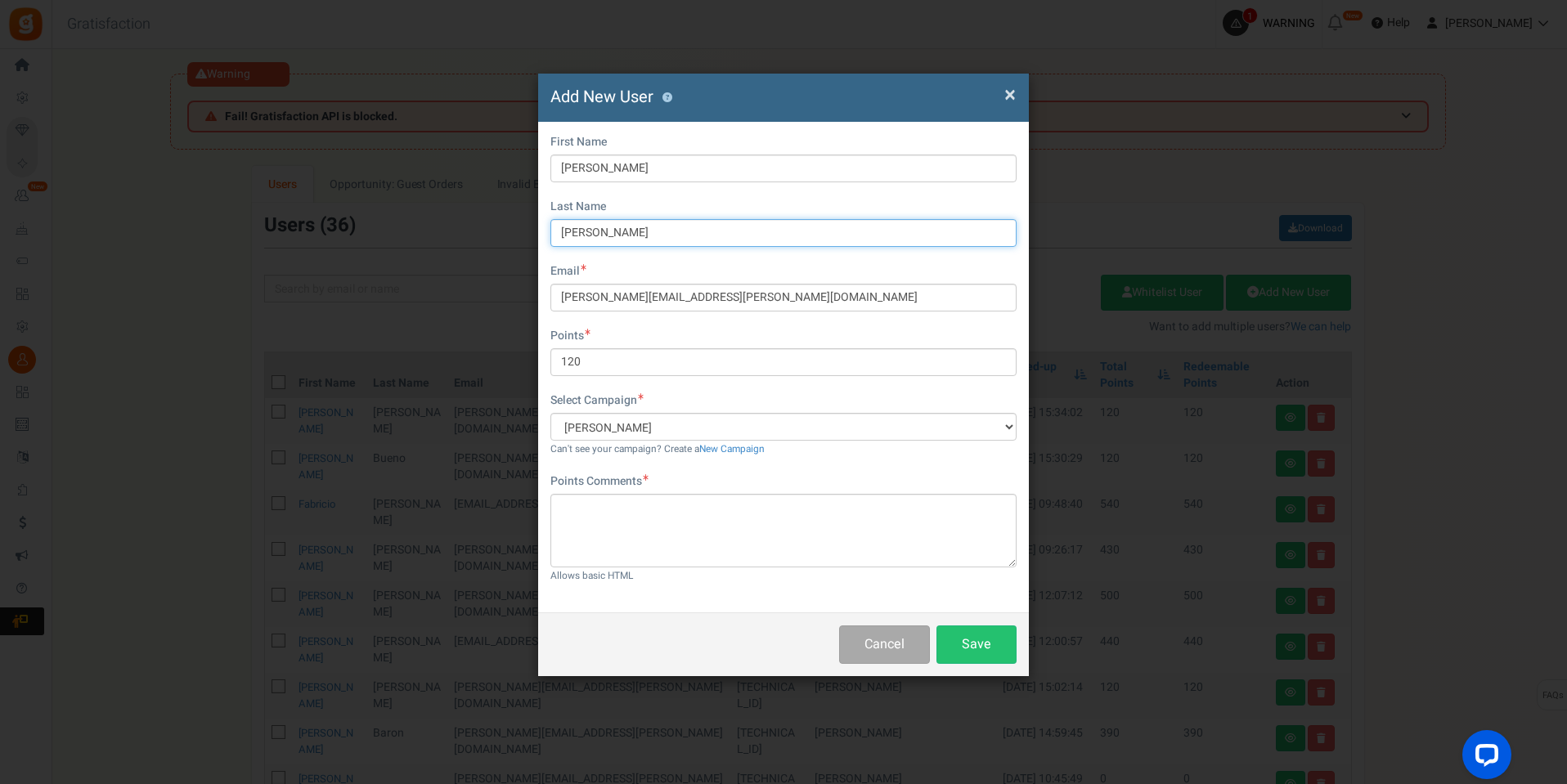
type input "[PERSON_NAME]"
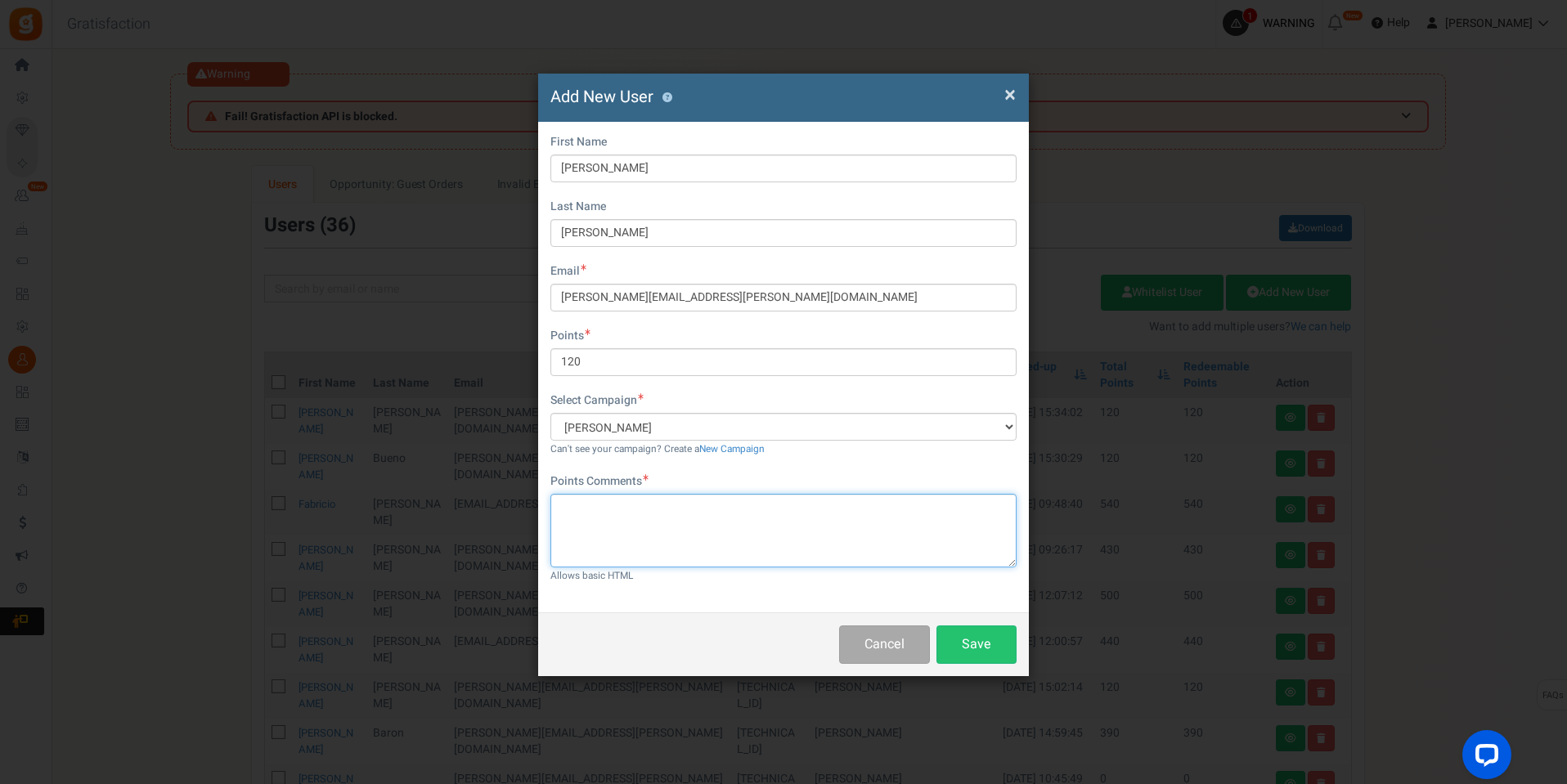
click at [706, 516] on textarea at bounding box center [784, 530] width 467 height 74
paste textarea "pontos campanha"
type textarea "pontos campanha"
click at [967, 648] on button "Save" at bounding box center [976, 644] width 80 height 38
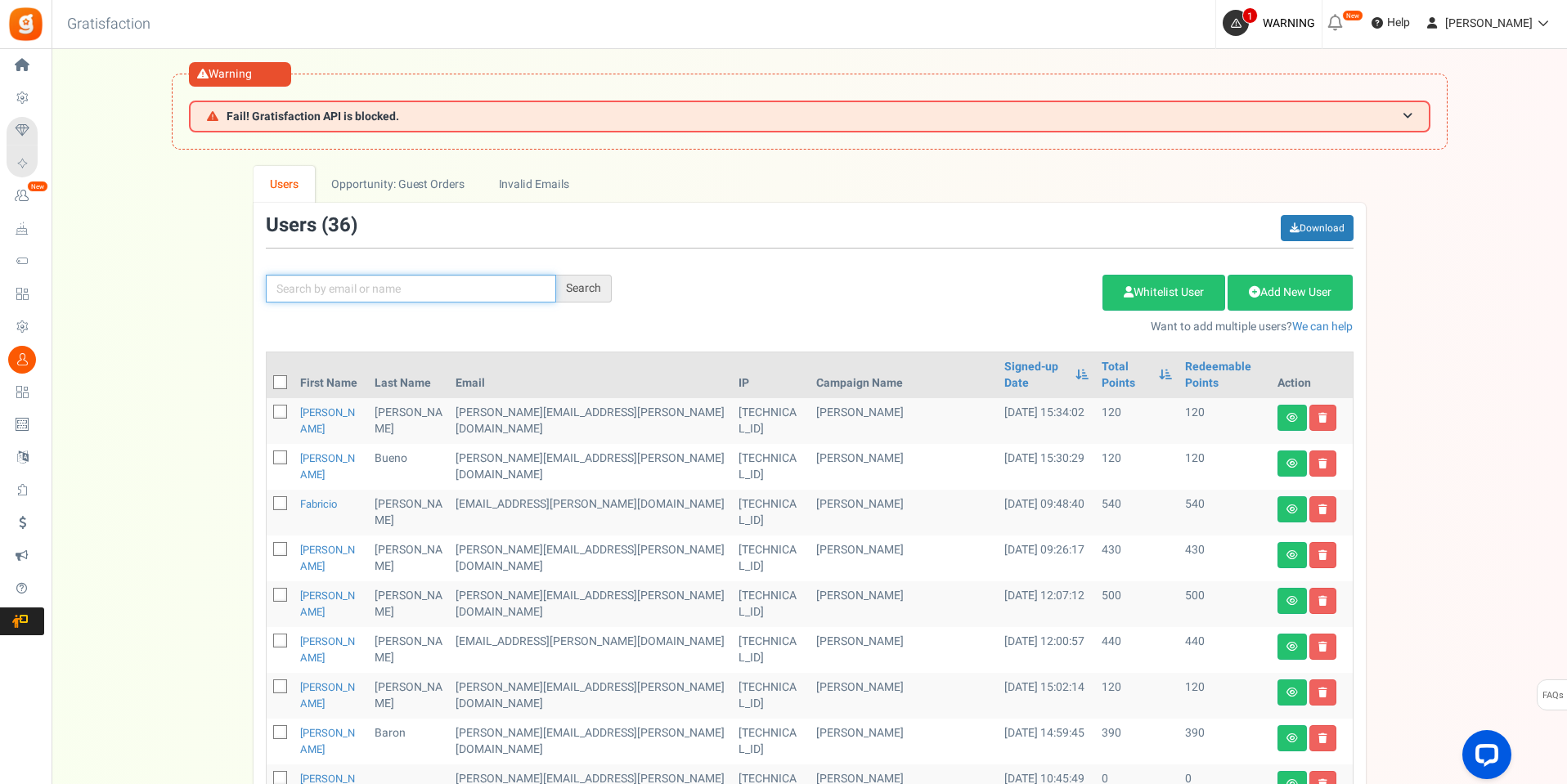
click at [367, 281] on input "text" at bounding box center [411, 289] width 291 height 28
type input "regimara"
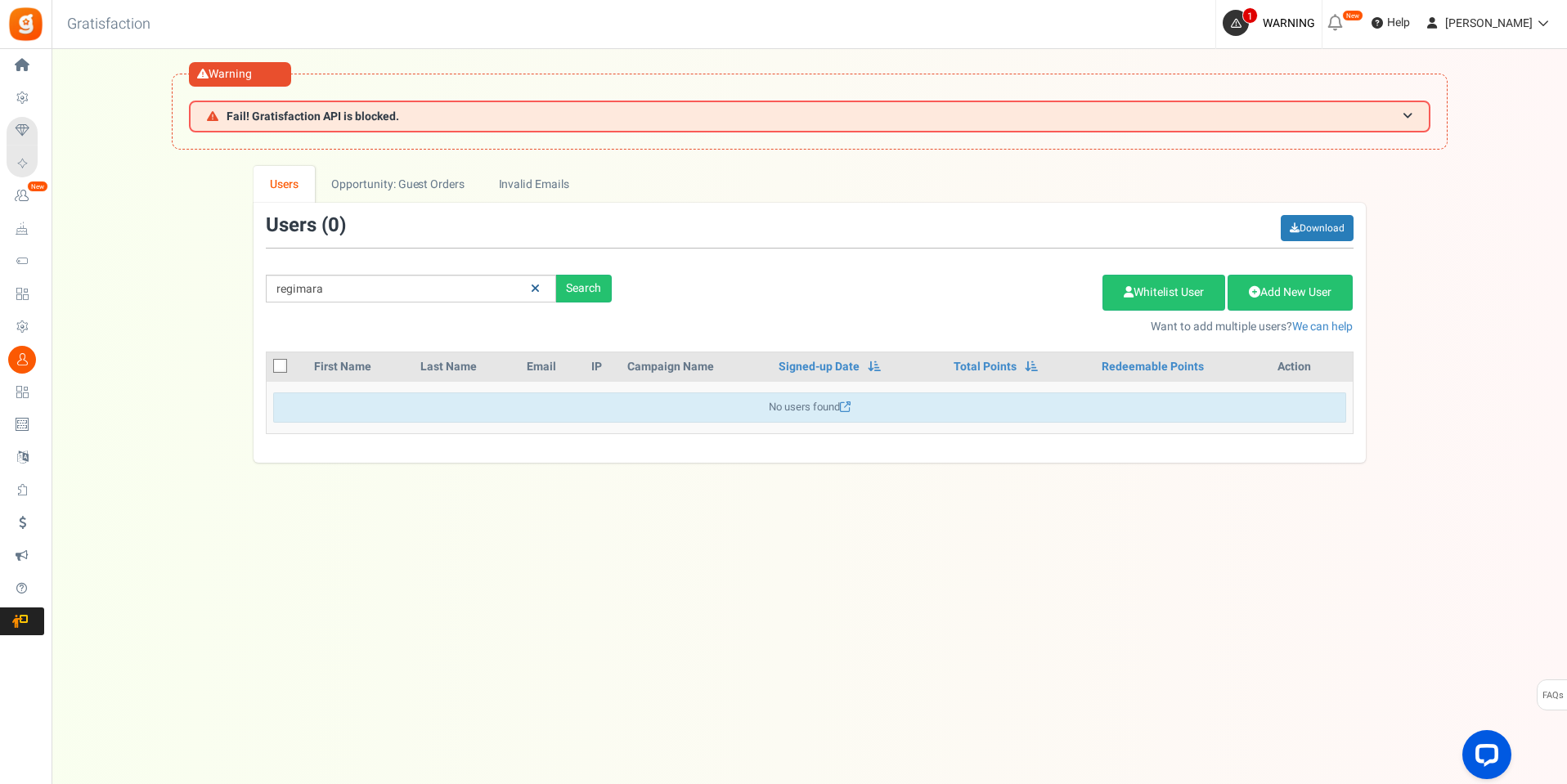
click at [529, 286] on link at bounding box center [535, 289] width 25 height 29
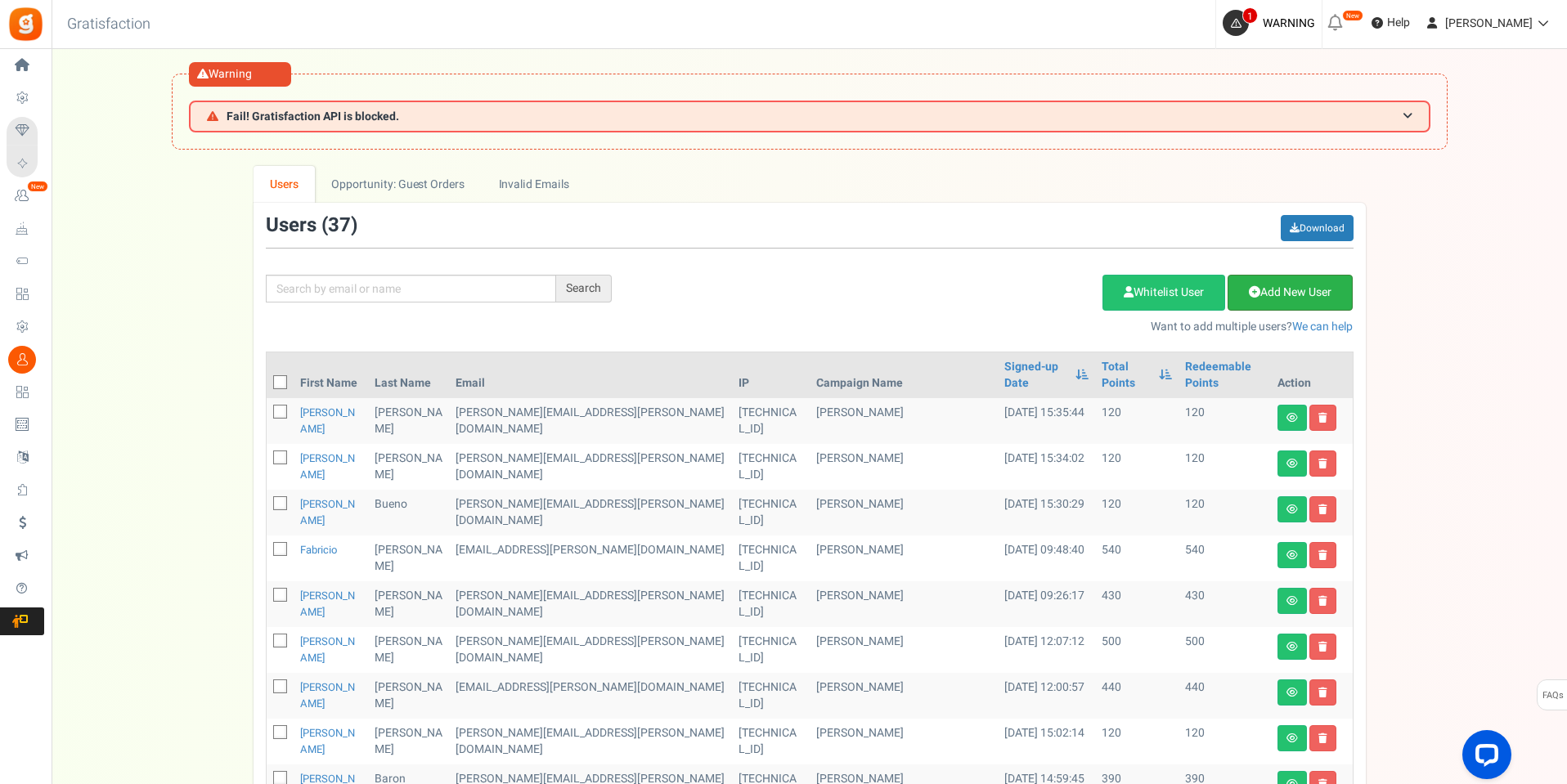
click at [1308, 290] on link "Add New User" at bounding box center [1290, 293] width 125 height 36
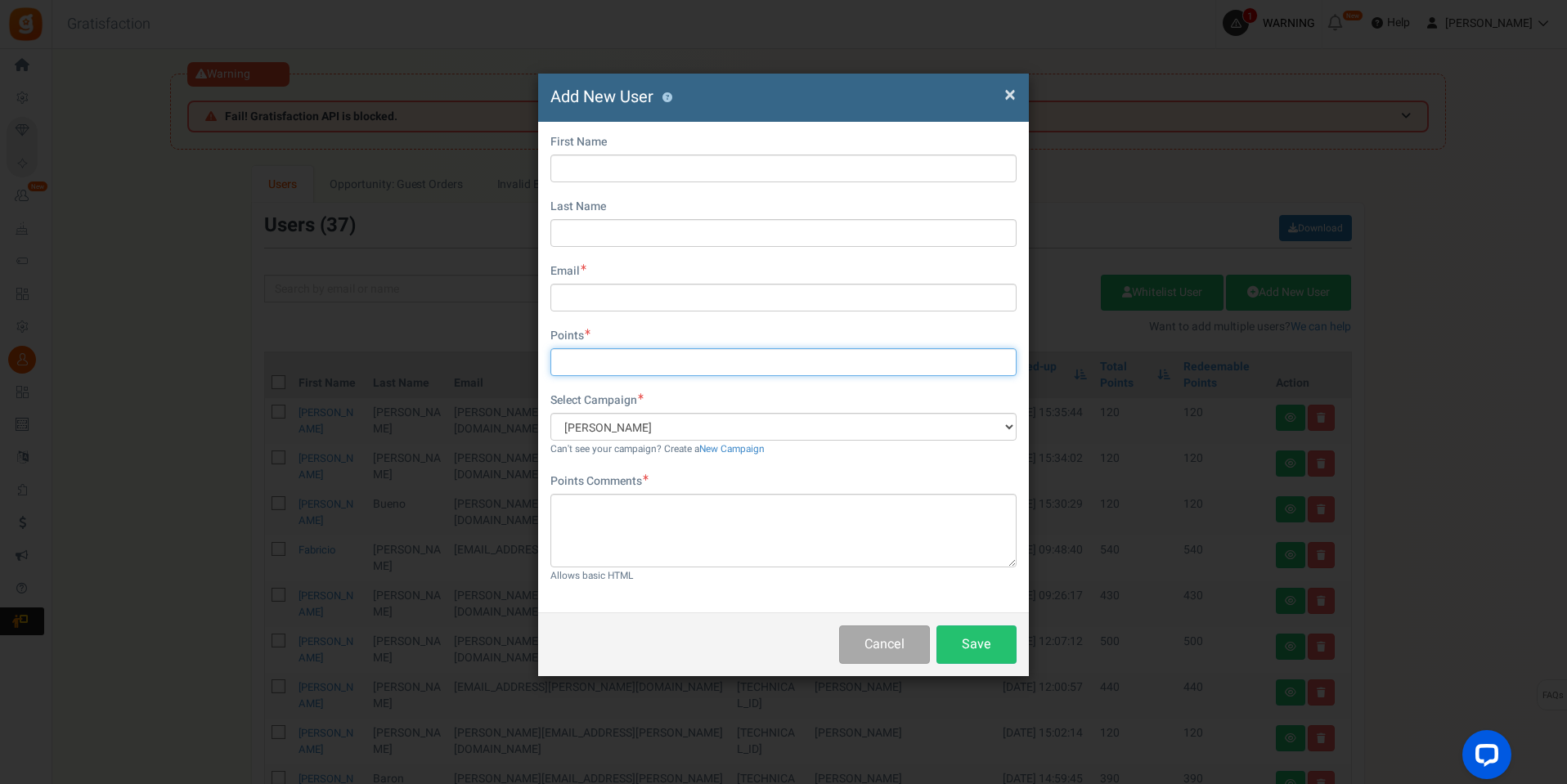
drag, startPoint x: 651, startPoint y: 363, endPoint x: 652, endPoint y: 354, distance: 9.1
click at [650, 363] on input "text" at bounding box center [784, 363] width 467 height 28
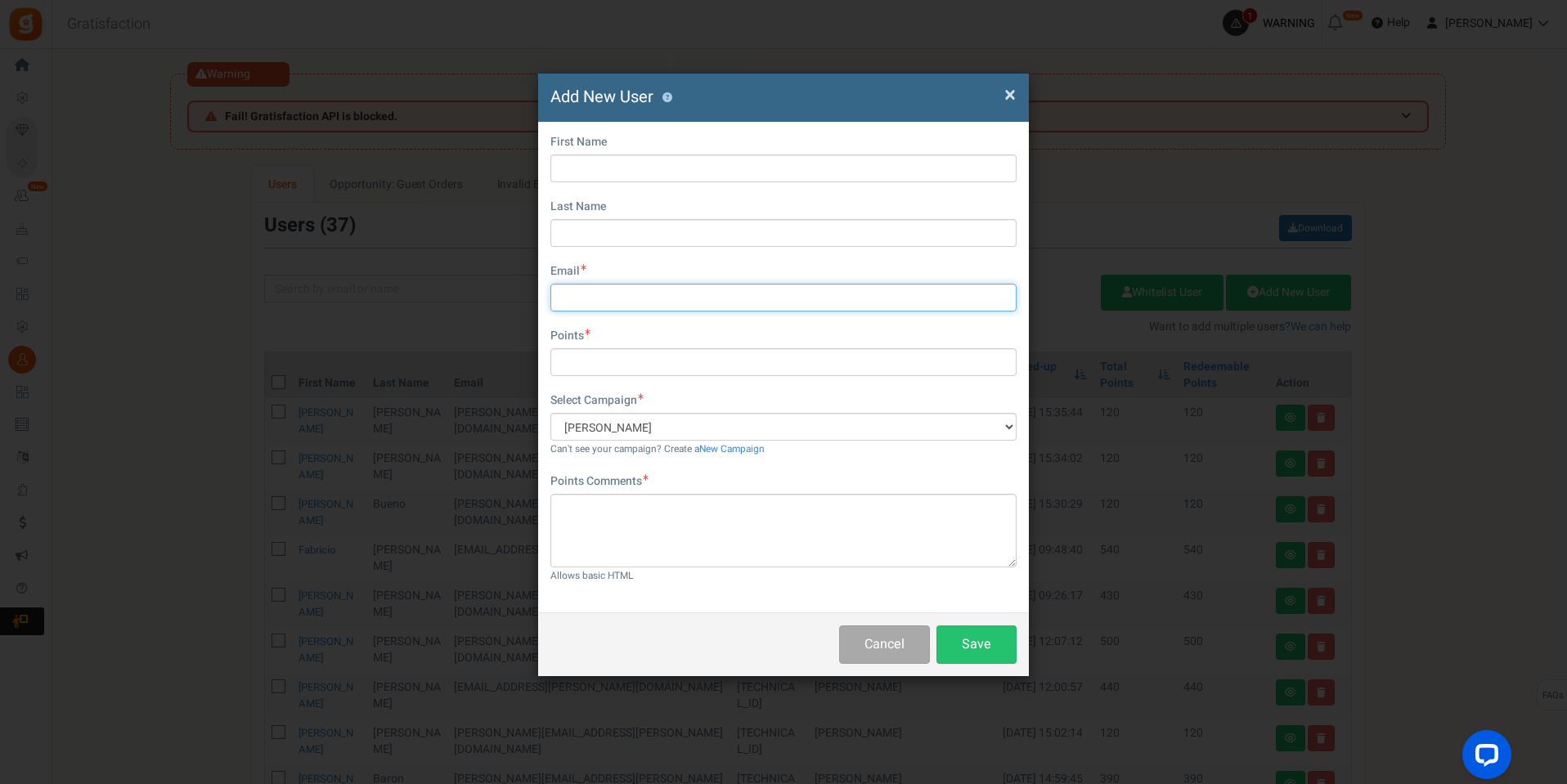
click at [633, 290] on input "text" at bounding box center [784, 298] width 467 height 28
paste input "stephanie.prospero@santanaimport.com.br"
type input "stephanie.prospero@santanaimport.com.br"
drag, startPoint x: 611, startPoint y: 153, endPoint x: 612, endPoint y: 163, distance: 10.0
click at [610, 154] on div "First Name" at bounding box center [784, 158] width 467 height 48
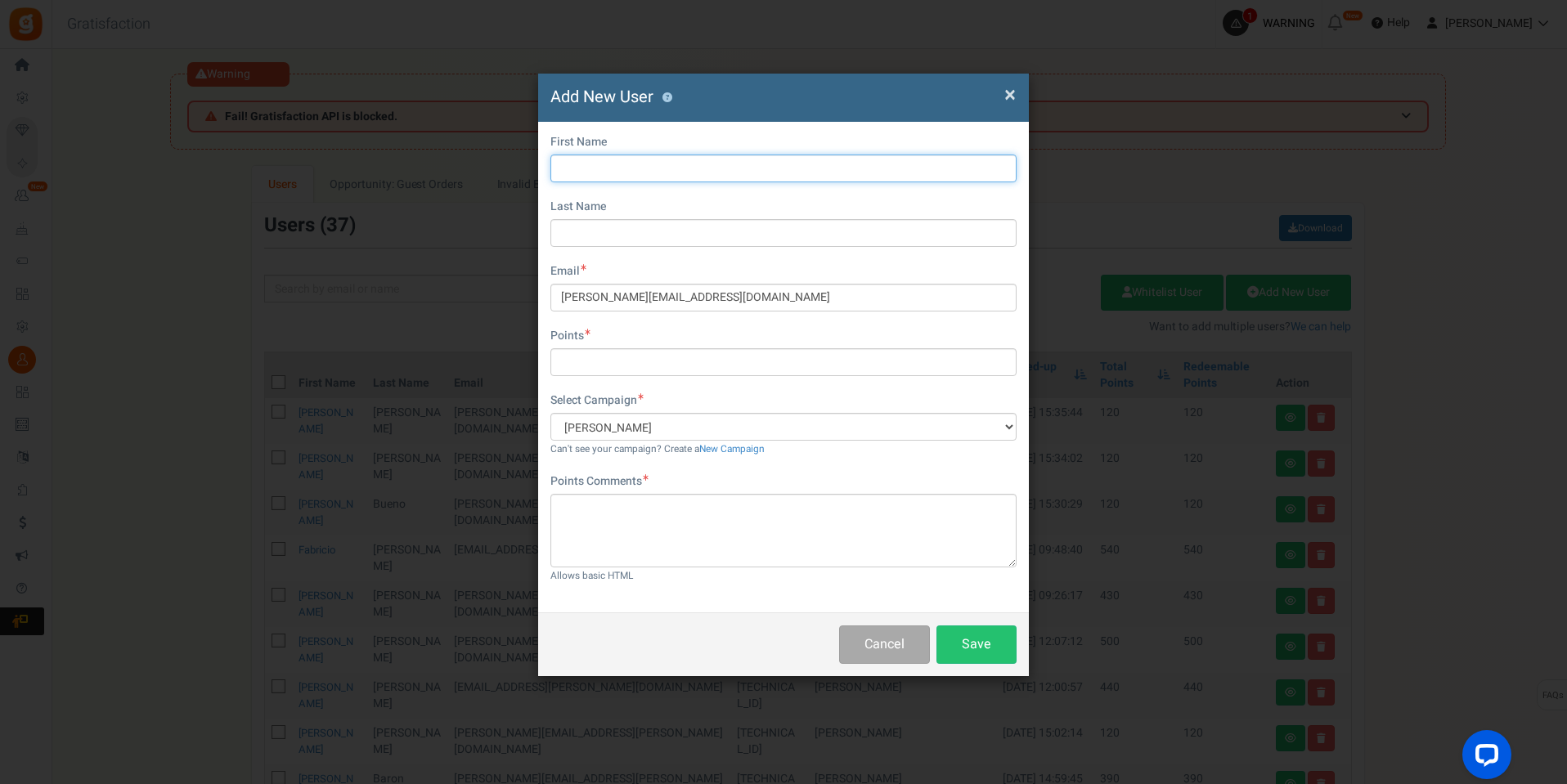
click at [606, 171] on input "text" at bounding box center [784, 169] width 467 height 28
paste input "Stéphanie"
type input "Stéphanie"
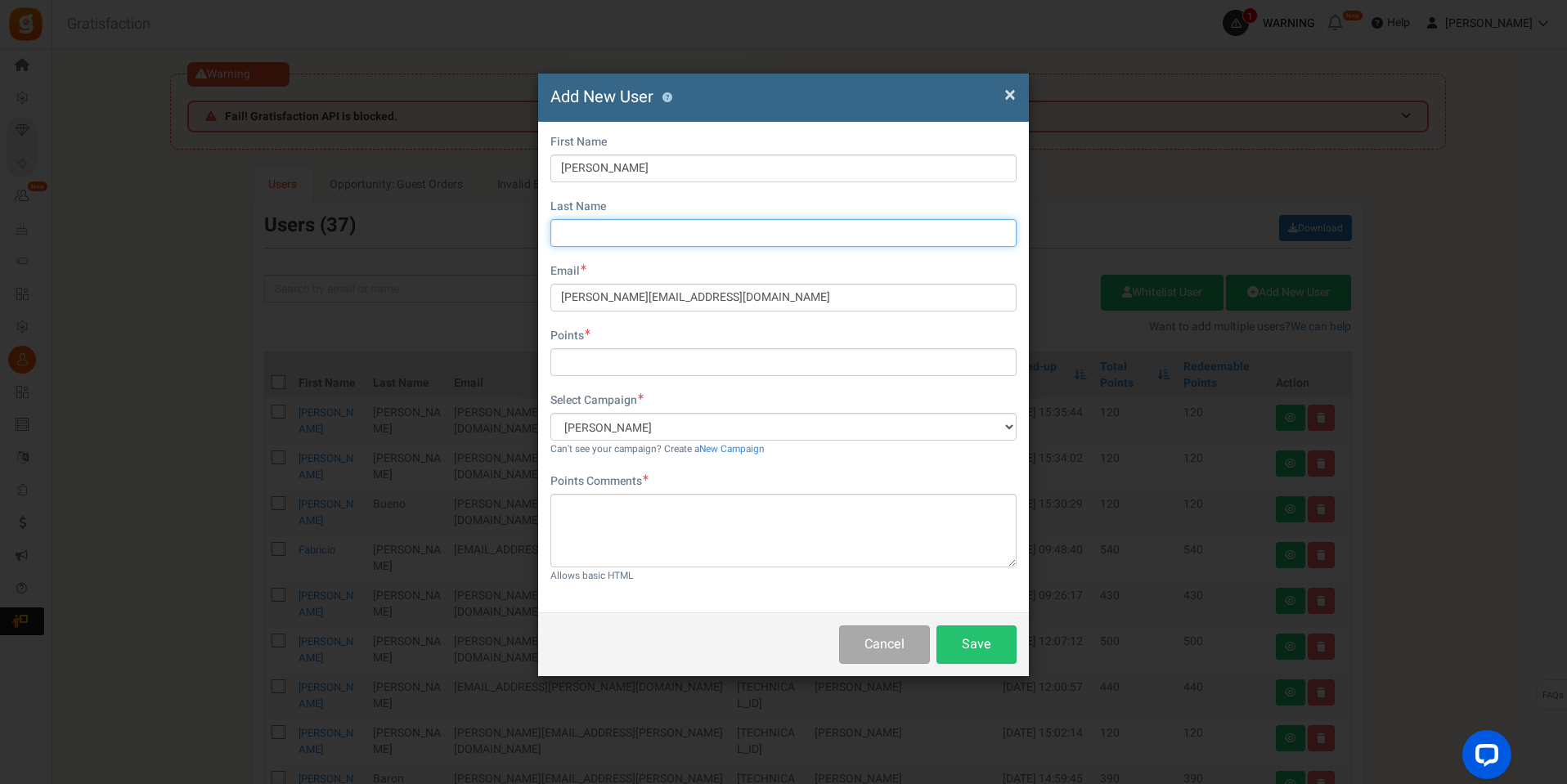
click at [578, 228] on input "text" at bounding box center [784, 233] width 467 height 28
type input "Próspero"
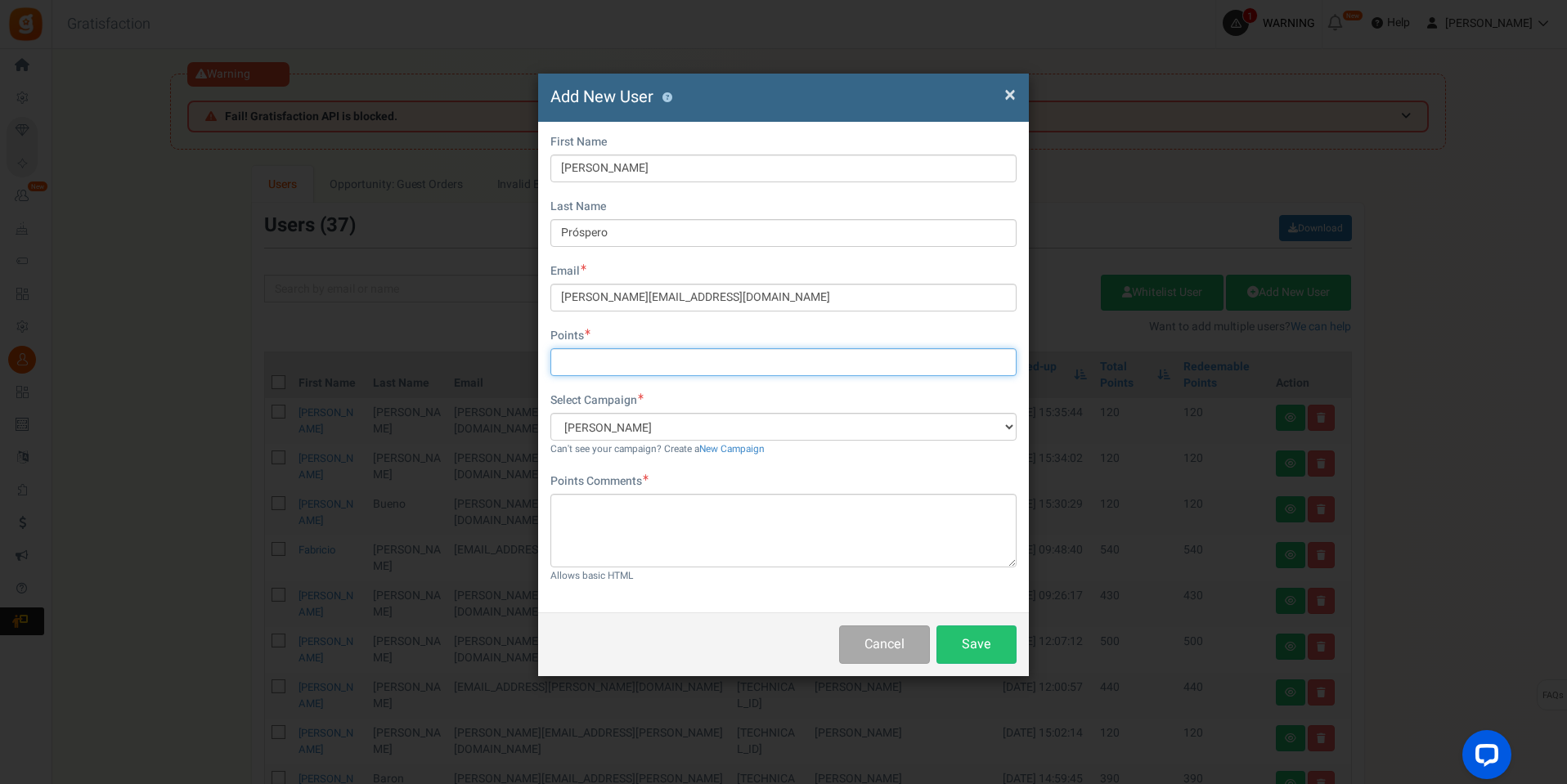
click at [670, 358] on input "text" at bounding box center [784, 363] width 467 height 28
type input "120"
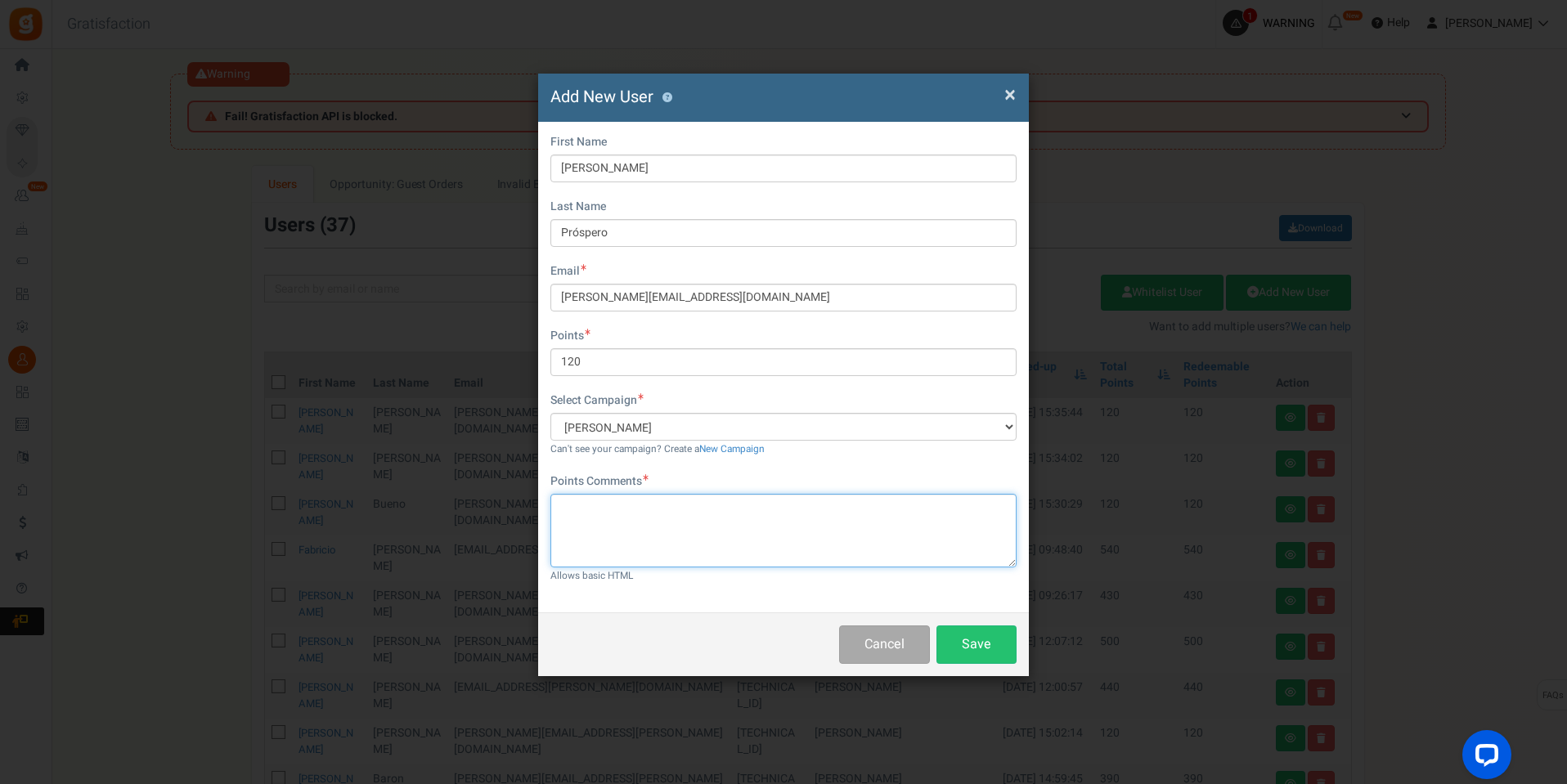
click at [737, 519] on textarea at bounding box center [784, 530] width 467 height 74
type textarea "pontos campanha"
drag, startPoint x: 973, startPoint y: 638, endPoint x: 977, endPoint y: 646, distance: 8.9
click at [971, 637] on button "Save" at bounding box center [976, 644] width 80 height 38
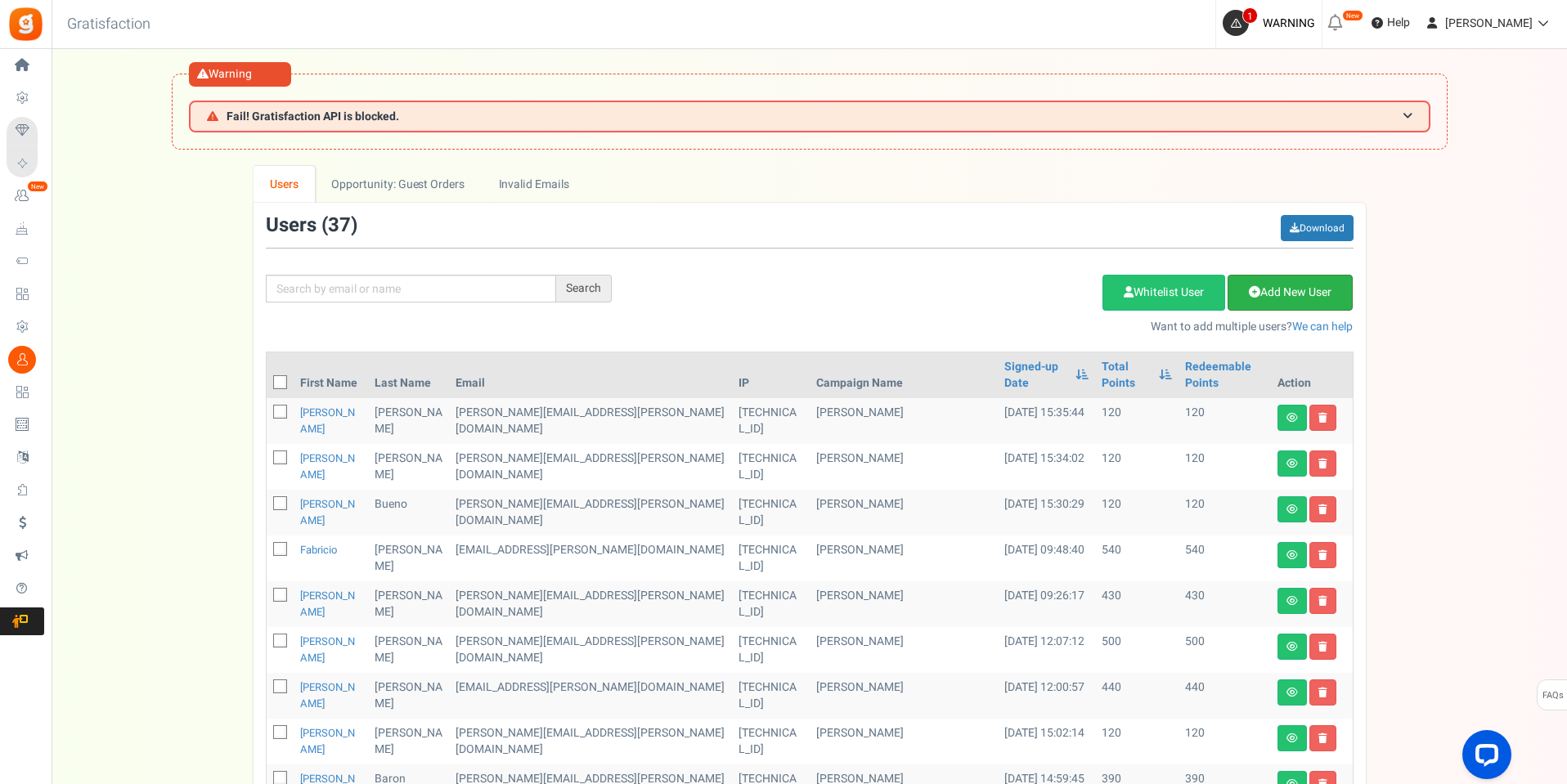
click at [1278, 293] on link "Add New User" at bounding box center [1290, 293] width 125 height 36
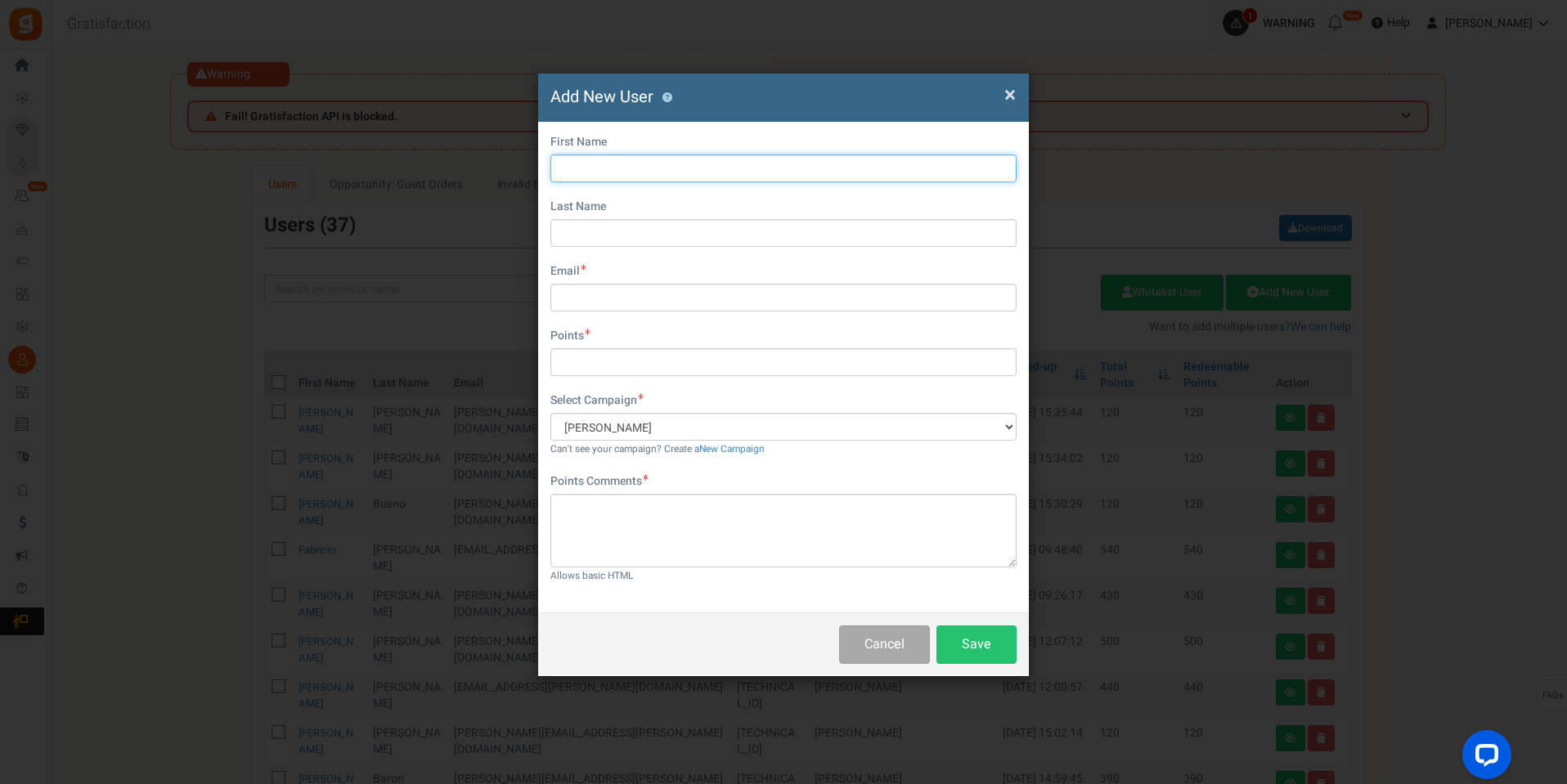
drag, startPoint x: 675, startPoint y: 165, endPoint x: 680, endPoint y: 174, distance: 10.3
click at [674, 165] on input "text" at bounding box center [784, 169] width 467 height 28
type input "Leonardo"
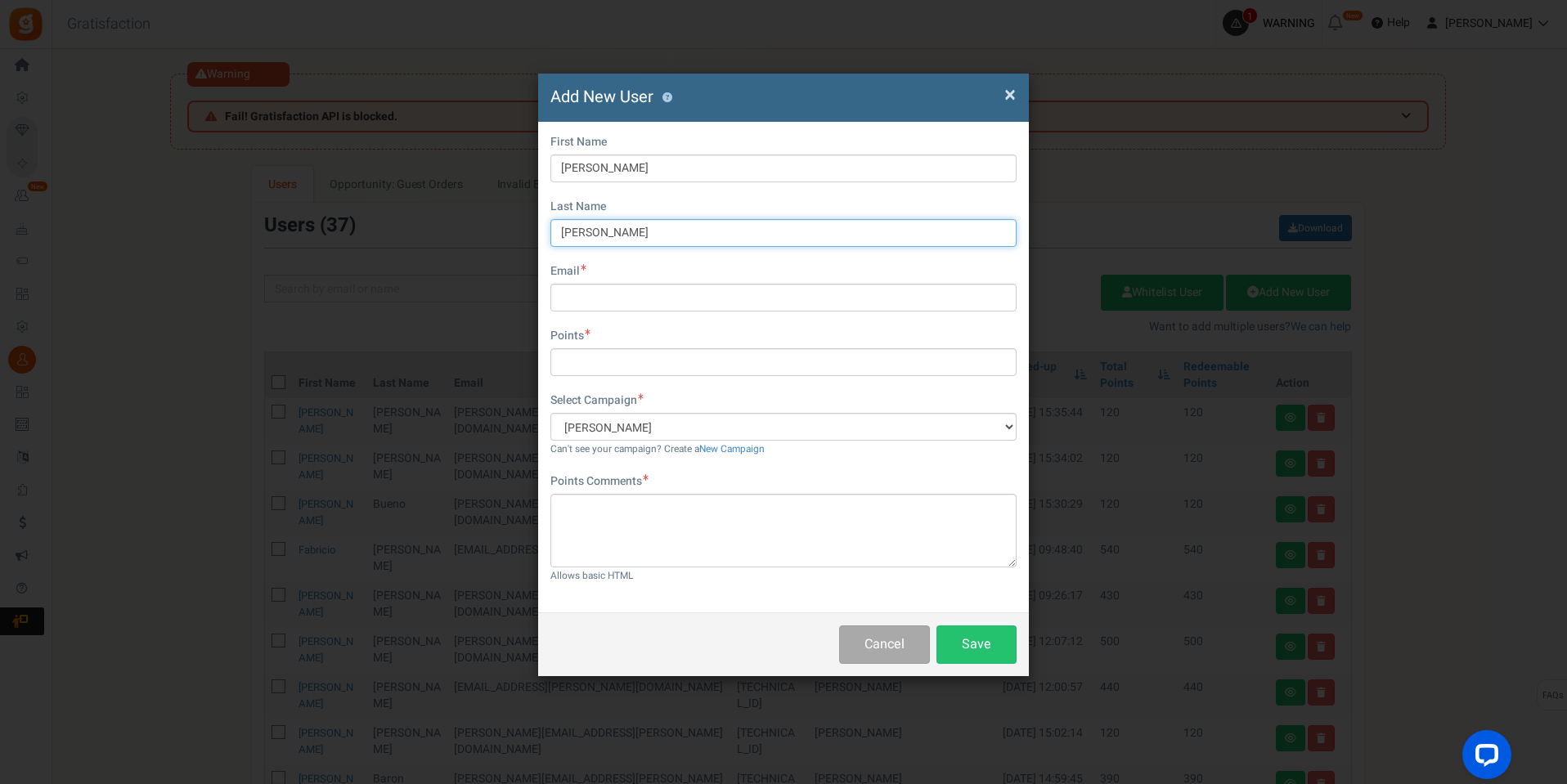
type input "Cabral"
click at [643, 295] on input "text" at bounding box center [784, 298] width 467 height 28
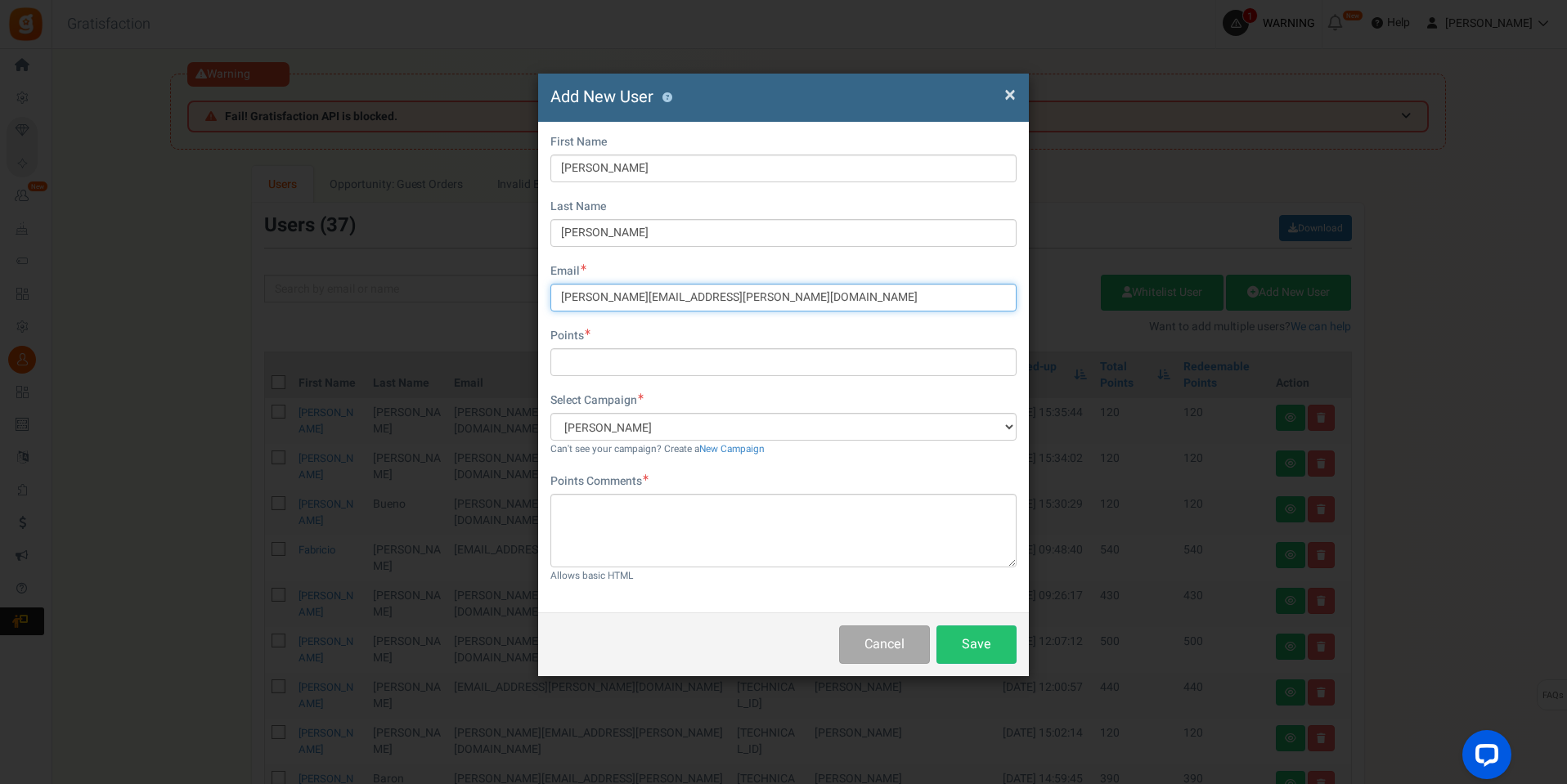
type input "leonardo.cabral@santanaimport.com.br"
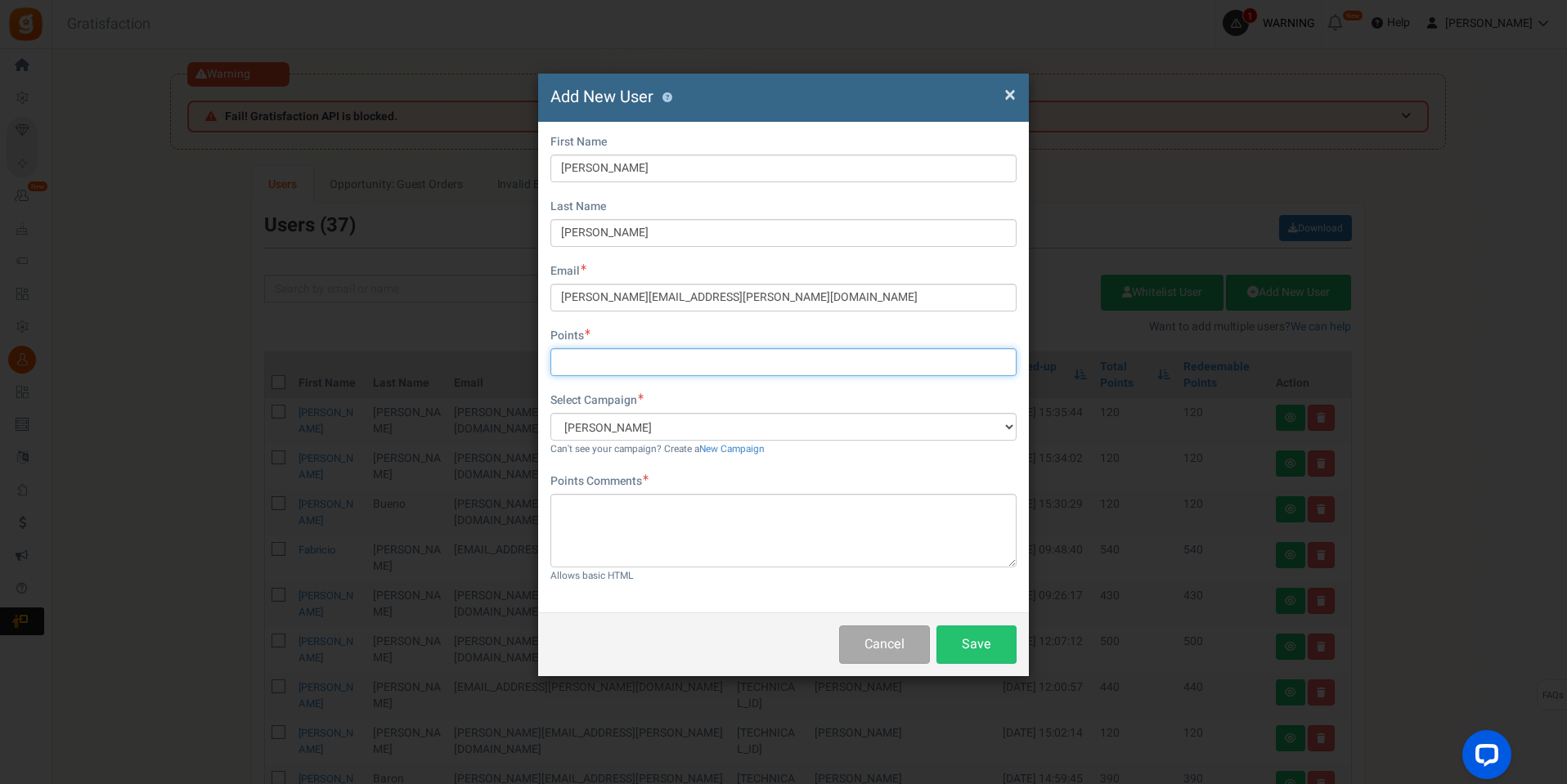
click at [664, 363] on input "text" at bounding box center [784, 363] width 467 height 28
type input "120"
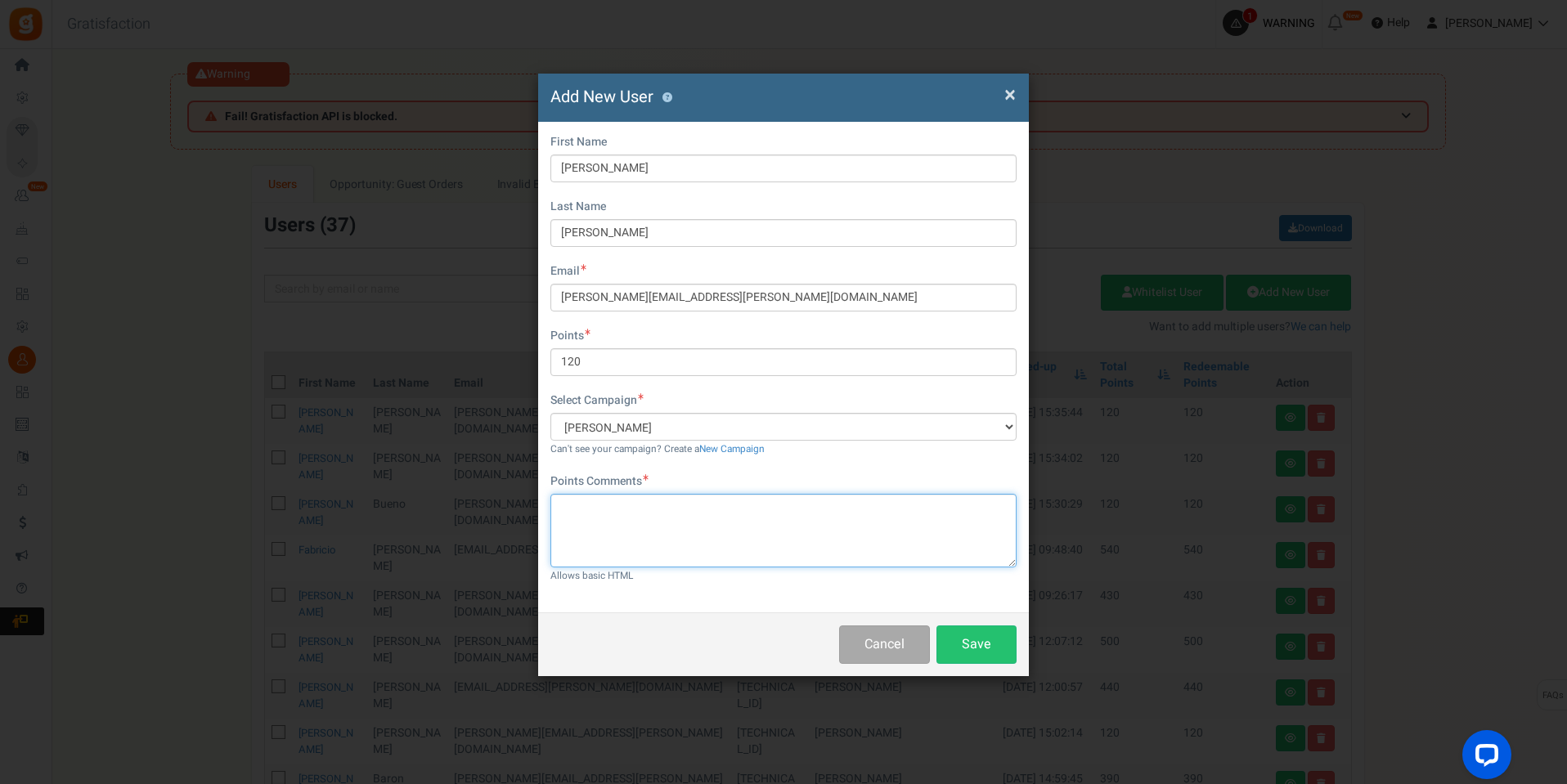
click at [728, 542] on textarea at bounding box center [784, 530] width 467 height 74
paste textarea "pontos campanha"
type textarea "pontos campanha"
drag, startPoint x: 980, startPoint y: 636, endPoint x: 981, endPoint y: 644, distance: 8.1
click at [979, 637] on button "Save" at bounding box center [976, 644] width 80 height 38
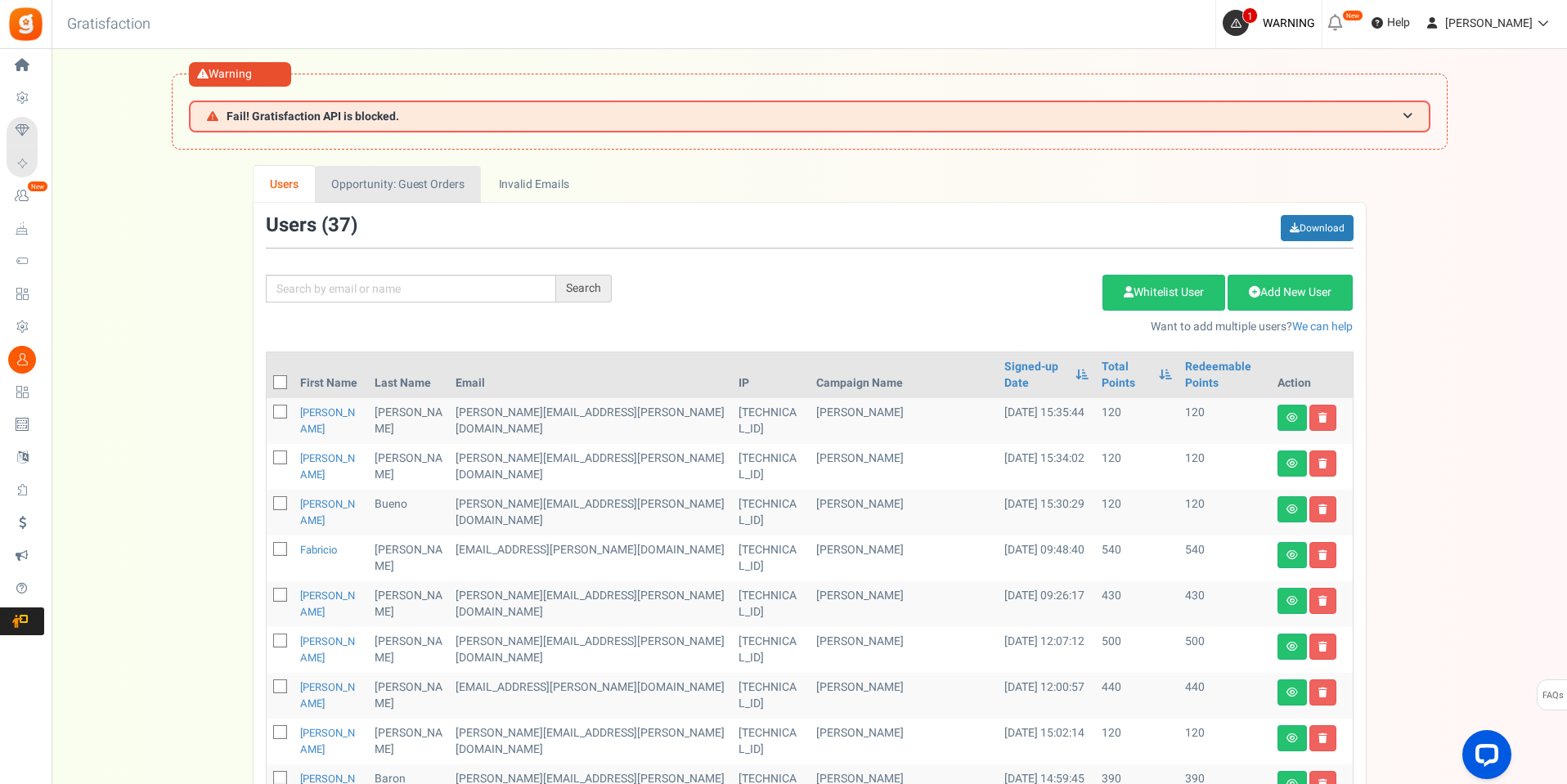
click at [356, 183] on link "Opportunity: Guest Orders" at bounding box center [398, 184] width 166 height 37
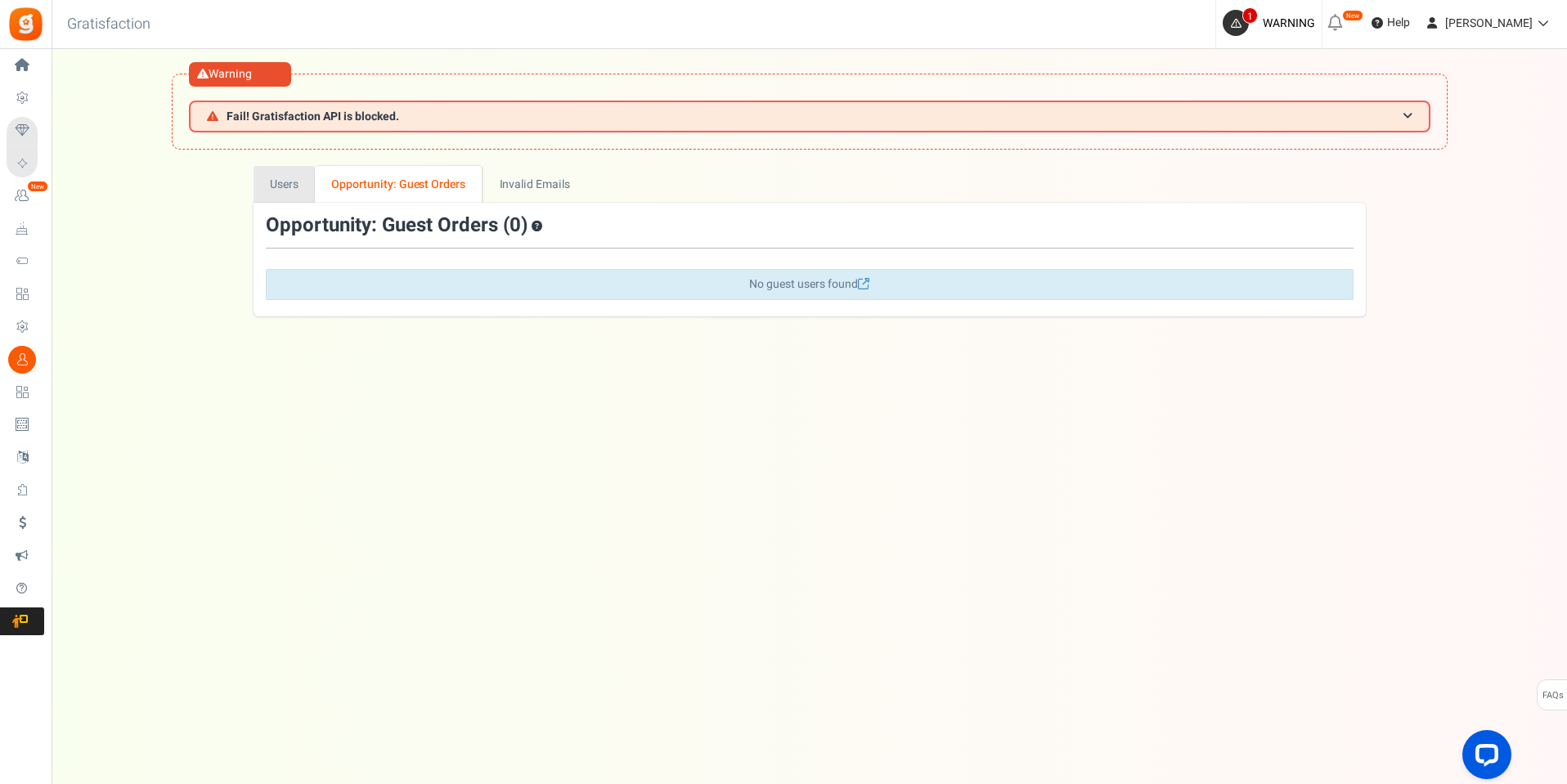
click at [287, 183] on link "Users" at bounding box center [285, 184] width 62 height 37
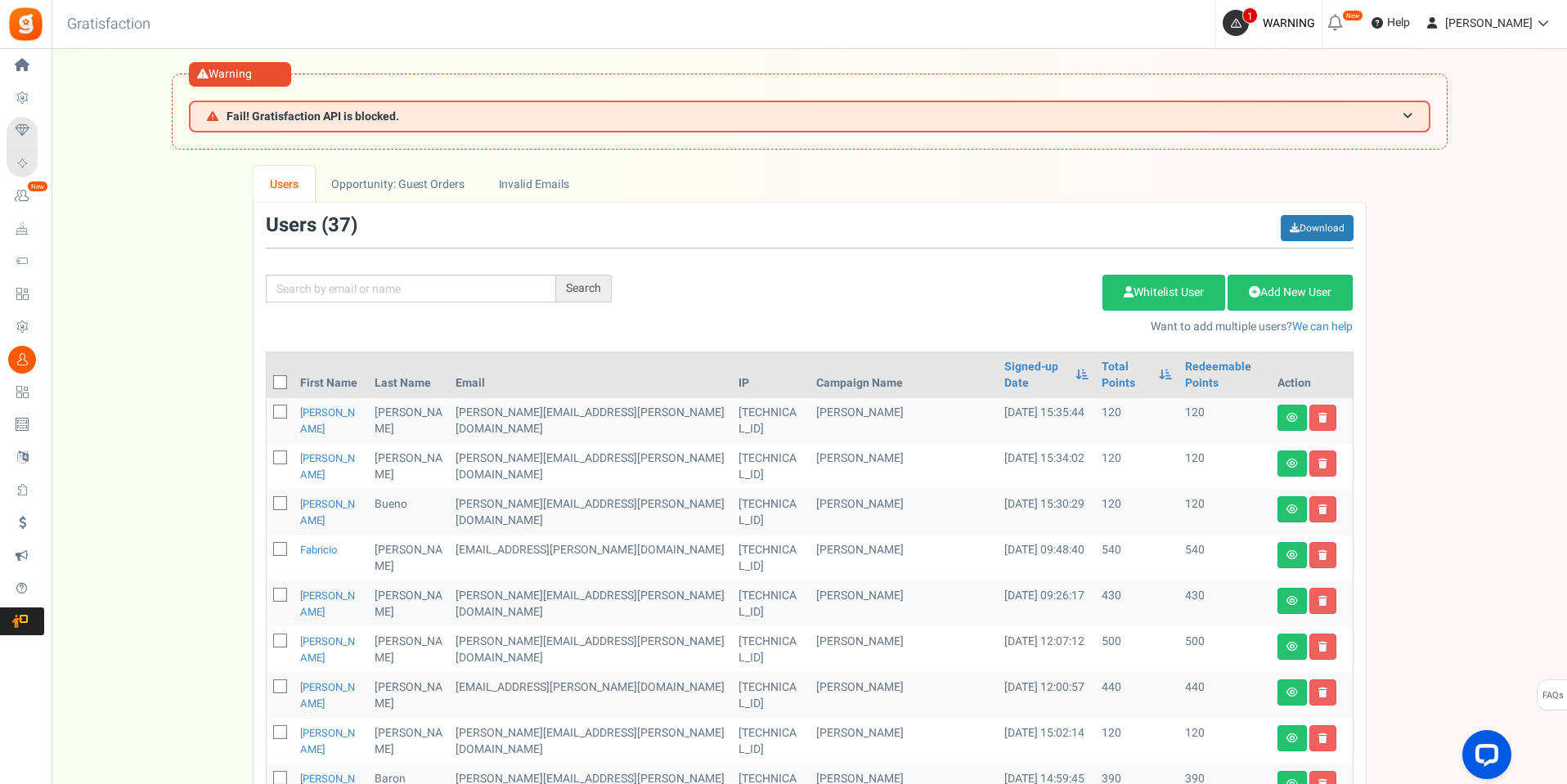
click at [389, 272] on div "Search Add Etsy Order Delete Selected Users Import Users Spam Protection Subtra…" at bounding box center [809, 275] width 1112 height 120
click at [405, 289] on input "text" at bounding box center [411, 289] width 291 height 28
type input "leonardo"
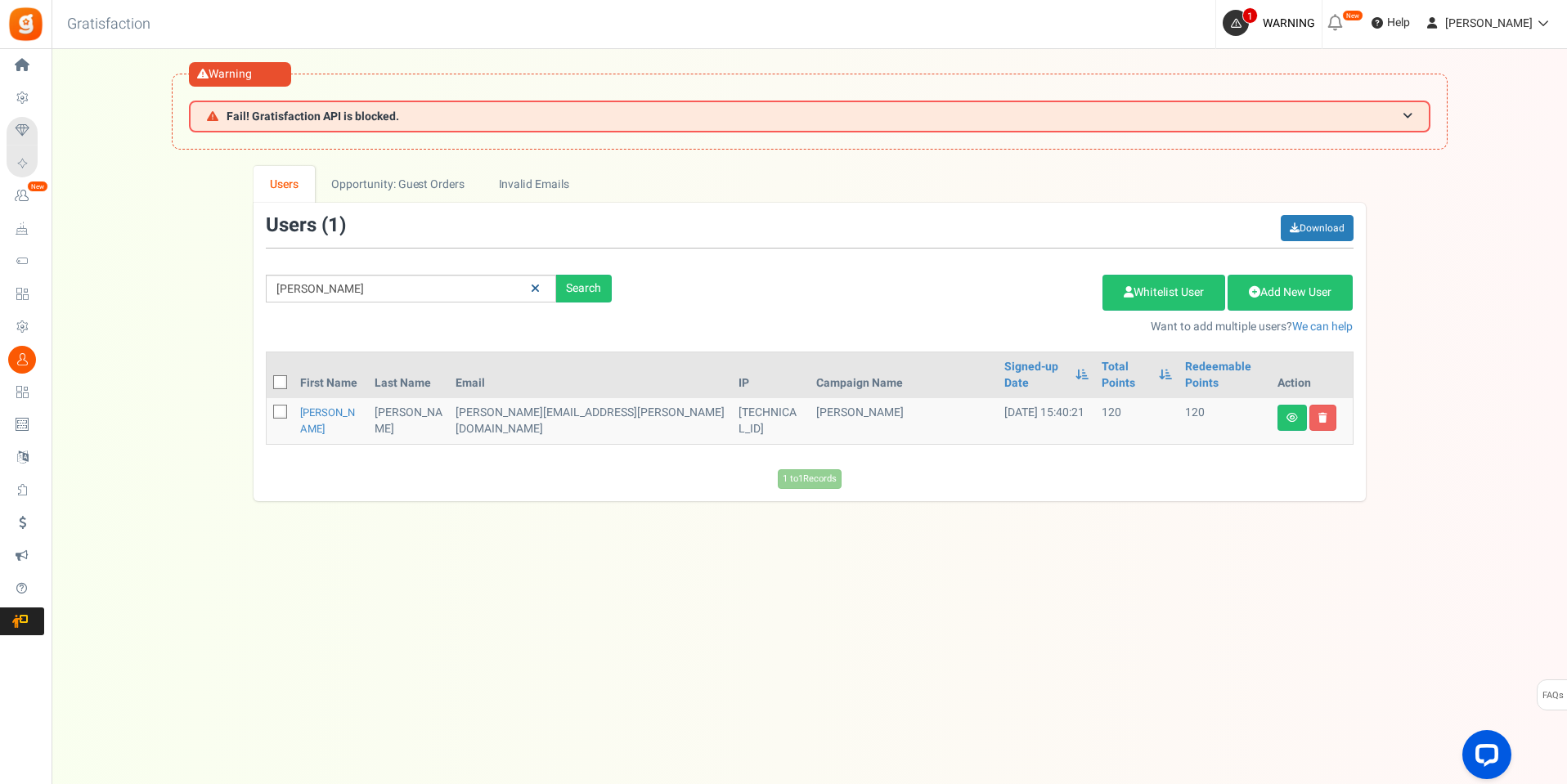
click at [537, 291] on icon at bounding box center [535, 288] width 9 height 11
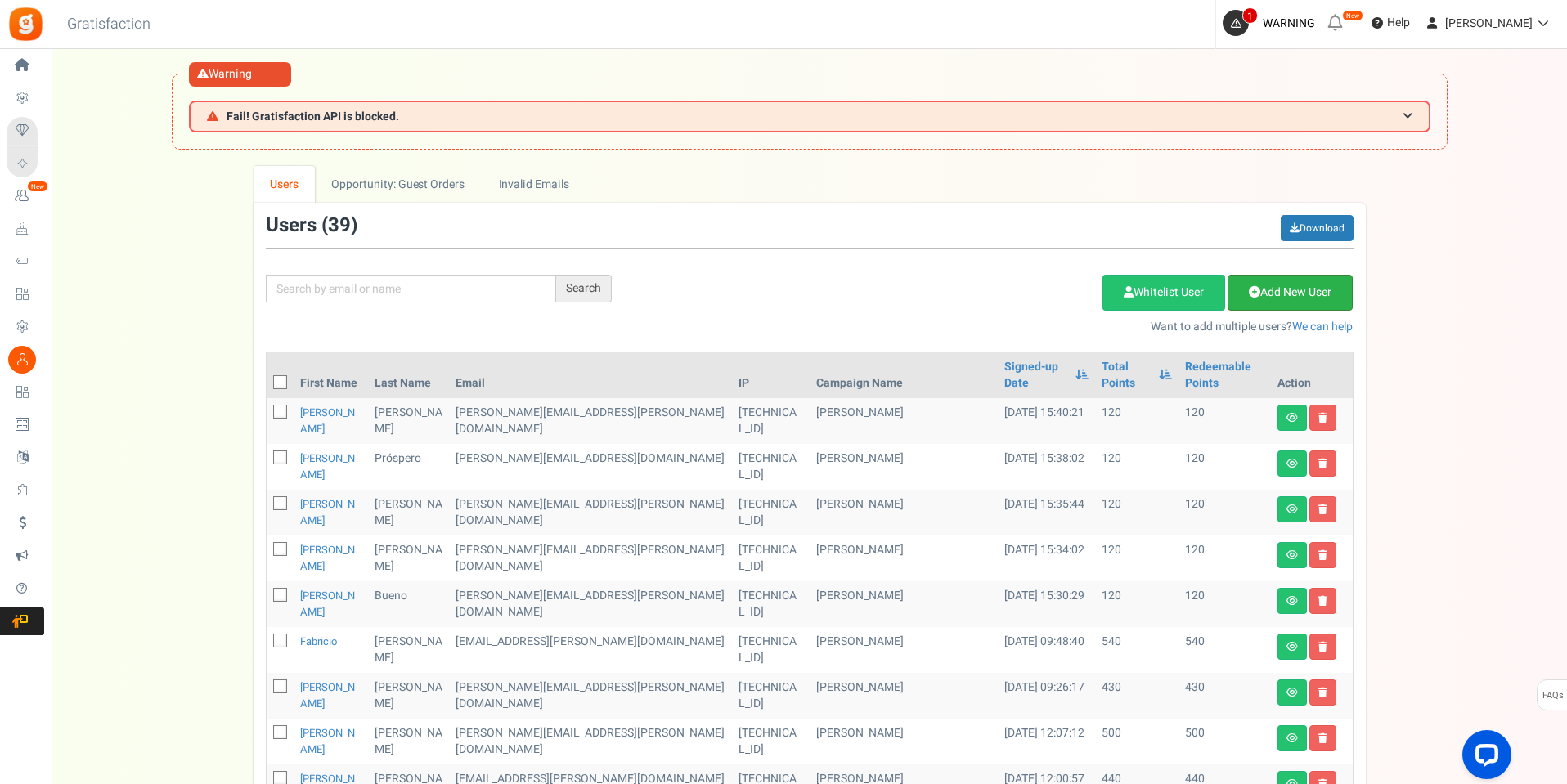
click at [1317, 285] on link "Add New User" at bounding box center [1290, 293] width 125 height 36
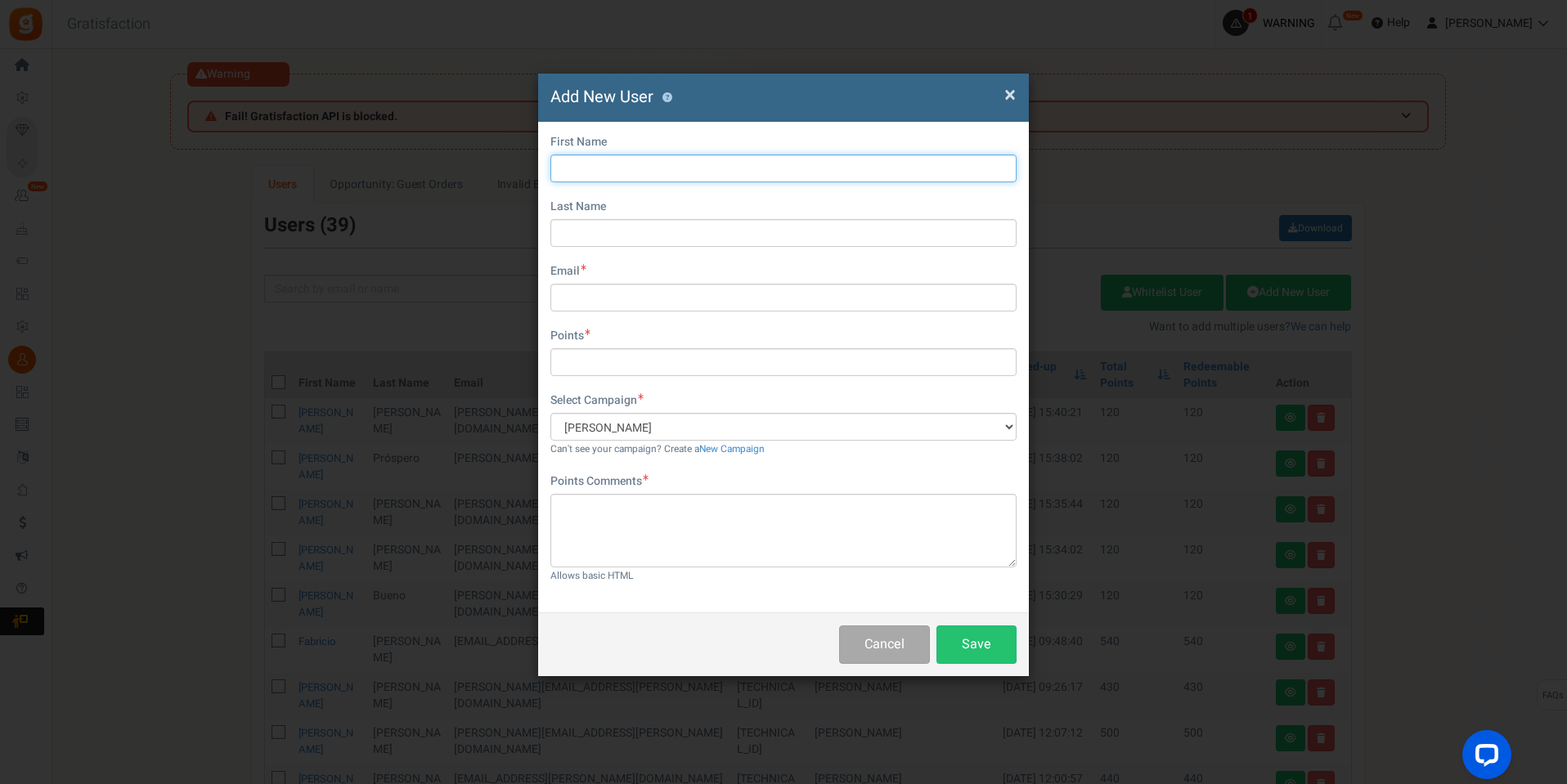
click at [645, 163] on input "text" at bounding box center [784, 169] width 467 height 28
type input "Maycon"
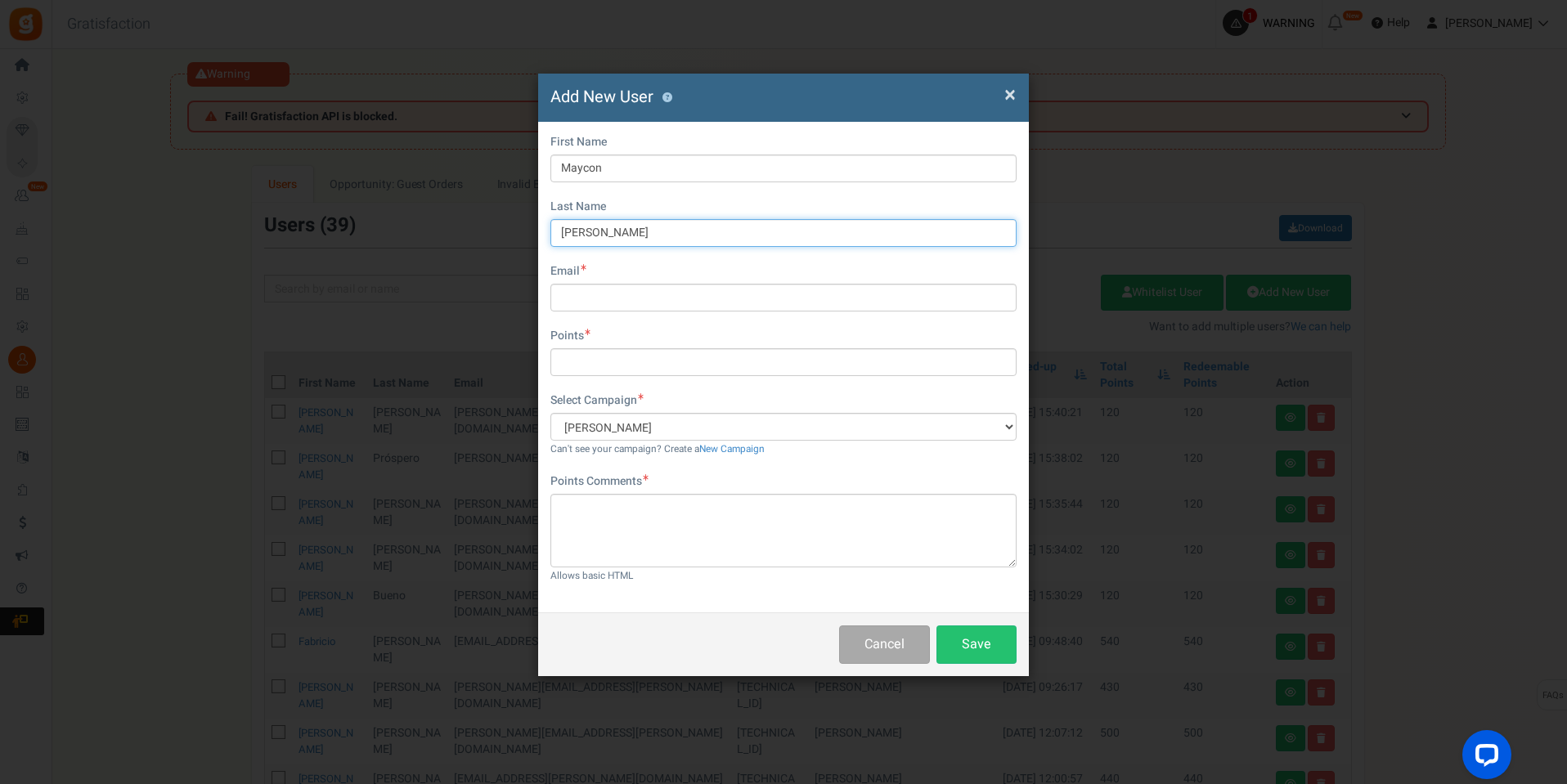
type input "Florencio"
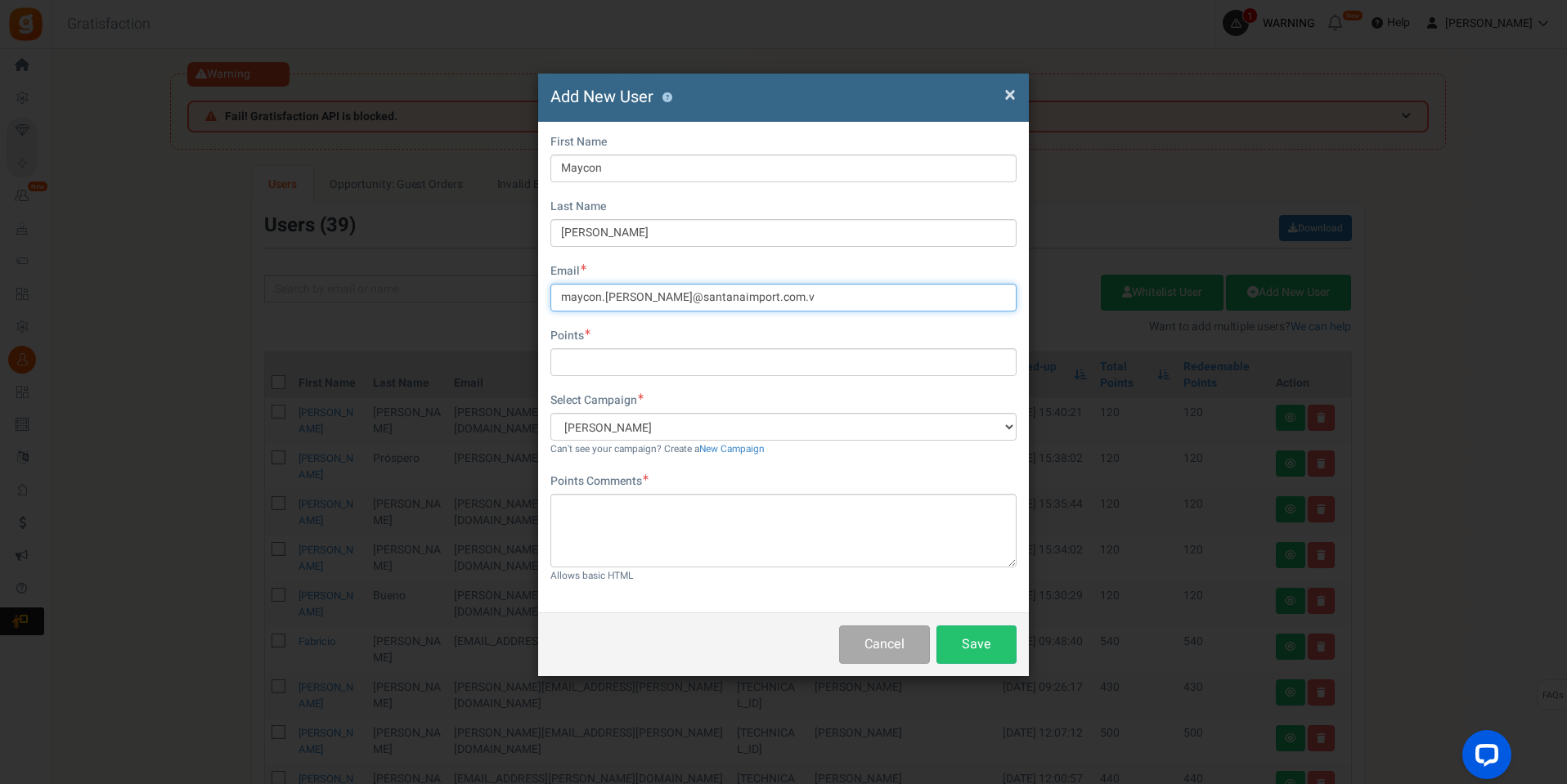
type input "maycon.florencio@santanaimport.com.vr"
type input "maycon.florencio@santanaimport.com.br"
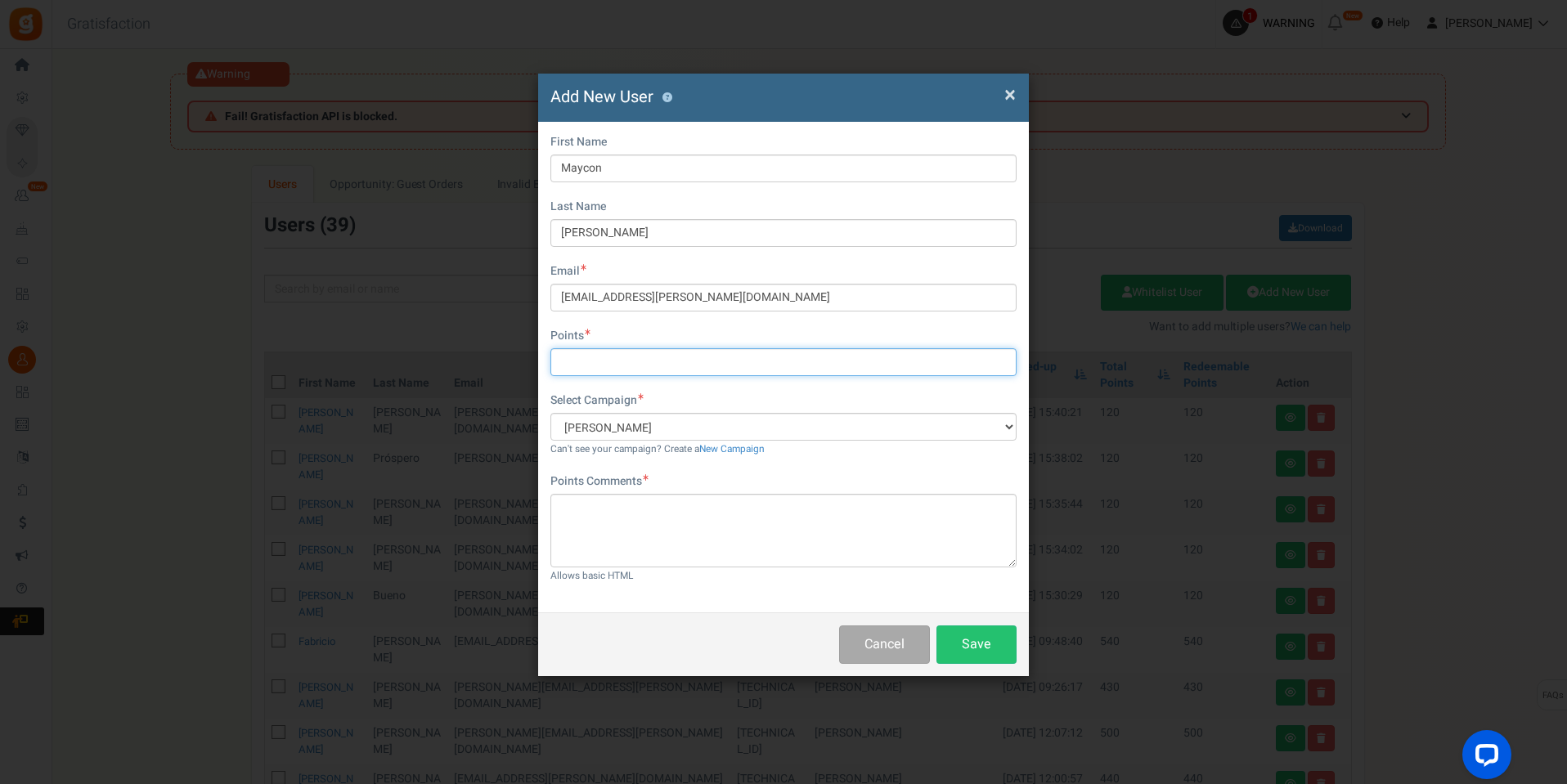
click at [649, 359] on input "text" at bounding box center [784, 363] width 467 height 28
type input "120"
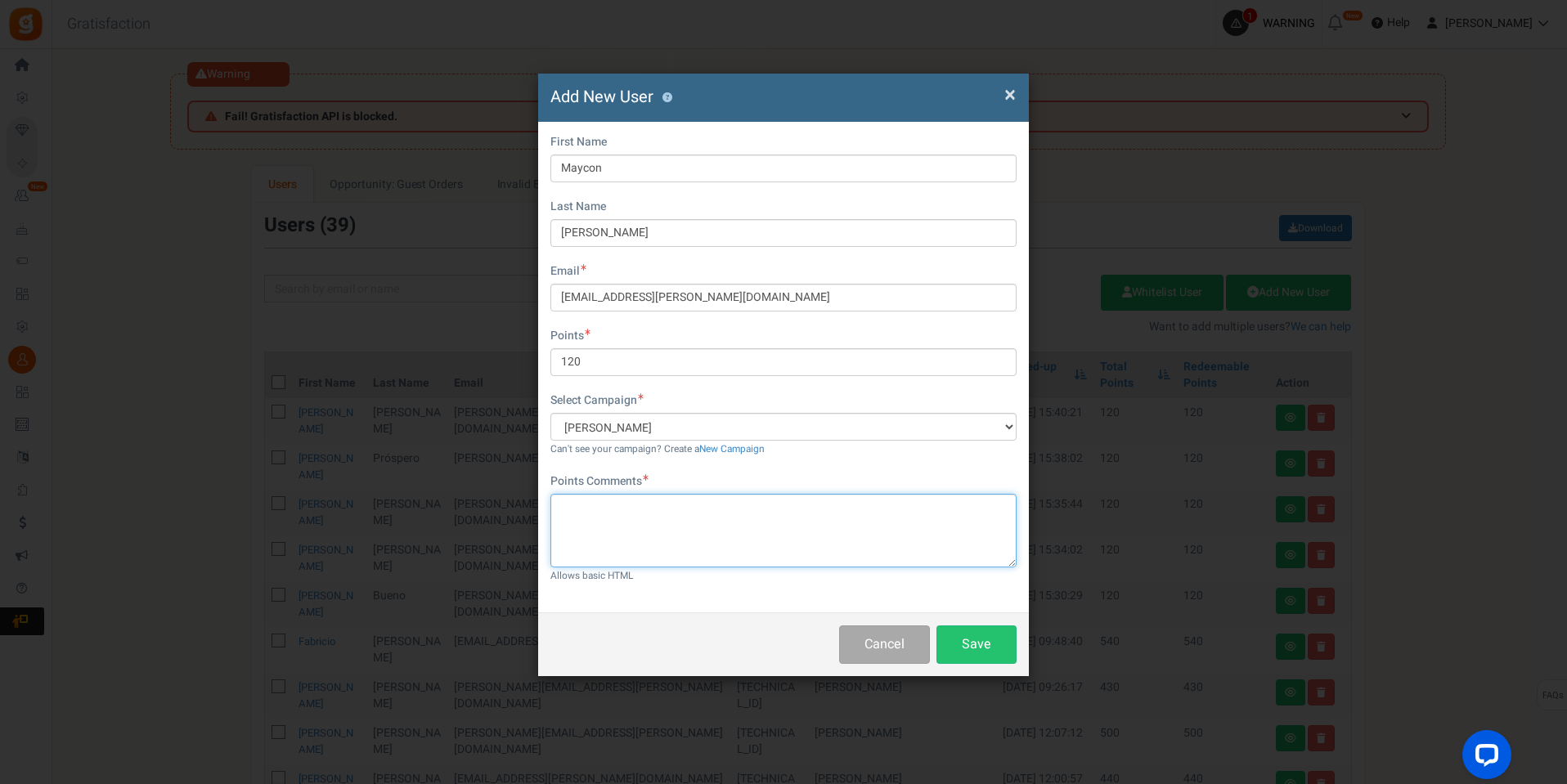
click at [636, 508] on textarea at bounding box center [784, 530] width 467 height 74
paste textarea "maycon.florencio@santanaimport.com.br"
drag, startPoint x: 806, startPoint y: 510, endPoint x: 567, endPoint y: 520, distance: 239.2
click at [566, 519] on textarea "maycon.florencio@santanaimport.com.br" at bounding box center [784, 530] width 467 height 74
paste textarea "pontos campanha"
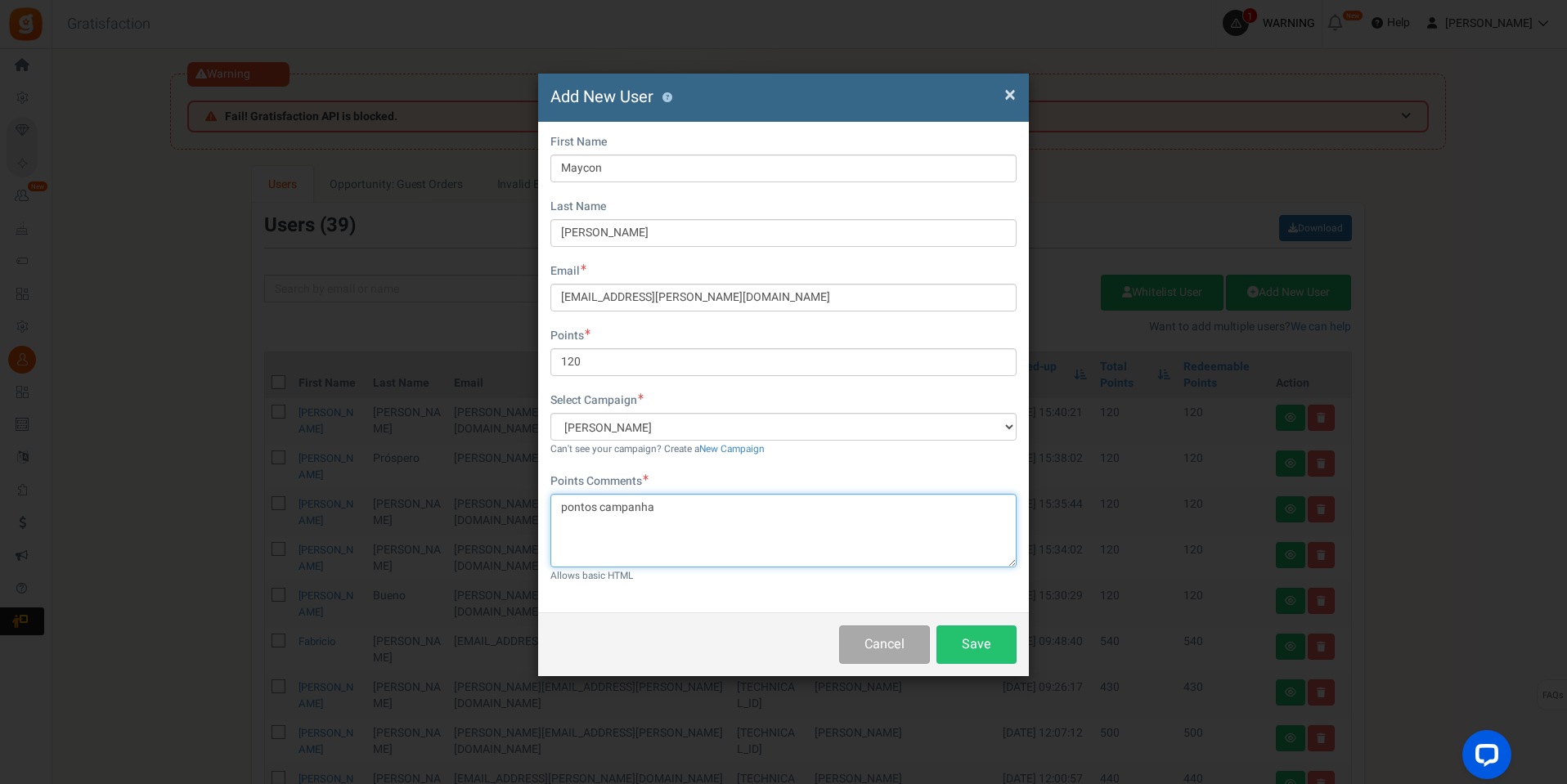
type textarea "pontos campanha"
click at [985, 636] on button "Save" at bounding box center [976, 644] width 80 height 38
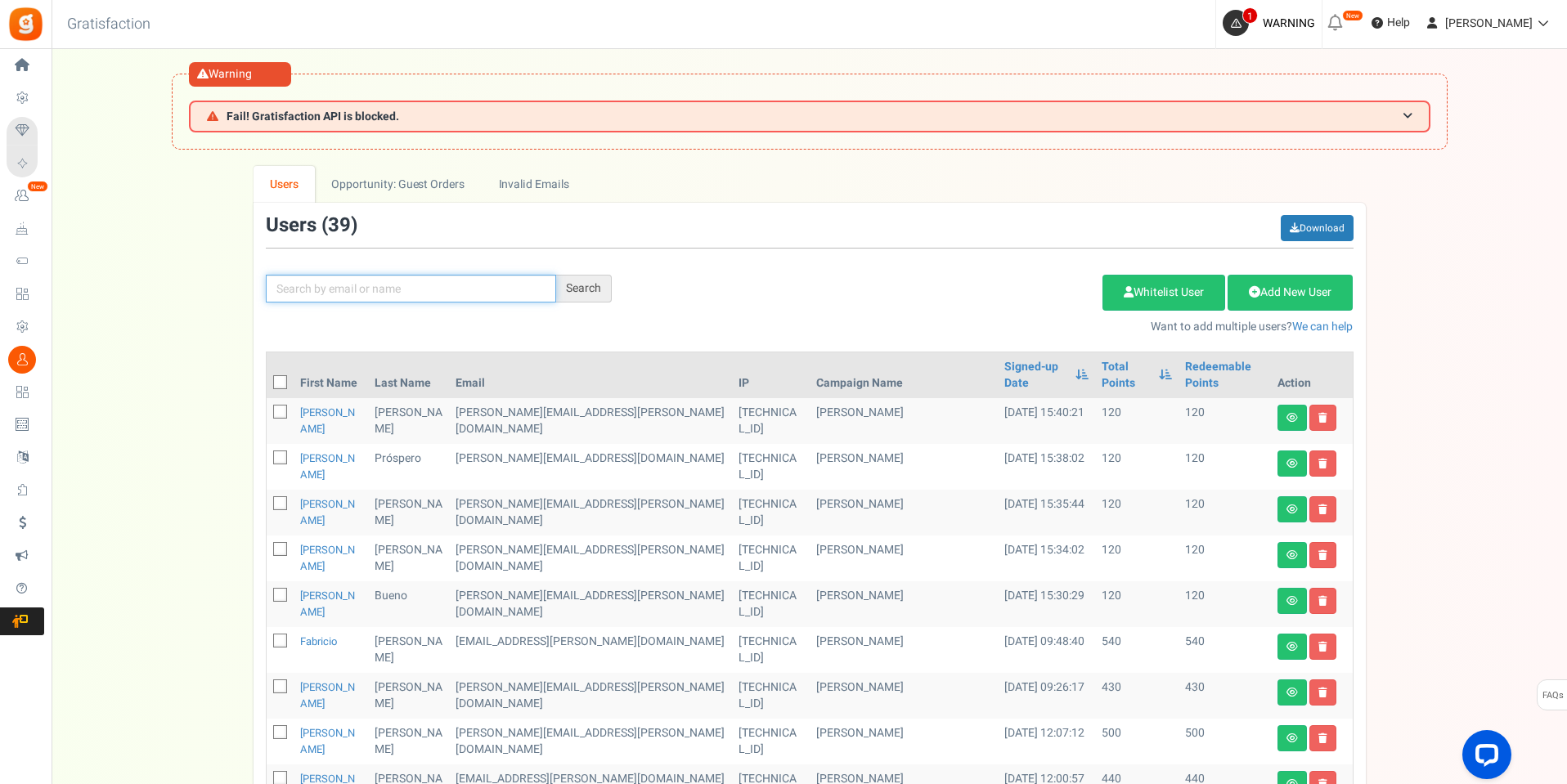
click at [422, 294] on input "text" at bounding box center [411, 289] width 291 height 28
type input "regimara"
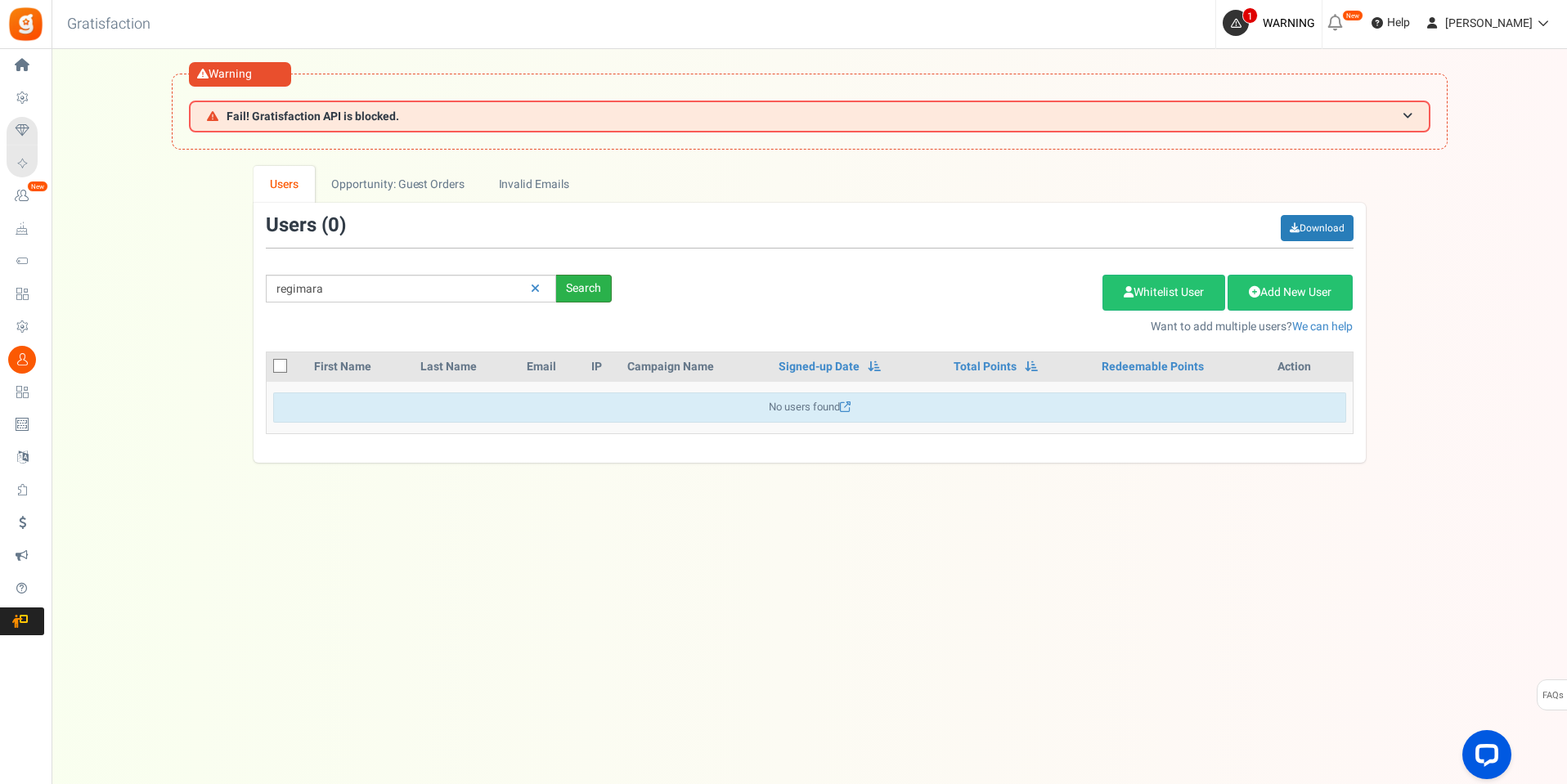
click at [612, 281] on div "regimara Search" at bounding box center [439, 289] width 371 height 28
click at [1289, 290] on link "Add New User" at bounding box center [1290, 293] width 125 height 36
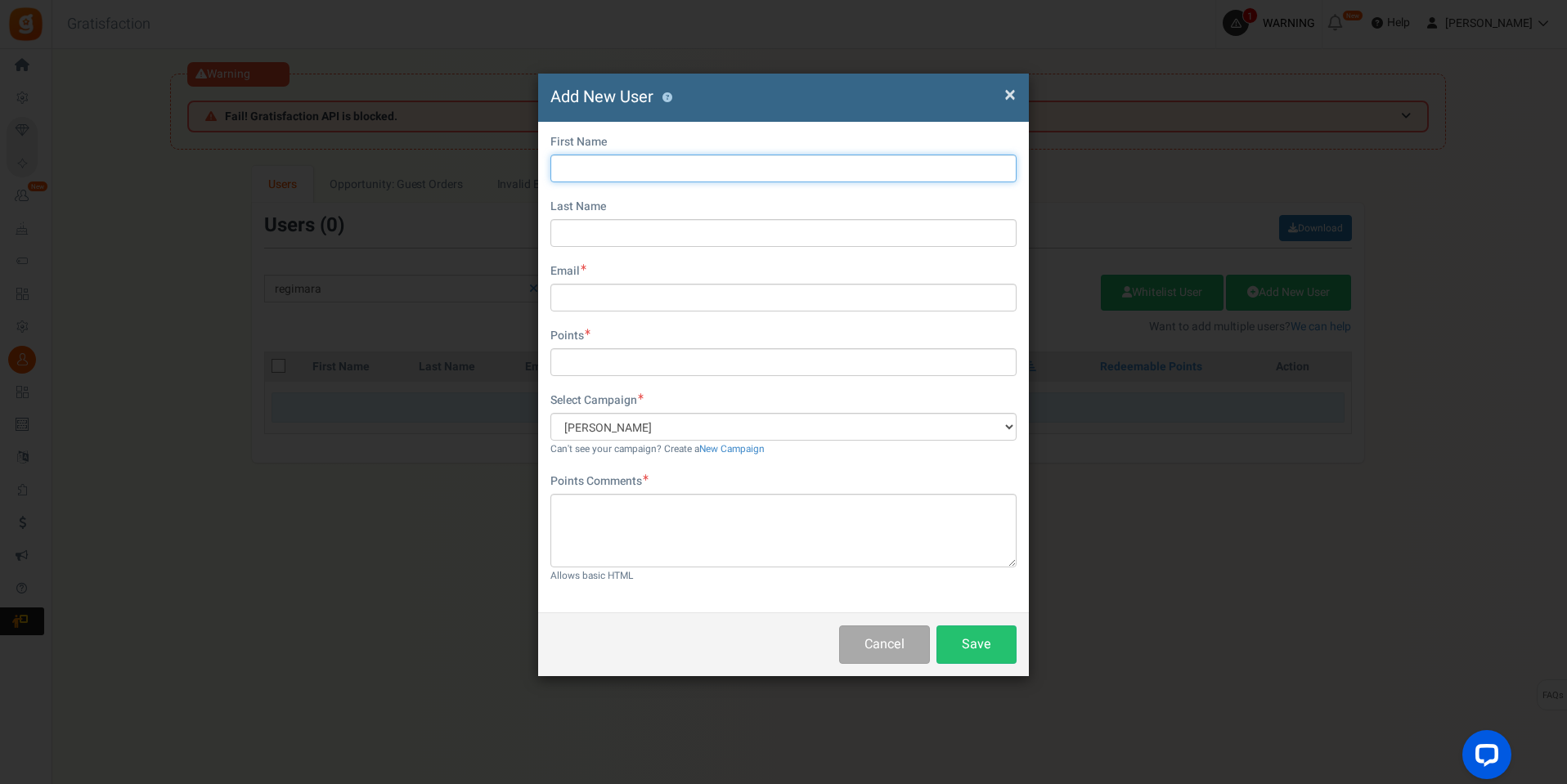
click at [760, 173] on input "text" at bounding box center [784, 169] width 467 height 28
type input "Regimara"
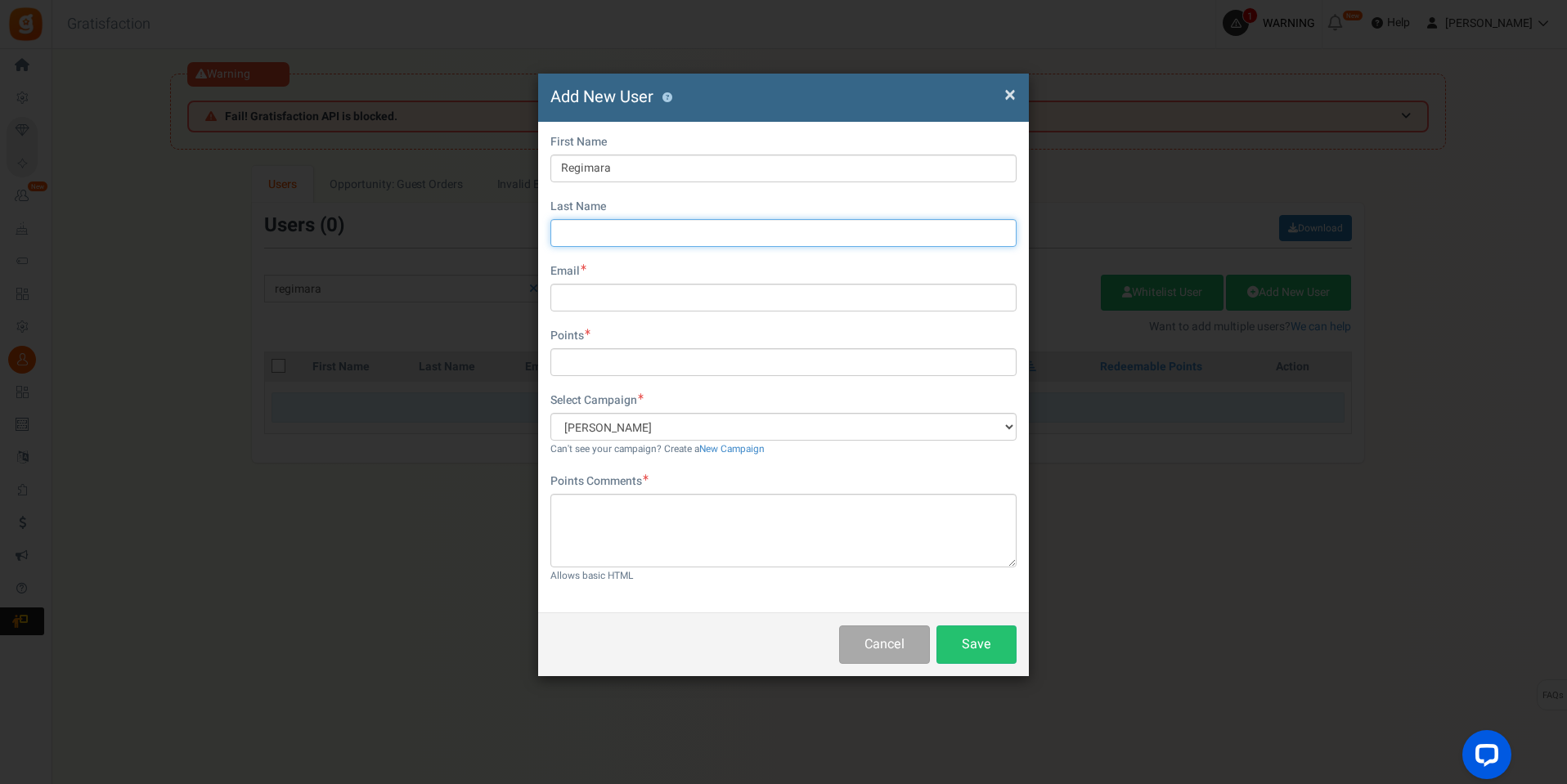
click at [664, 228] on input "text" at bounding box center [784, 233] width 467 height 28
type input "Costa"
click at [698, 303] on input "text" at bounding box center [784, 298] width 467 height 28
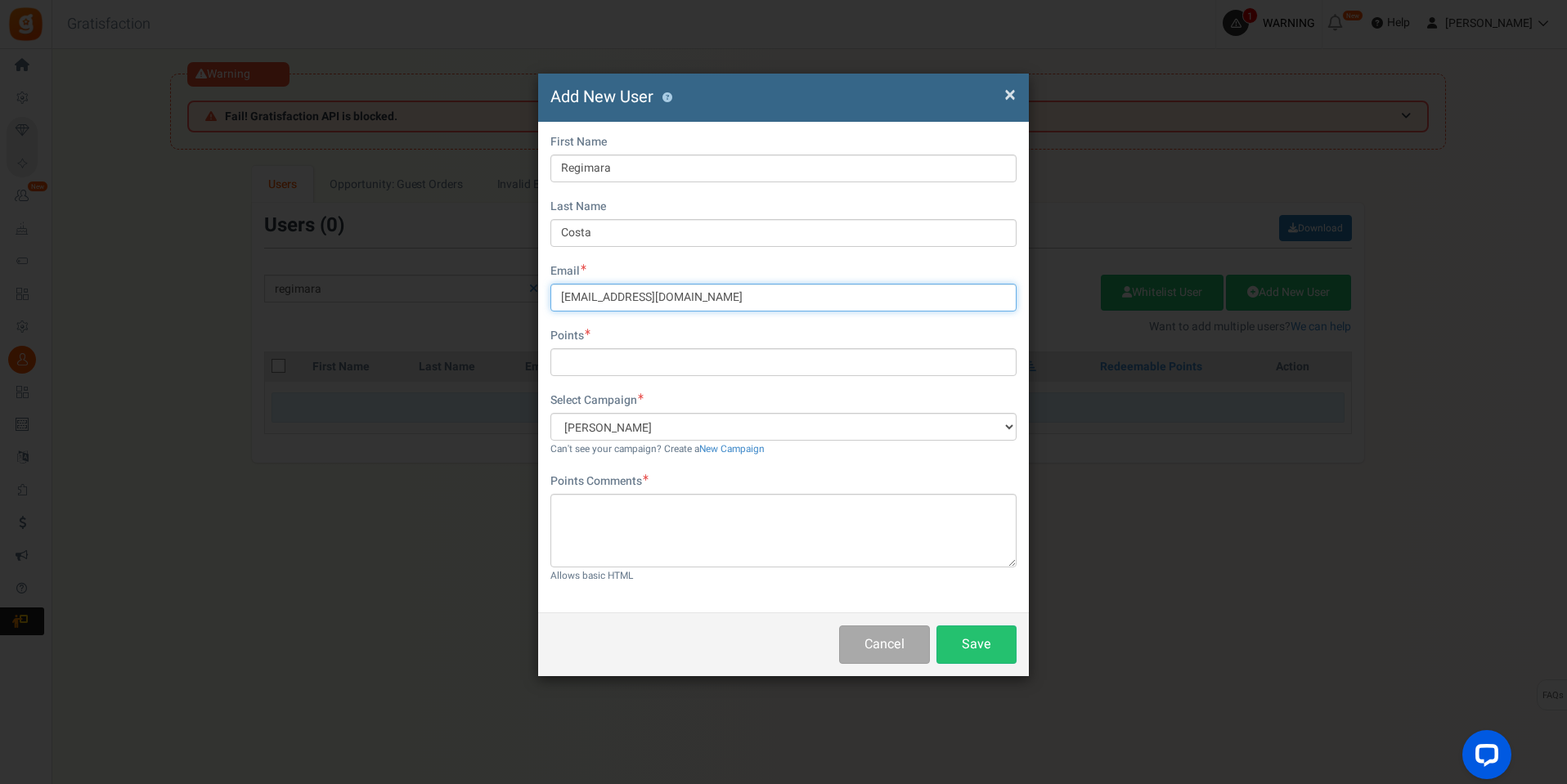
type input "regimara.costa@santanaimport.com.br"
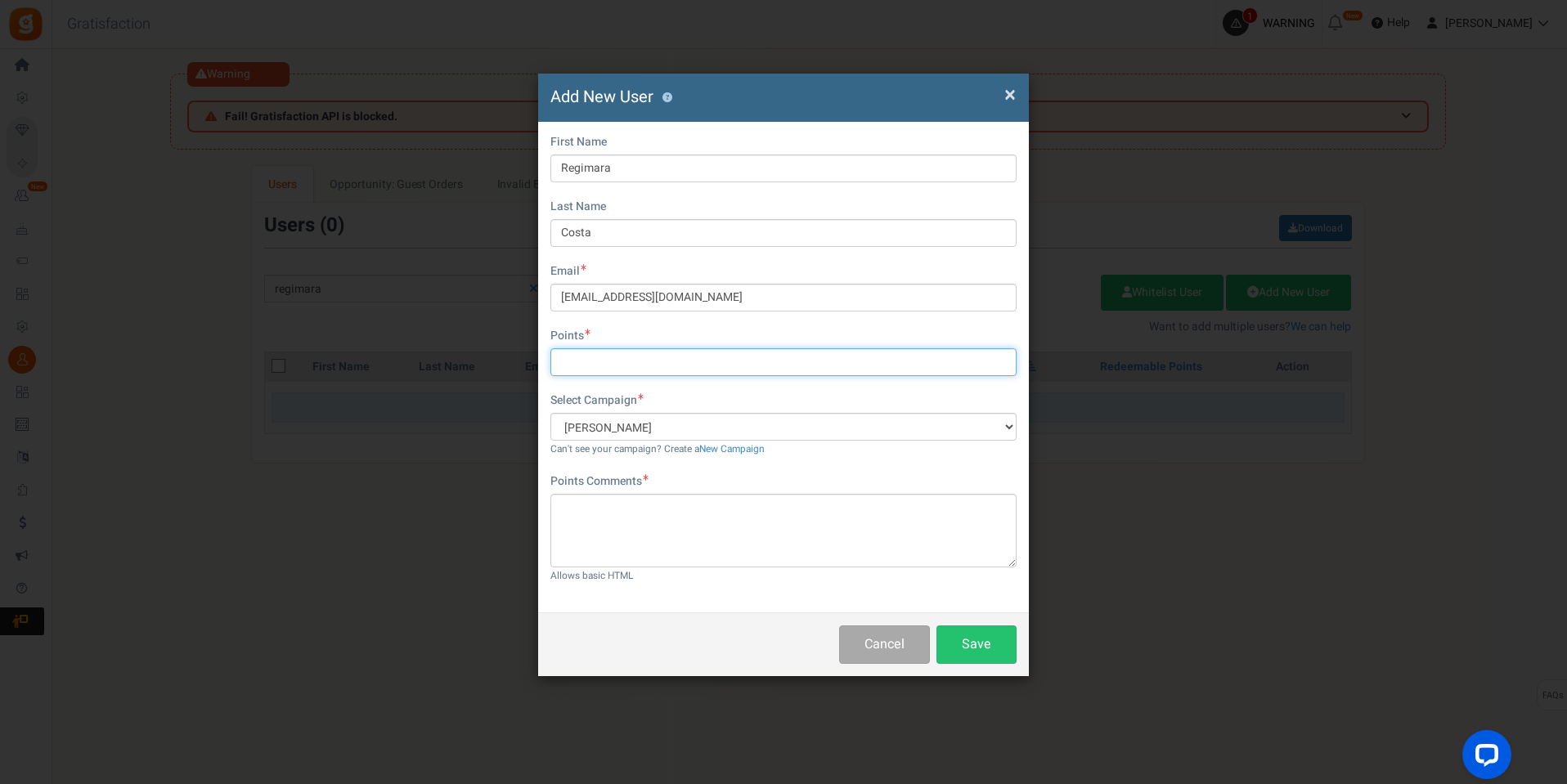
drag, startPoint x: 656, startPoint y: 358, endPoint x: 658, endPoint y: 372, distance: 14.1
click at [655, 358] on input "text" at bounding box center [784, 363] width 467 height 28
type input "120"
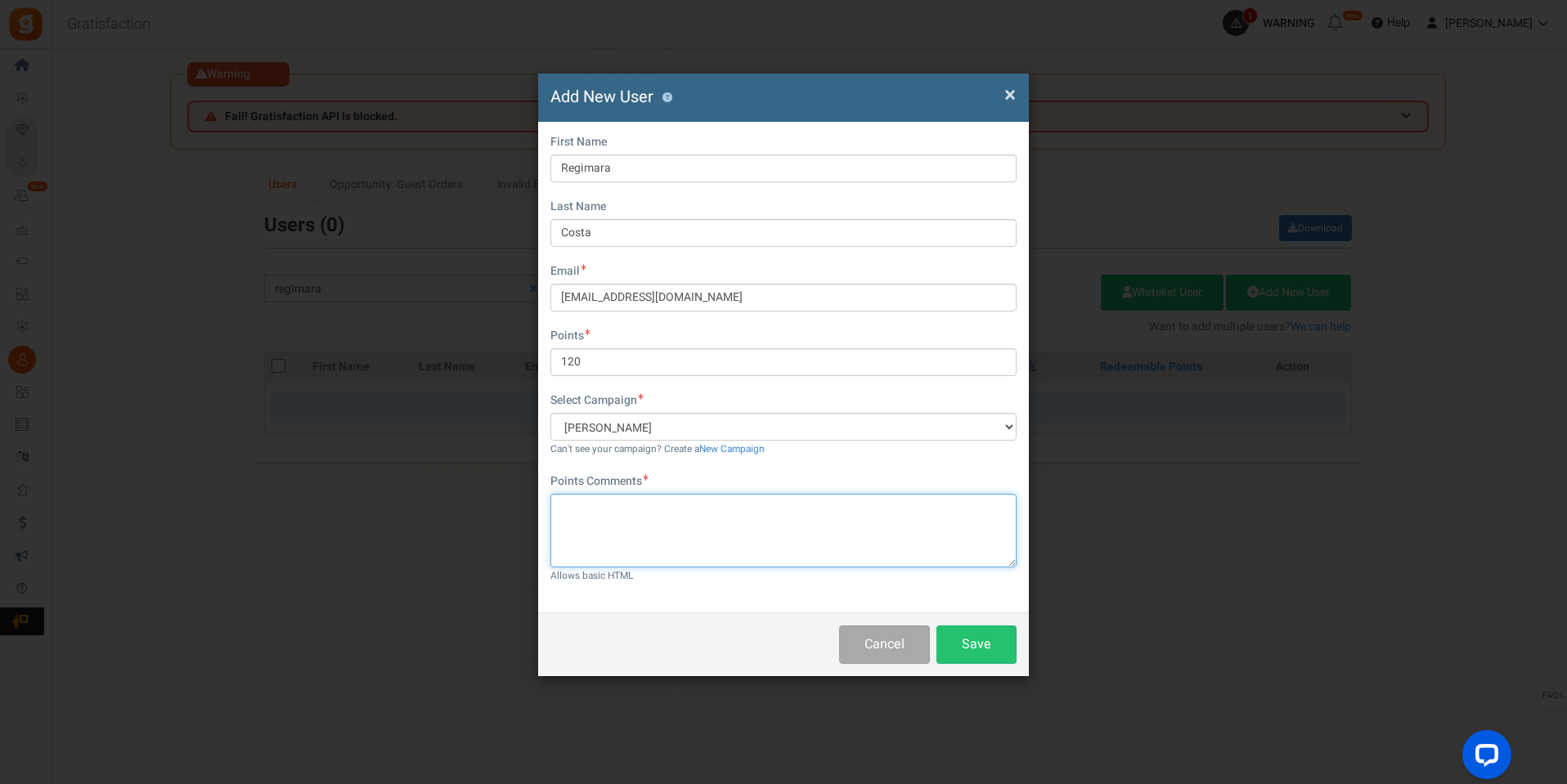
click at [735, 542] on textarea at bounding box center [784, 530] width 467 height 74
paste textarea "pontos campanha"
type textarea "pontos campanha"
click at [990, 642] on button "Save" at bounding box center [976, 644] width 80 height 38
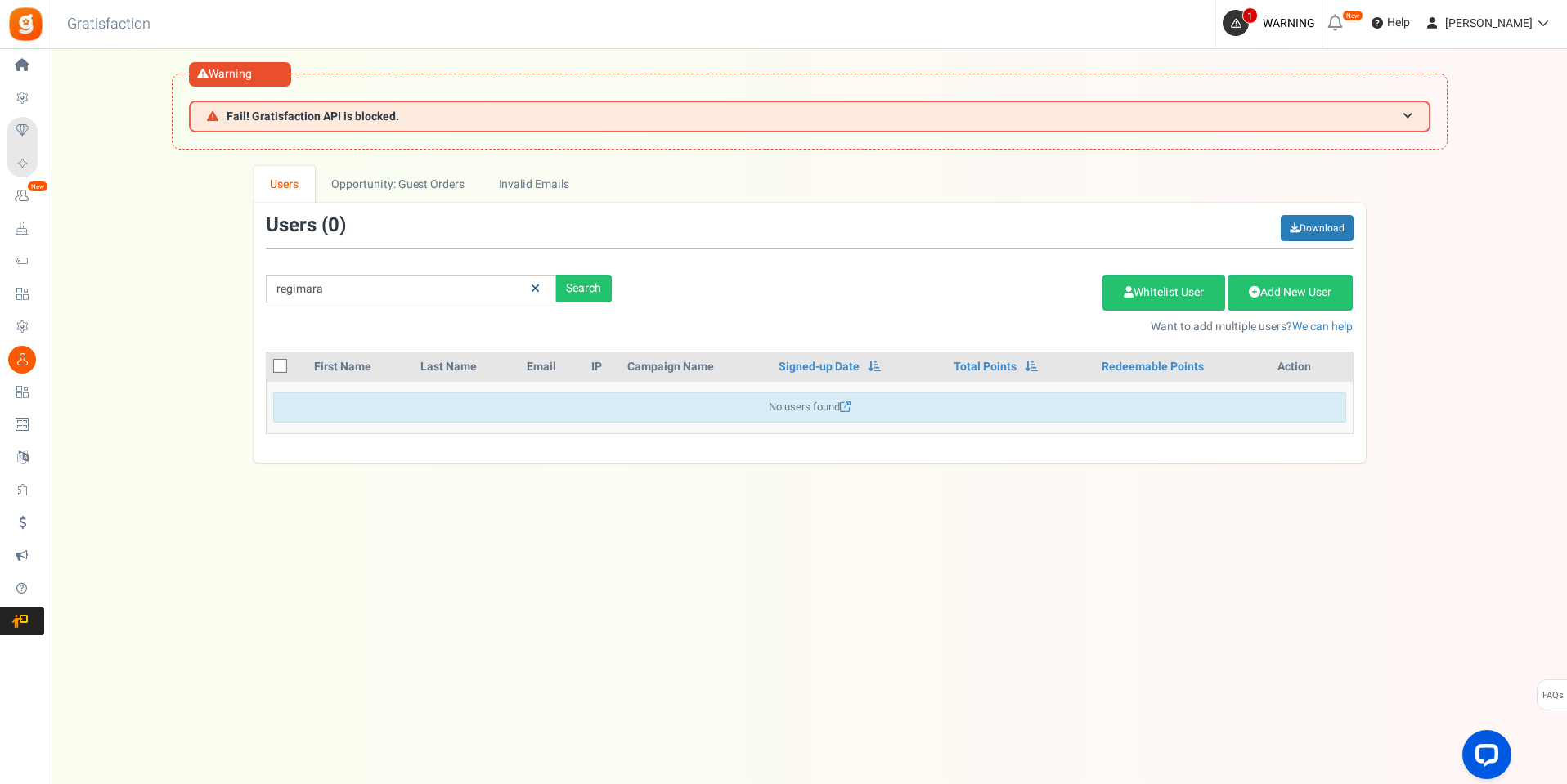
click at [539, 289] on icon at bounding box center [535, 288] width 9 height 11
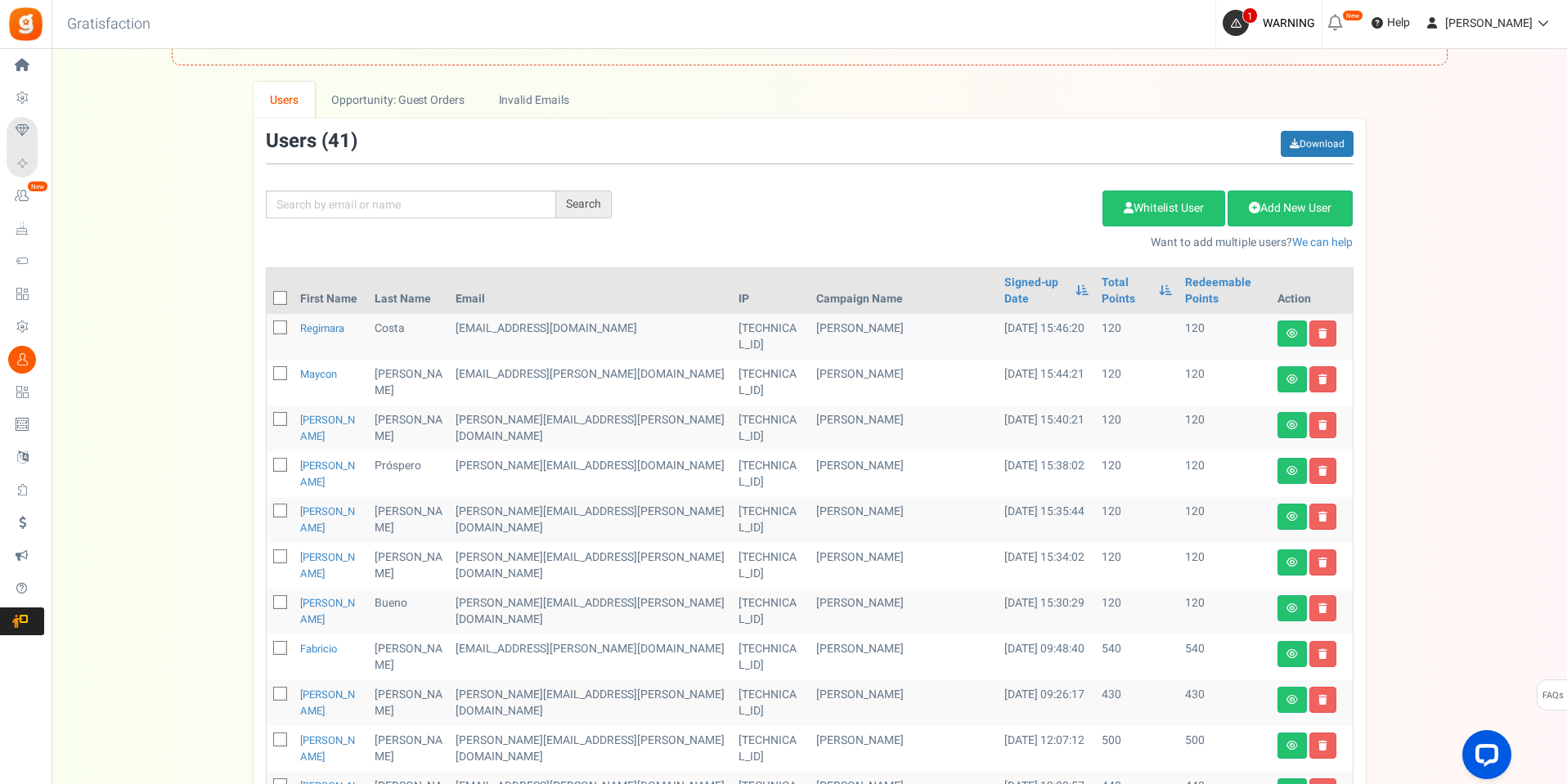
scroll to position [102, 0]
